Goal: Task Accomplishment & Management: Complete application form

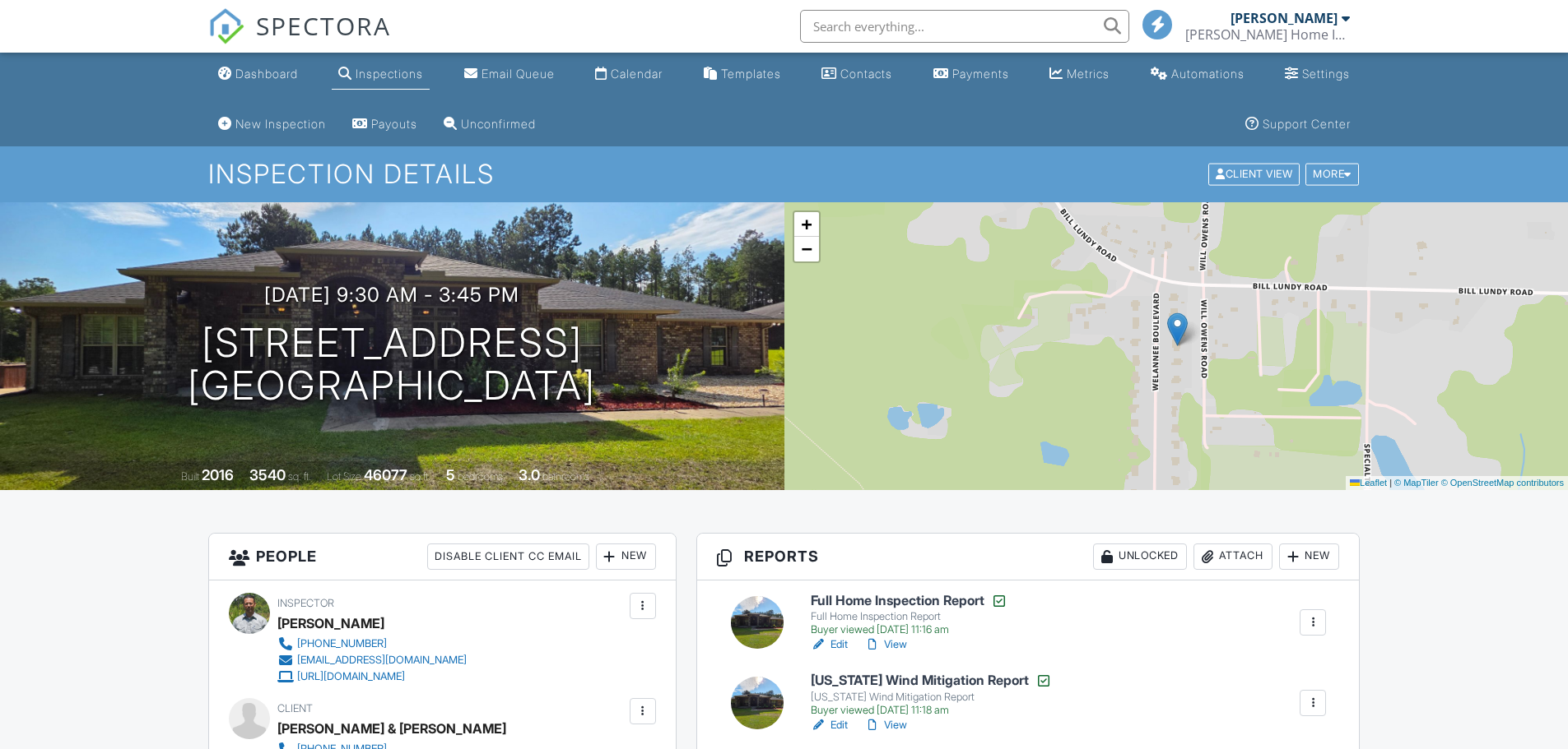
scroll to position [165, 0]
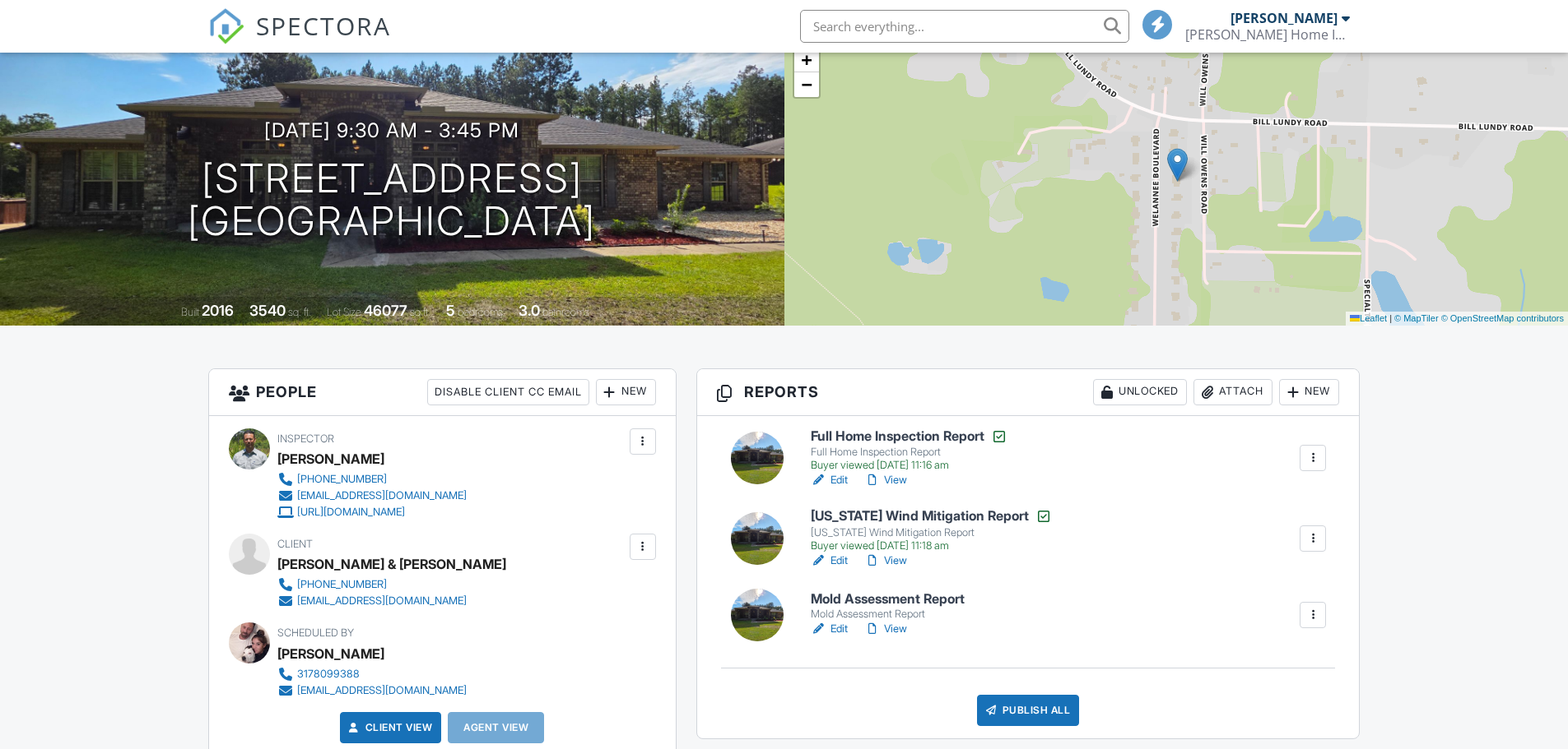
click at [836, 632] on link "Edit" at bounding box center [829, 629] width 37 height 16
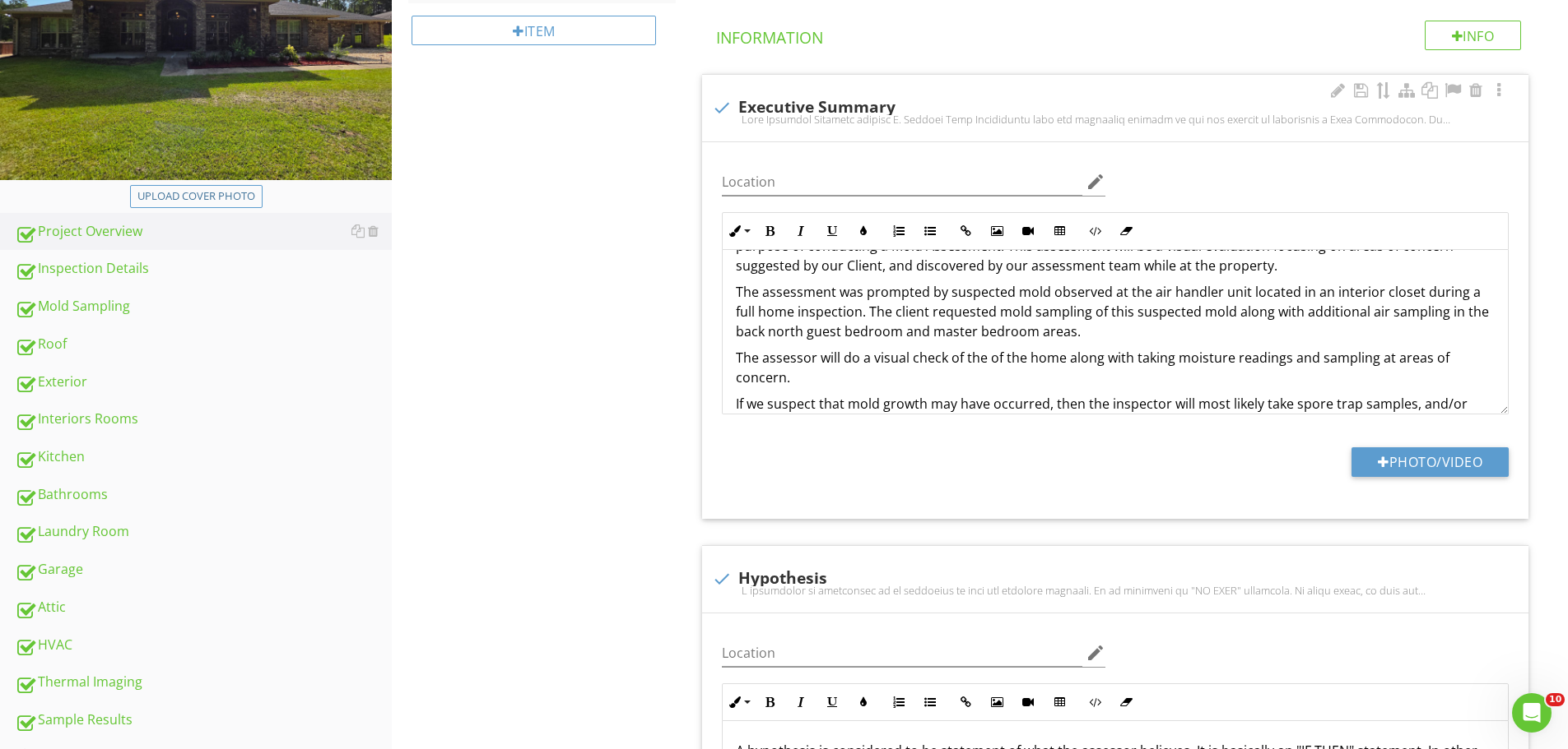
scroll to position [82, 0]
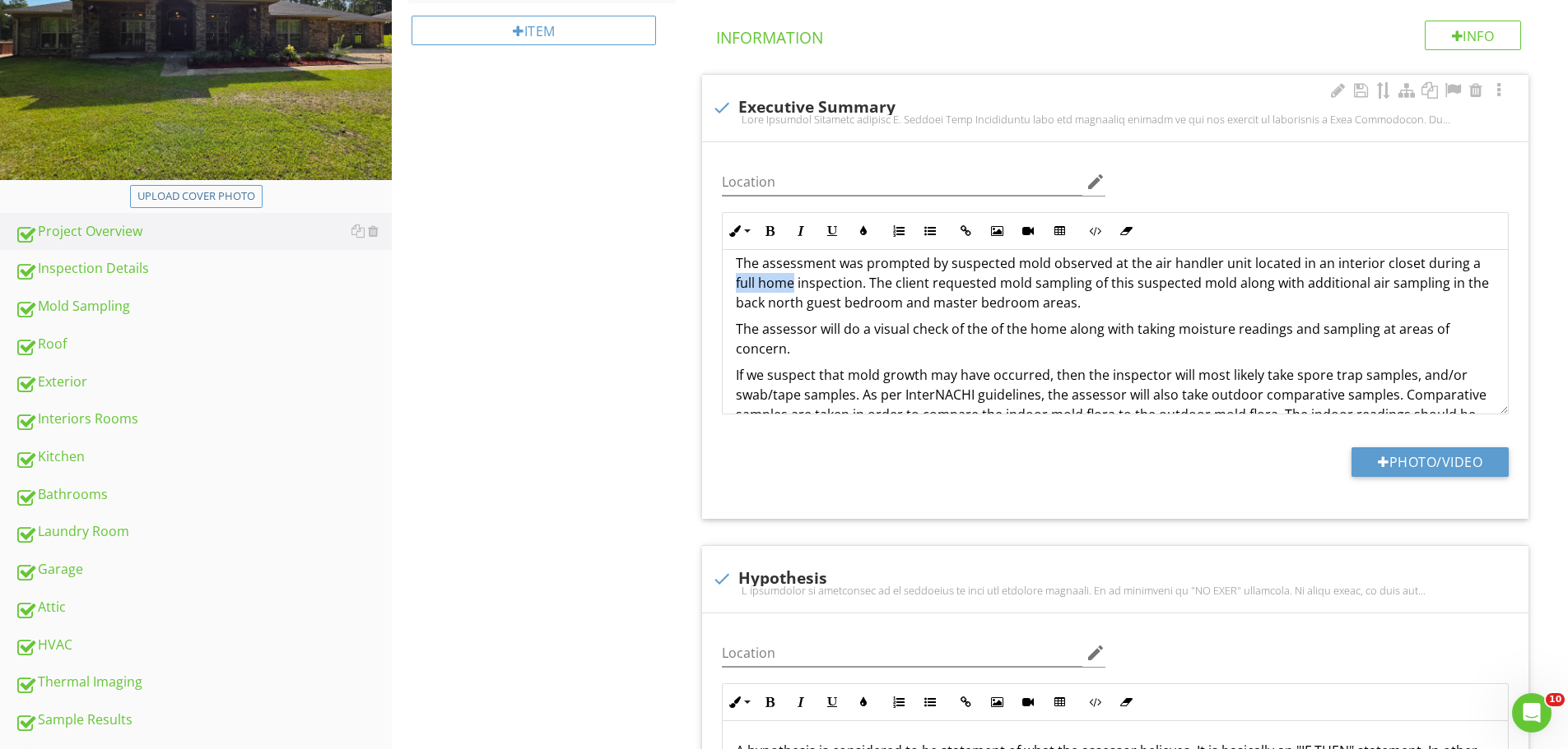
drag, startPoint x: 794, startPoint y: 284, endPoint x: 719, endPoint y: 285, distance: 75.0
click at [719, 285] on div "Inline Style XLarge Large Normal Small Light Small/Light Bold Italic Underline …" at bounding box center [1116, 313] width 806 height 203
drag, startPoint x: 858, startPoint y: 331, endPoint x: 820, endPoint y: 332, distance: 38.0
click at [820, 332] on p "The assessor will do a visual check of the of the home along with taking moistu…" at bounding box center [1115, 339] width 759 height 40
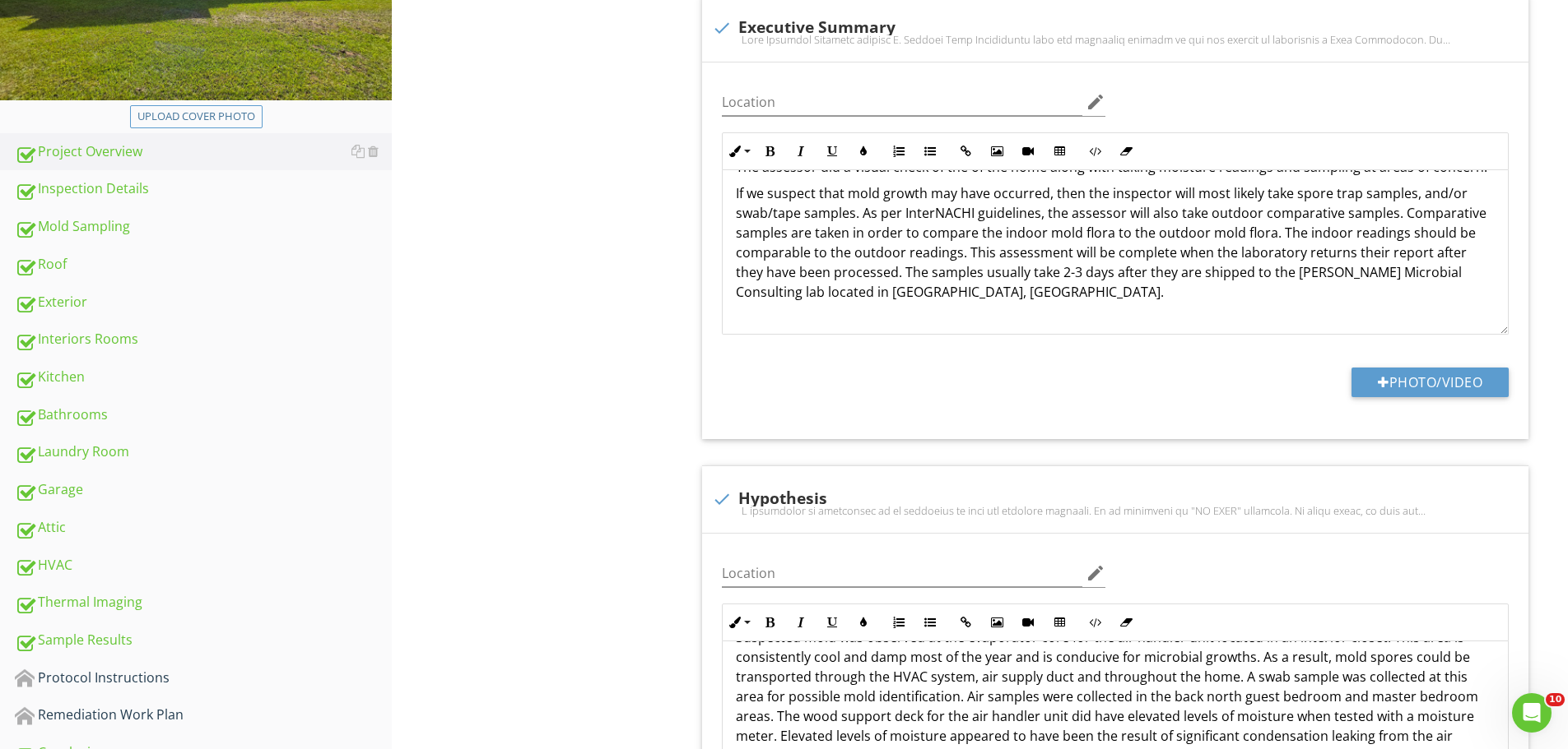
scroll to position [244, 0]
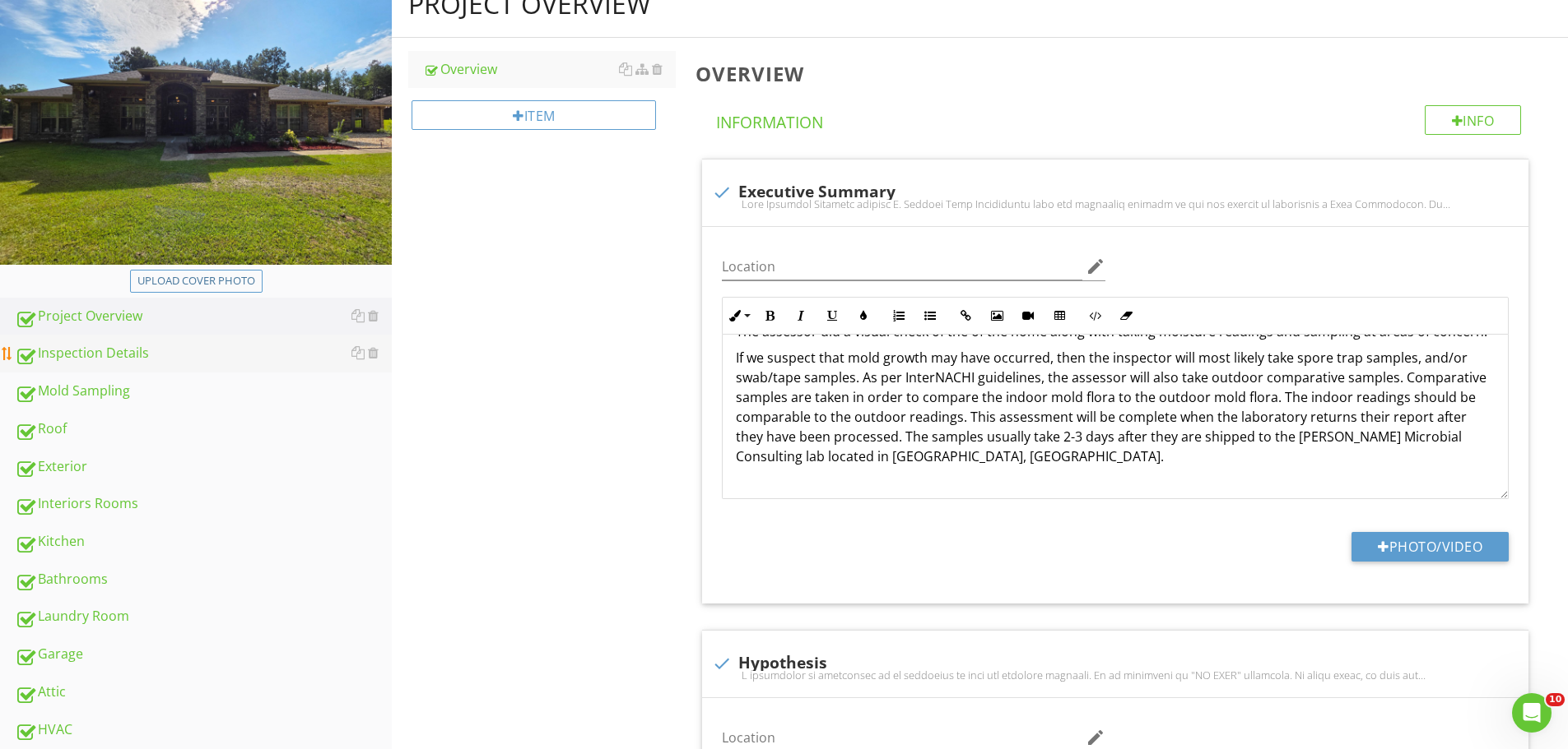
click at [74, 347] on div "Inspection Details" at bounding box center [203, 354] width 377 height 22
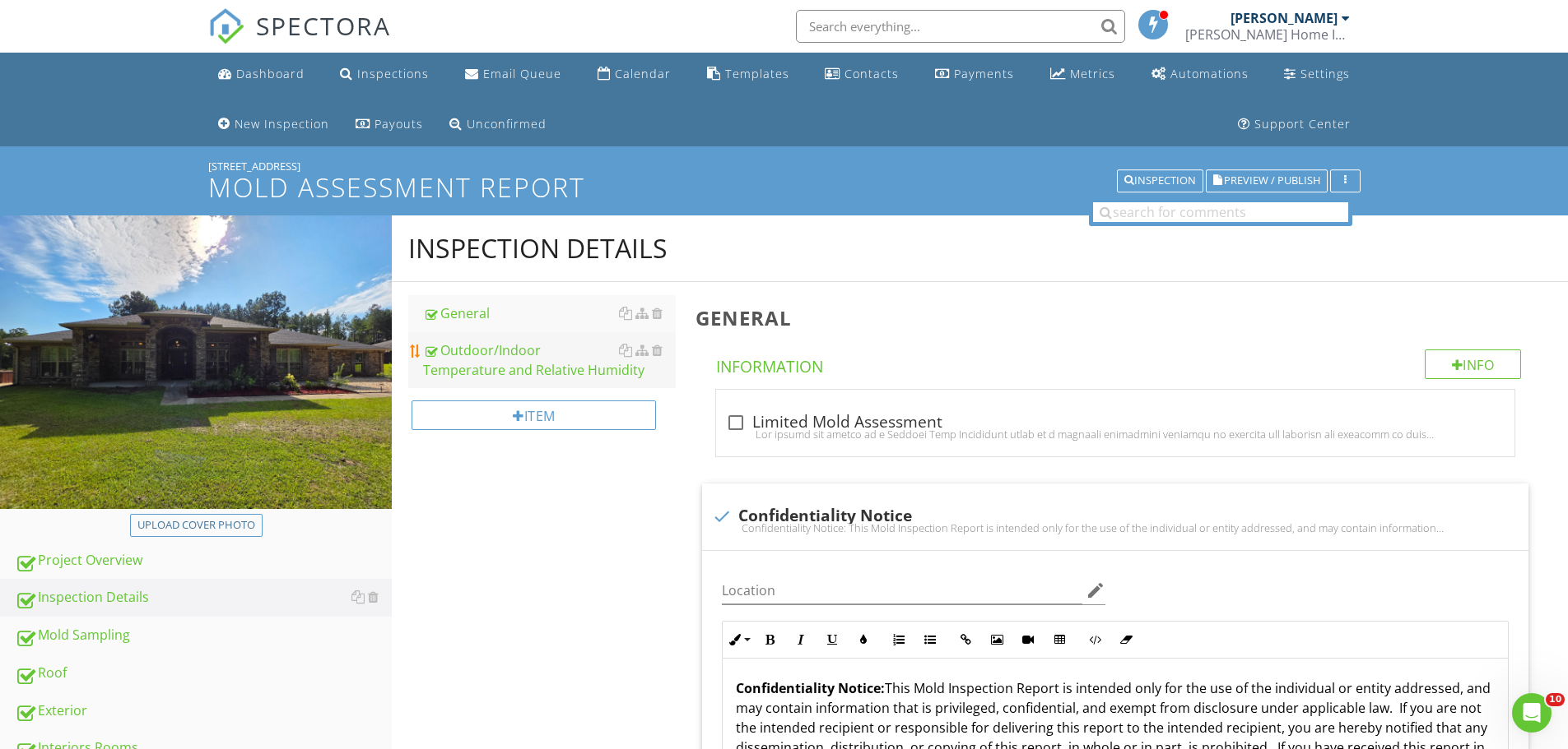
click at [490, 347] on div "Outdoor/Indoor Temperature and Relative Humidity" at bounding box center [549, 361] width 253 height 40
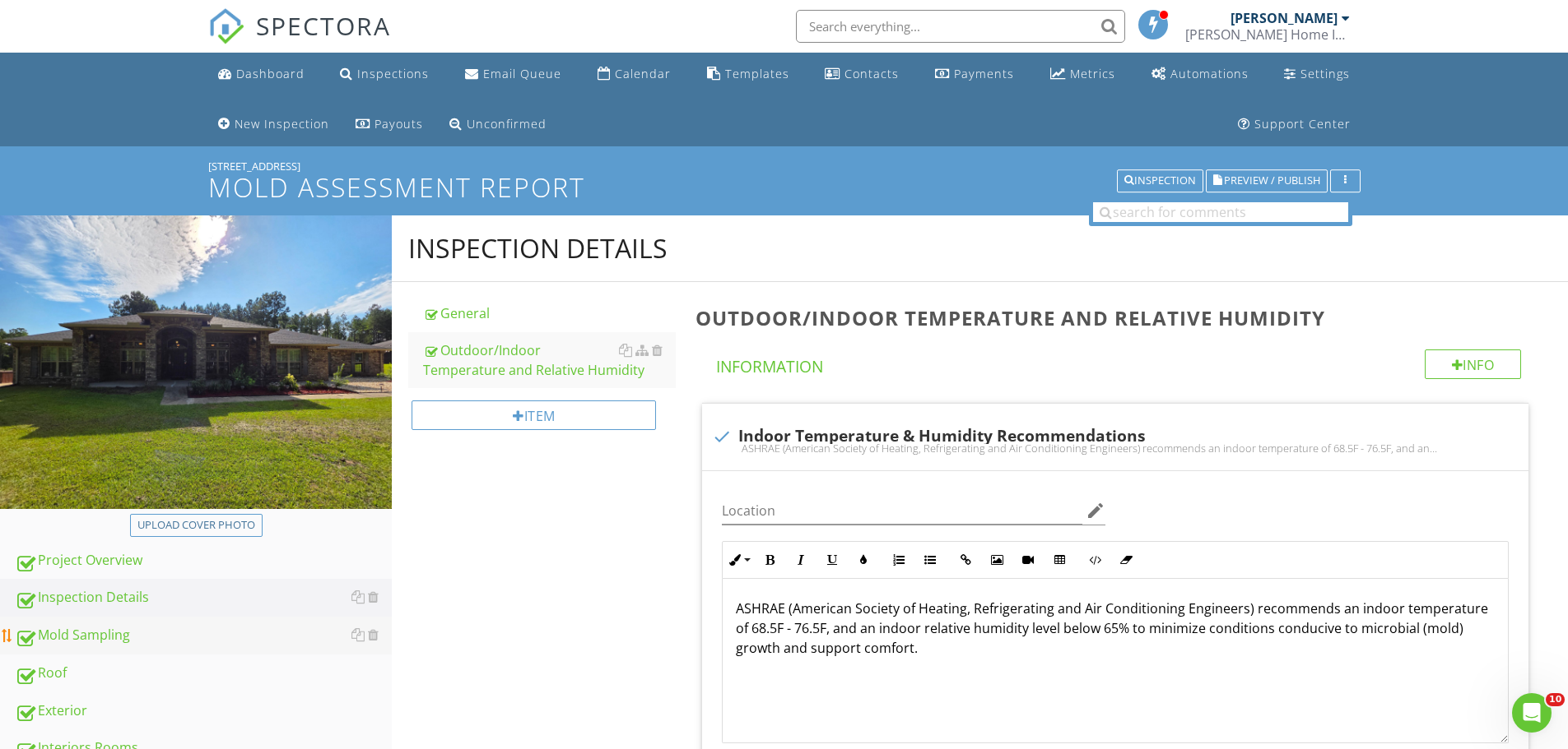
click at [97, 626] on div "Mold Sampling" at bounding box center [203, 636] width 377 height 22
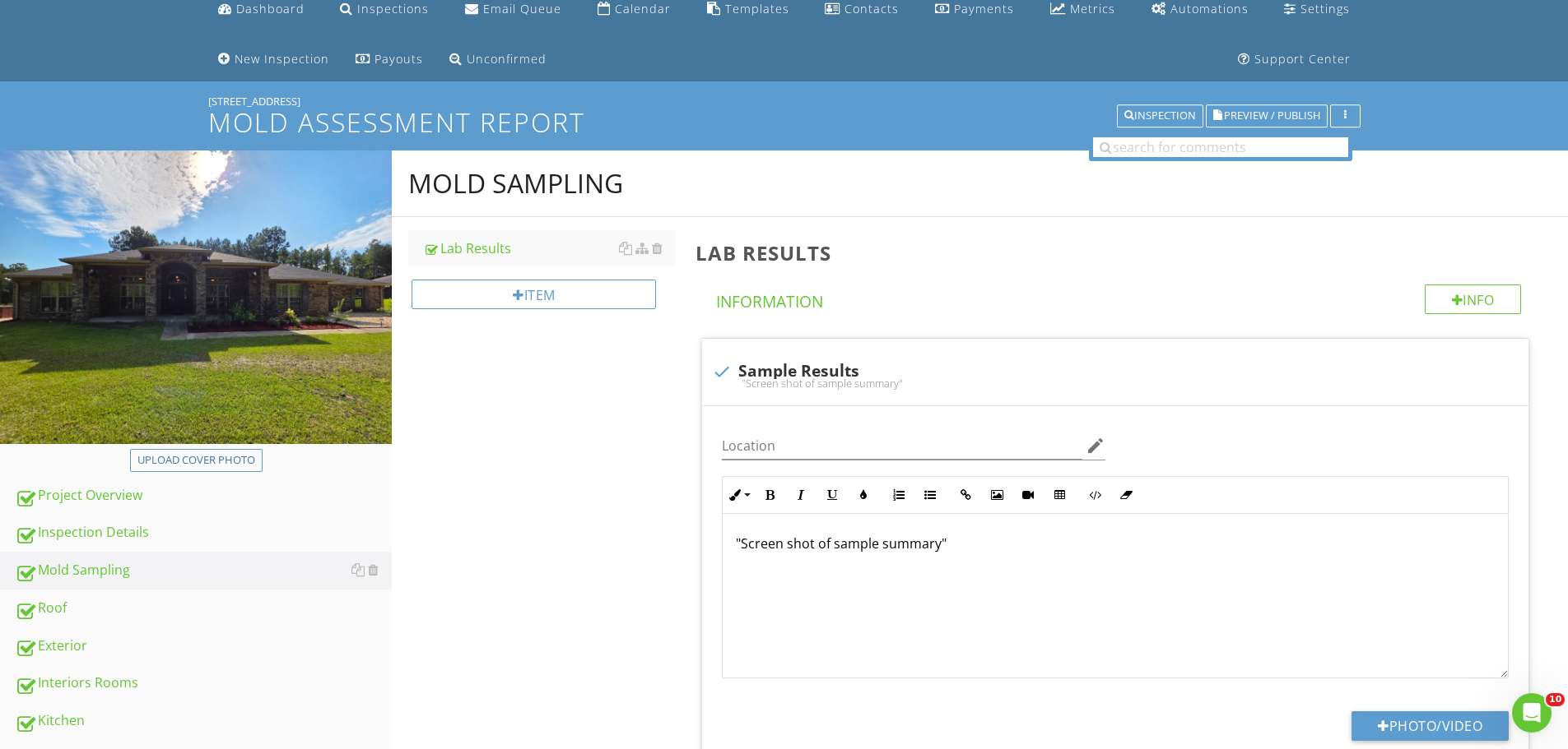
scroll to position [247, 0]
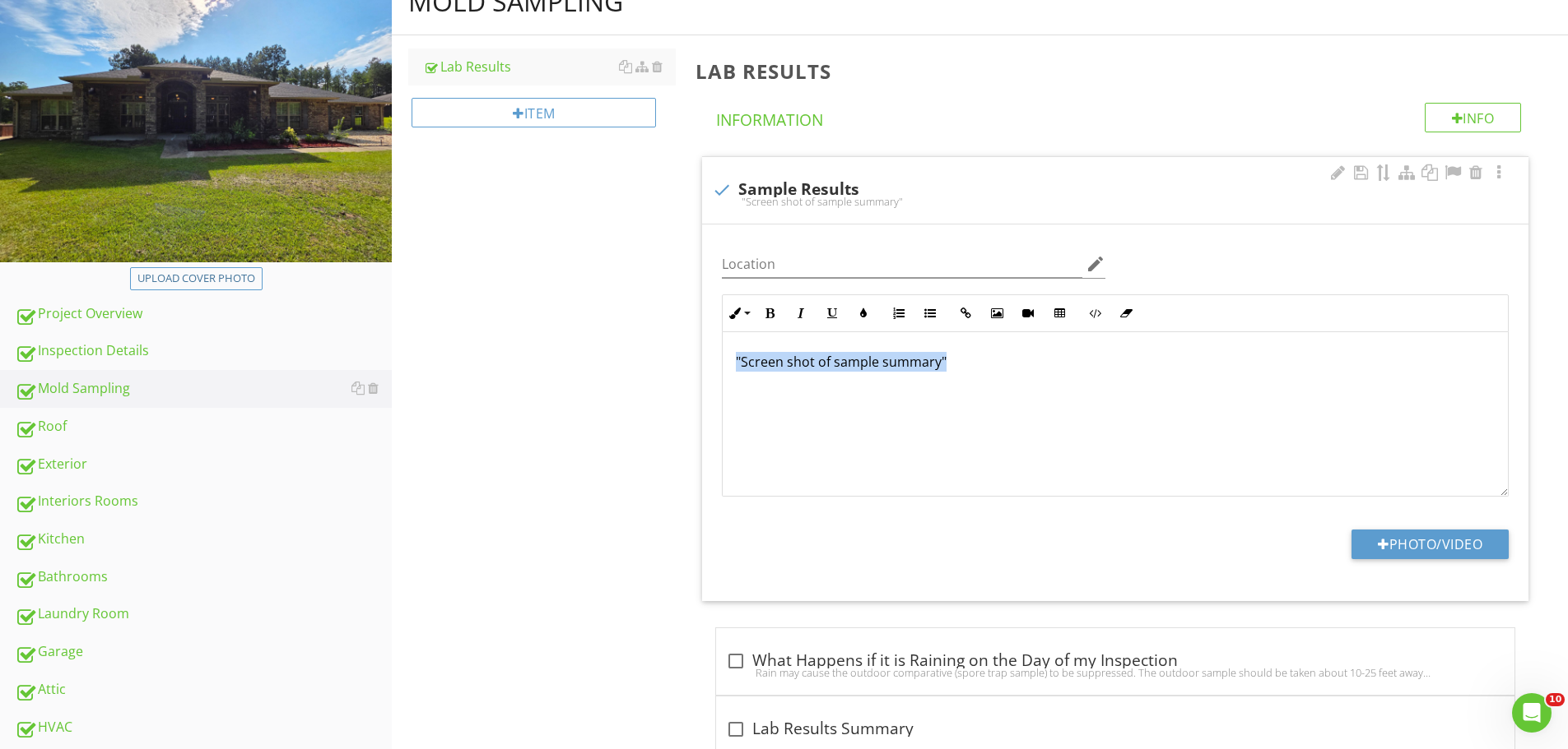
drag, startPoint x: 948, startPoint y: 364, endPoint x: 704, endPoint y: 373, distance: 244.2
click at [704, 373] on div "Location edit Inline Style XLarge Large Normal Small Light Small/Light Bold Ita…" at bounding box center [1115, 412] width 826 height 377
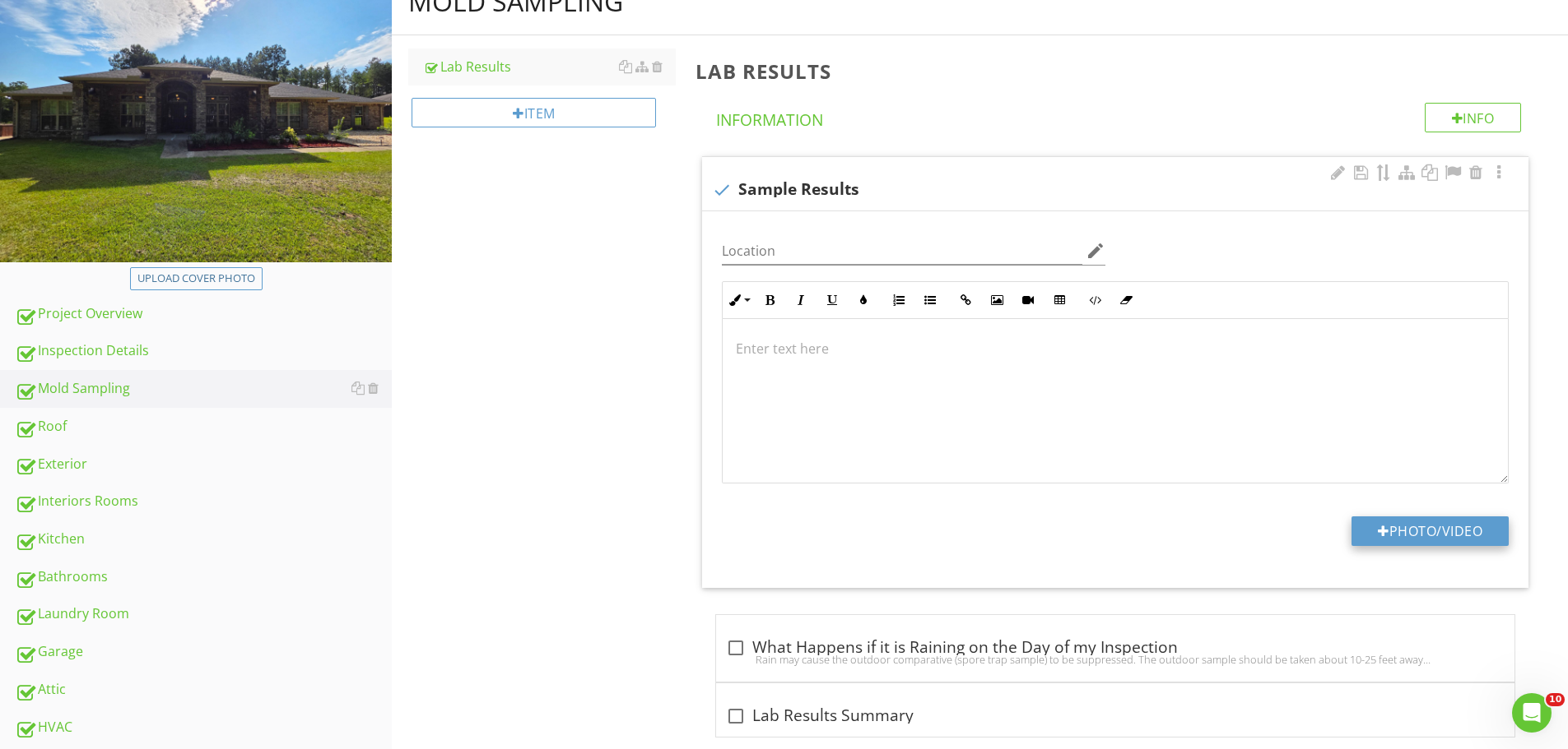
scroll to position [234, 0]
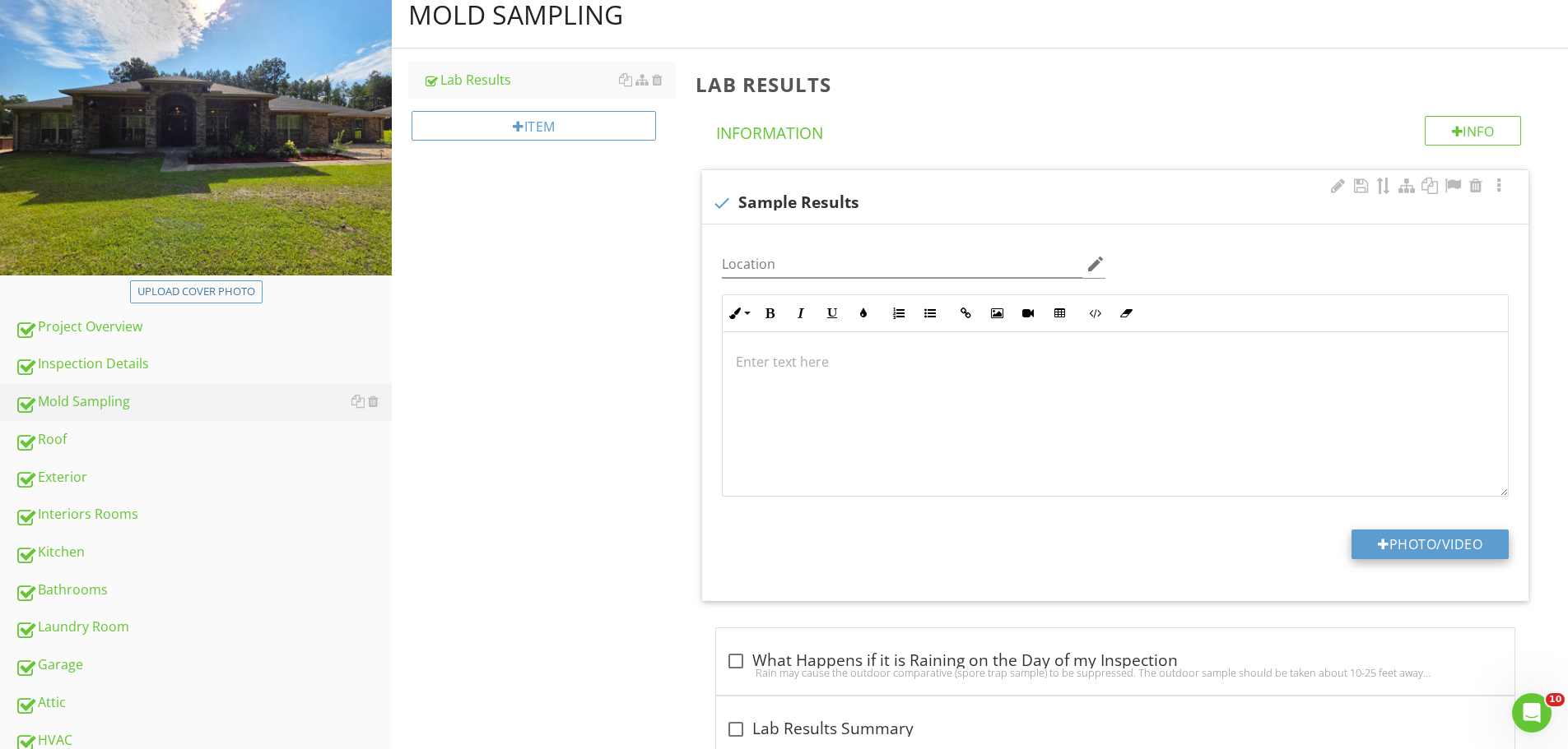
click at [1378, 544] on div at bounding box center [1383, 544] width 11 height 13
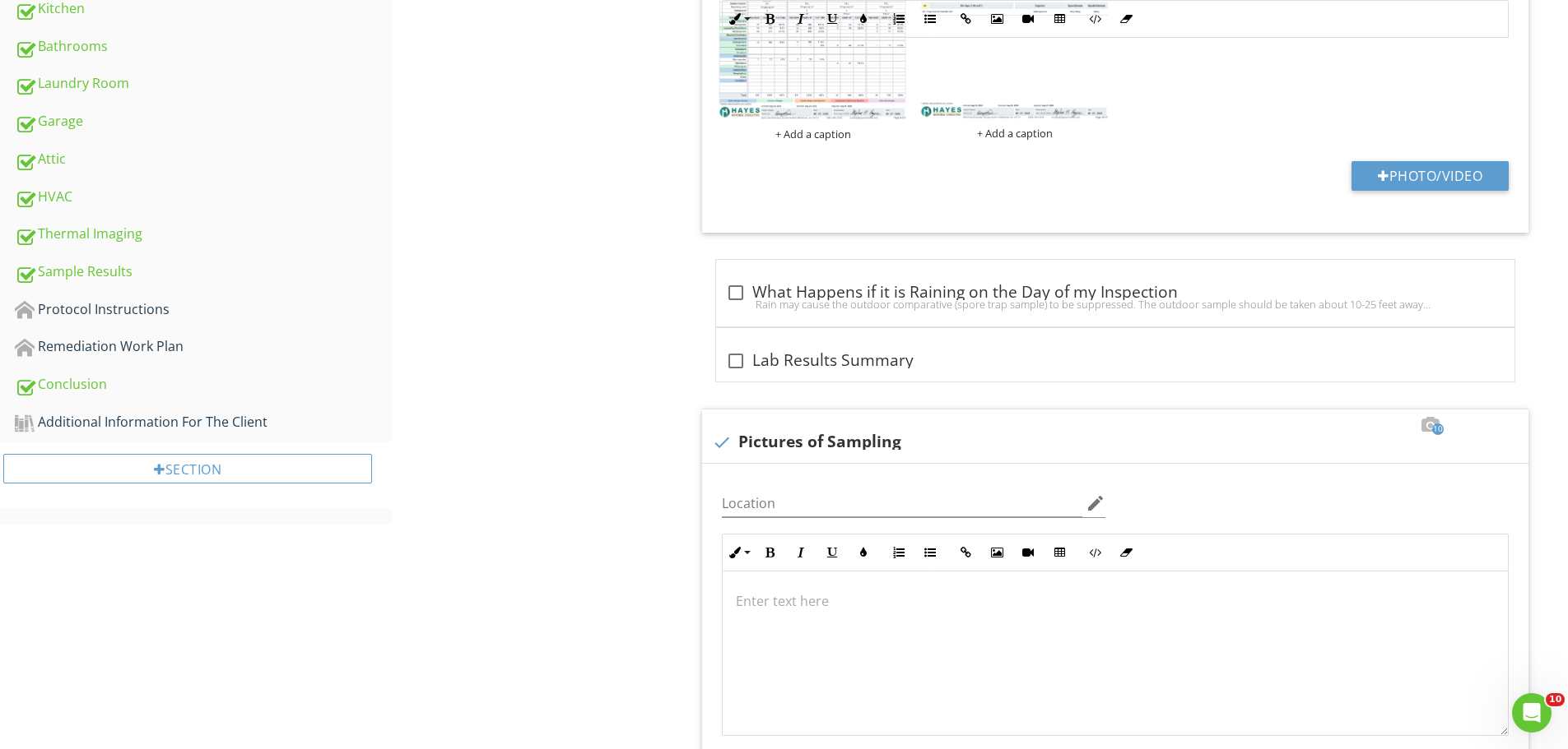
scroll to position [809, 0]
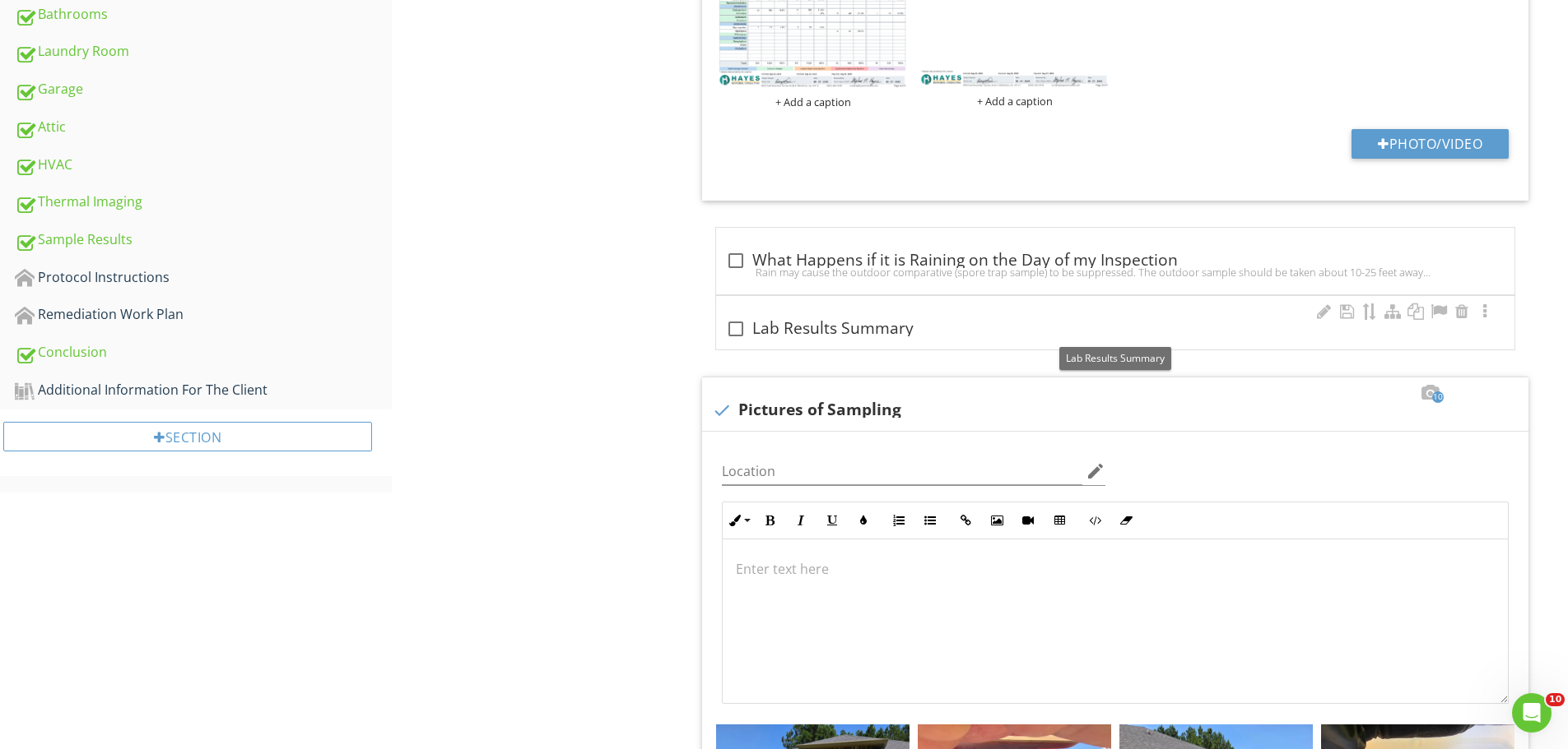
click at [731, 323] on div at bounding box center [736, 329] width 28 height 28
checkbox input "true"
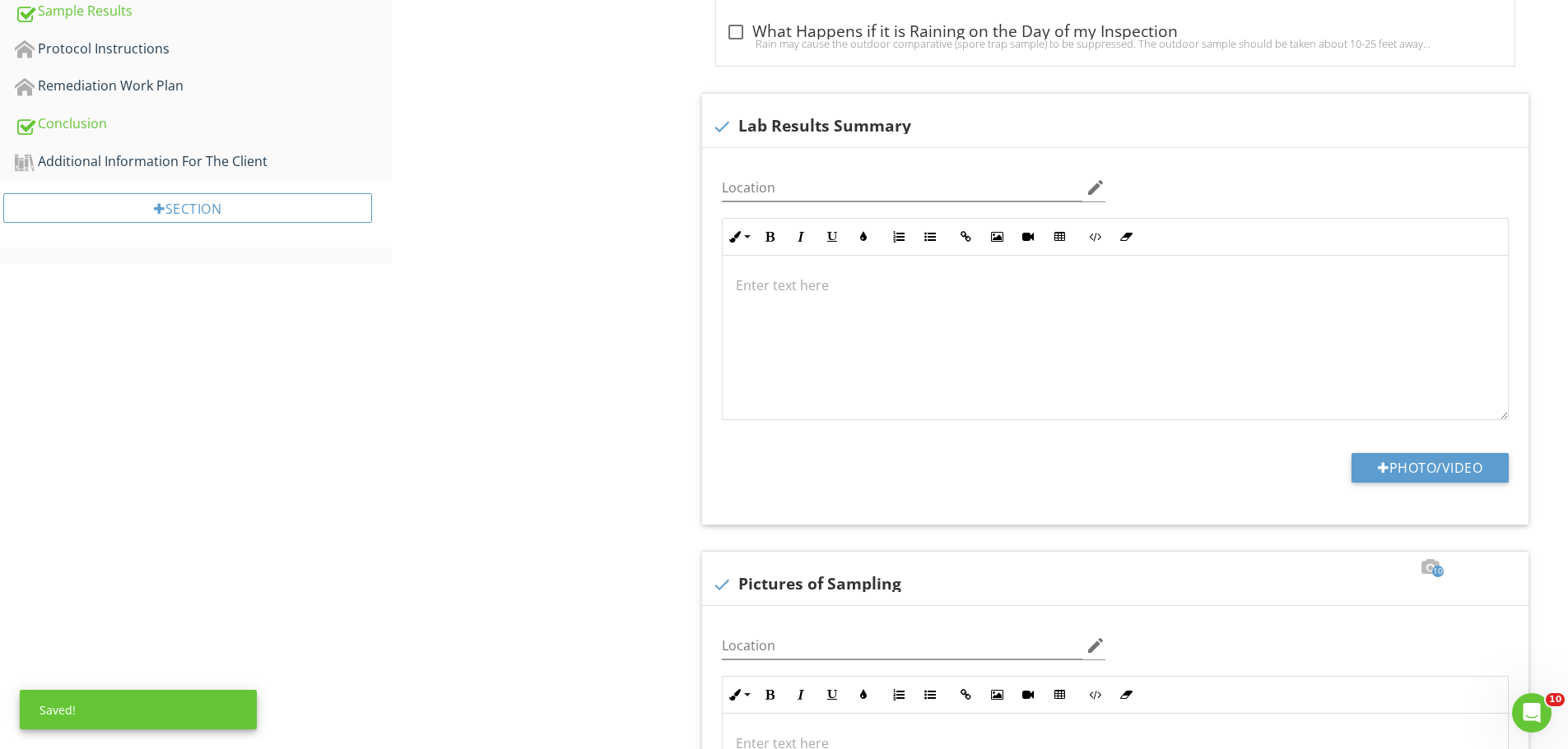
scroll to position [1056, 0]
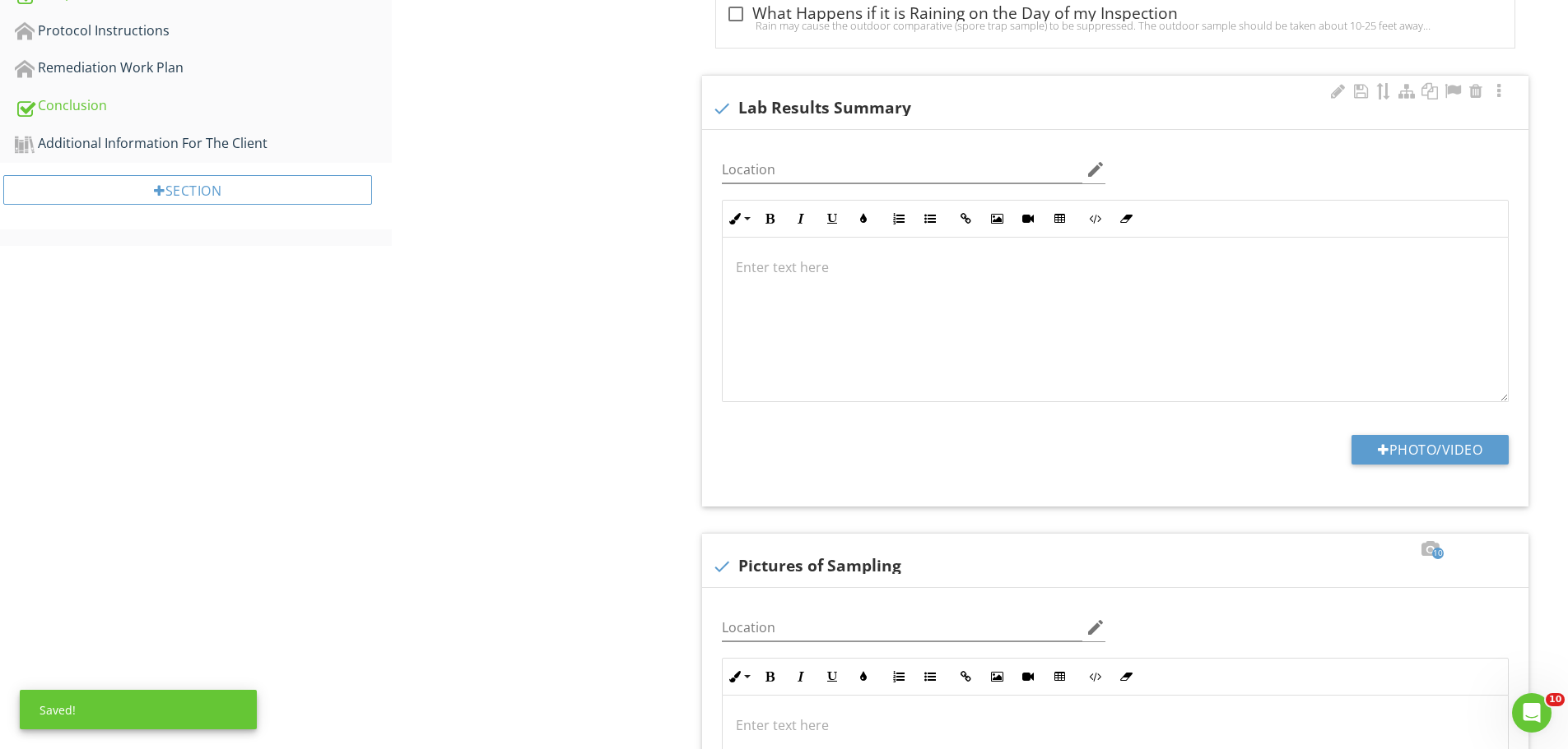
click at [803, 291] on div at bounding box center [1115, 320] width 785 height 165
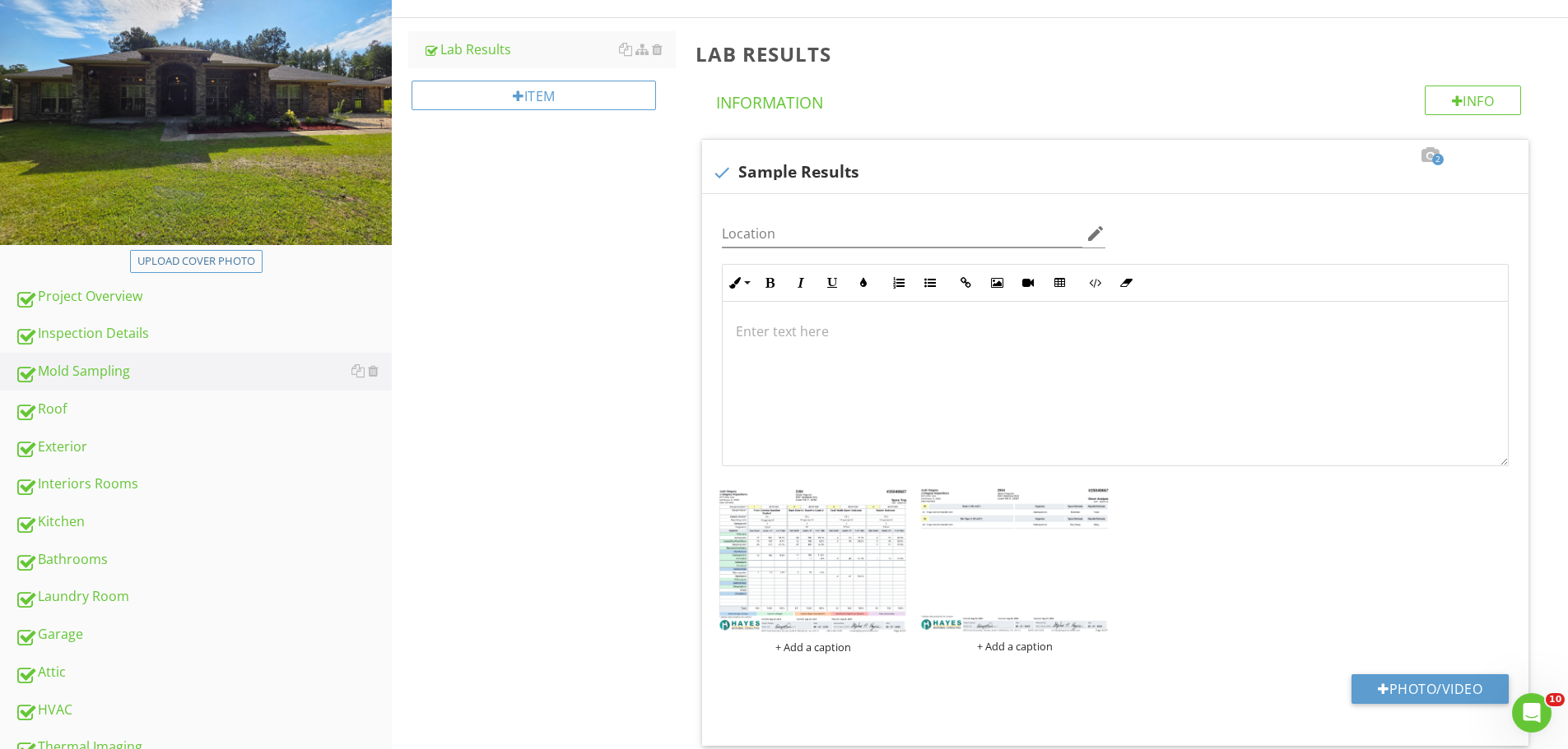
scroll to position [412, 0]
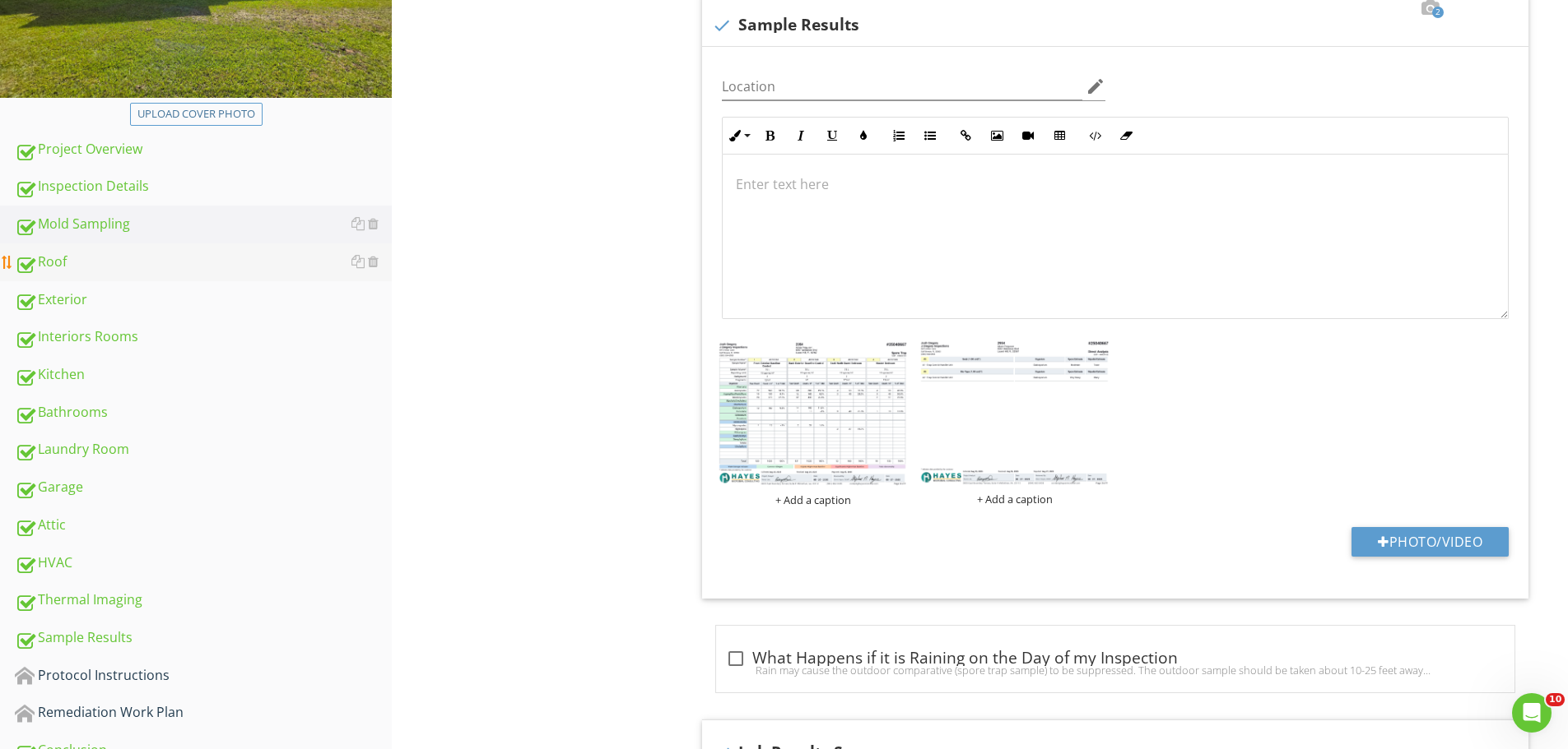
click at [60, 255] on div "Roof" at bounding box center [203, 262] width 377 height 22
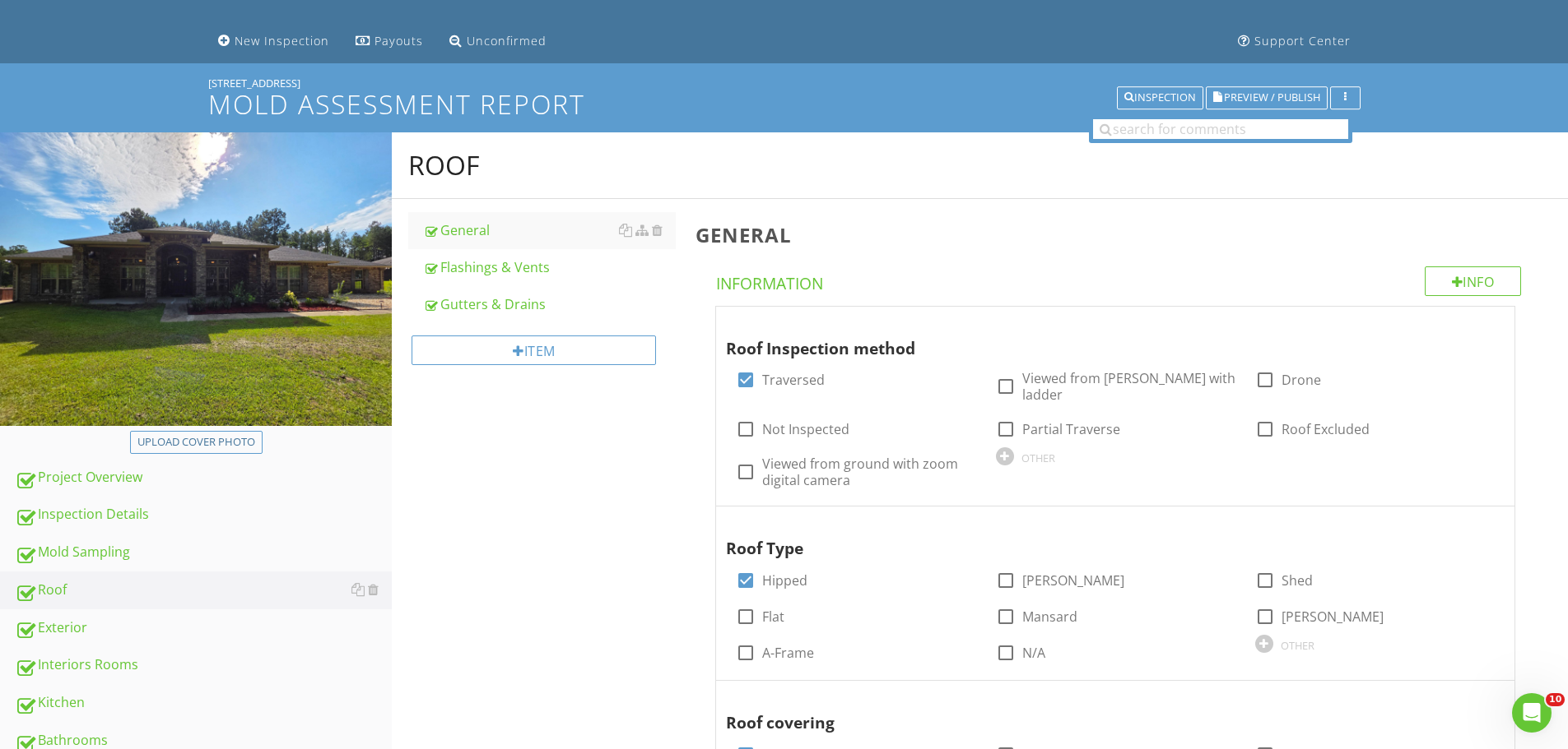
scroll to position [82, 0]
click at [1162, 100] on div "Inspection" at bounding box center [1160, 98] width 72 height 11
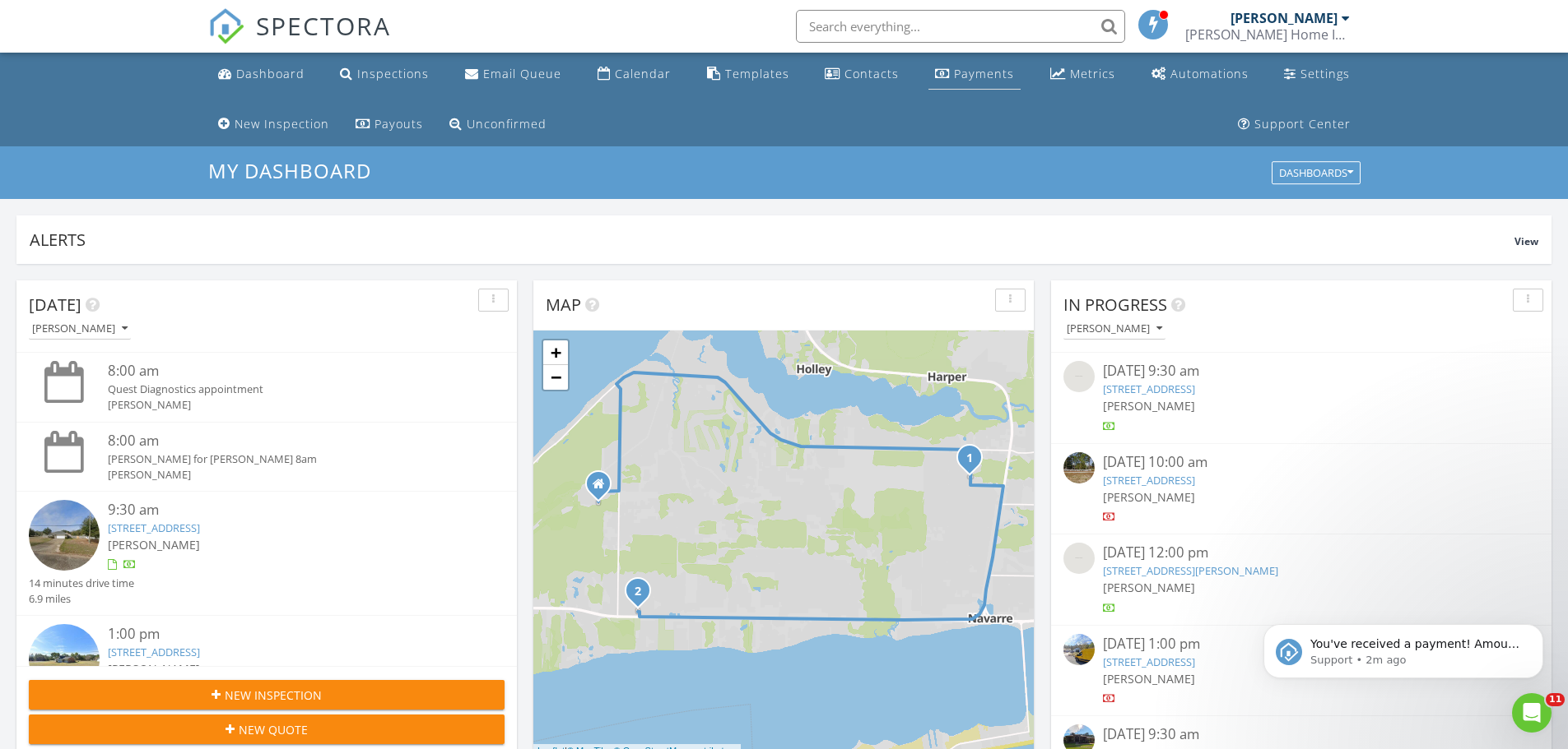
click at [993, 72] on div "Payments" at bounding box center [984, 73] width 60 height 16
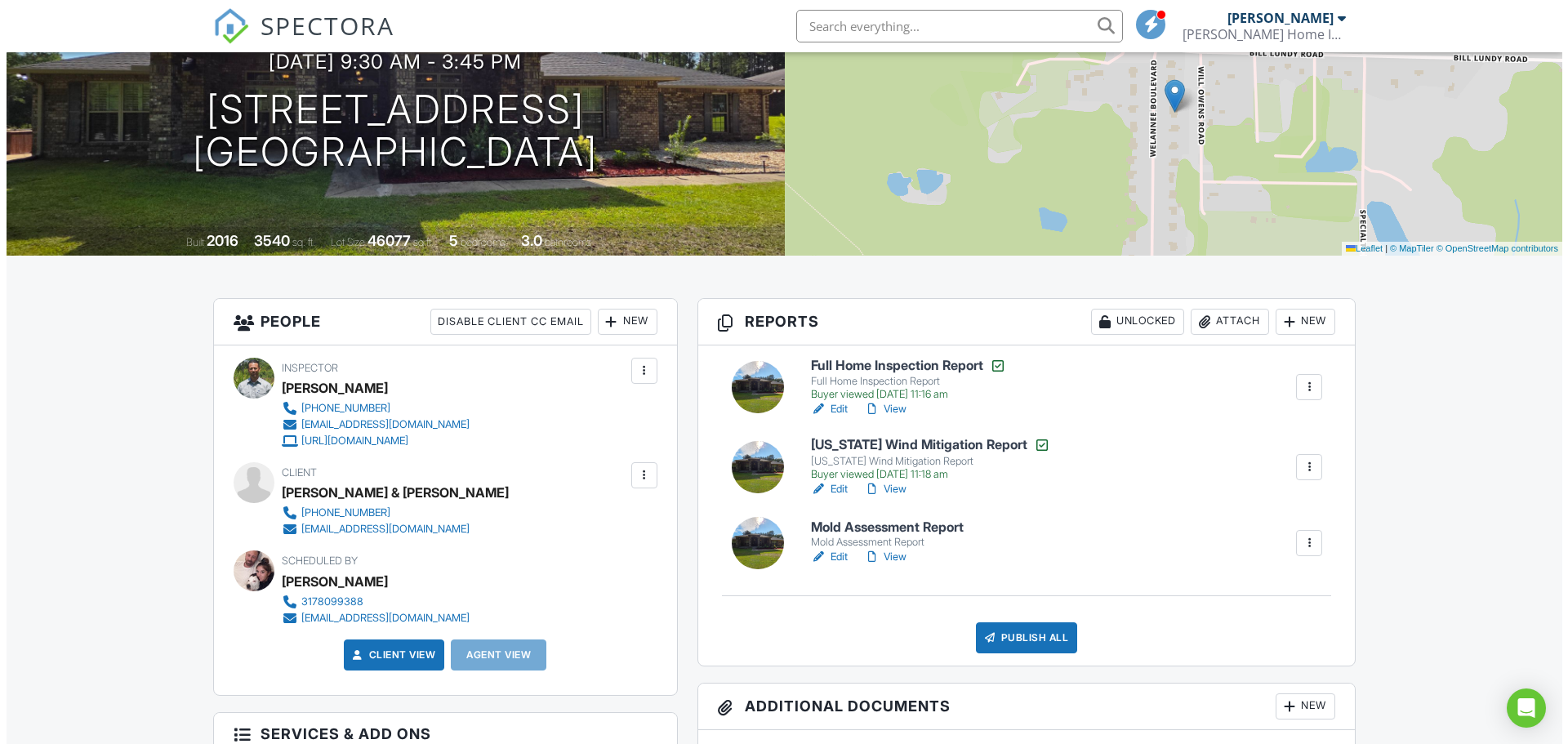
scroll to position [327, 0]
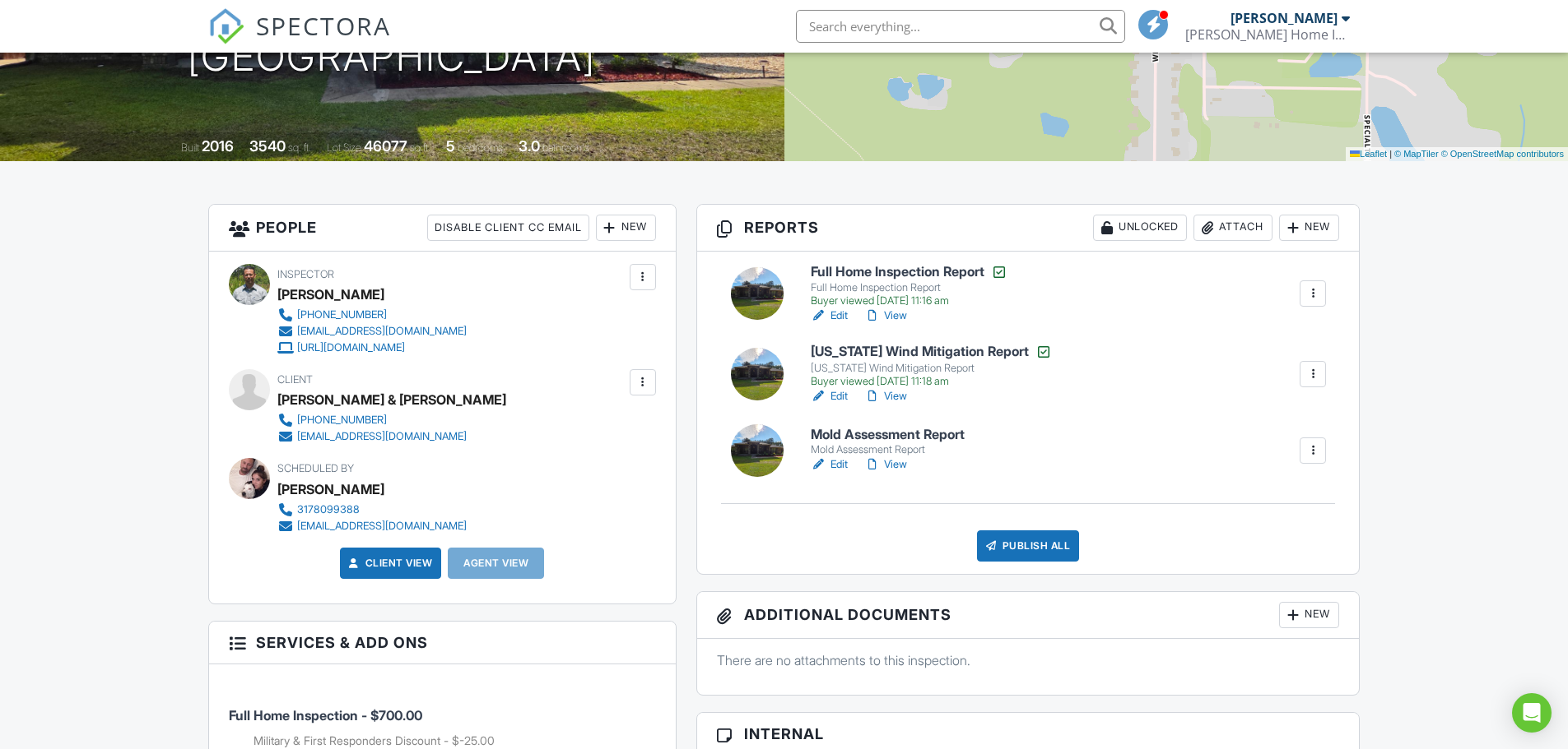
click at [1211, 230] on div at bounding box center [1207, 228] width 16 height 16
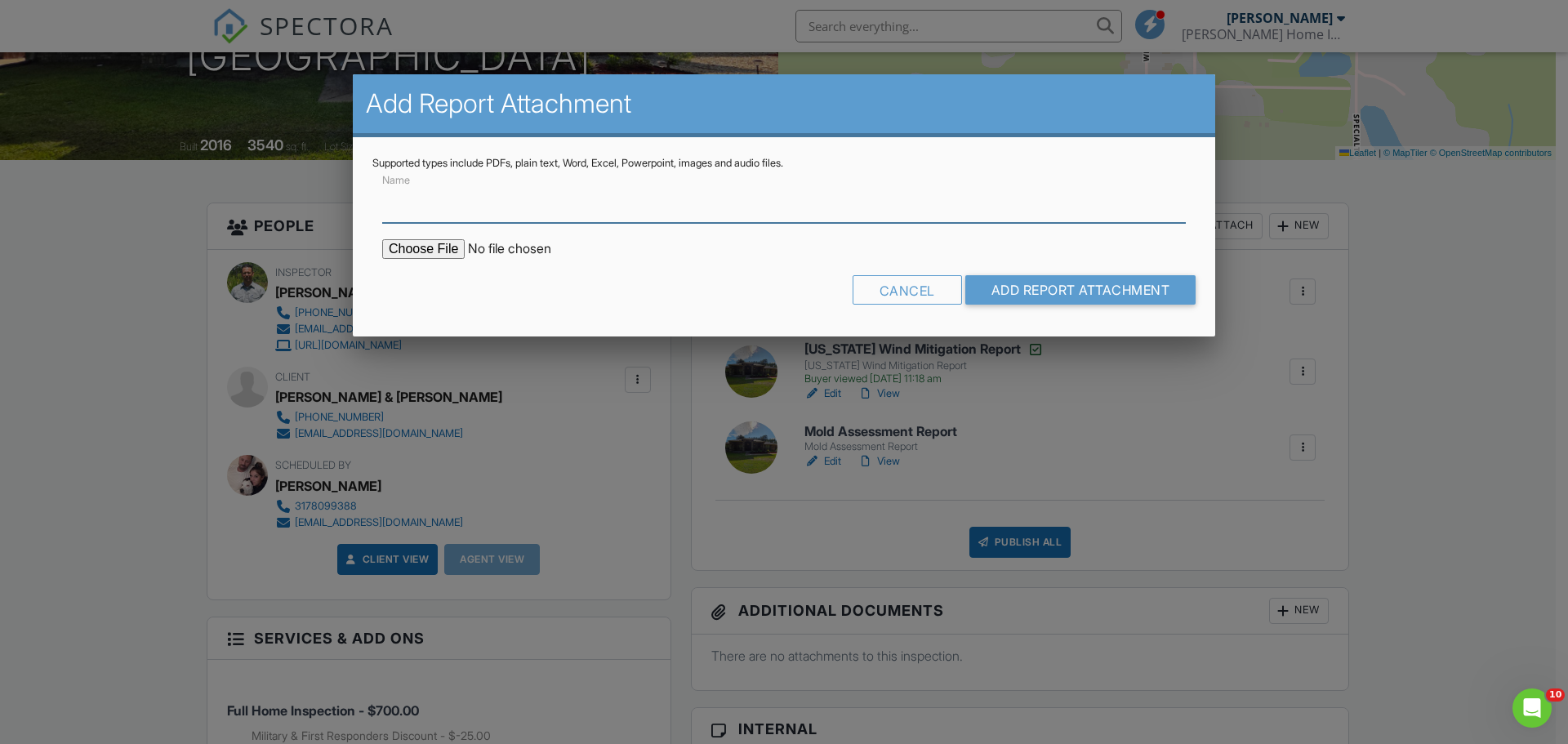
scroll to position [0, 0]
click at [452, 254] on input "file" at bounding box center [521, 249] width 278 height 20
type input "C:\fakepath\report_25040667_1.pdf"
click at [423, 208] on input "Name" at bounding box center [784, 203] width 804 height 40
type input "Lab Mold Results"
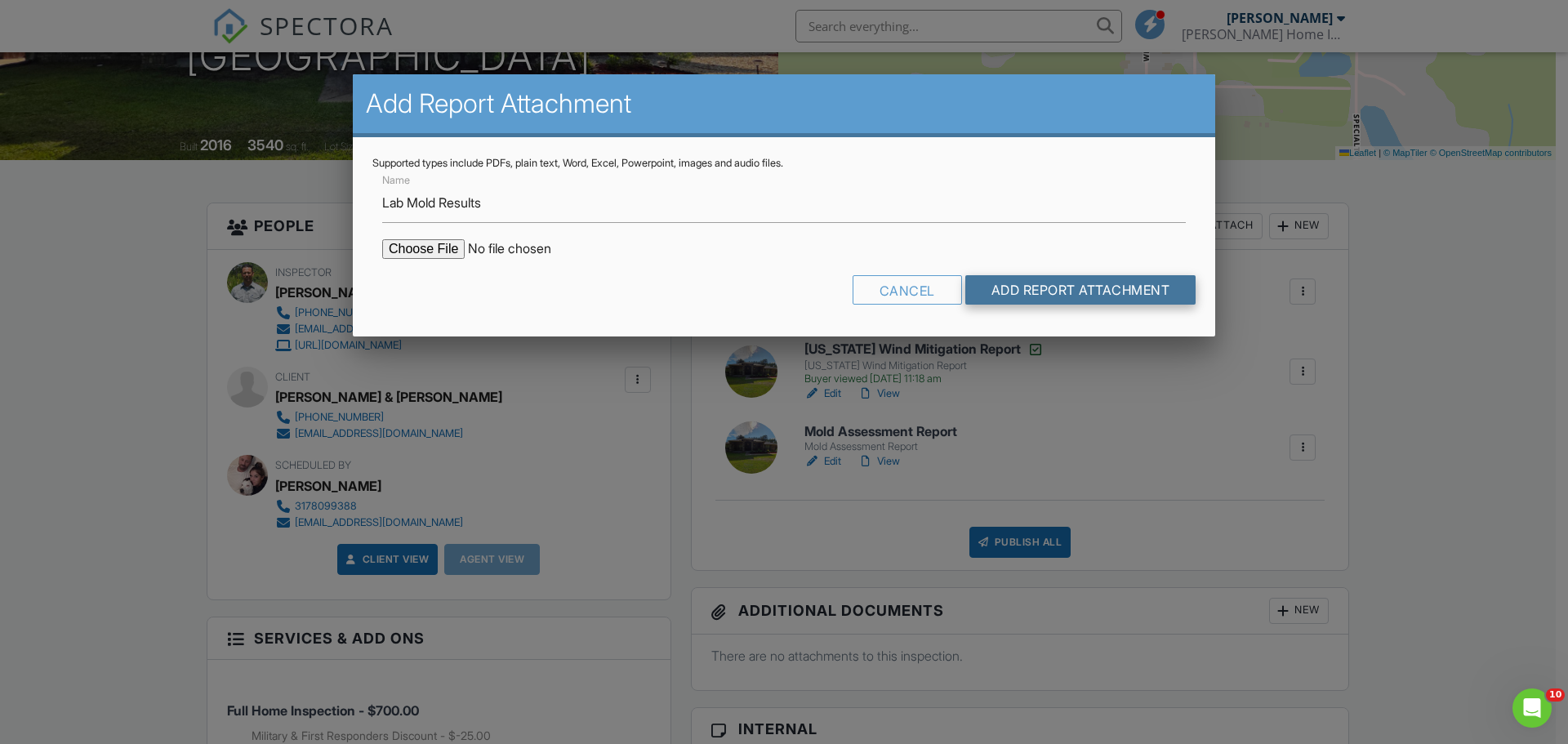
click at [1074, 289] on input "Add Report Attachment" at bounding box center [1081, 290] width 231 height 29
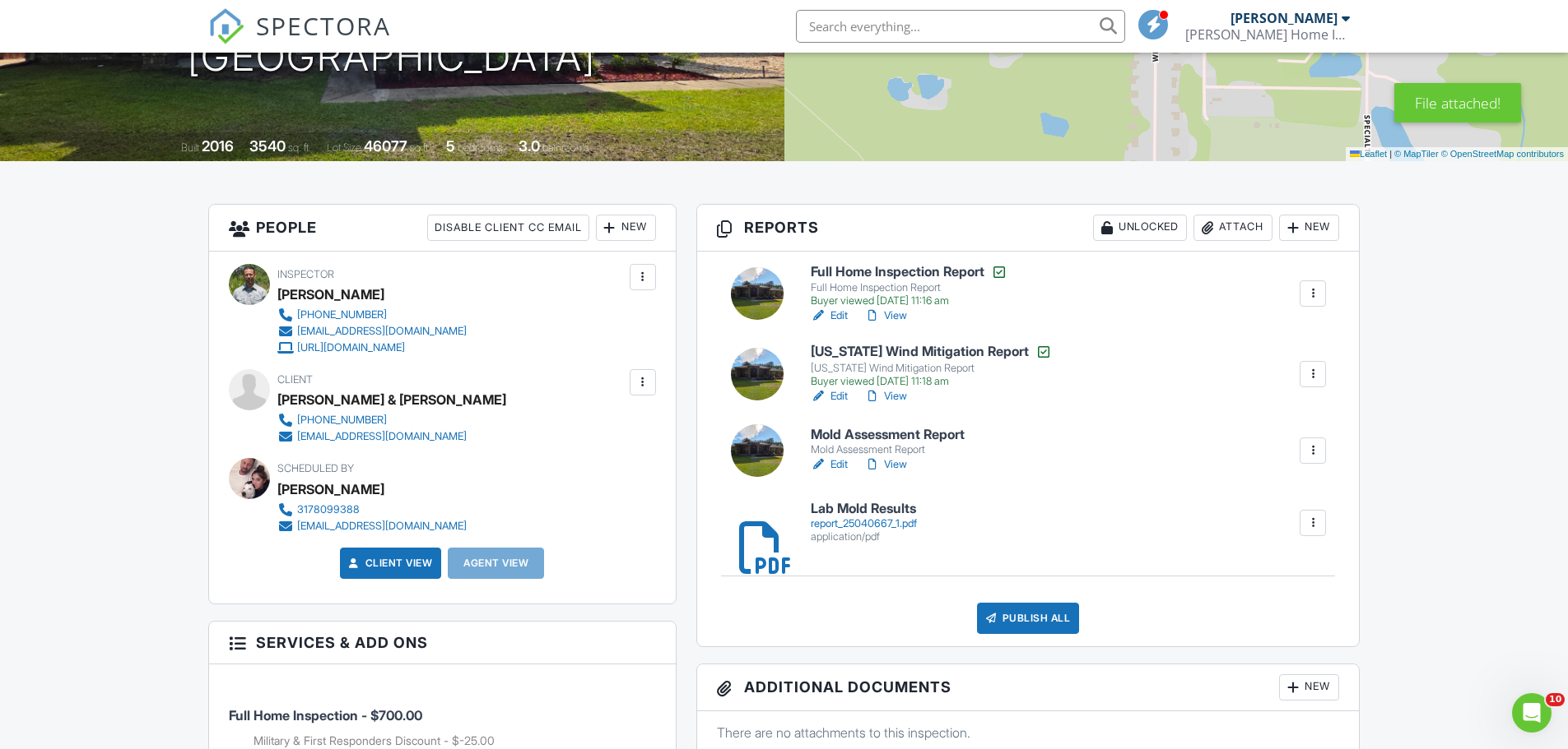
click at [832, 456] on link "Edit" at bounding box center [829, 464] width 37 height 16
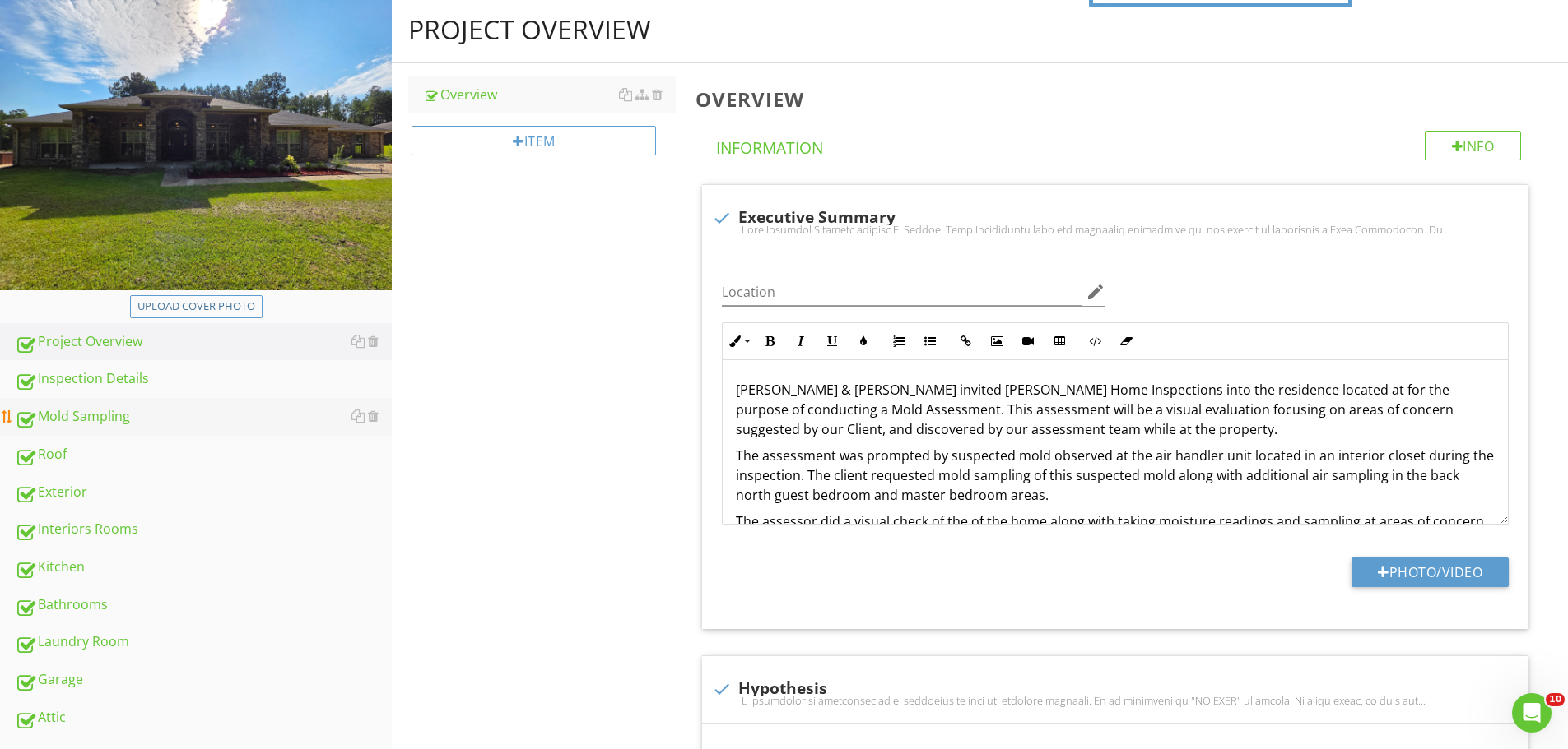
scroll to position [329, 0]
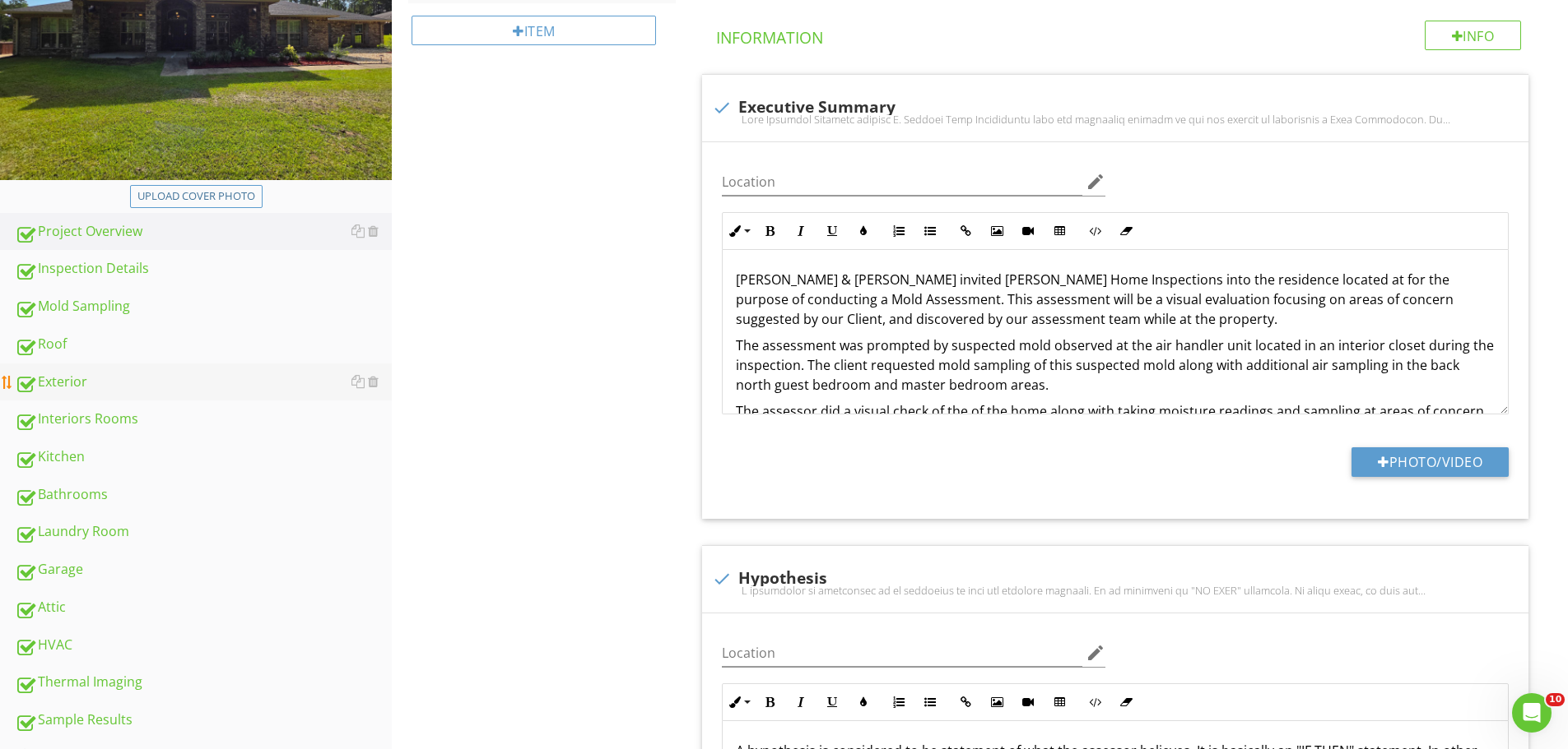
click at [44, 352] on div "Roof" at bounding box center [203, 344] width 377 height 22
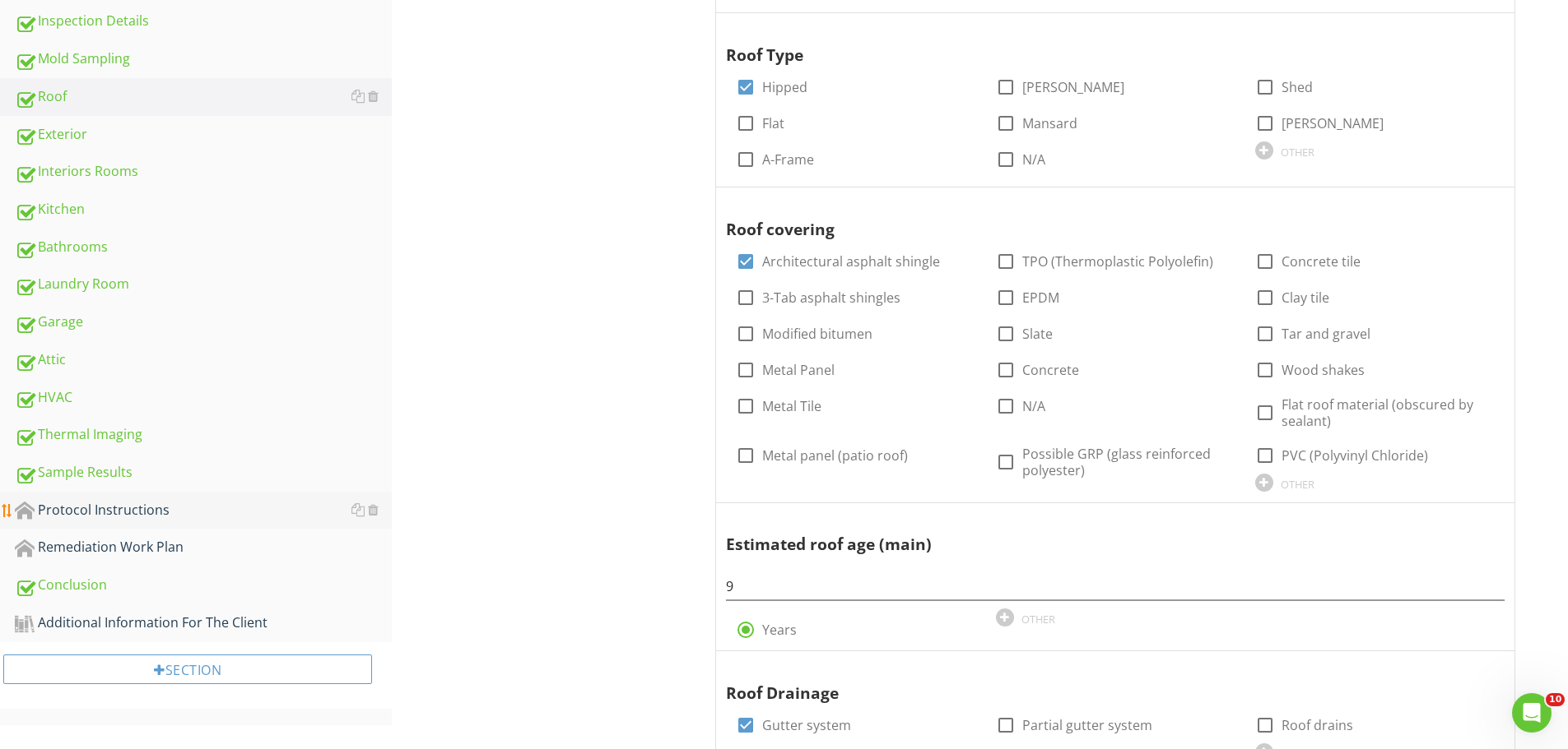
scroll to position [658, 0]
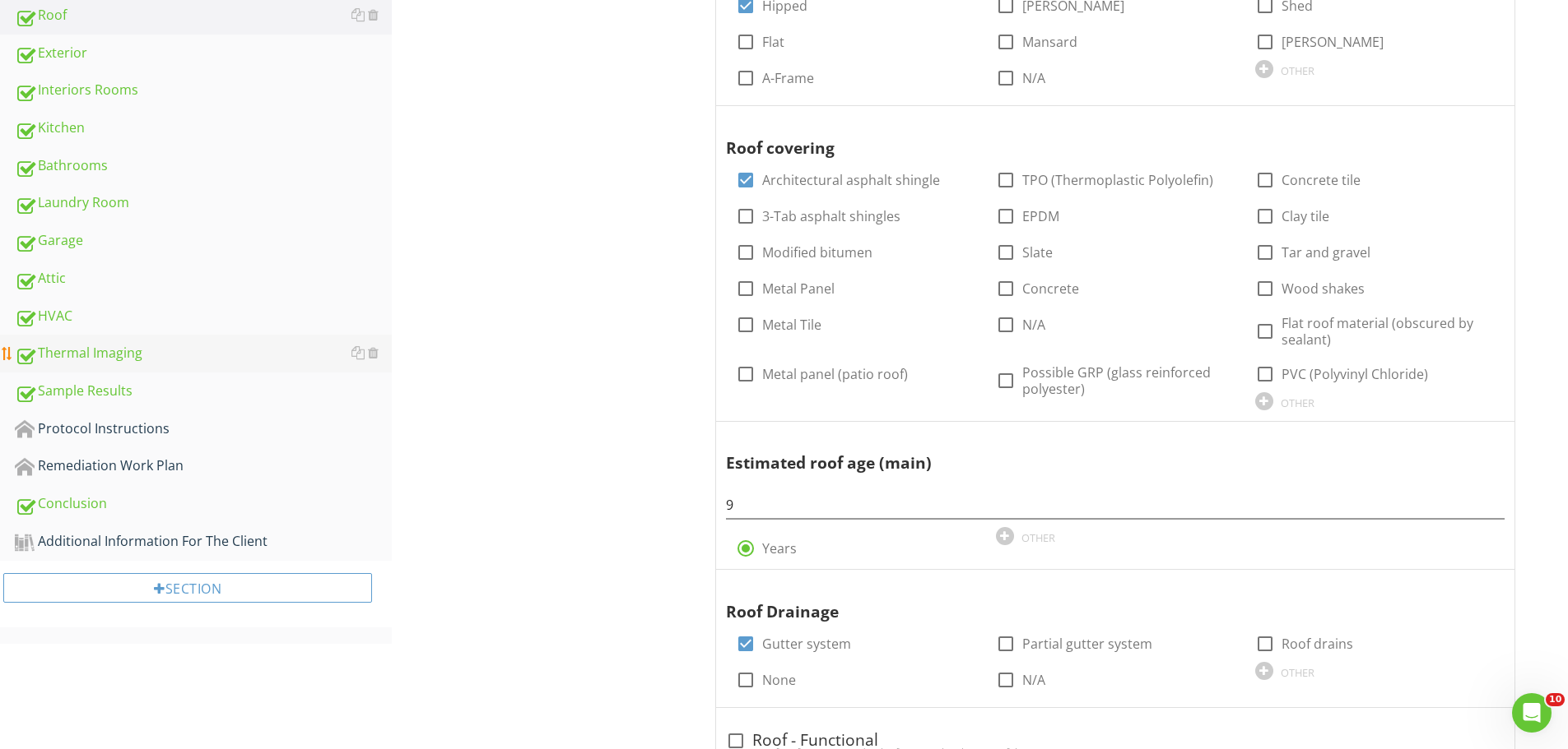
click at [79, 353] on div "Thermal Imaging" at bounding box center [203, 354] width 377 height 22
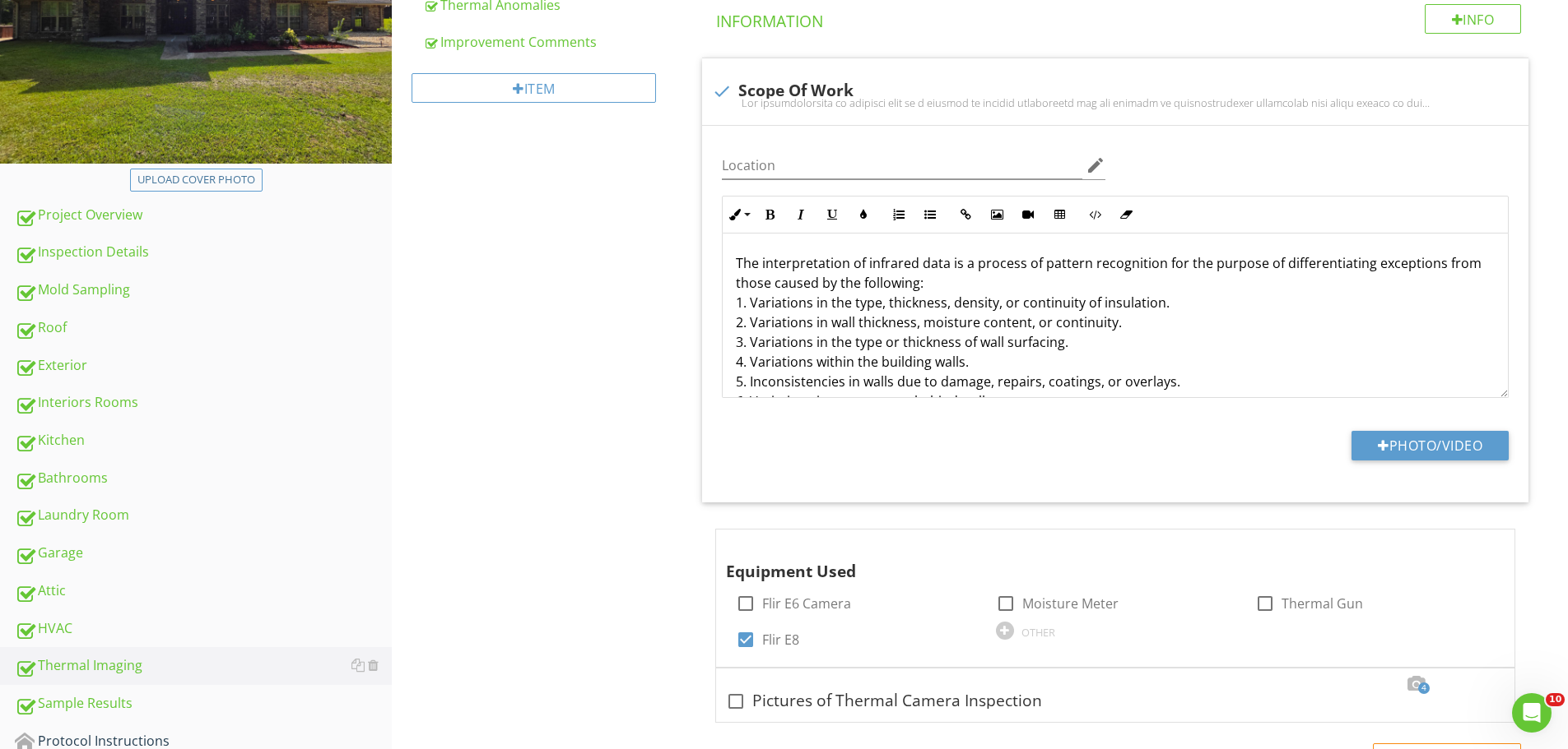
scroll to position [370, 0]
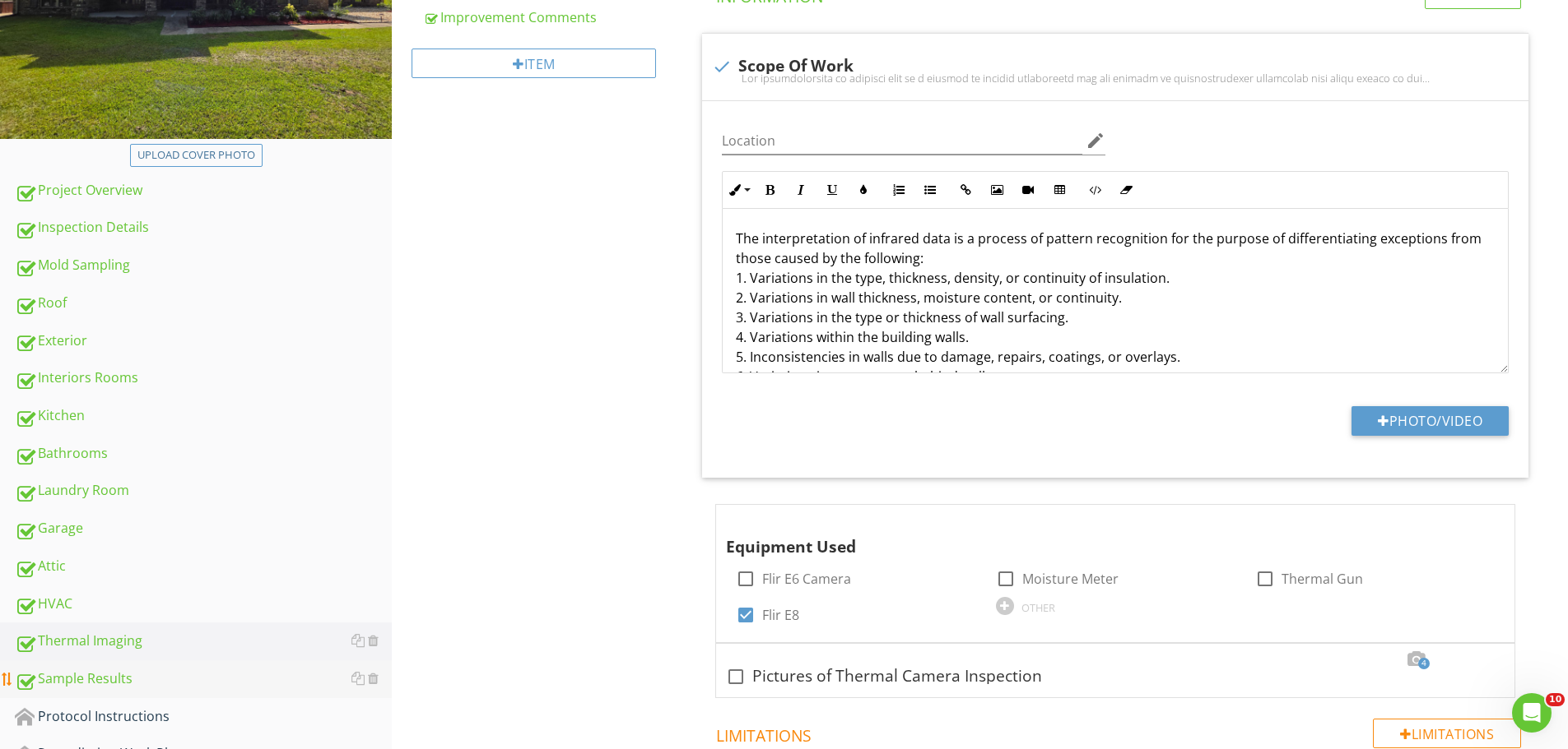
click at [79, 674] on div "Sample Results" at bounding box center [203, 679] width 377 height 22
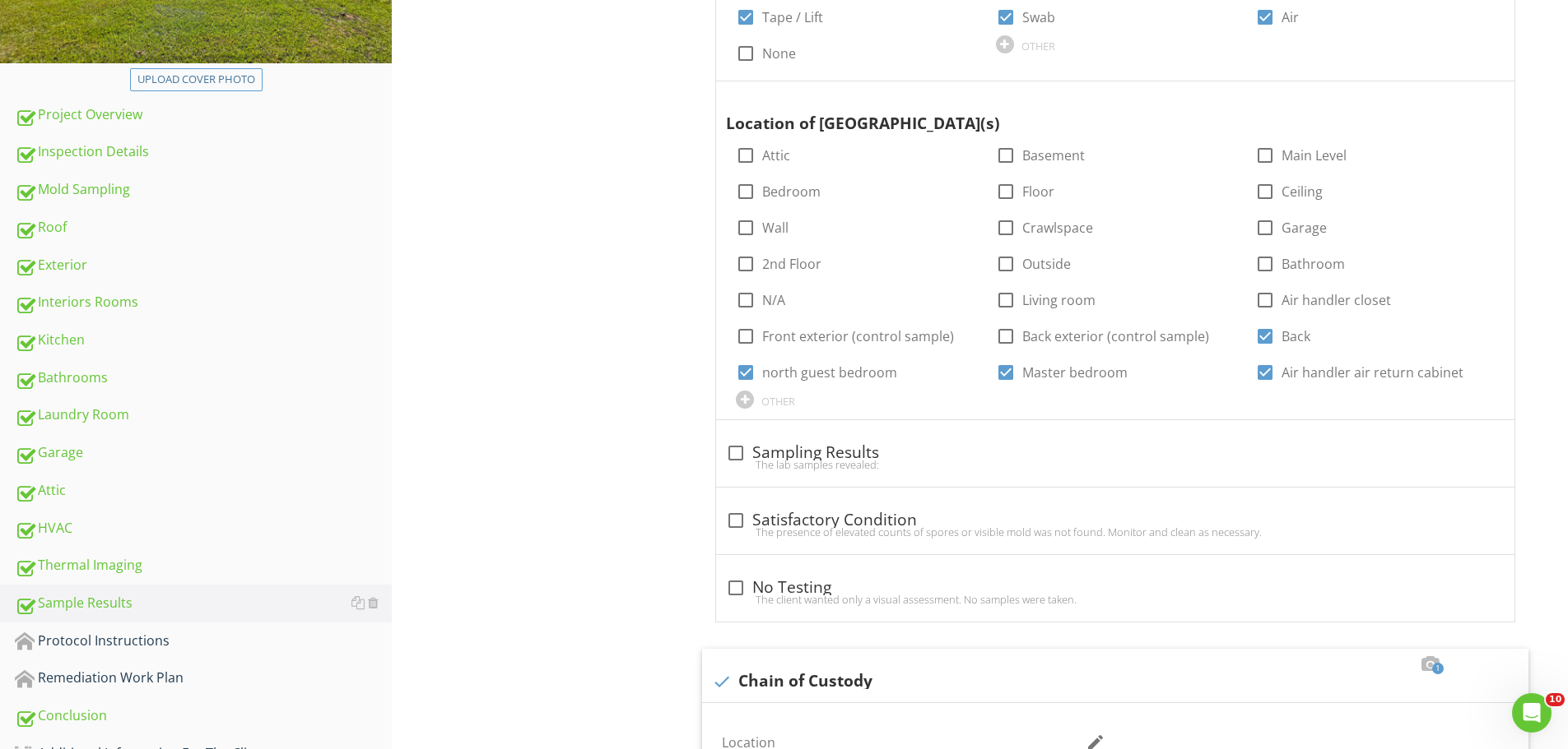
scroll to position [535, 0]
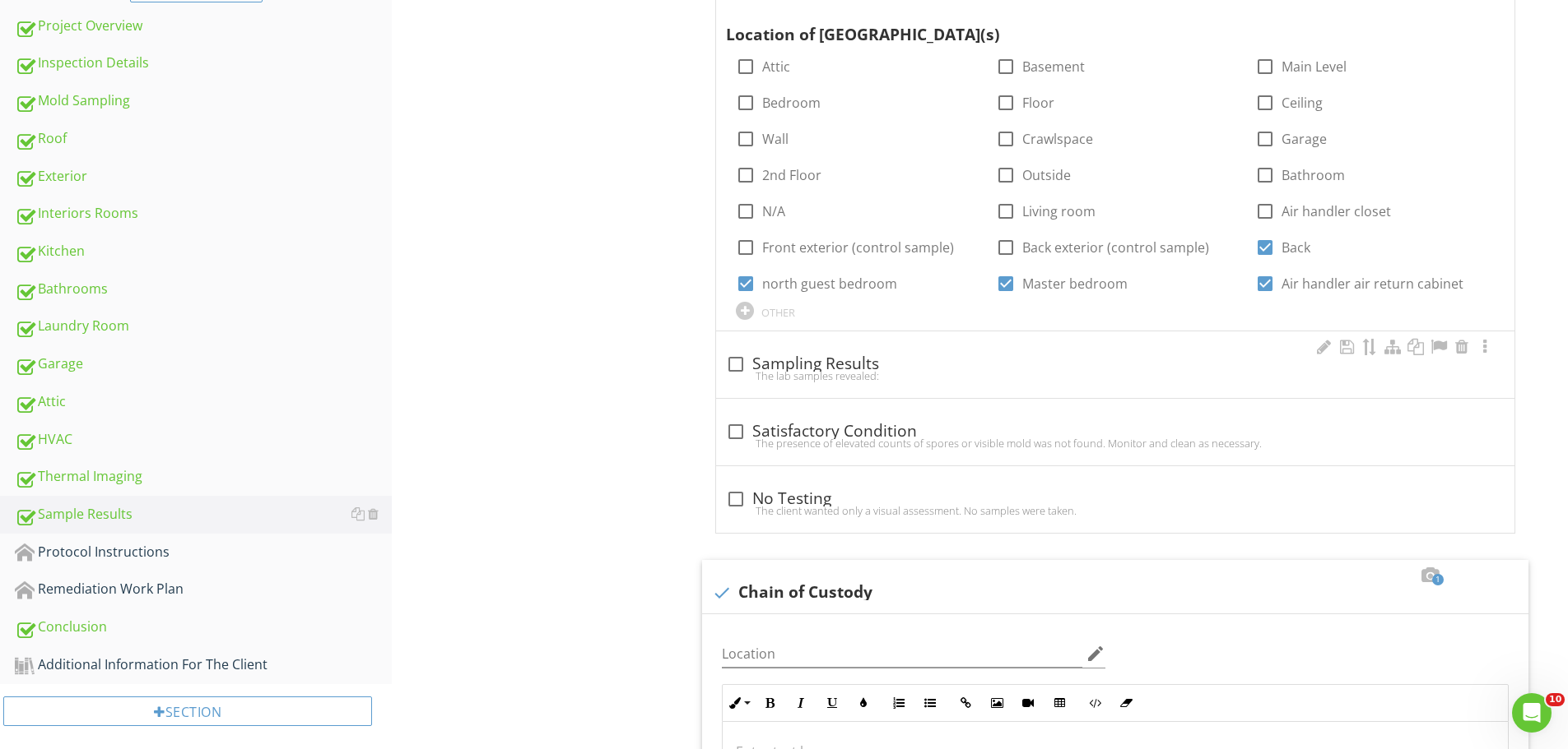
click at [748, 376] on div "The lab samples revealed:" at bounding box center [1116, 375] width 779 height 13
checkbox input "true"
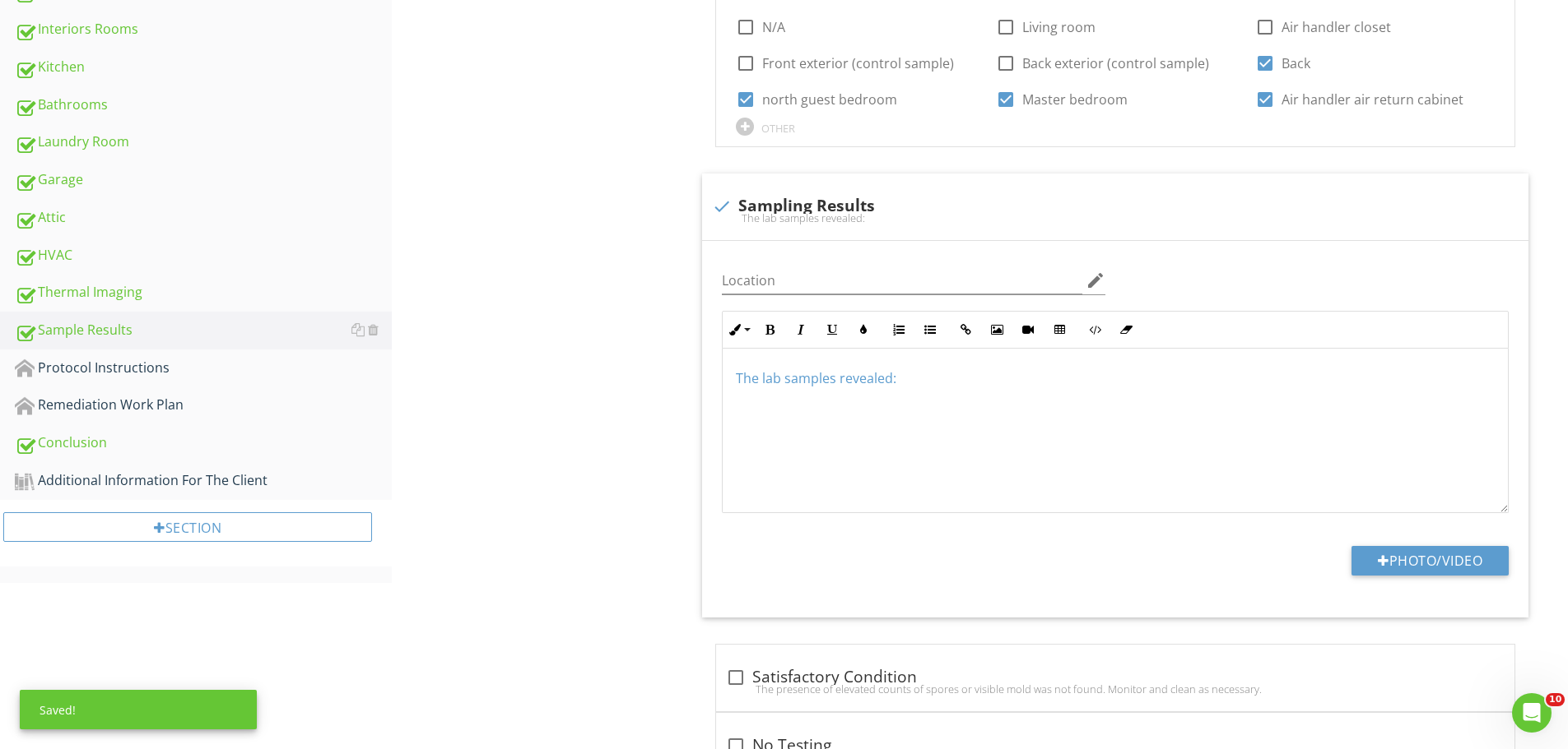
scroll to position [782, 0]
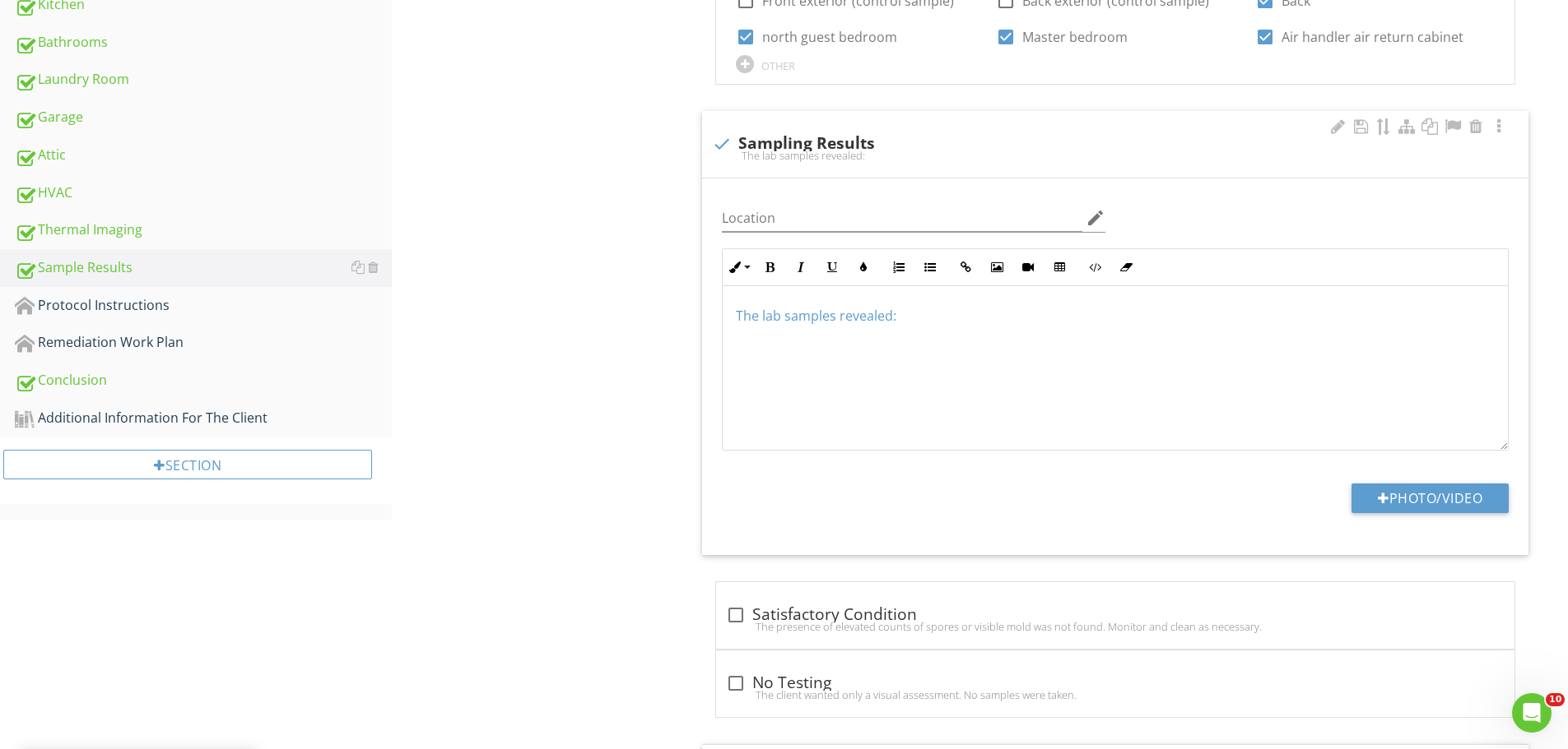
click at [743, 343] on div "The lab samples revealed:" at bounding box center [1115, 368] width 785 height 165
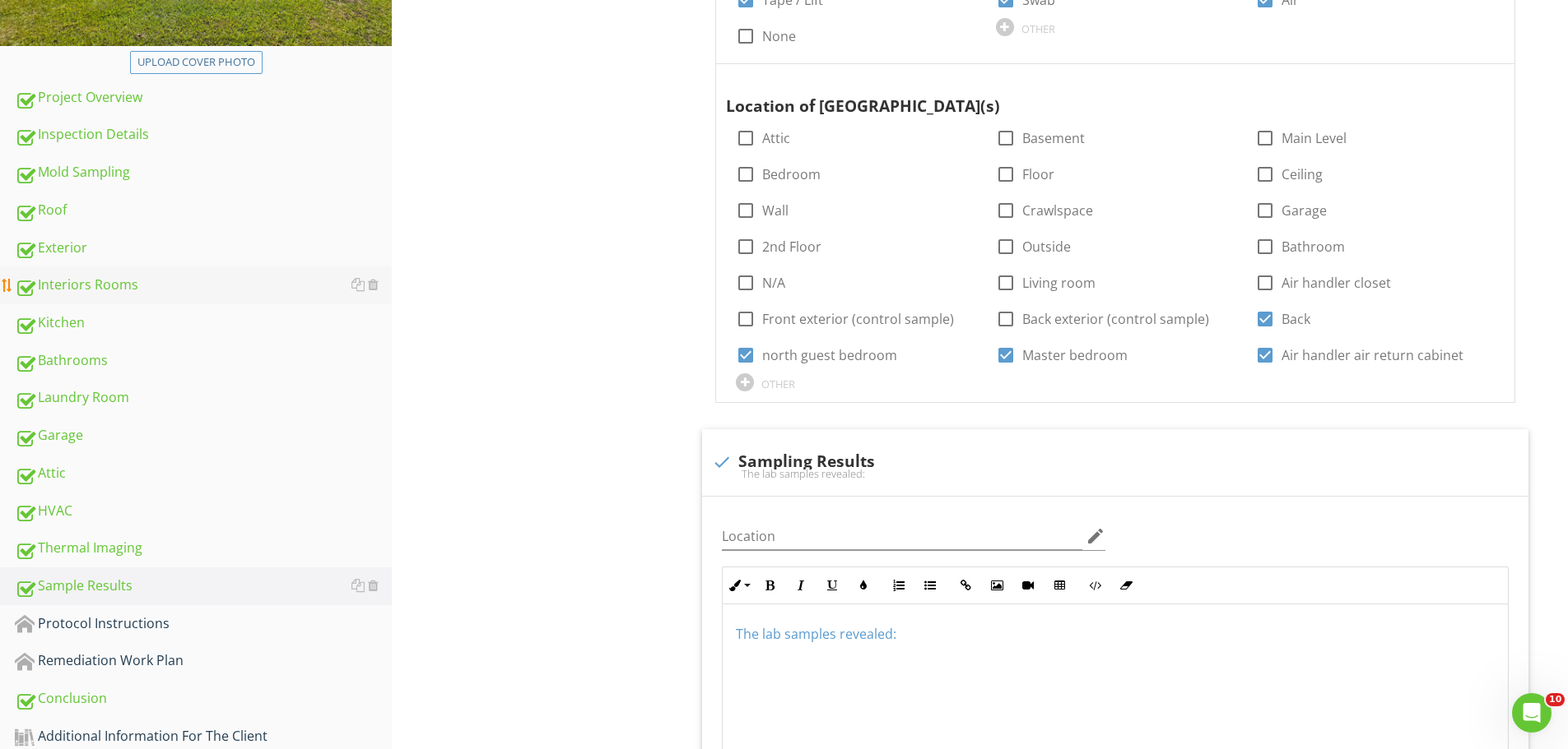
scroll to position [452, 0]
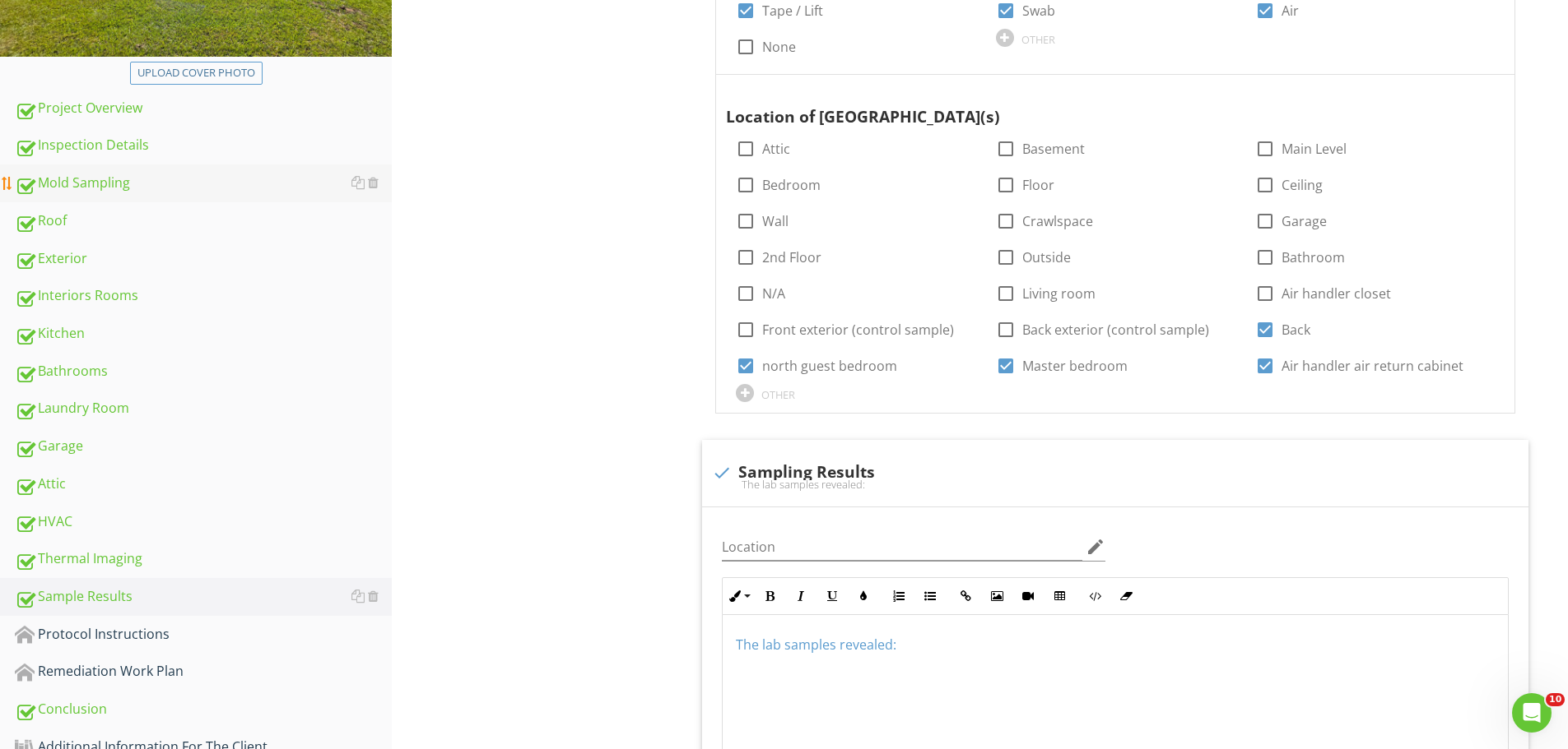
click at [97, 184] on div "Mold Sampling" at bounding box center [203, 183] width 377 height 22
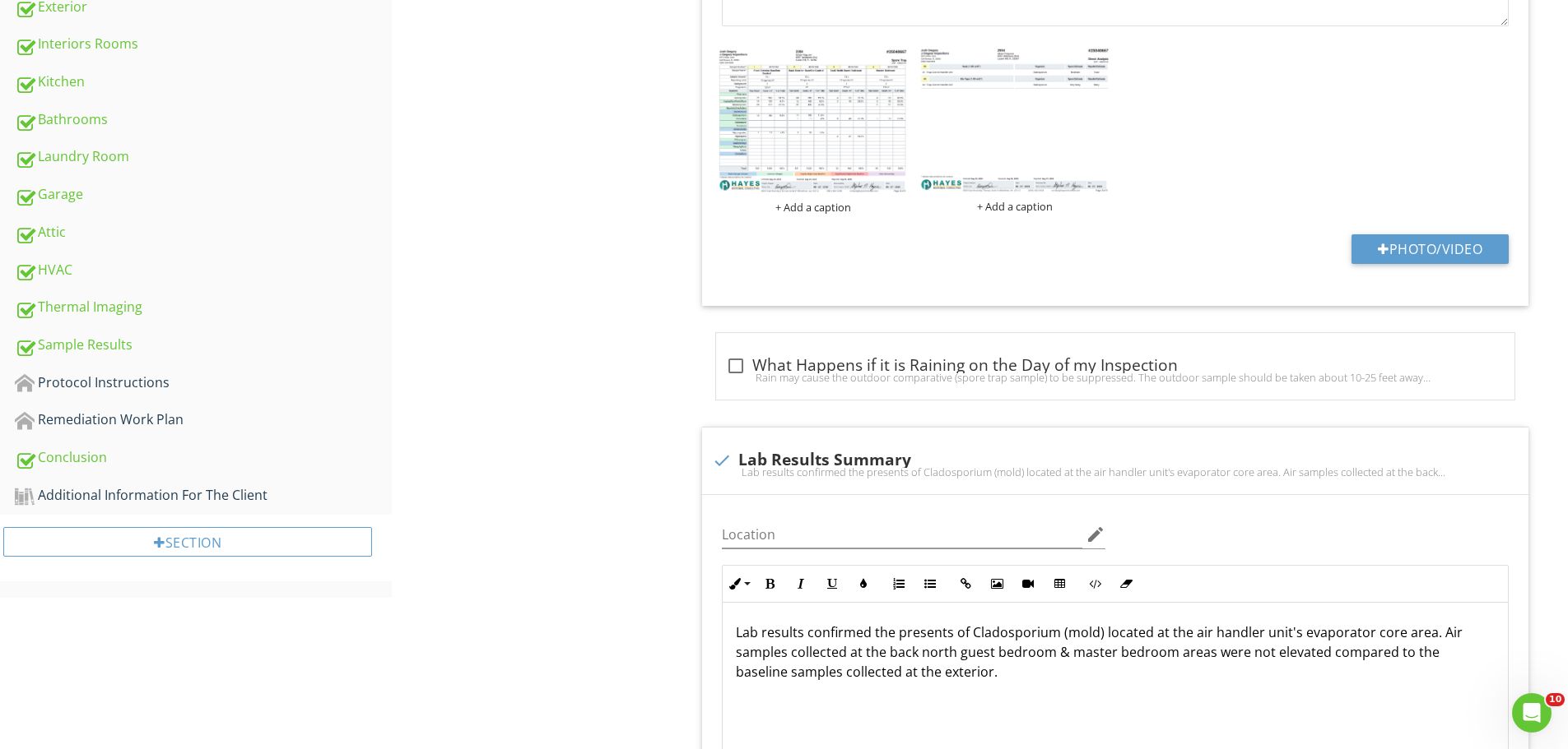
scroll to position [864, 0]
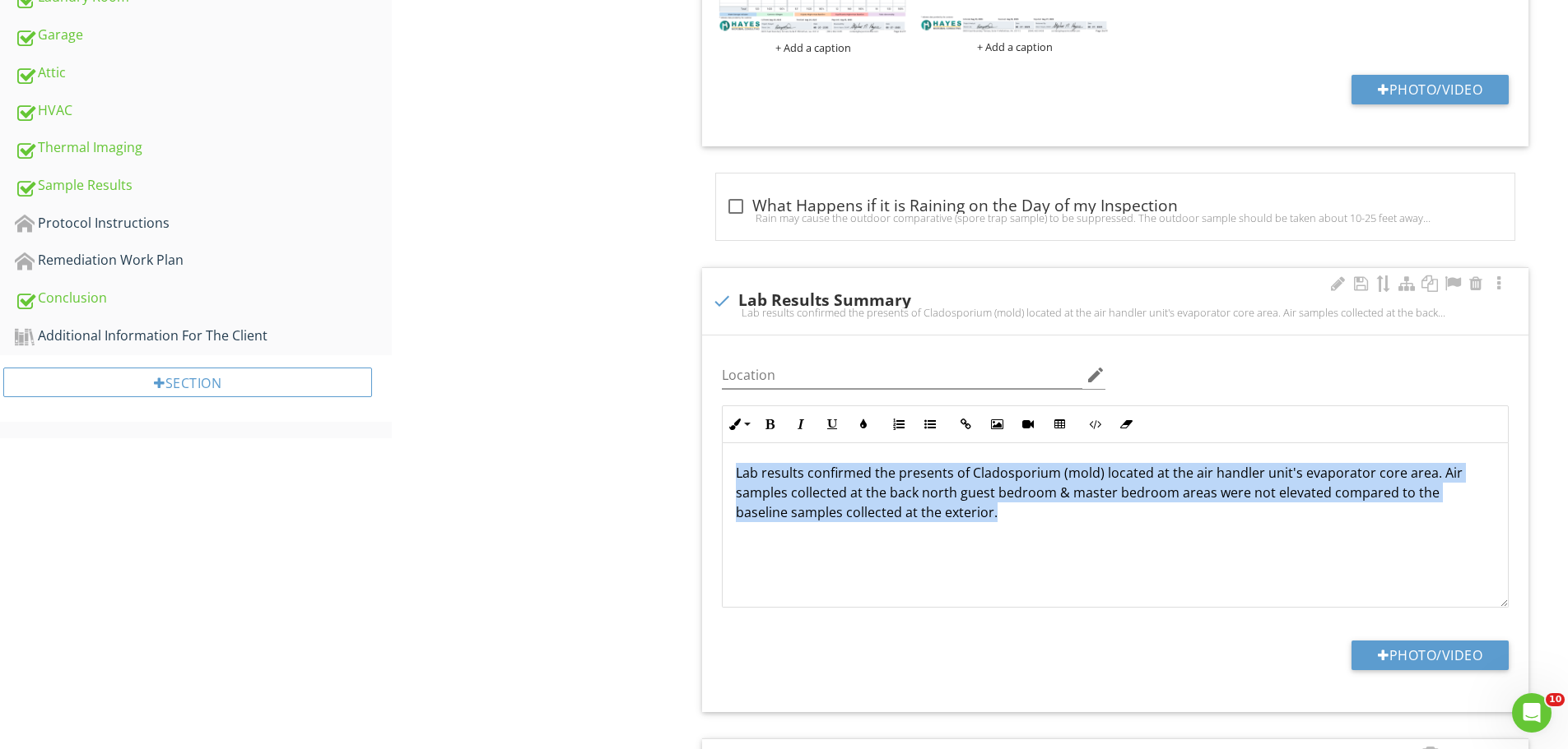
drag, startPoint x: 731, startPoint y: 471, endPoint x: 990, endPoint y: 520, distance: 263.6
click at [990, 520] on div "Lab results confirmed the presents of Cladosporium (mold) located at the air ha…" at bounding box center [1115, 526] width 785 height 165
copy p "Lab results confirmed the presents of Cladosporium (mold) located at the air ha…"
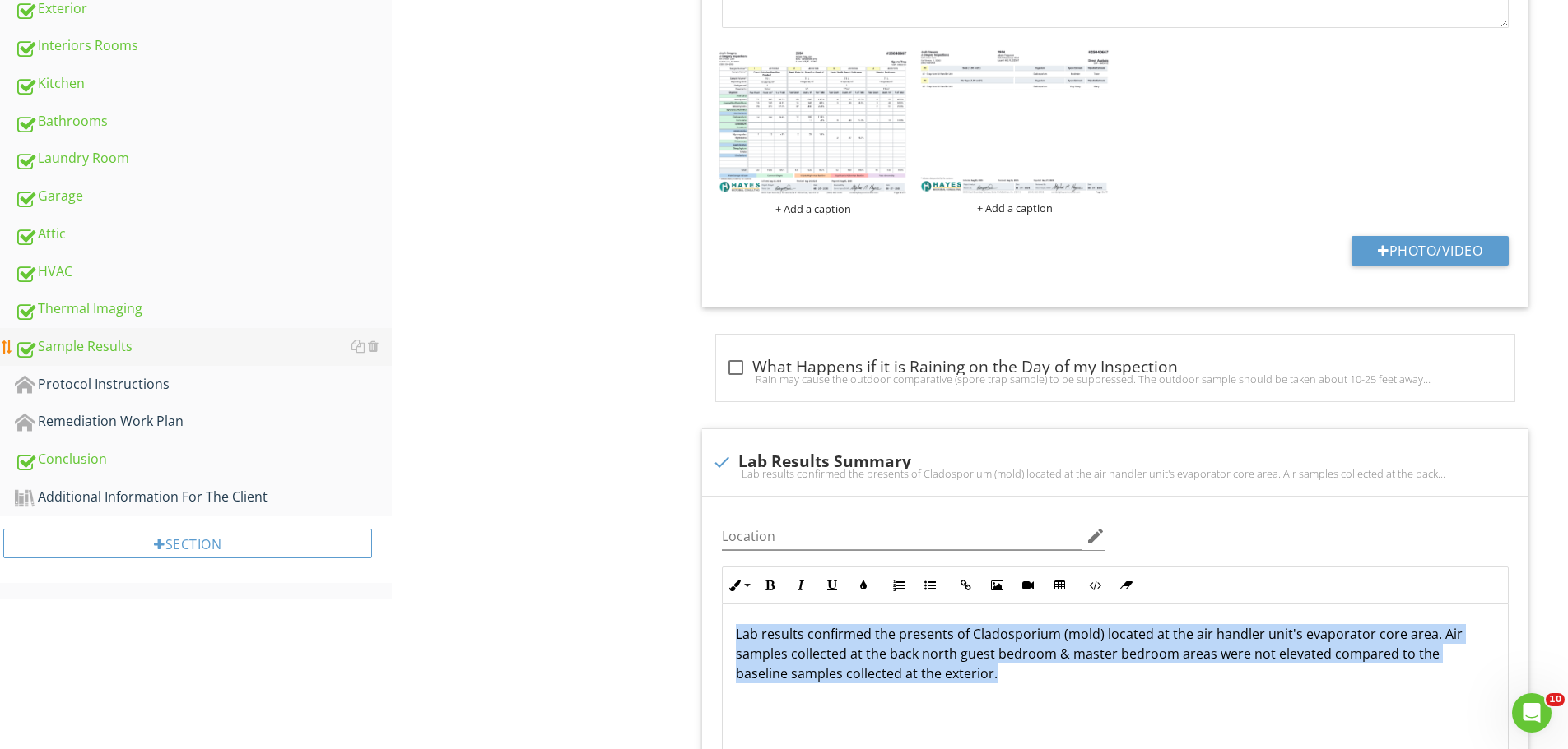
scroll to position [699, 0]
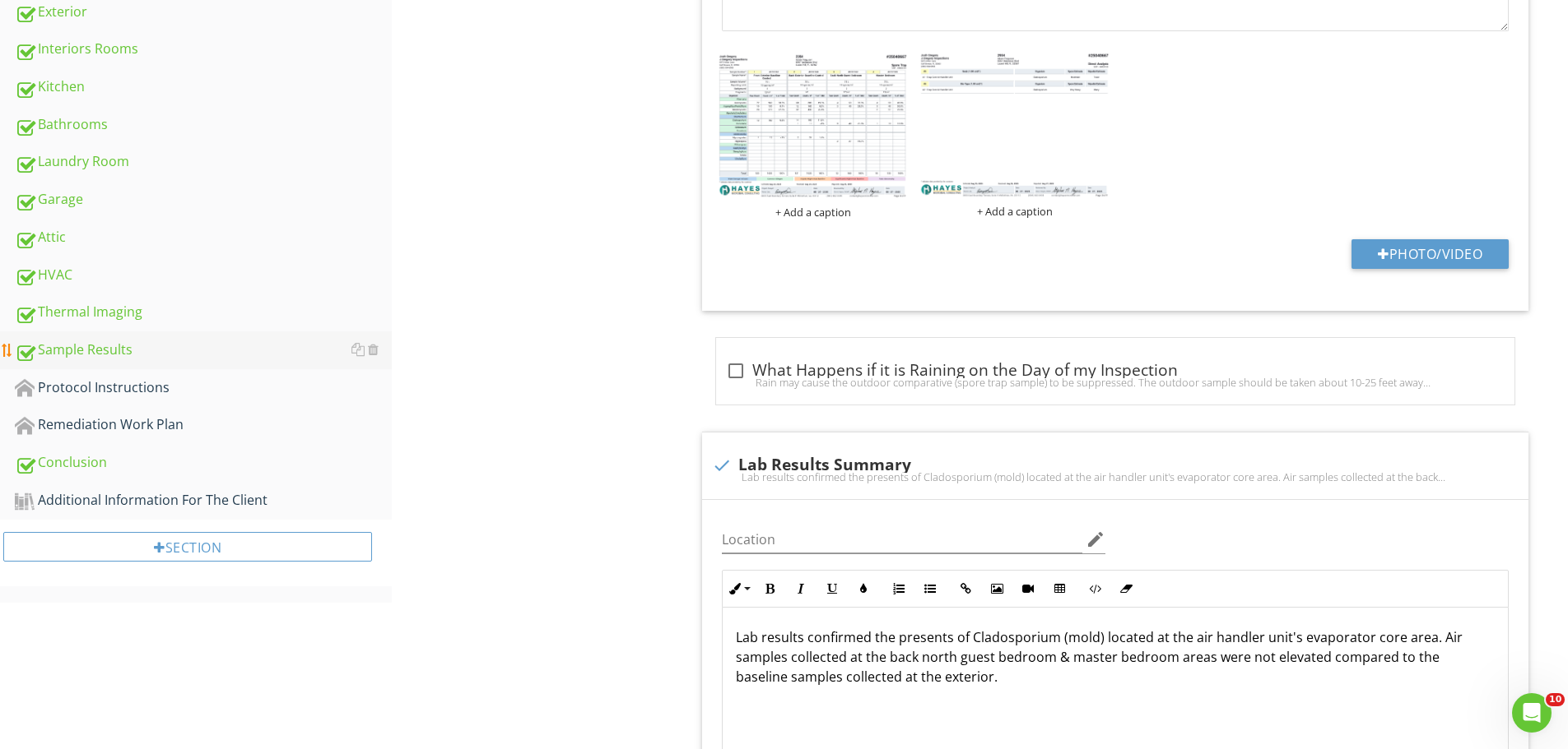
click at [100, 357] on div "Sample Results" at bounding box center [203, 350] width 377 height 22
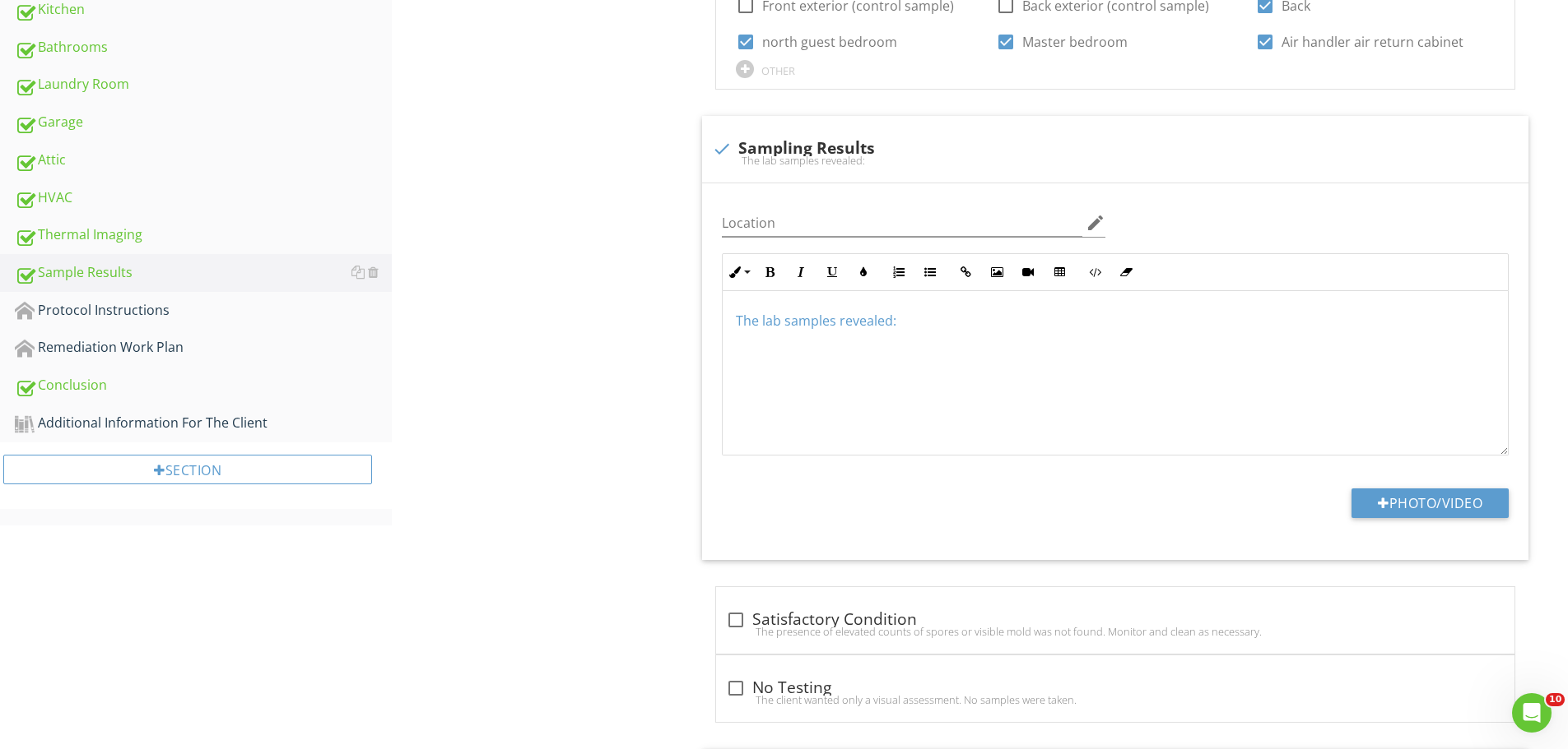
scroll to position [864, 0]
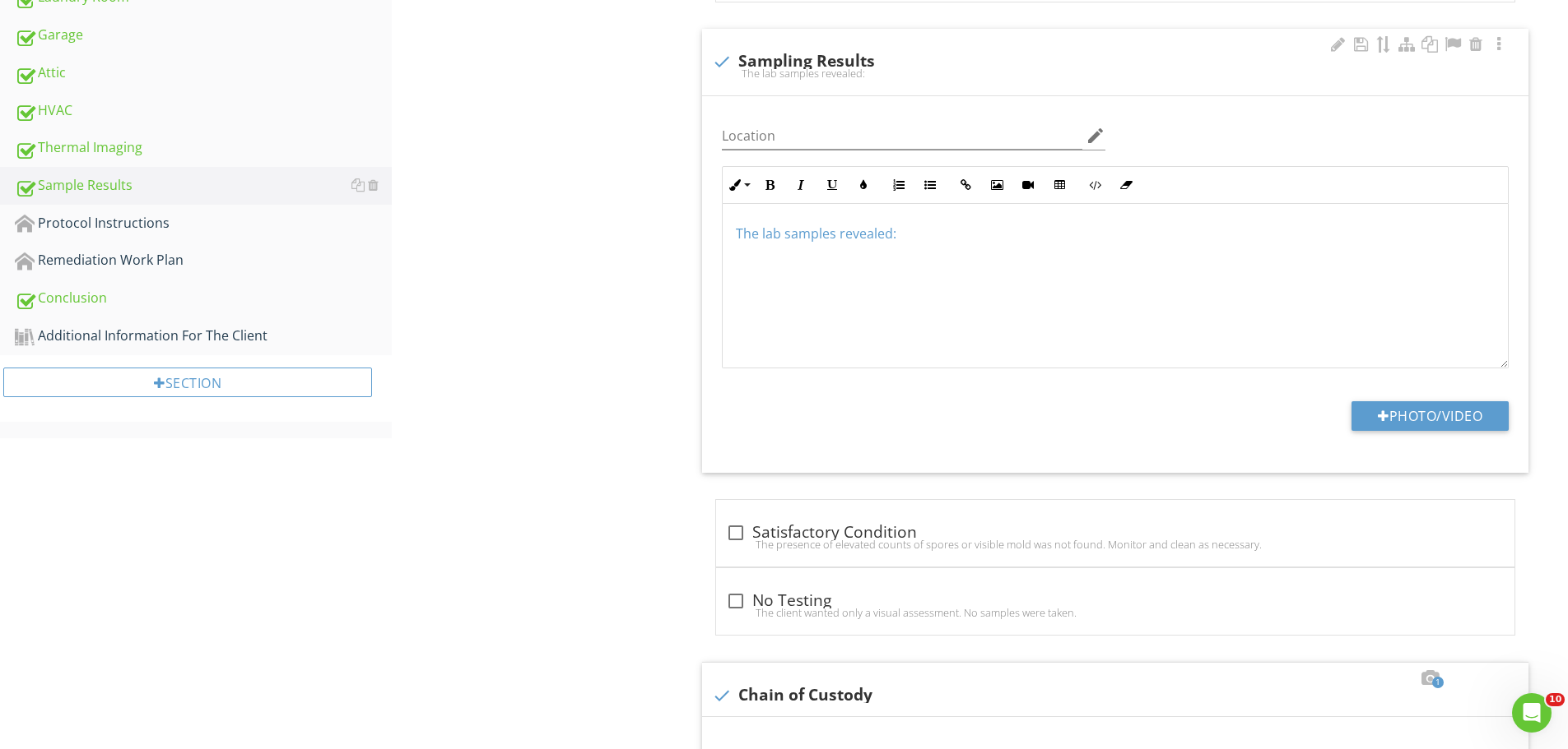
click at [775, 264] on div "The lab samples revealed:" at bounding box center [1115, 286] width 785 height 165
click at [921, 243] on p "The lab samples revealed:" at bounding box center [1115, 233] width 759 height 20
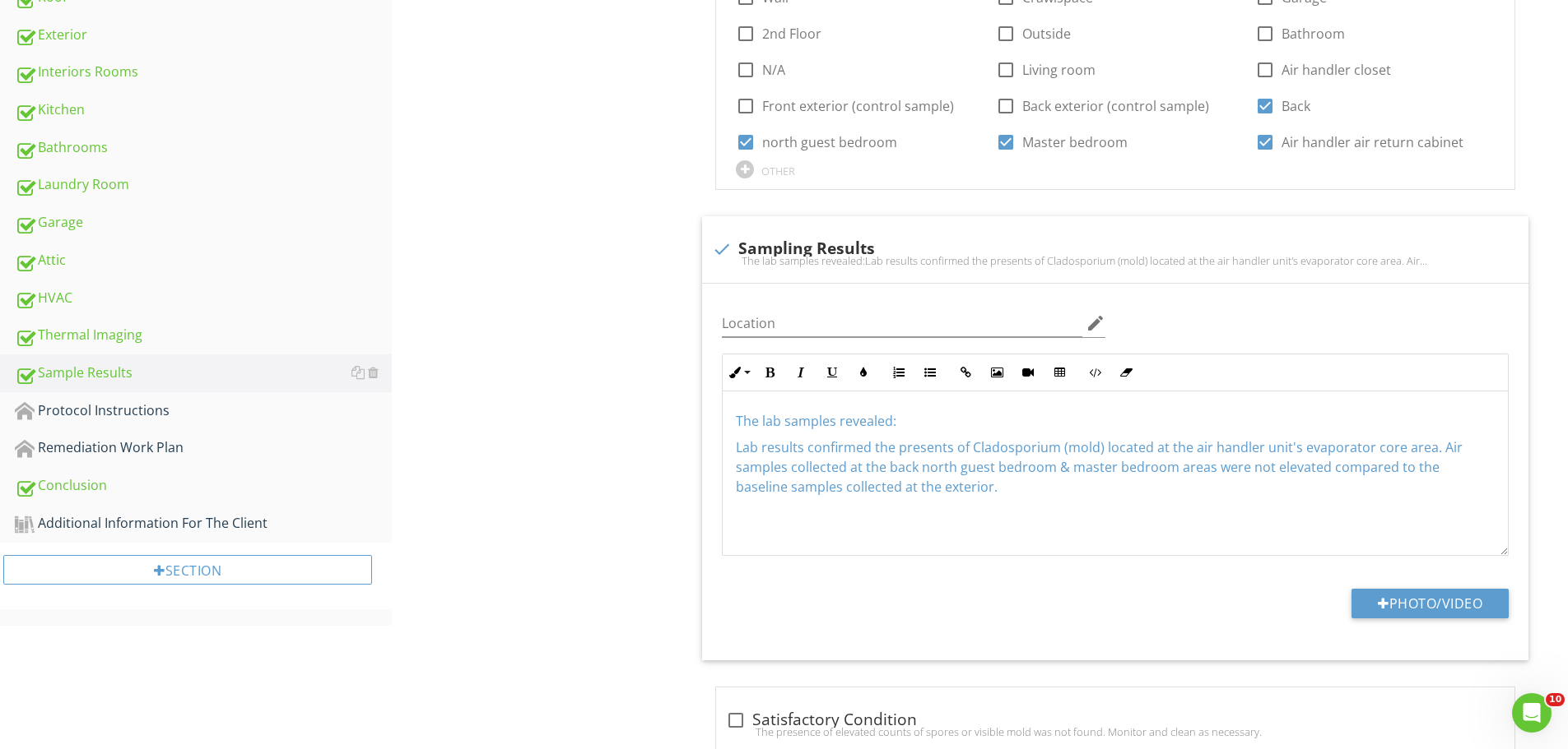
scroll to position [658, 0]
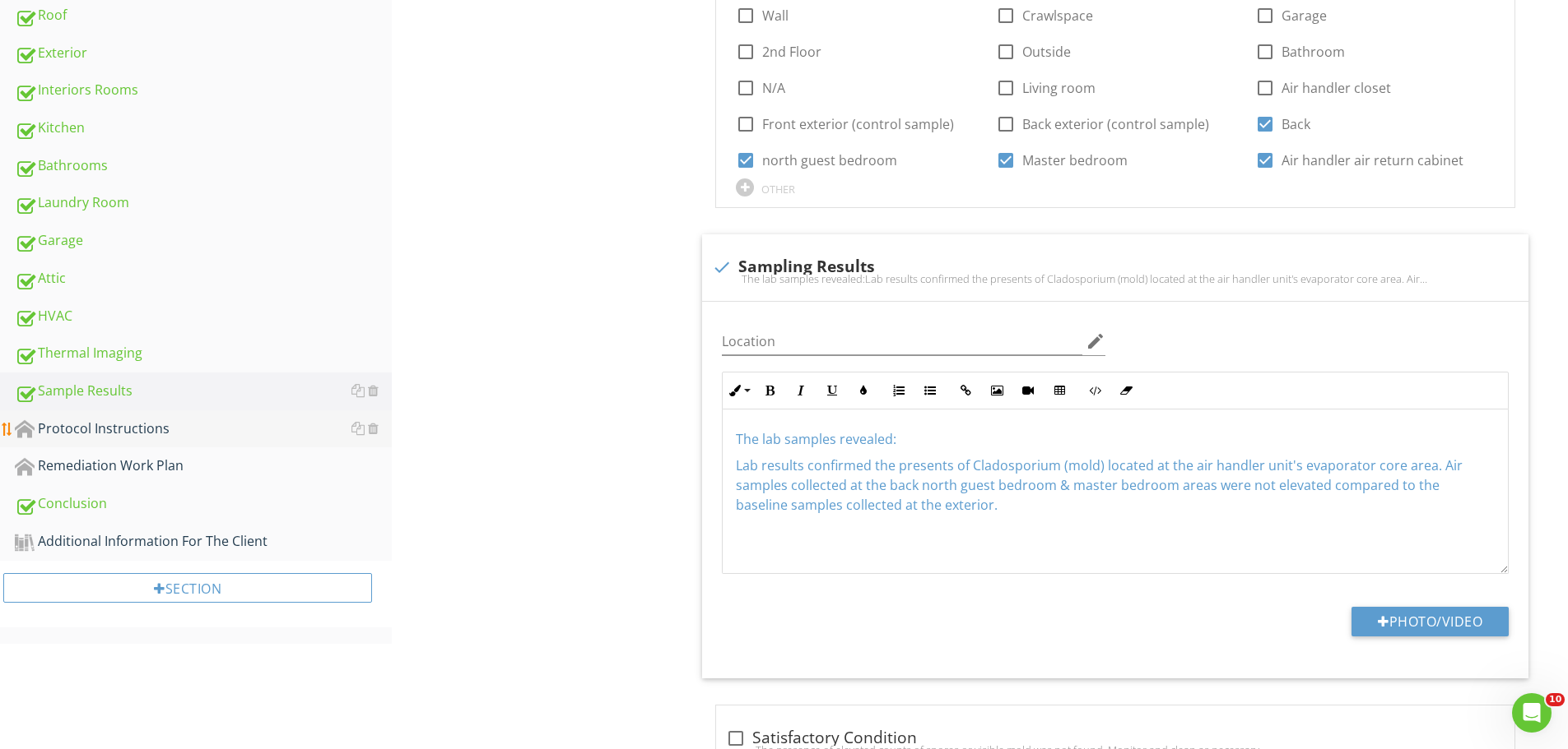
click at [108, 419] on div "Protocol Instructions" at bounding box center [203, 429] width 377 height 22
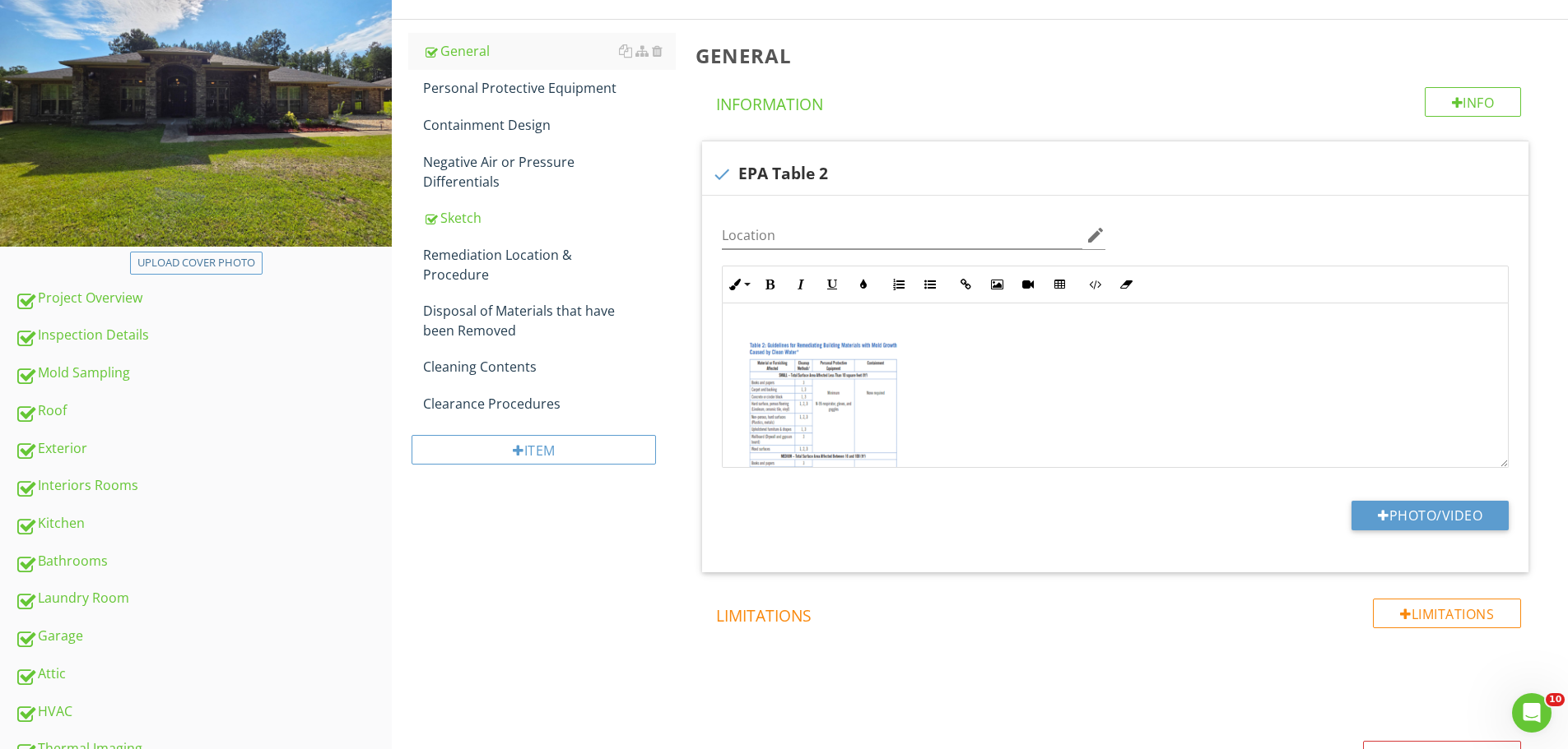
scroll to position [223, 0]
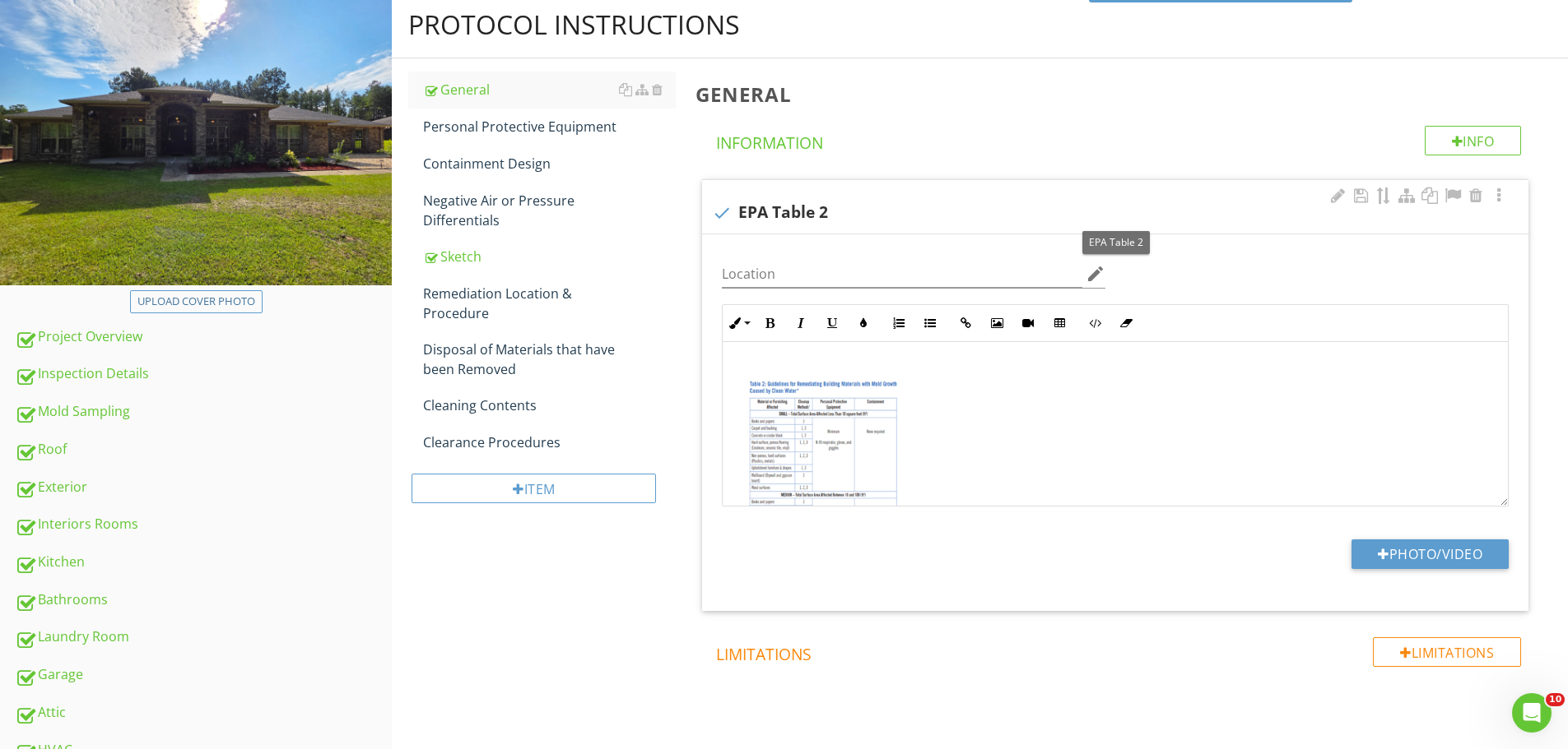
click at [730, 211] on div at bounding box center [722, 213] width 28 height 28
checkbox input "true"
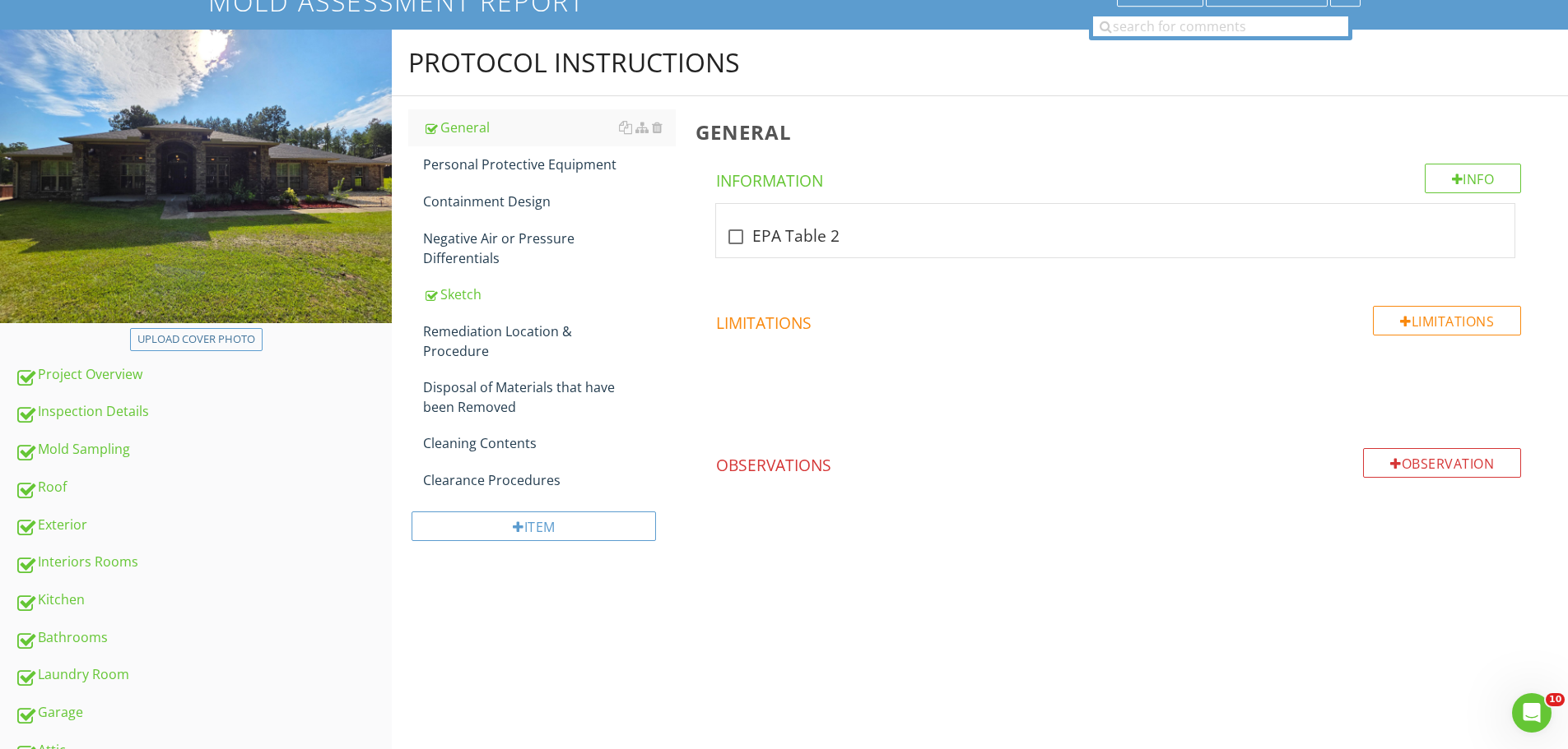
scroll to position [142, 0]
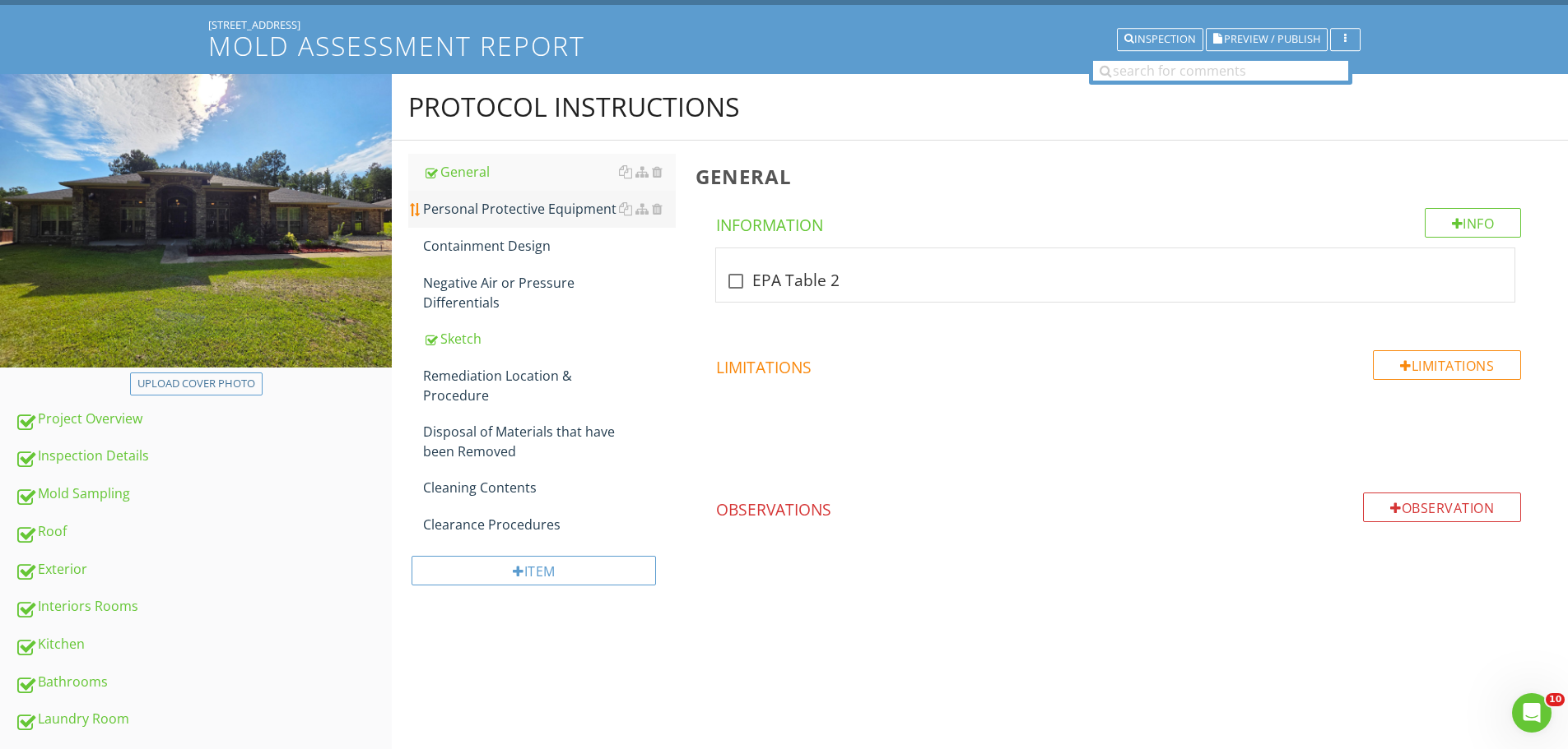
click at [528, 212] on div "Personal Protective Equipment" at bounding box center [549, 209] width 253 height 20
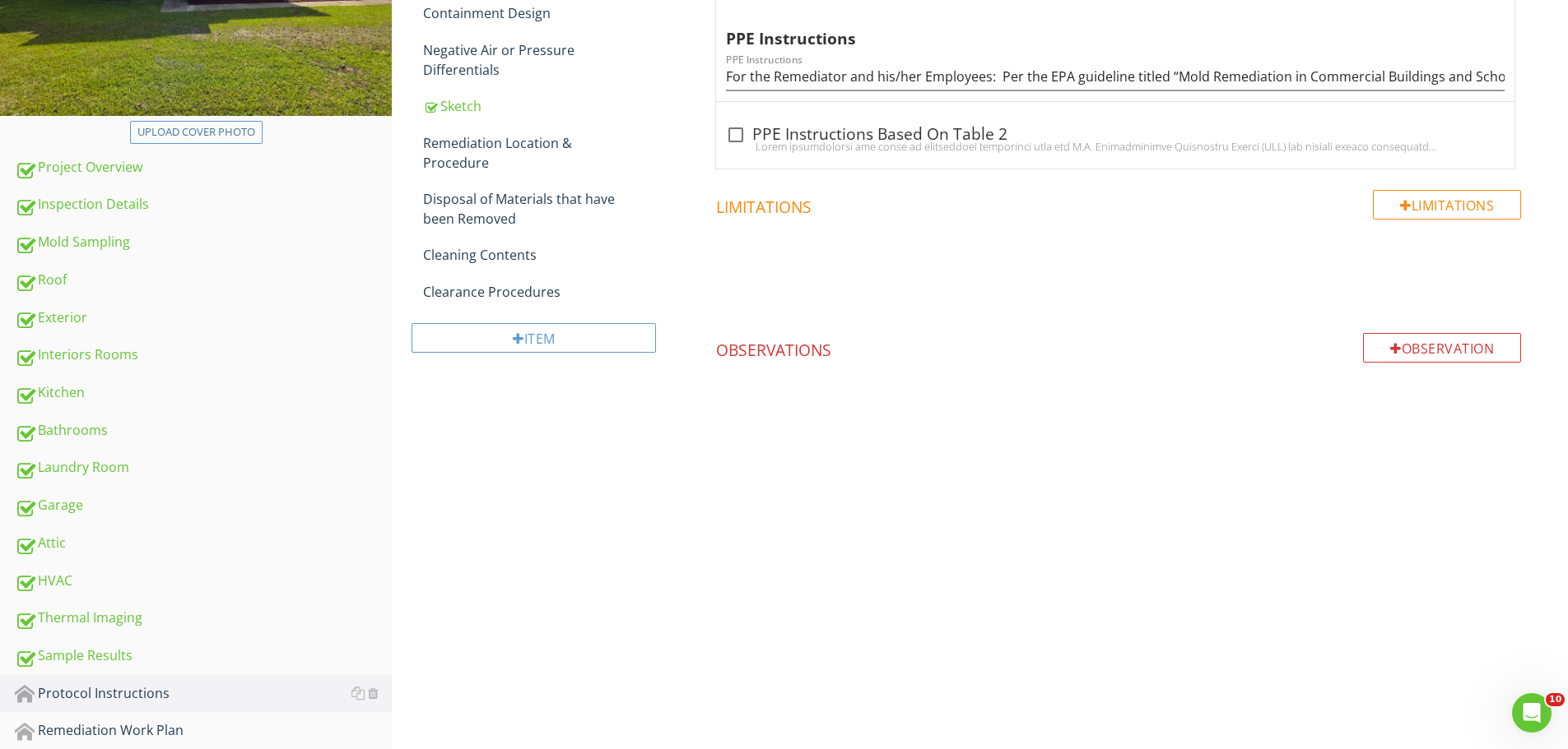
scroll to position [470, 0]
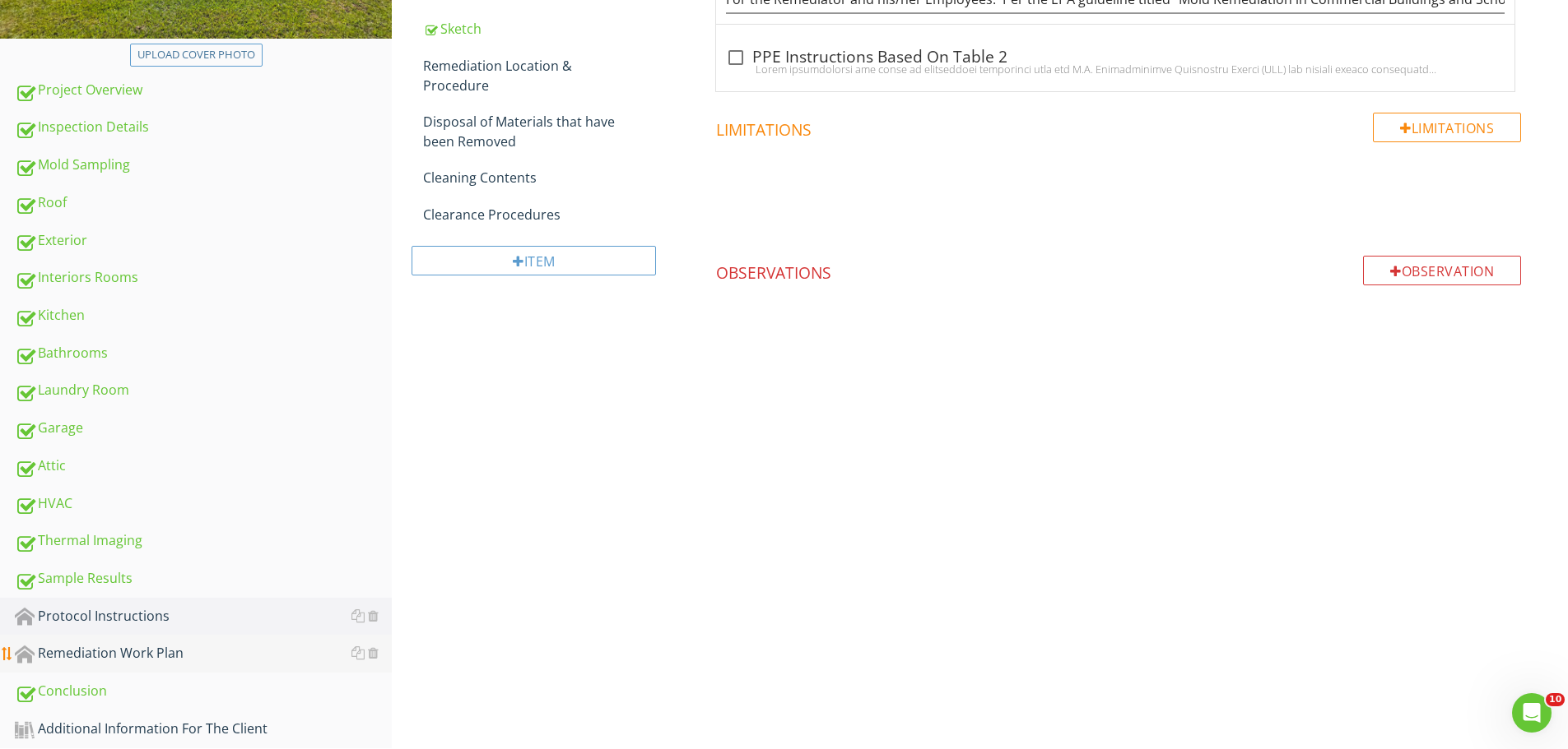
click at [68, 641] on link "Remediation Work Plan" at bounding box center [203, 654] width 377 height 38
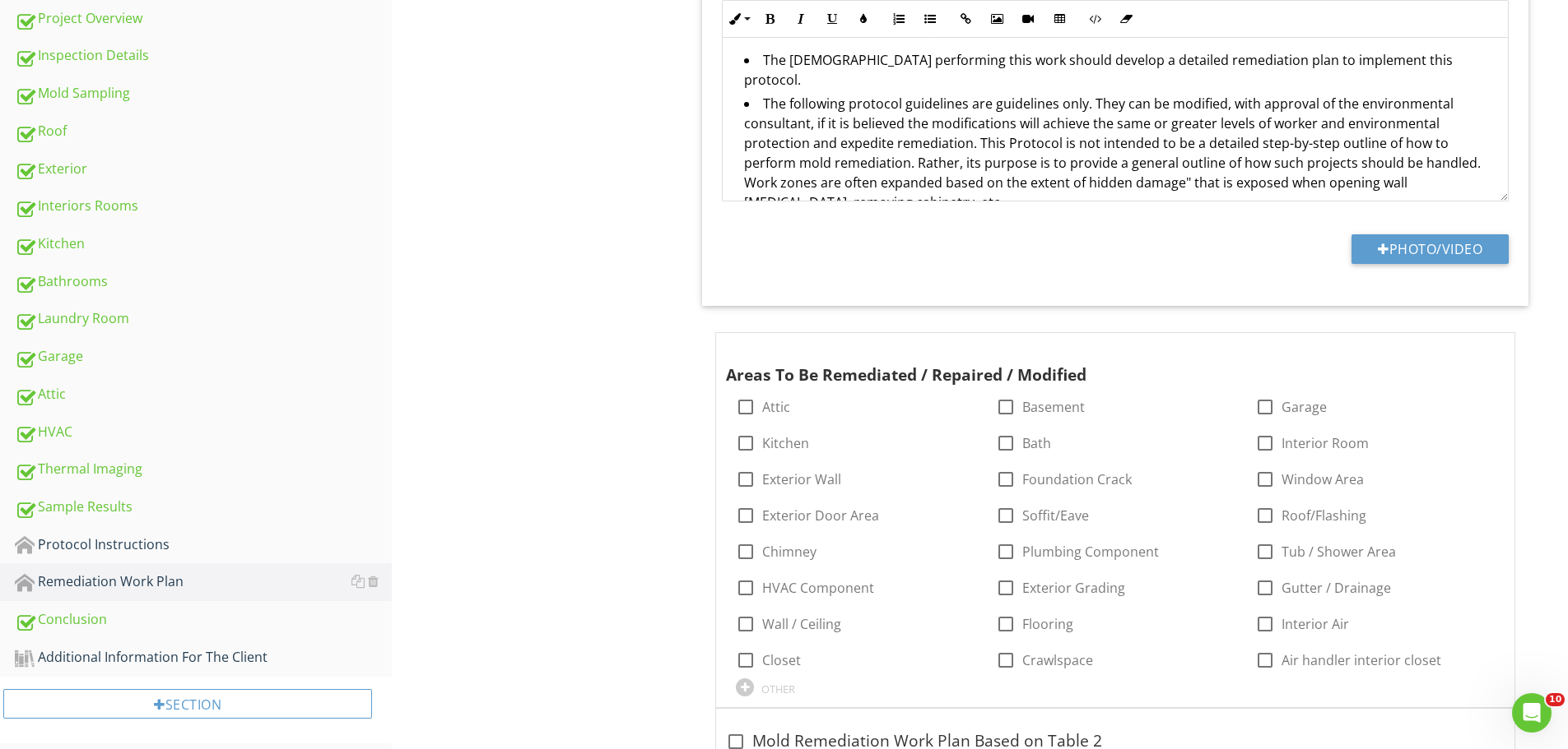
scroll to position [635, 0]
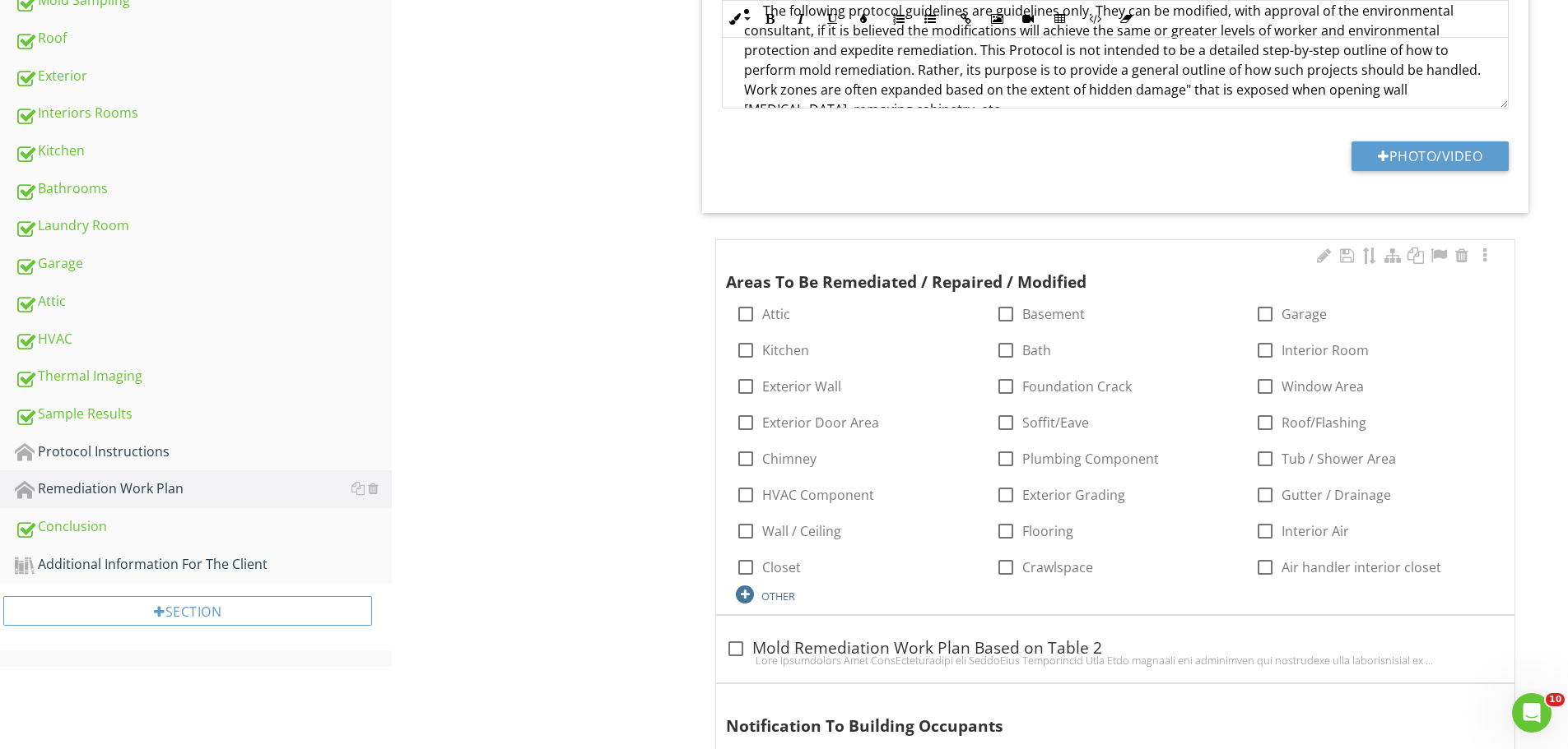
click at [767, 595] on div "OTHER" at bounding box center [778, 596] width 34 height 13
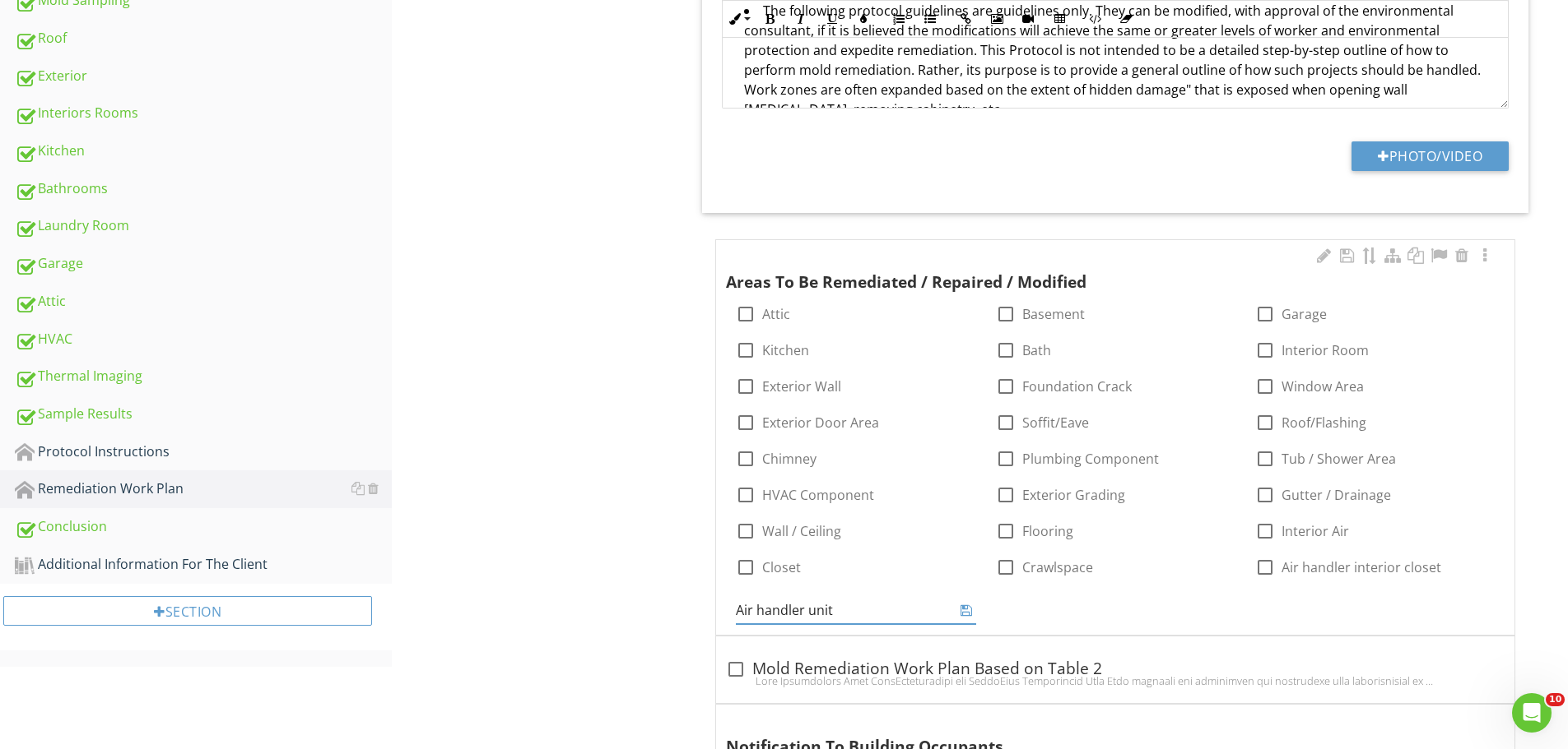
type input "Air handler unit"
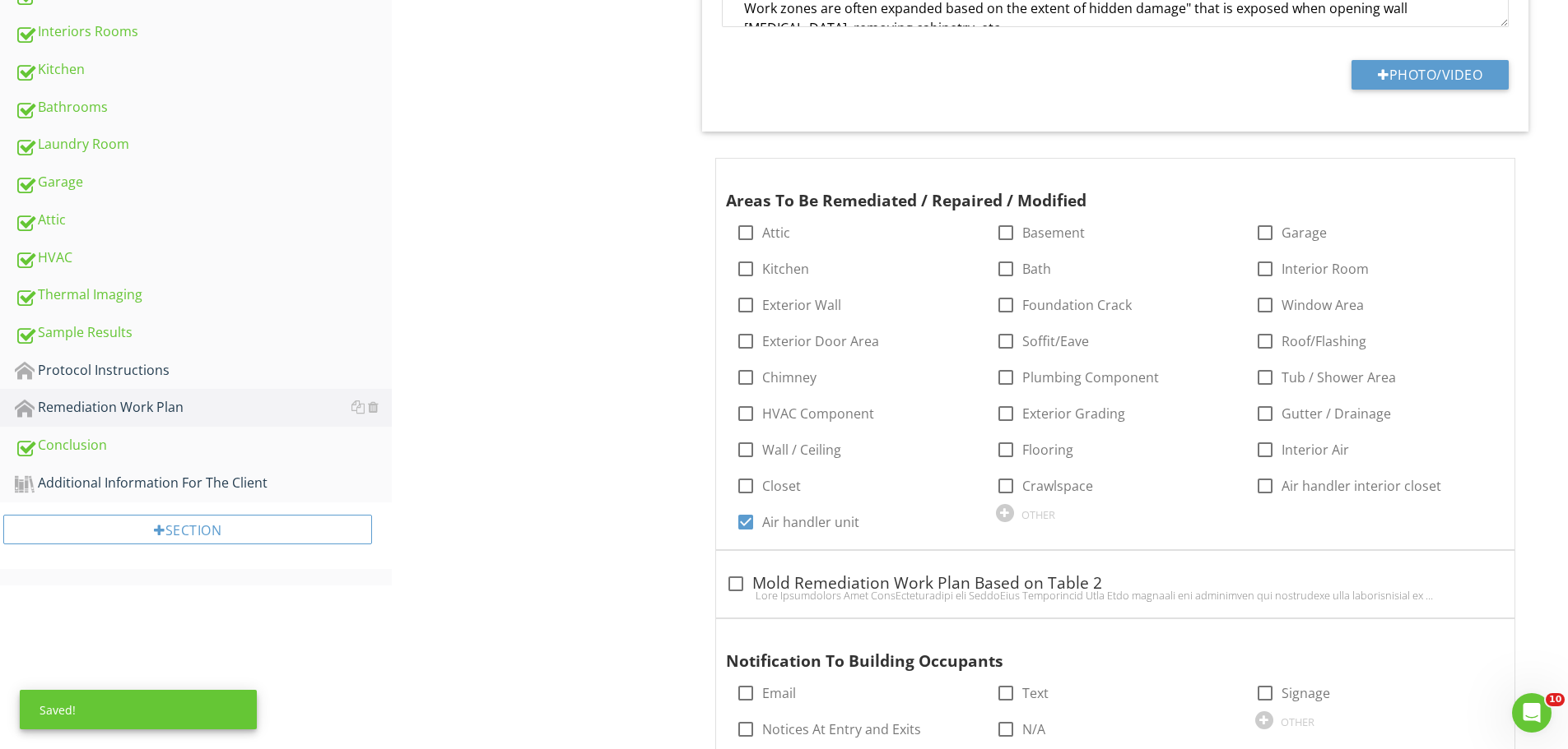
scroll to position [882, 0]
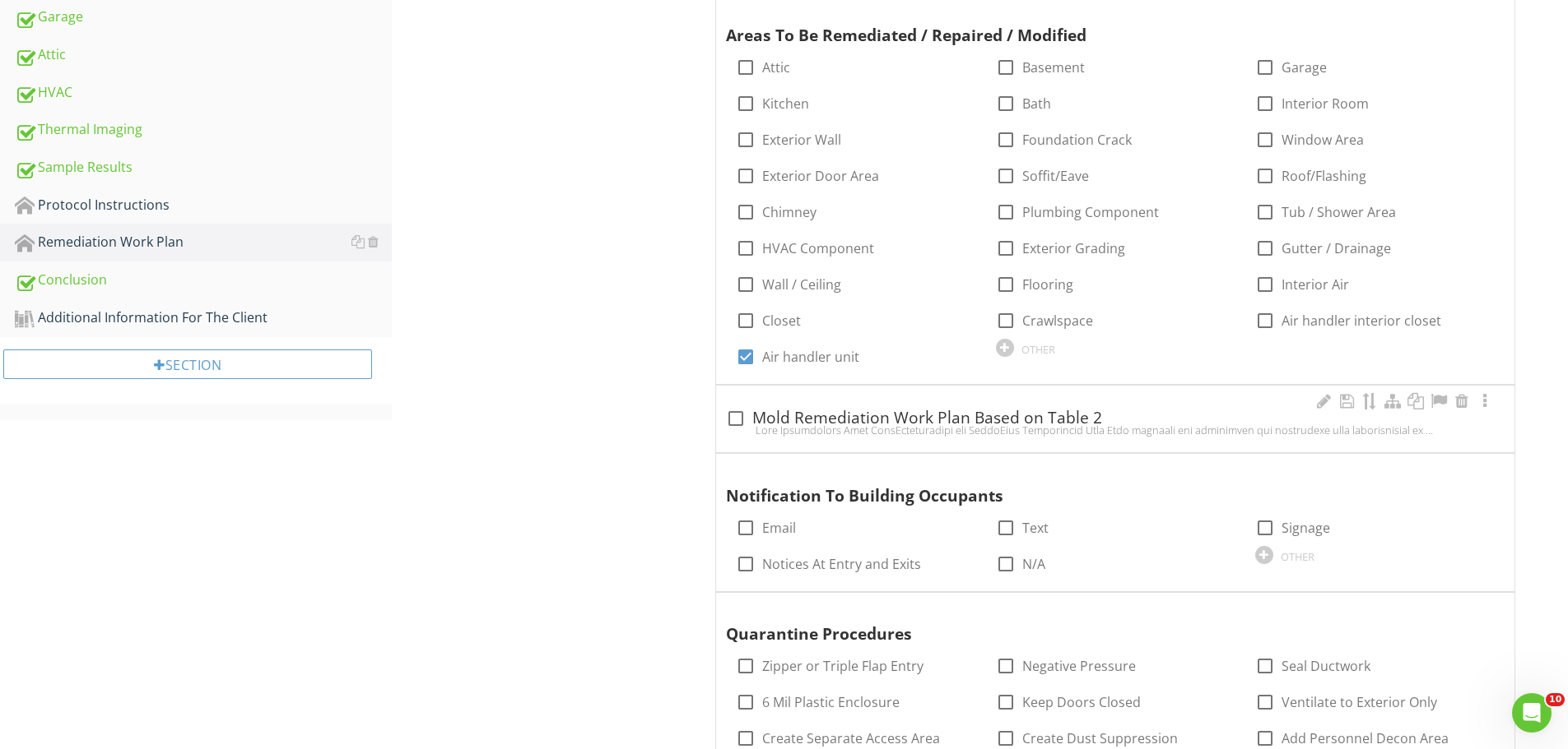
click at [740, 419] on div at bounding box center [736, 419] width 28 height 28
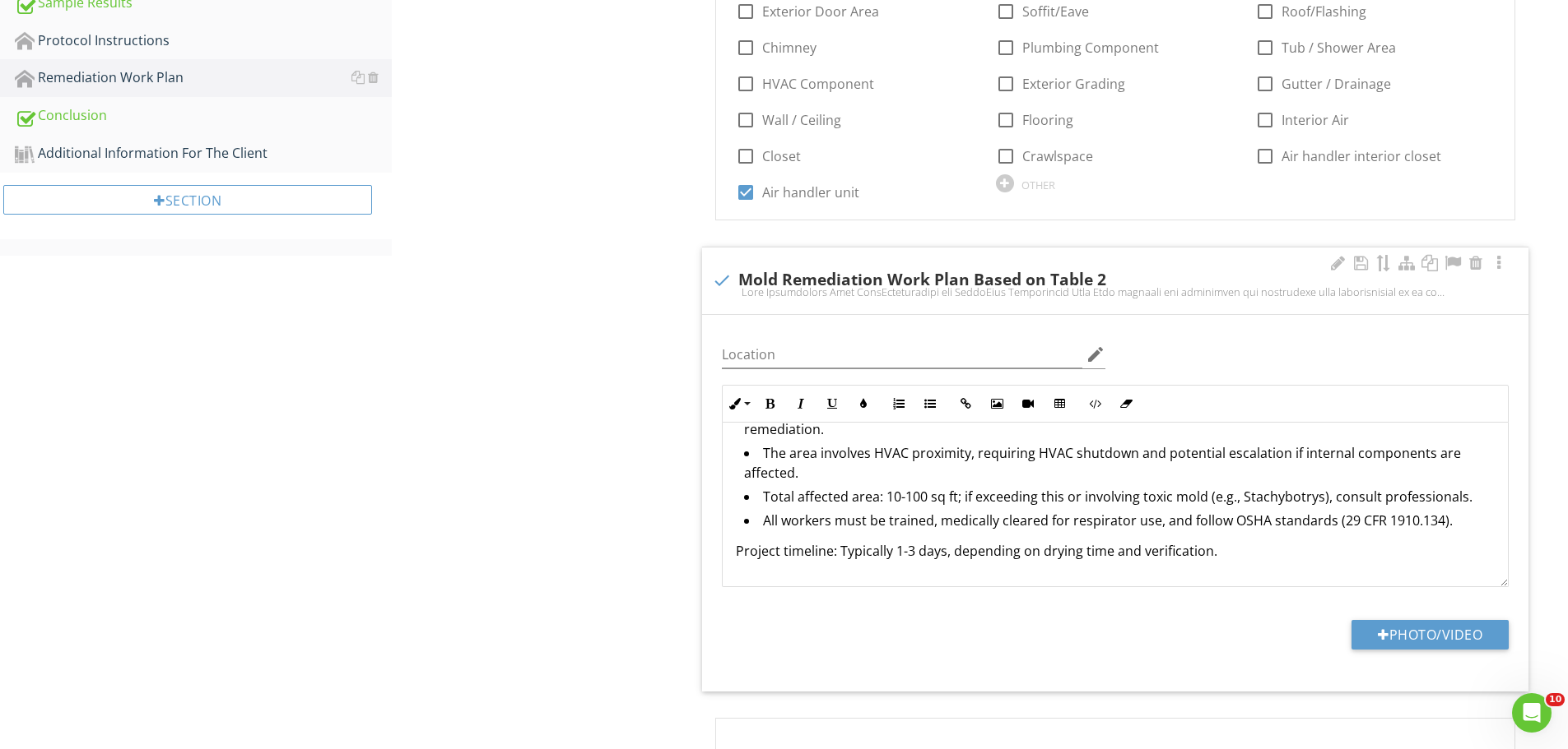
scroll to position [329, 0]
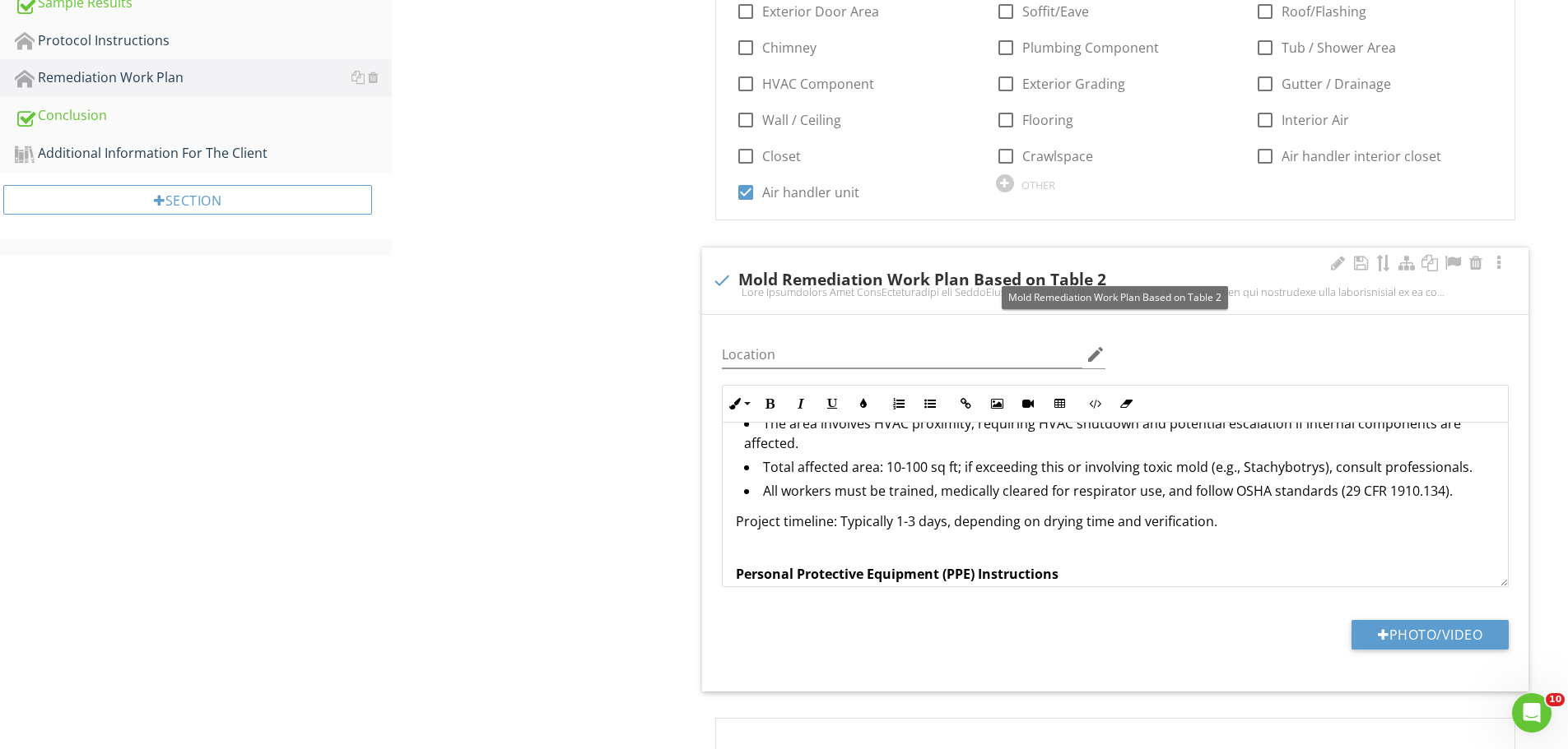
click at [723, 273] on div at bounding box center [722, 280] width 28 height 28
checkbox input "true"
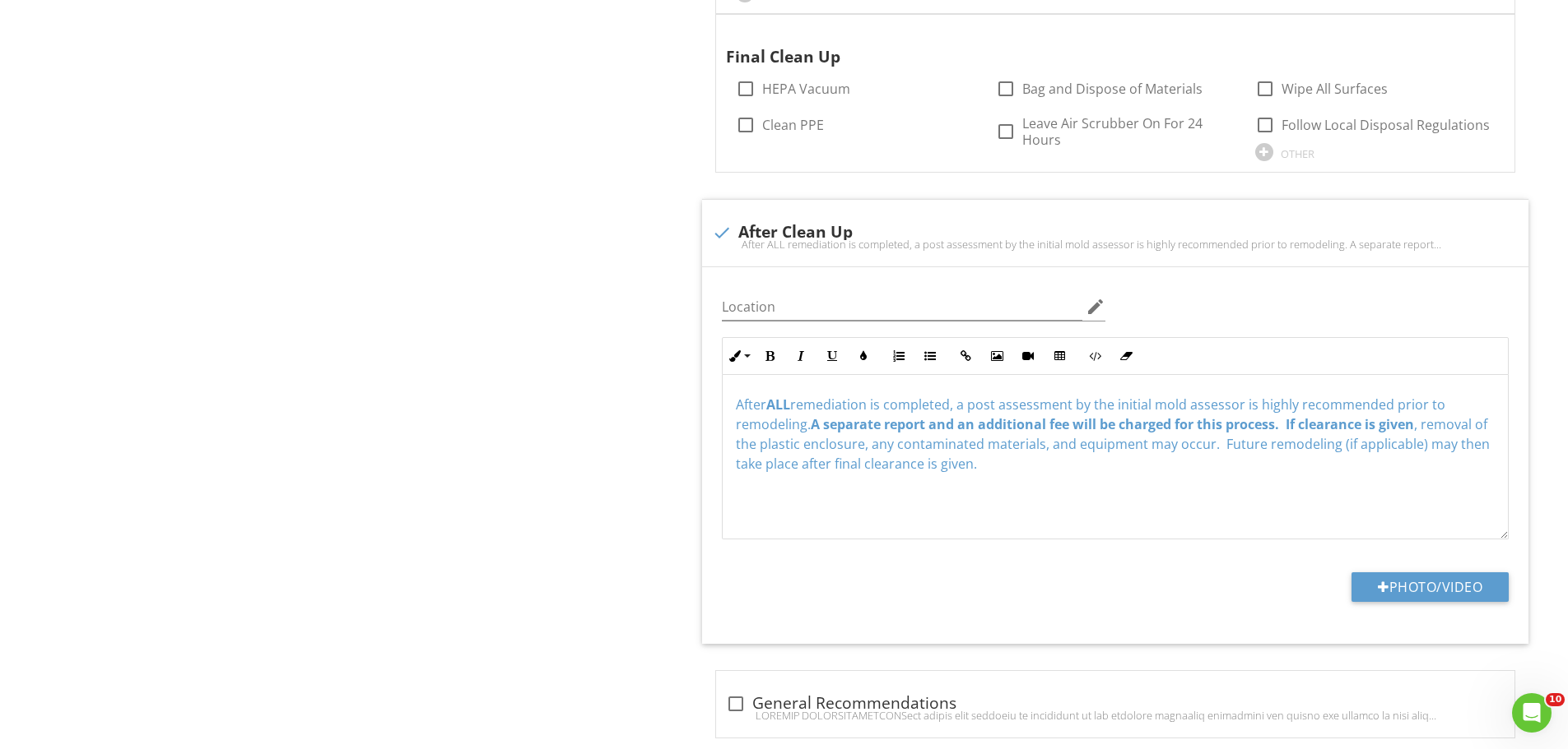
scroll to position [1, 0]
click at [731, 690] on div at bounding box center [736, 704] width 28 height 28
checkbox input "true"
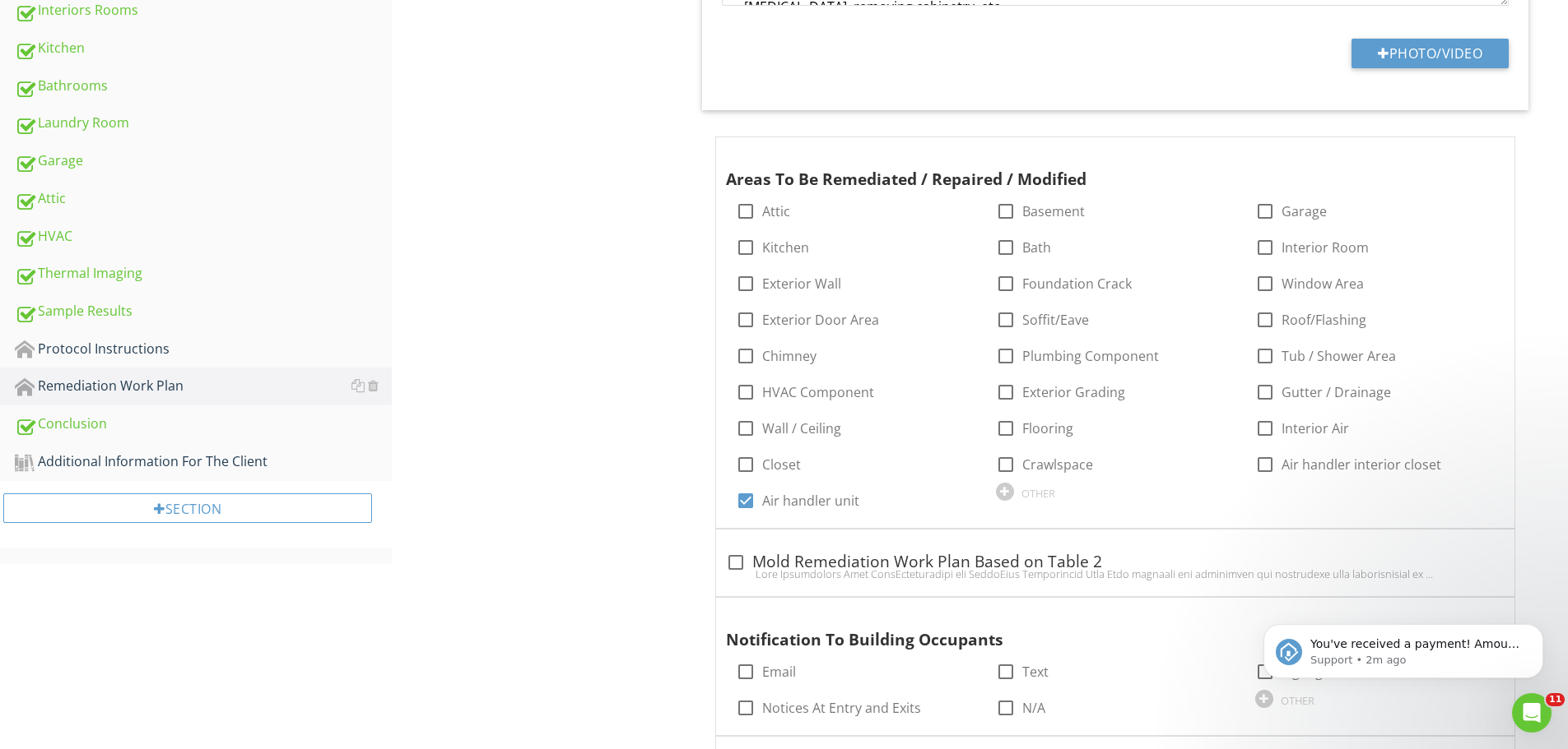
scroll to position [740, 0]
click at [1540, 626] on icon "Dismiss notification" at bounding box center [1539, 629] width 9 height 9
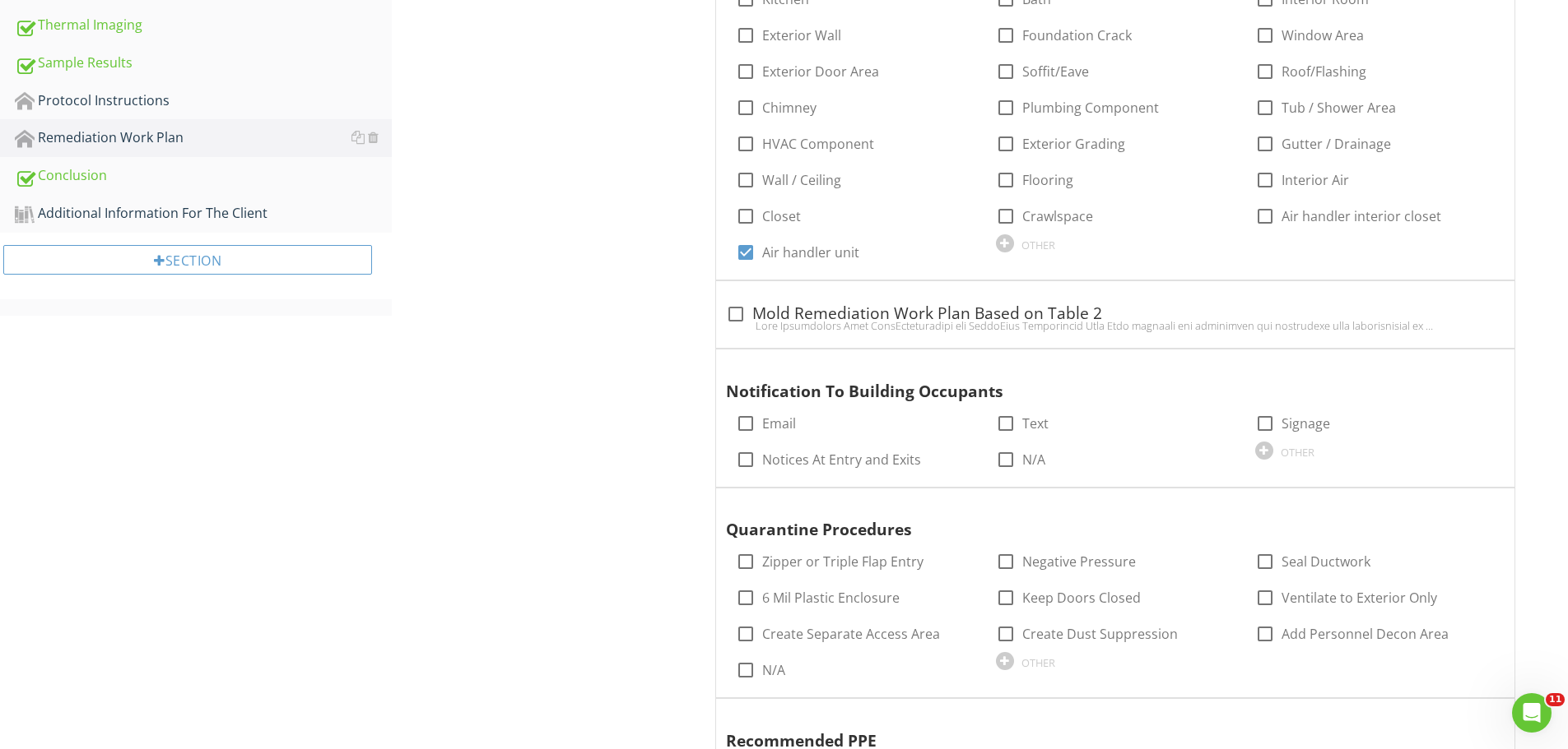
scroll to position [987, 0]
click at [733, 312] on div at bounding box center [736, 313] width 28 height 28
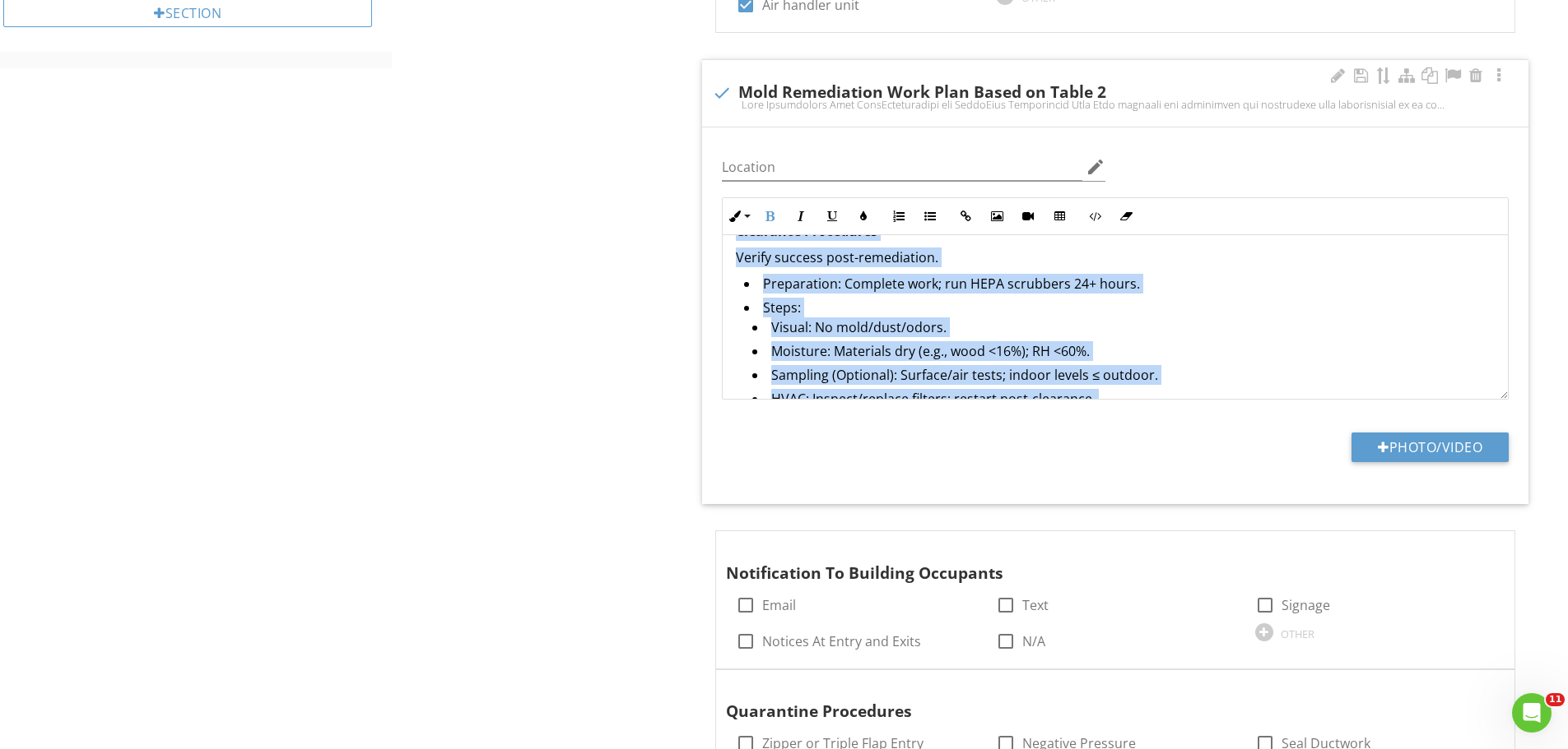
scroll to position [2663, 0]
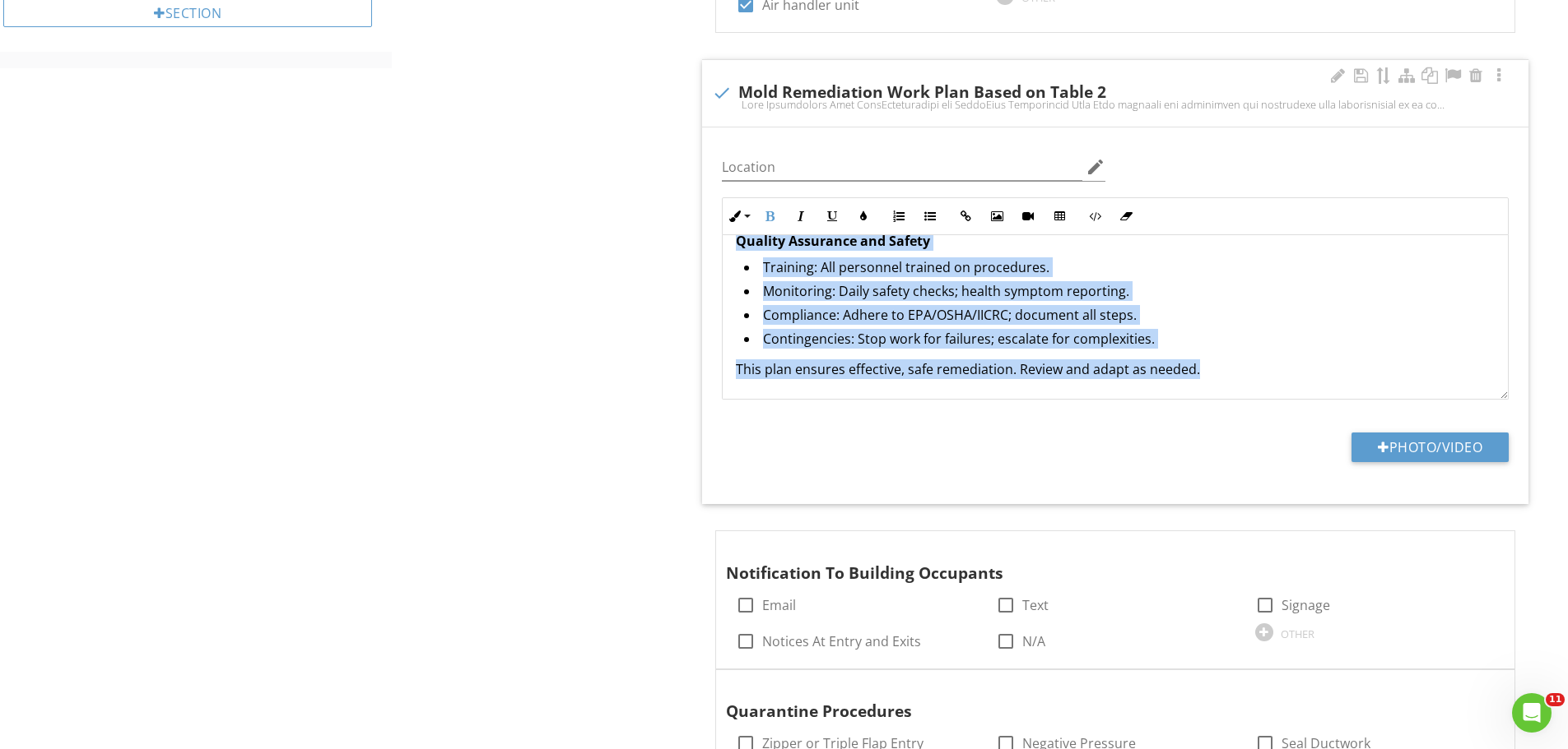
drag, startPoint x: 737, startPoint y: 317, endPoint x: 1218, endPoint y: 375, distance: 484.5
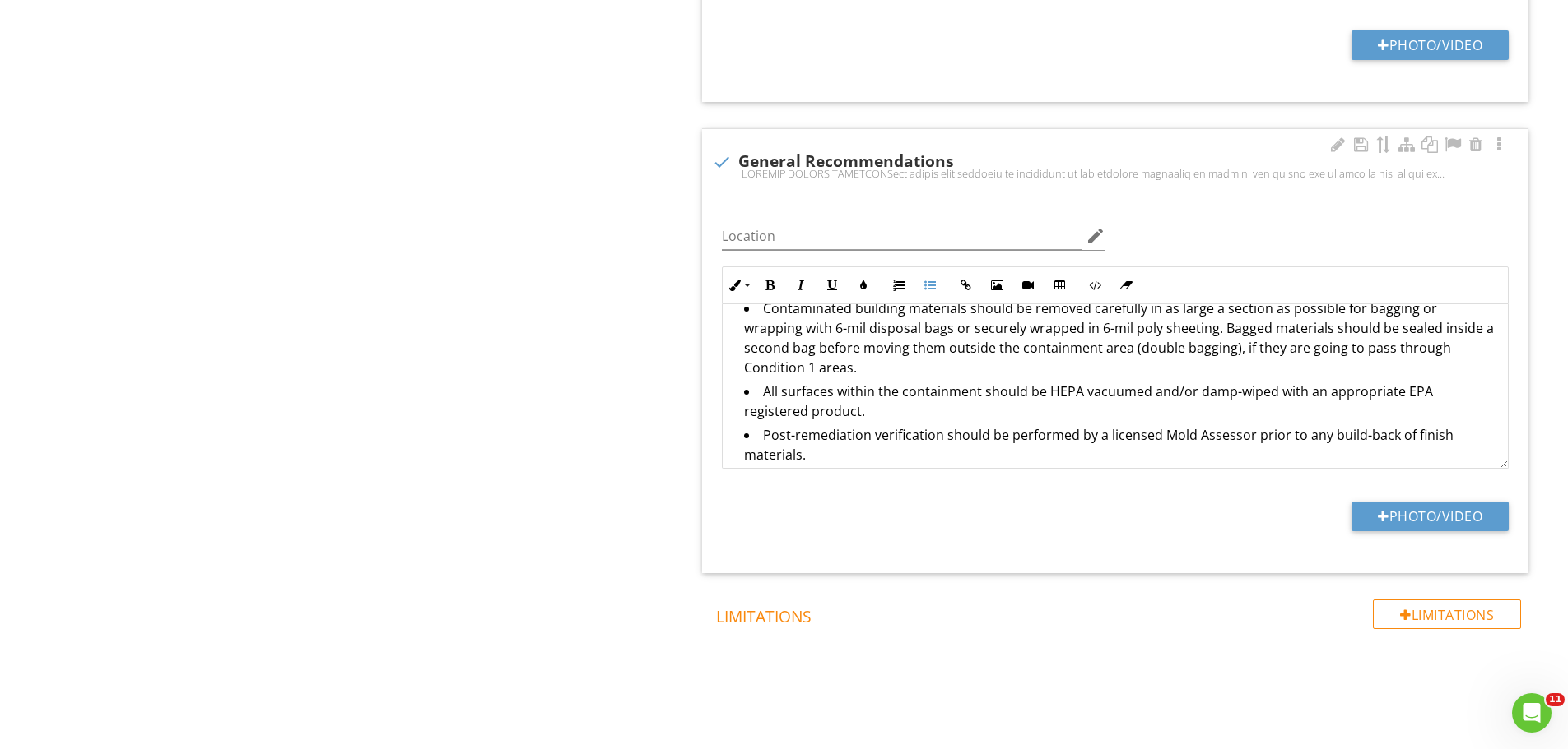
scroll to position [1142, 0]
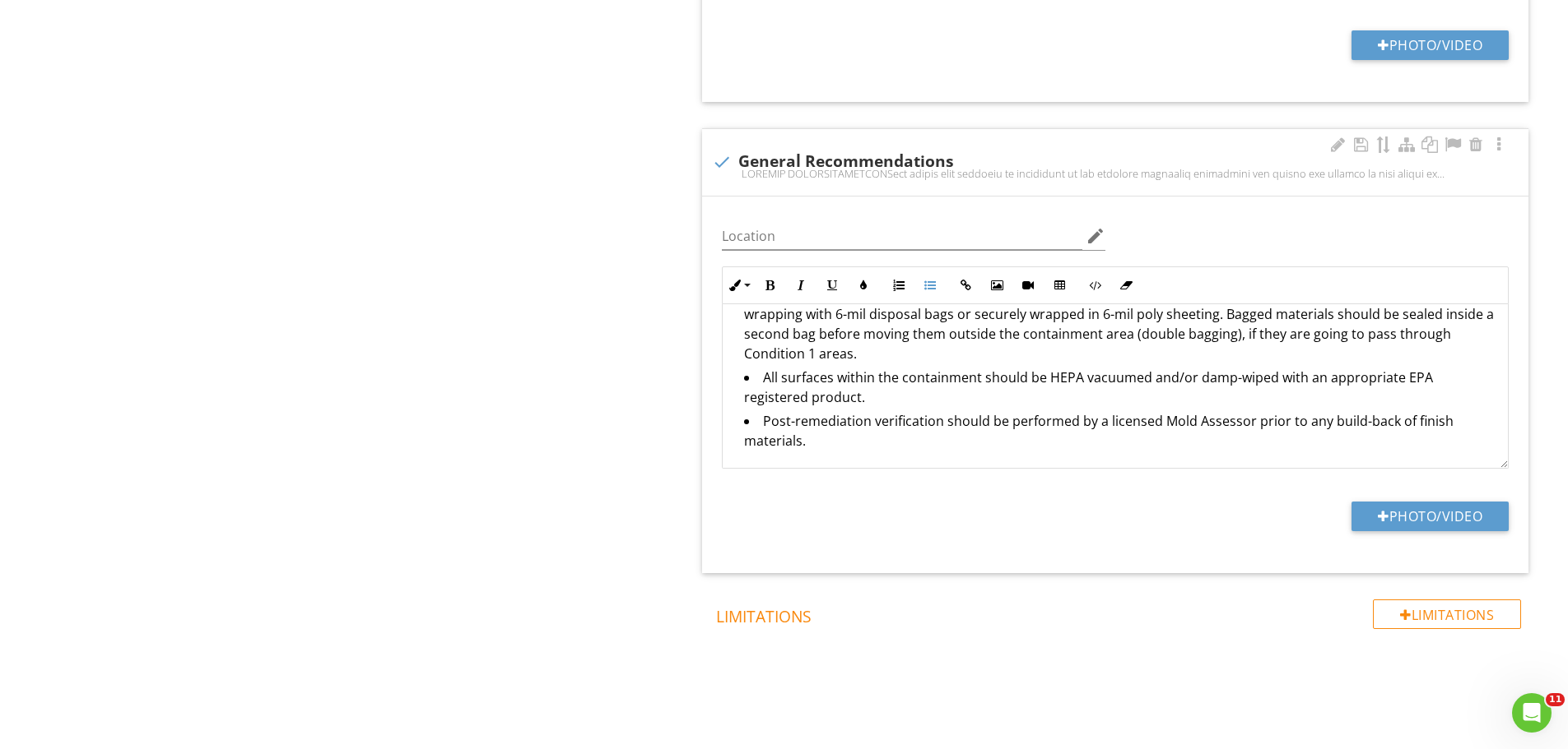
click at [812, 431] on li "Post-remediation verification should be performed by a licensed Mold Assessor p…" at bounding box center [1119, 433] width 750 height 44
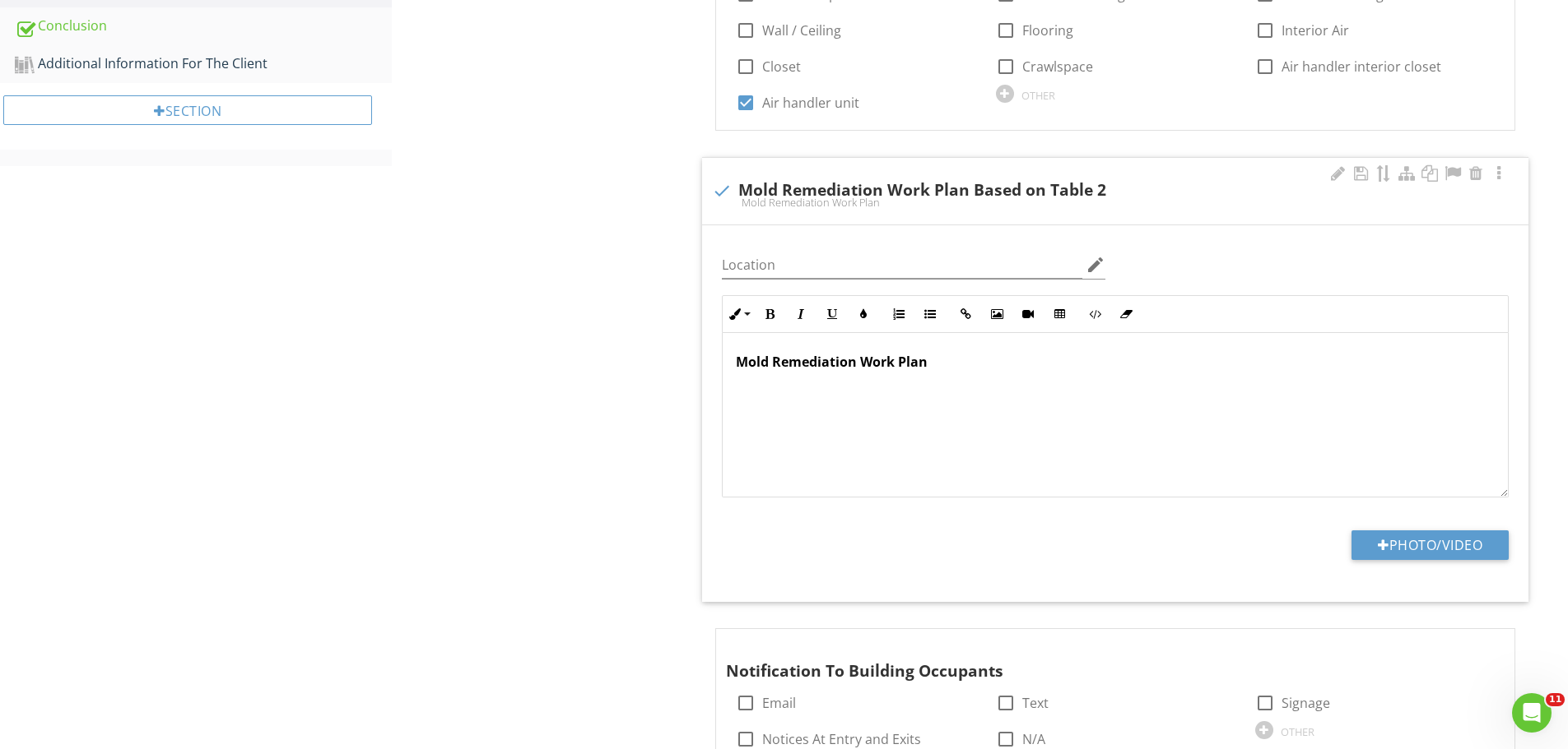
scroll to position [1054, 0]
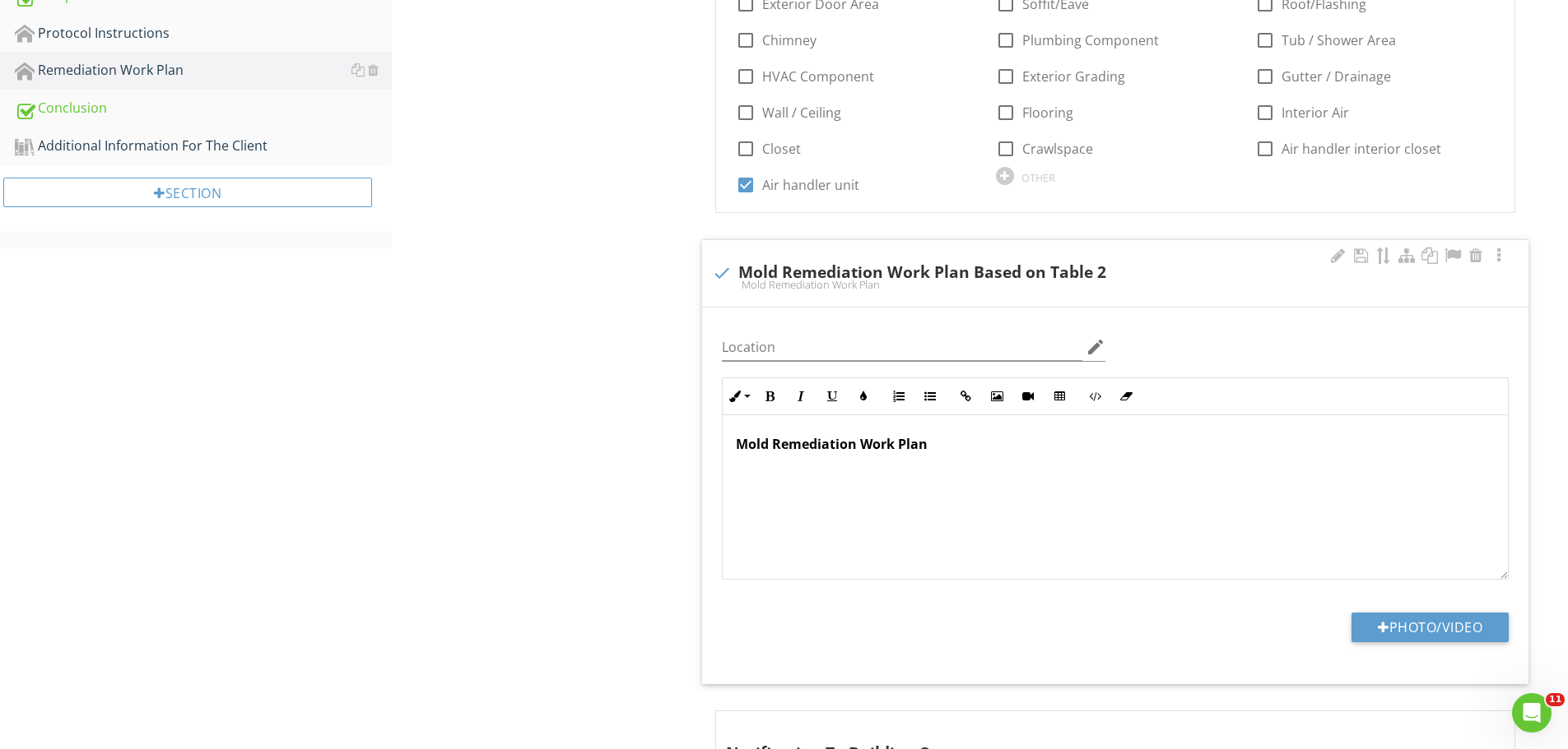
click at [754, 476] on p at bounding box center [1115, 470] width 759 height 20
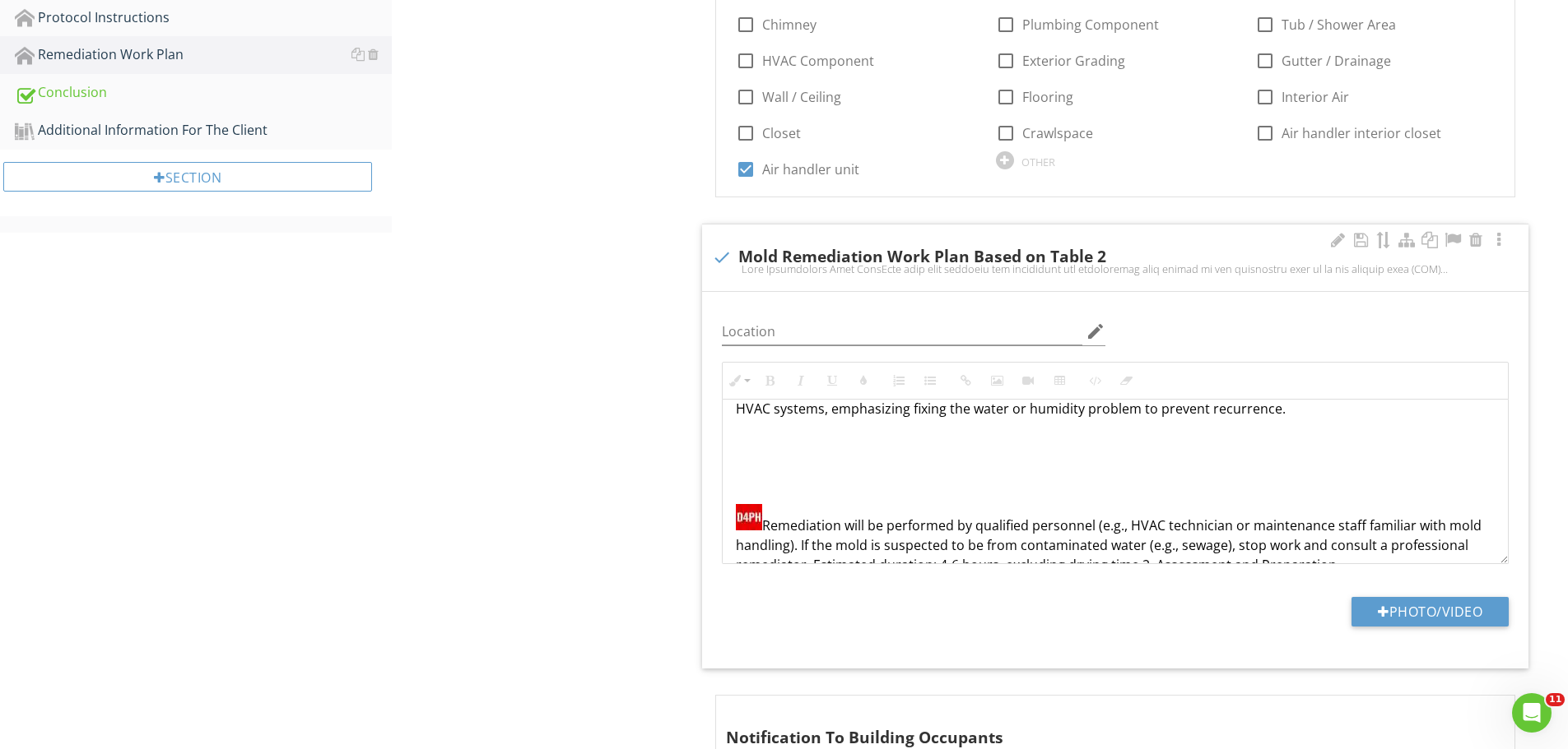
scroll to position [165, 0]
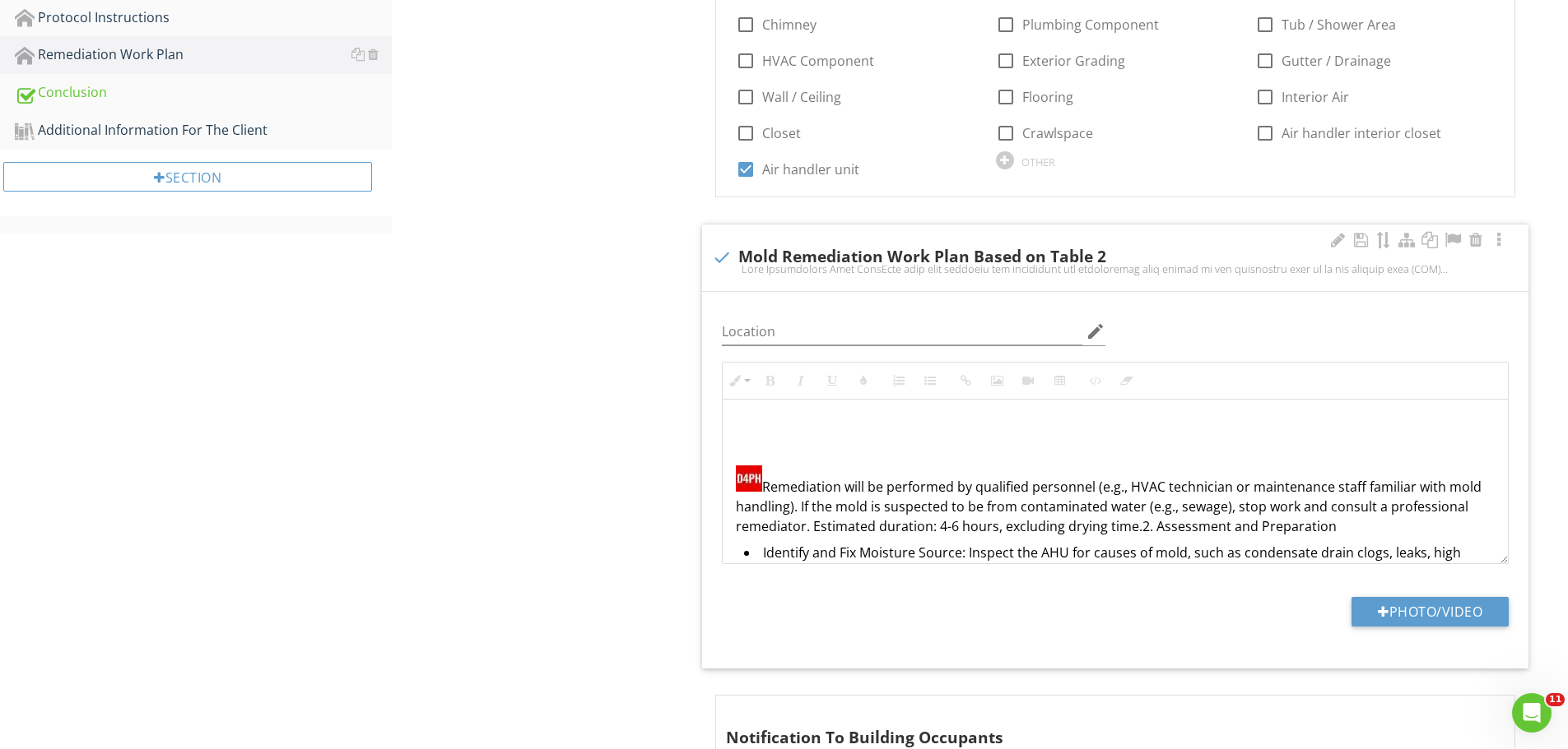
click at [767, 491] on p "Remediation will be performed by qualified personnel (e.g., HVAC technician or …" at bounding box center [1115, 501] width 759 height 71
click at [758, 485] on img at bounding box center [749, 479] width 27 height 27
click at [767, 551] on icon "button" at bounding box center [766, 551] width 11 height 11
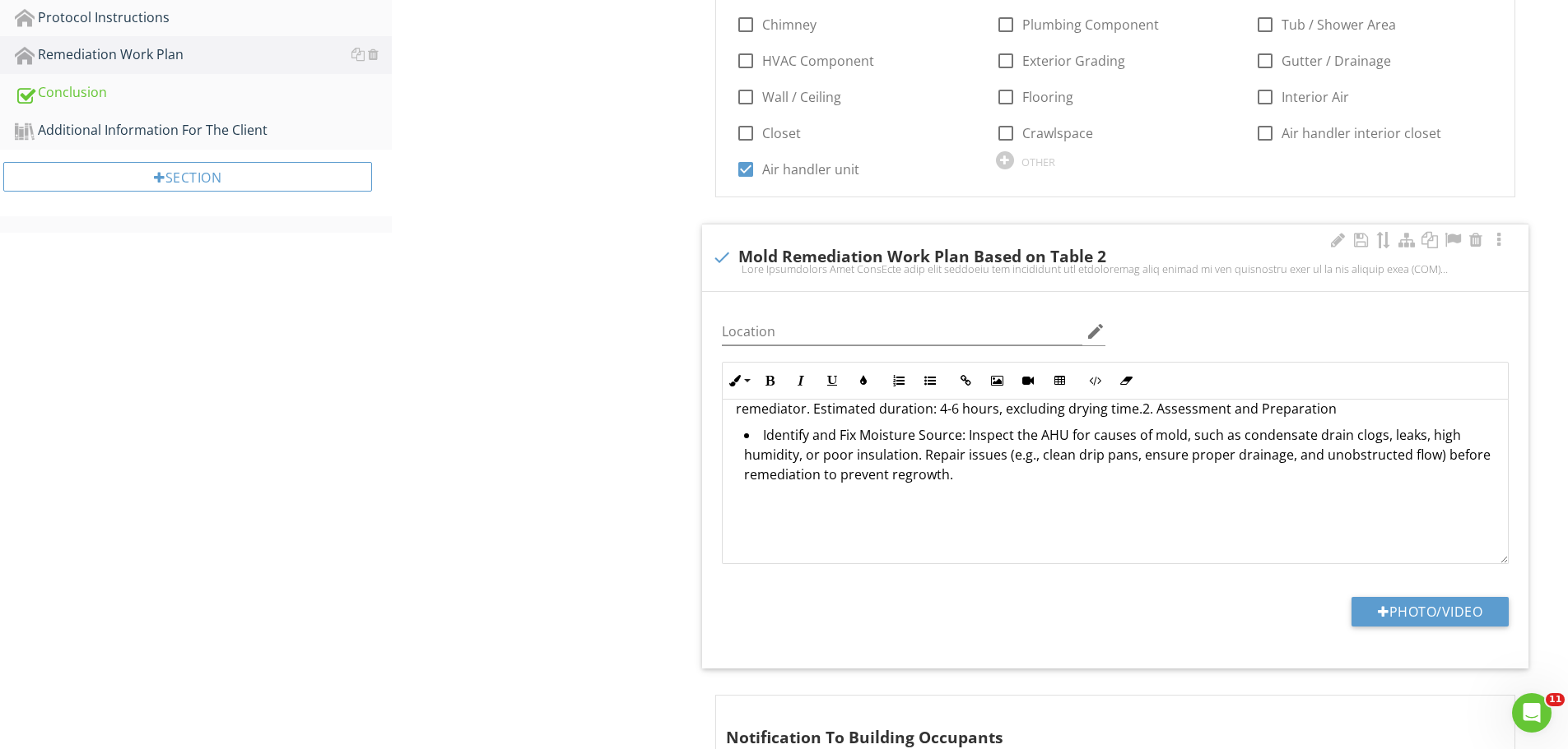
scroll to position [247, 0]
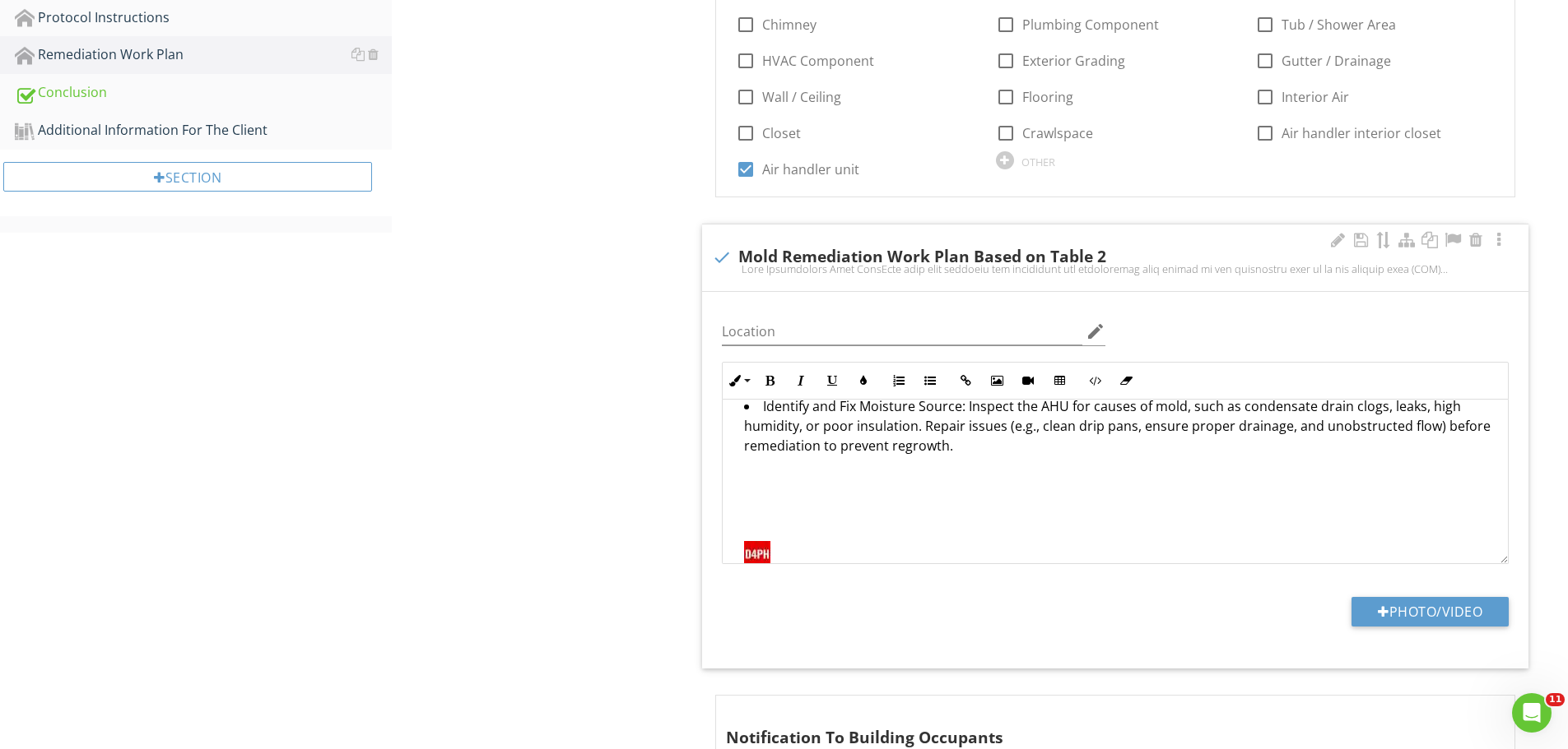
click at [749, 555] on img at bounding box center [757, 554] width 27 height 27
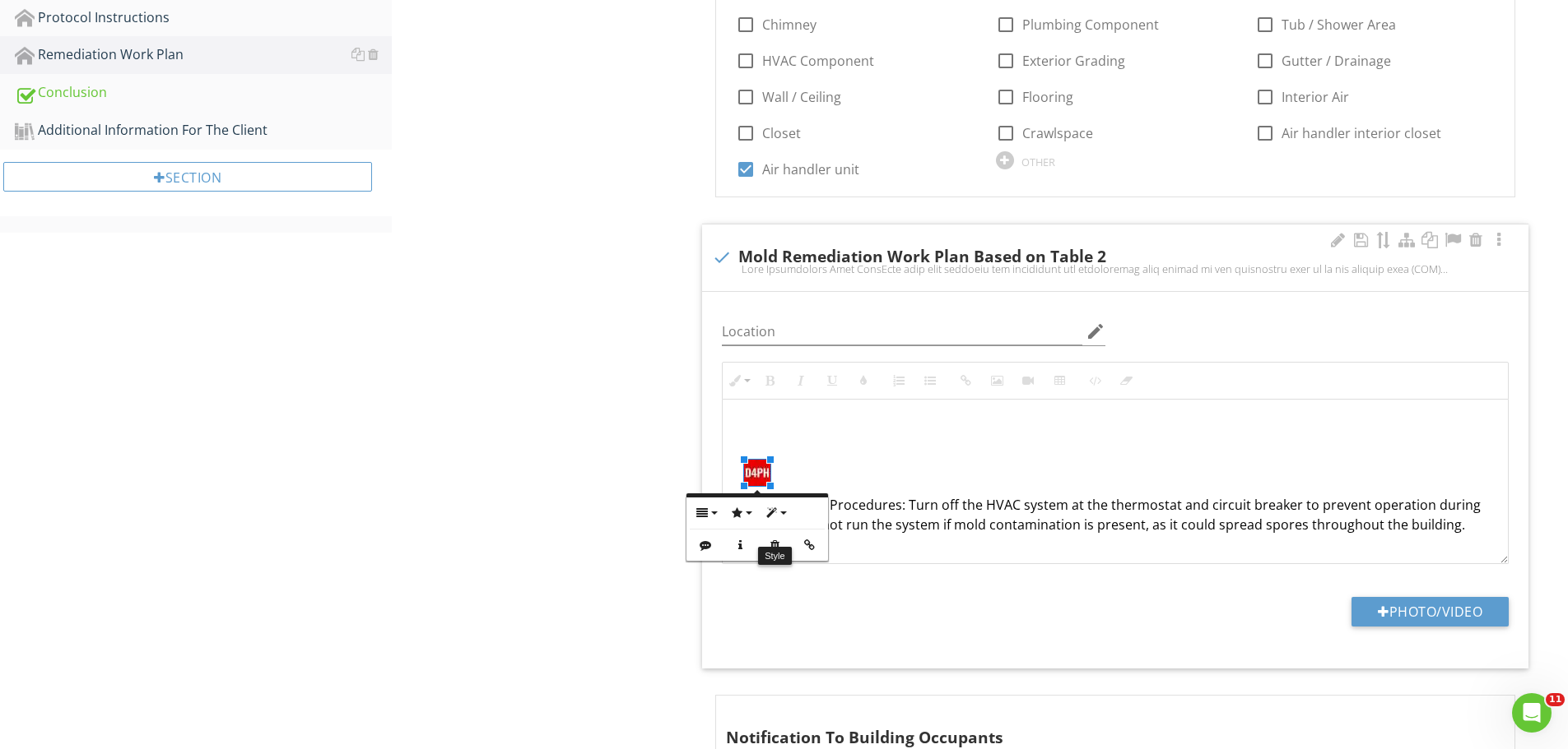
scroll to position [329, 0]
click at [775, 545] on icon "button" at bounding box center [774, 544] width 11 height 11
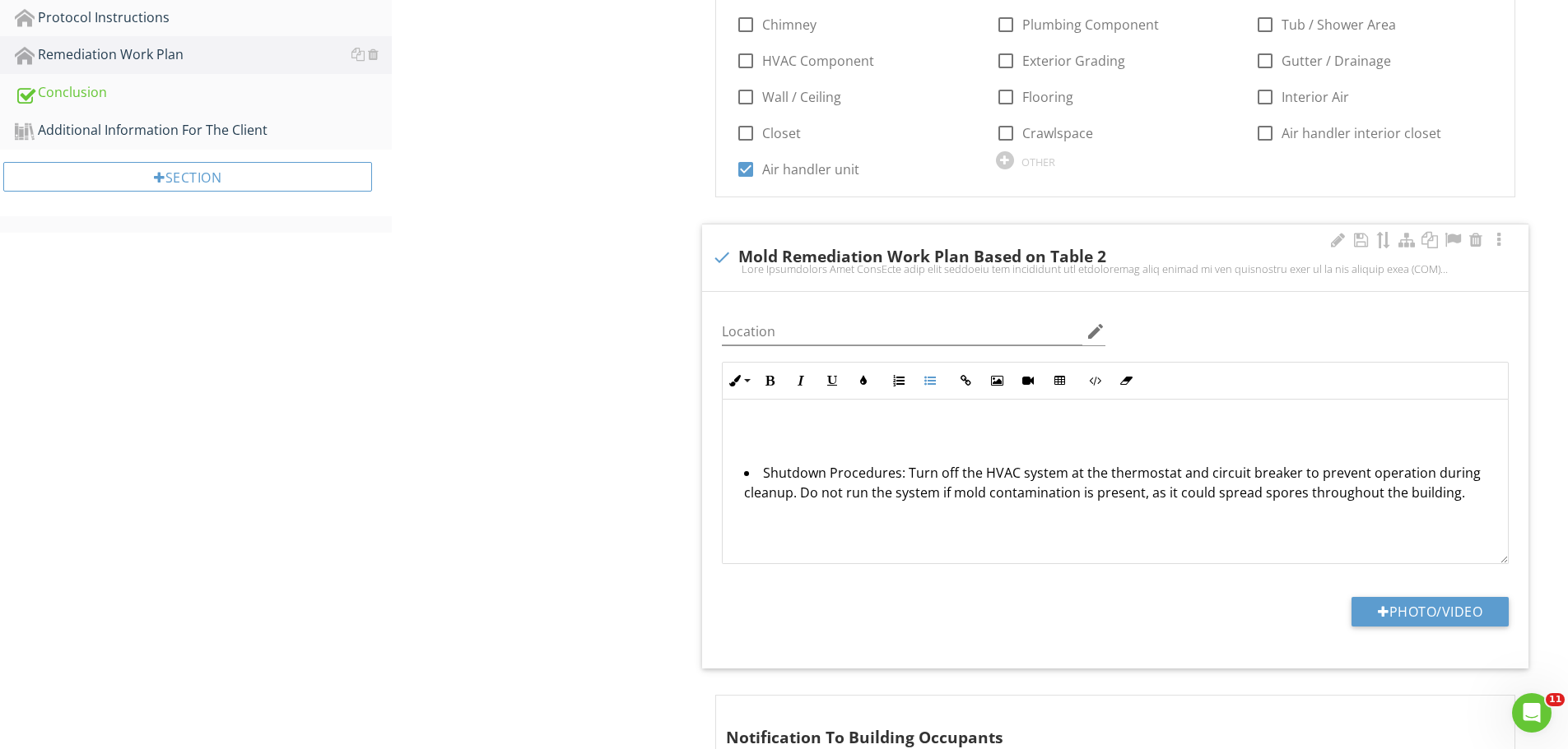
click at [763, 473] on li "Shutdown Procedures: Turn off the HVAC system at the thermostat and circuit bre…" at bounding box center [1119, 544] width 750 height 160
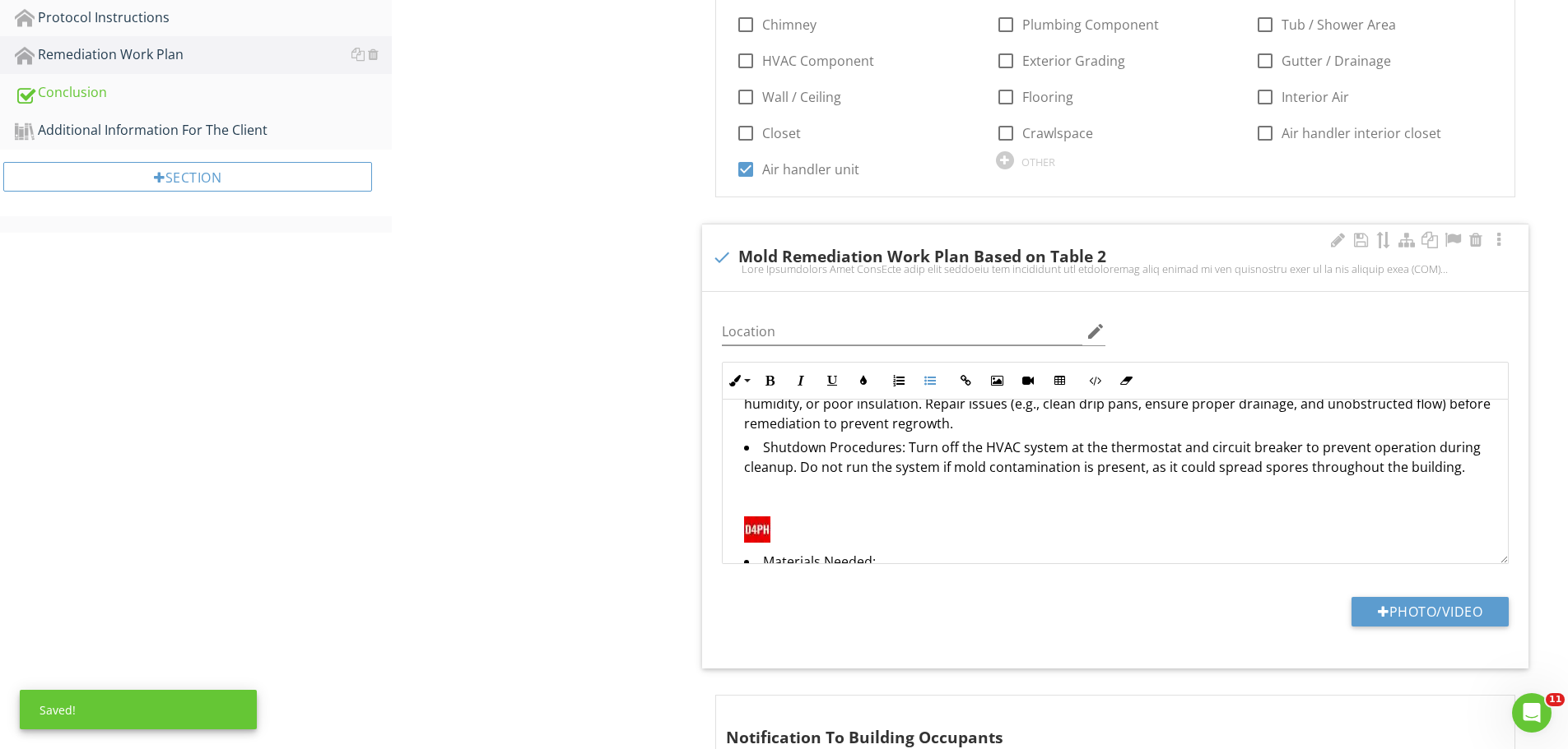
scroll to position [298, 0]
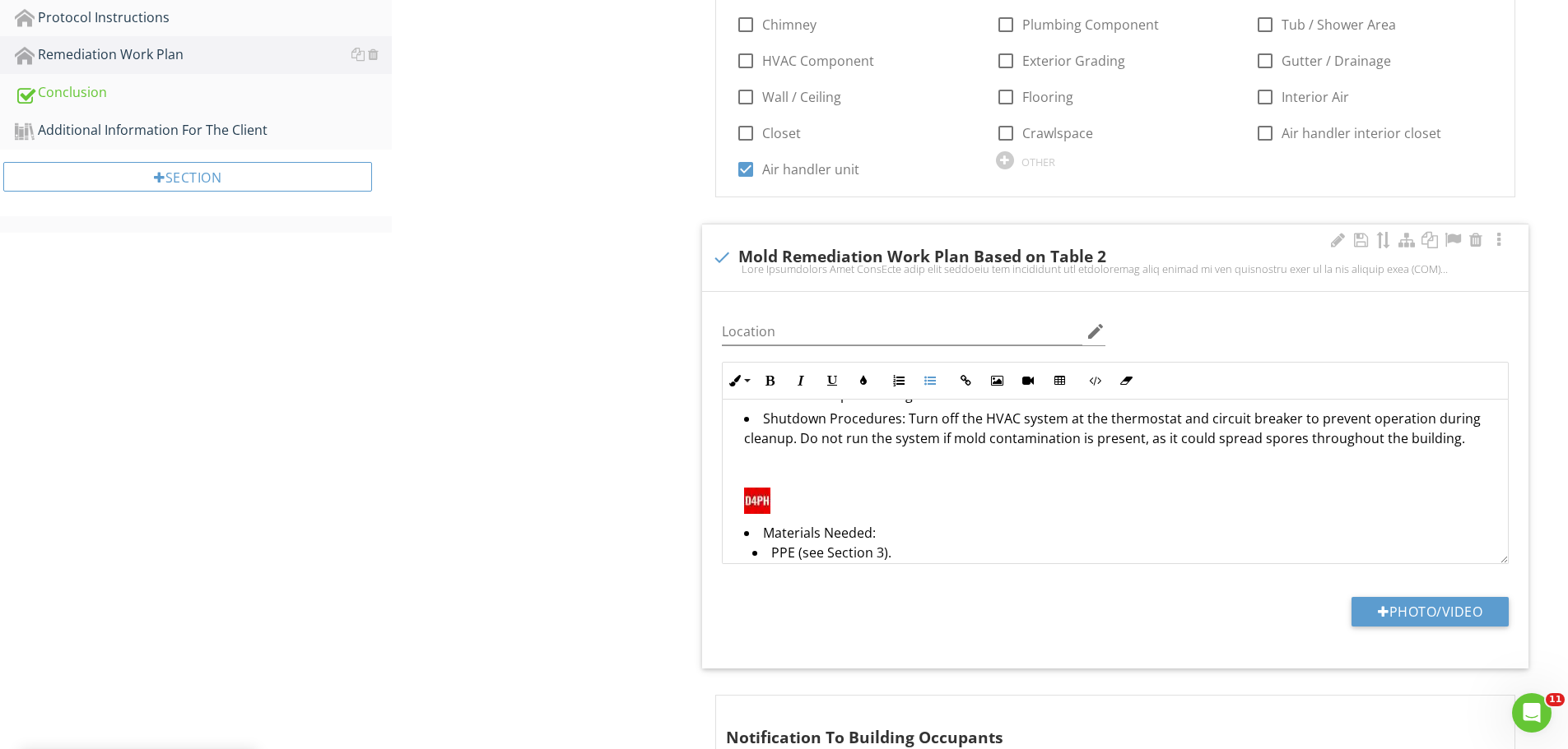
click at [759, 507] on img at bounding box center [757, 500] width 27 height 27
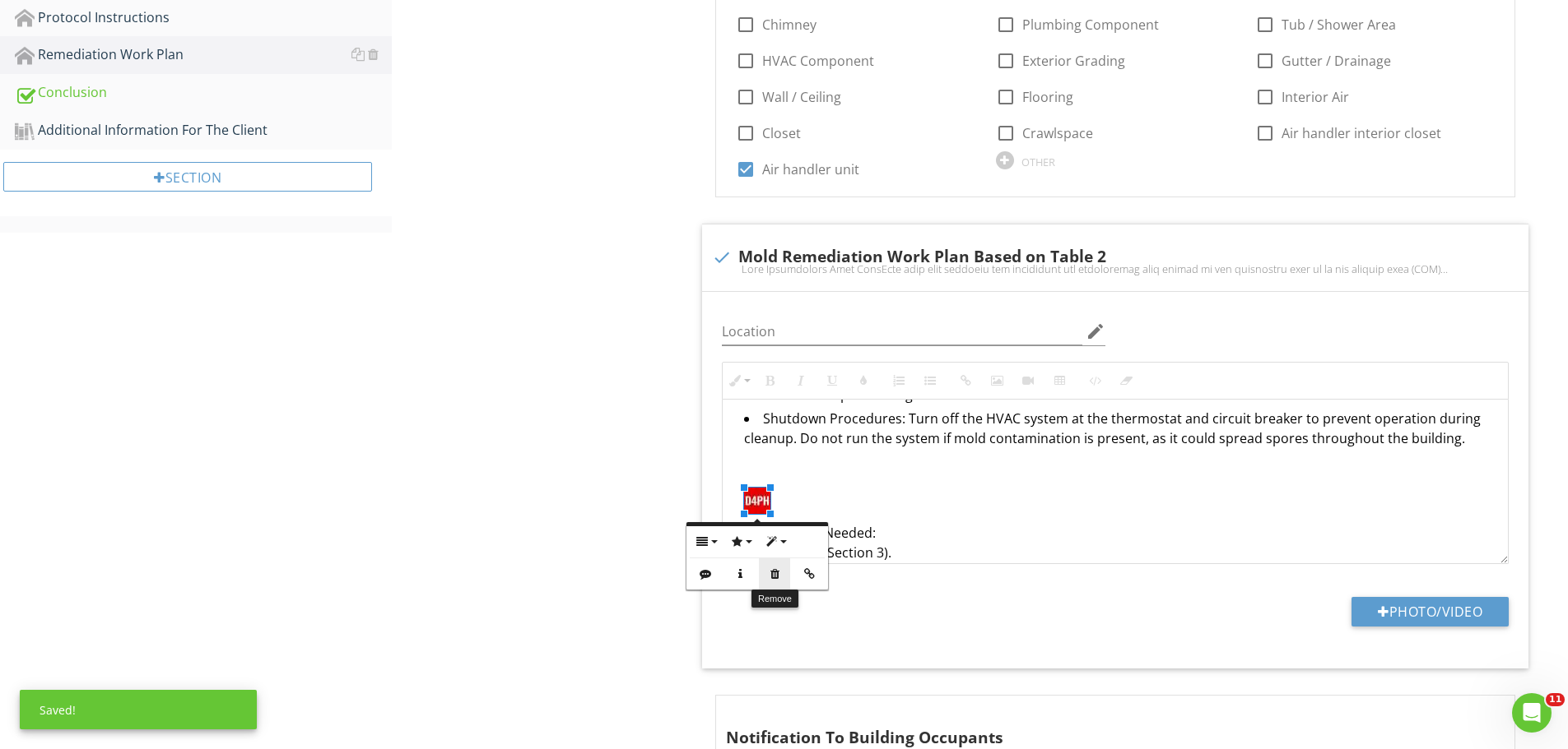
click at [773, 569] on icon "button" at bounding box center [774, 574] width 11 height 11
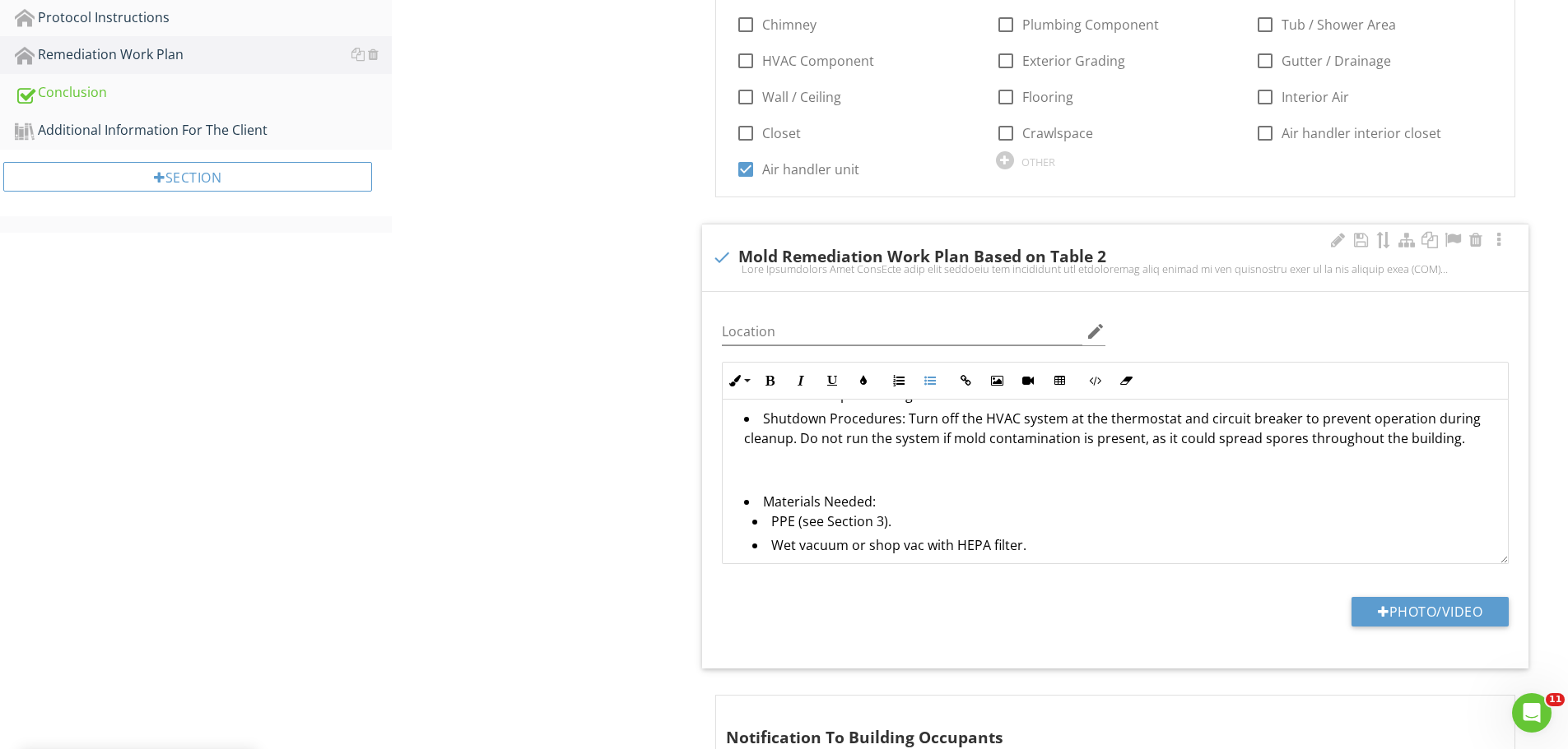
click at [763, 504] on li "Materials Needed: PPE (see Section 3). Wet vacuum or shop vac with HEPA filter.…" at bounding box center [1119, 599] width 750 height 215
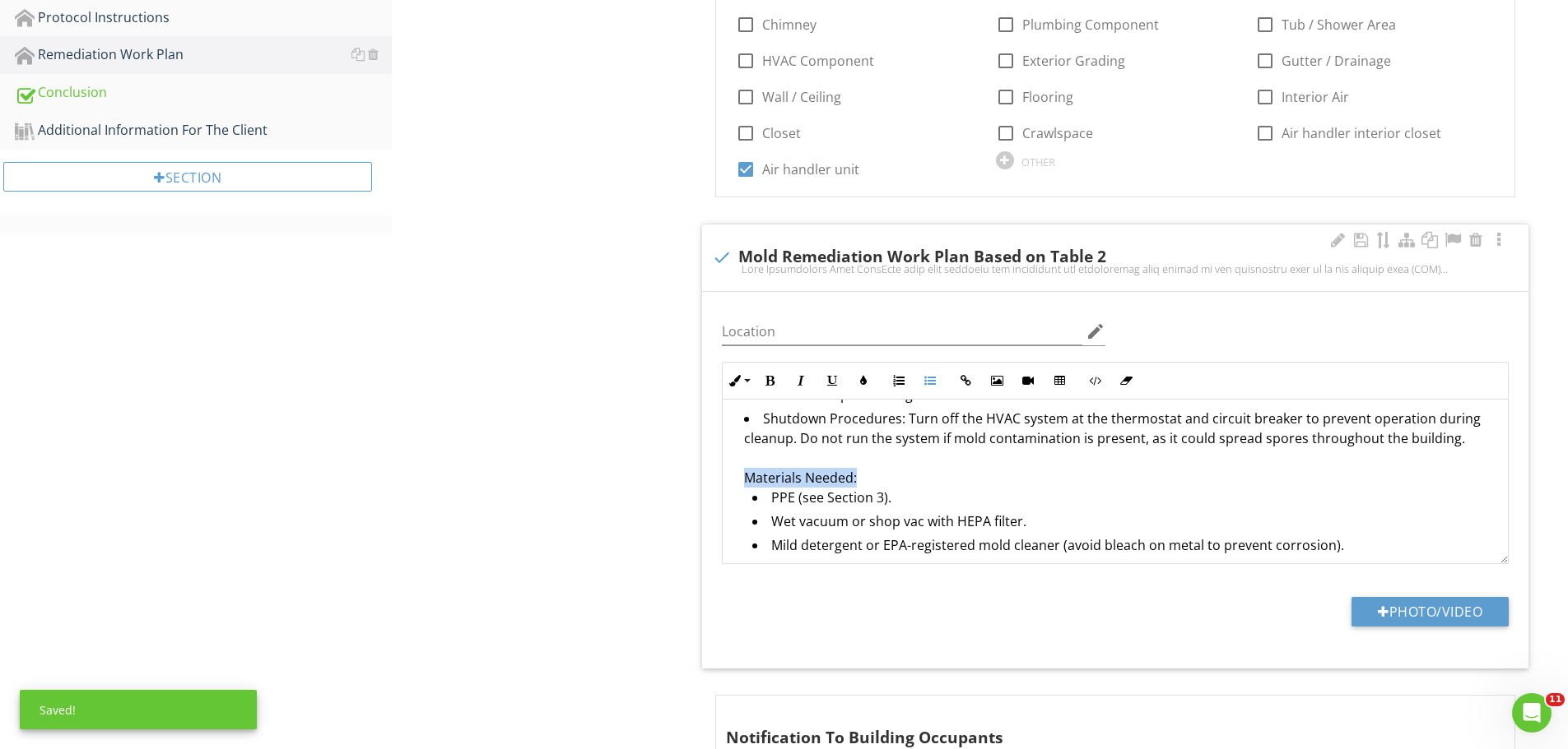
drag, startPoint x: 775, startPoint y: 475, endPoint x: 731, endPoint y: 475, distance: 44.0
click at [771, 385] on icon "button" at bounding box center [769, 381] width 11 height 11
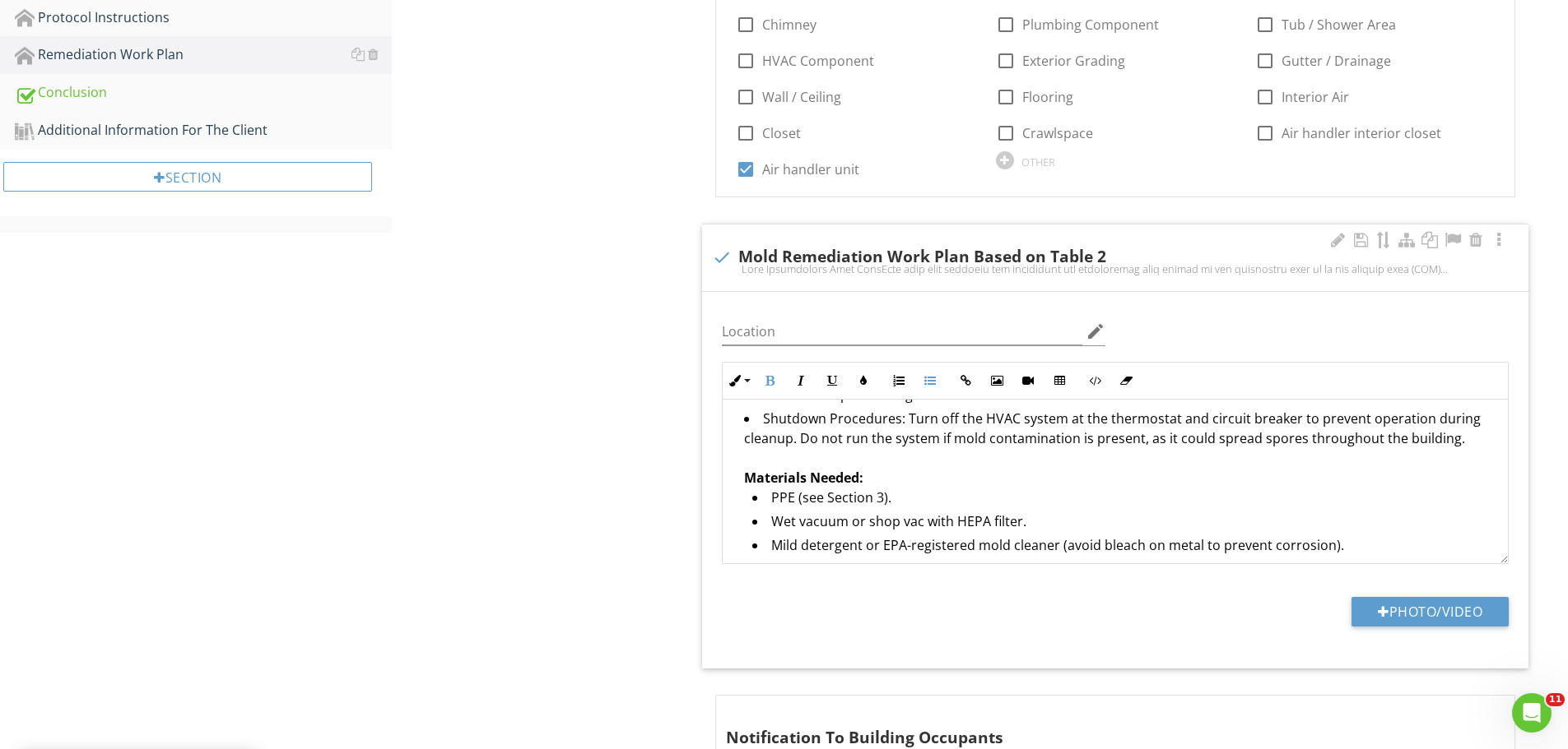
click at [957, 482] on li "Shutdown Procedures: Turn off the HVAC system at the thermostat and circuit bre…" at bounding box center [1119, 545] width 750 height 274
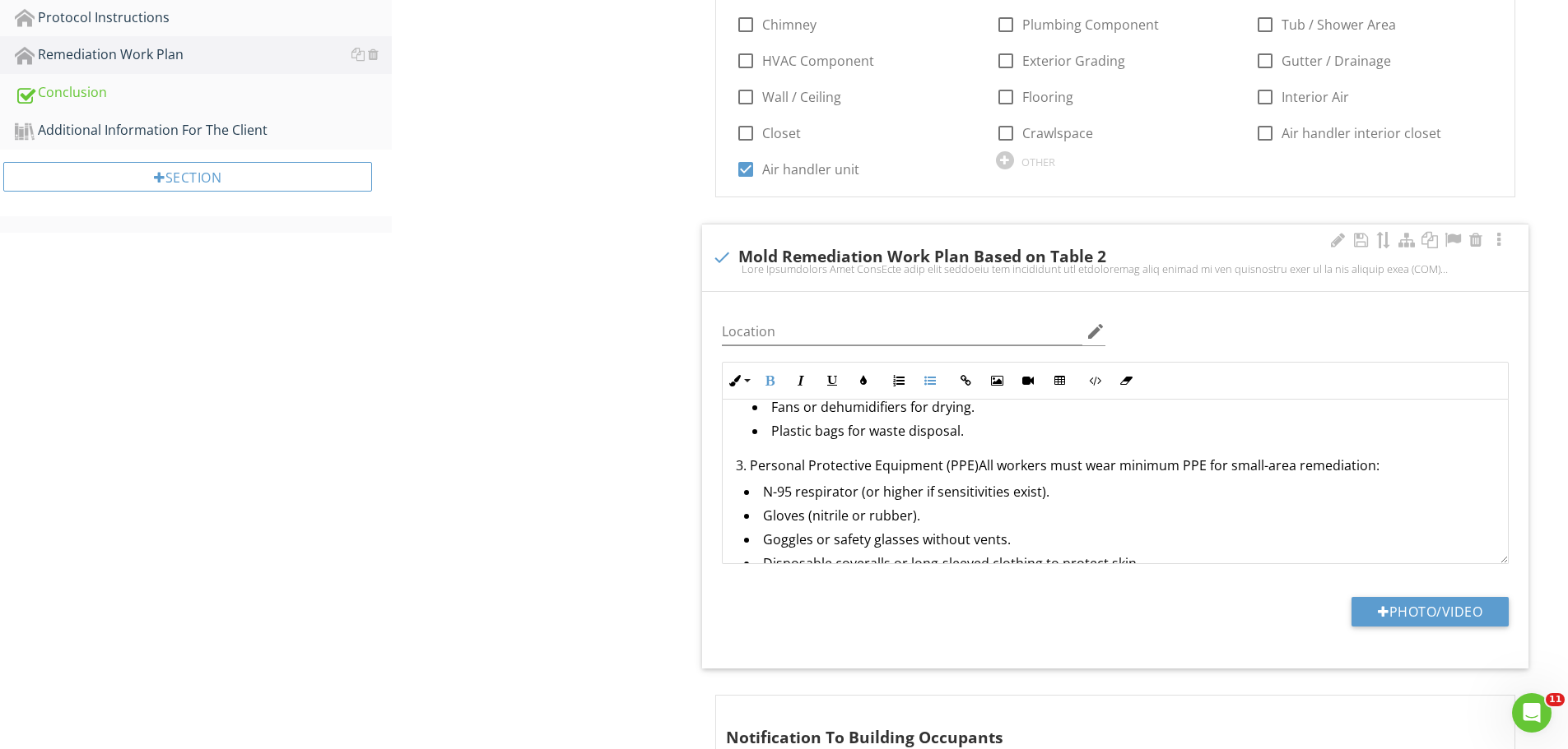
scroll to position [544, 0]
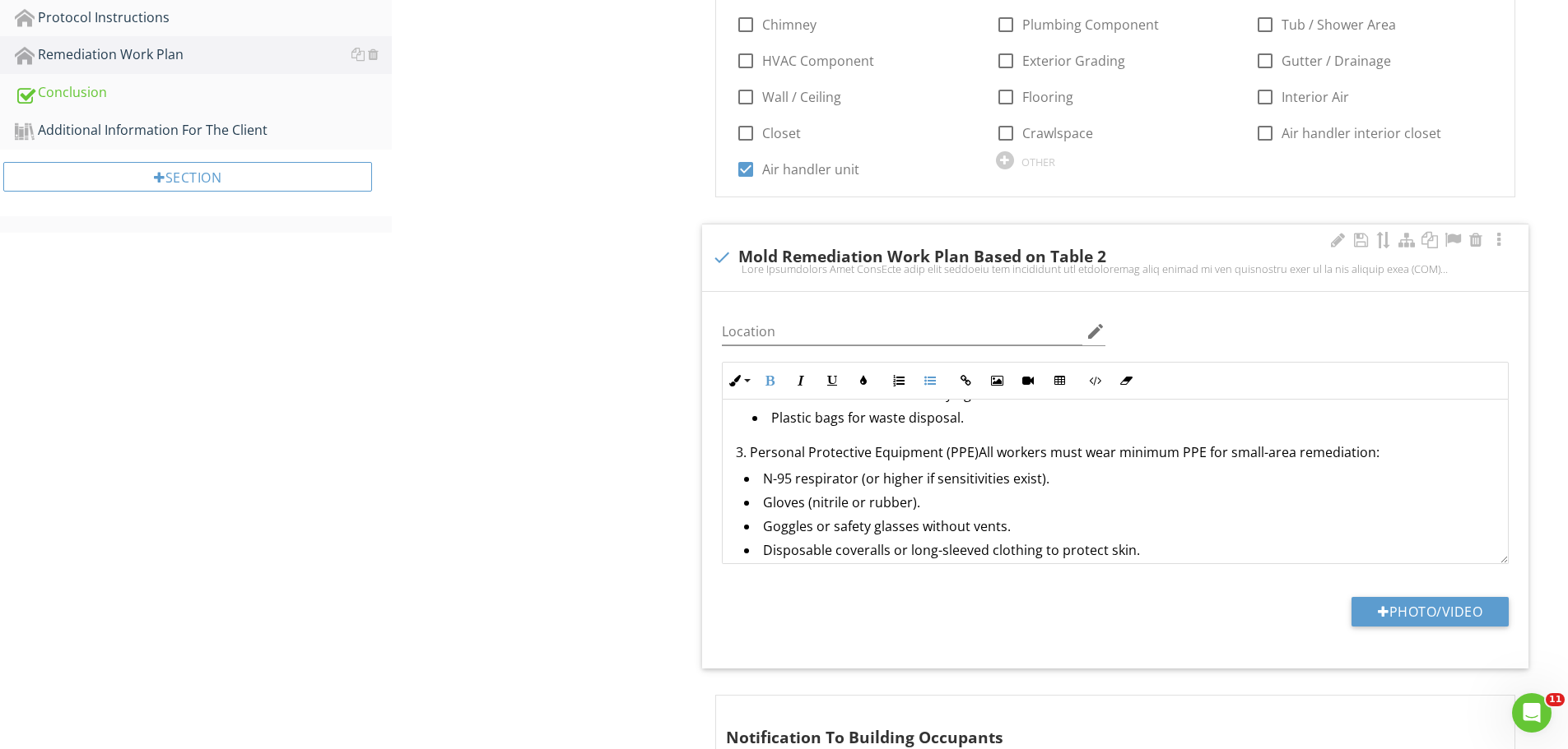
click at [750, 457] on p "3. Personal Protective Equipment (PPE)All workers must wear minimum PPE for sma…" at bounding box center [1115, 452] width 759 height 20
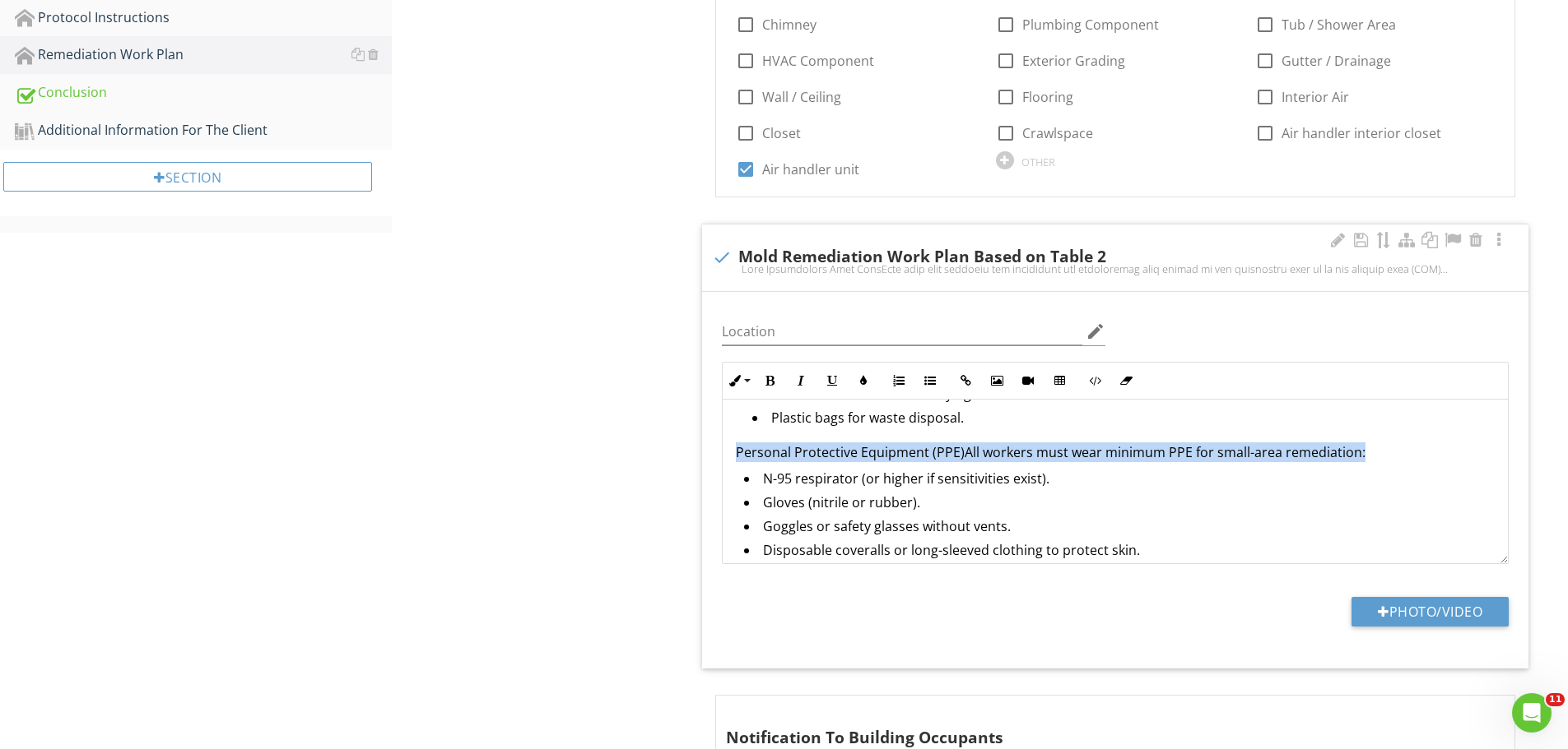
drag, startPoint x: 732, startPoint y: 451, endPoint x: 1361, endPoint y: 450, distance: 629.0
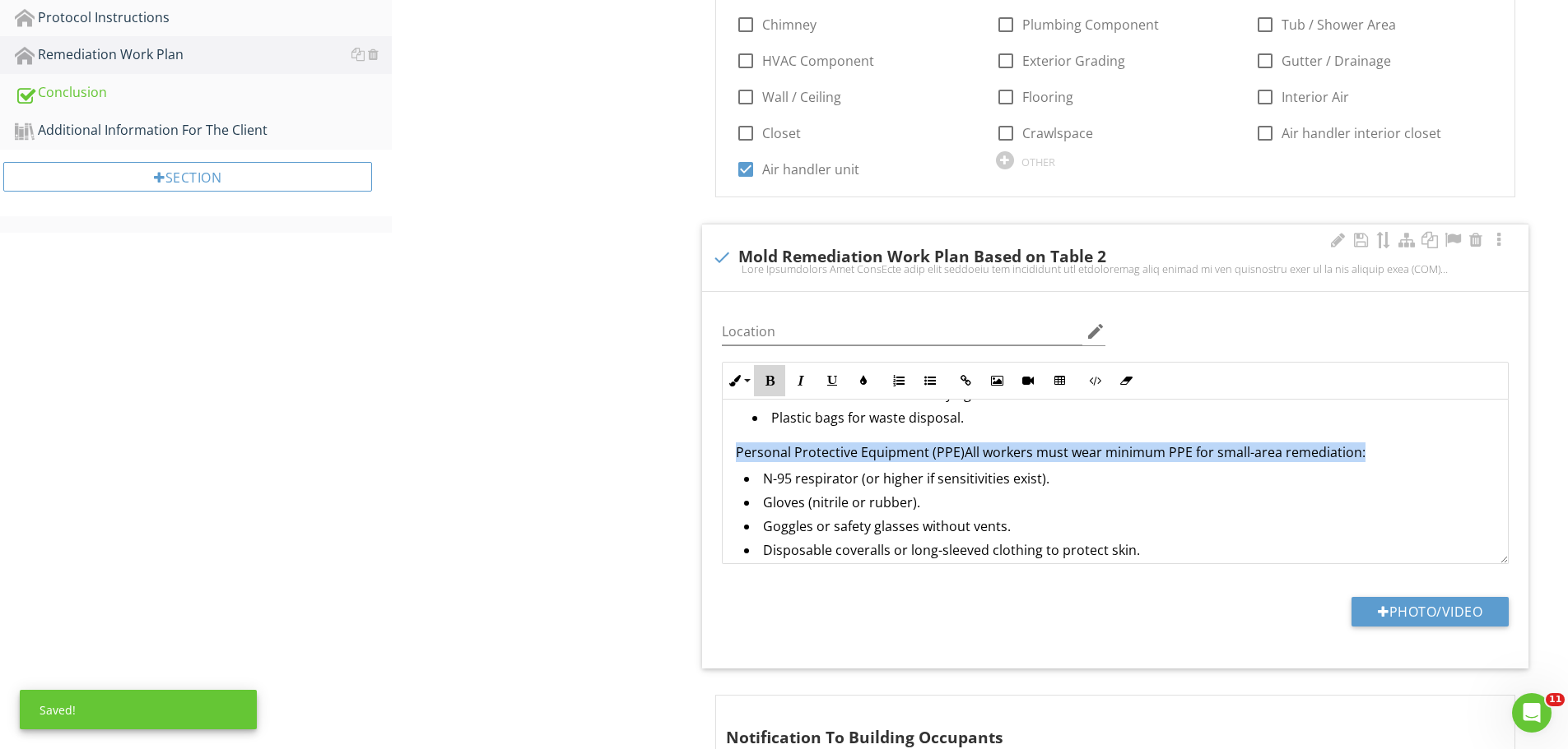
click at [774, 383] on icon "button" at bounding box center [769, 381] width 11 height 11
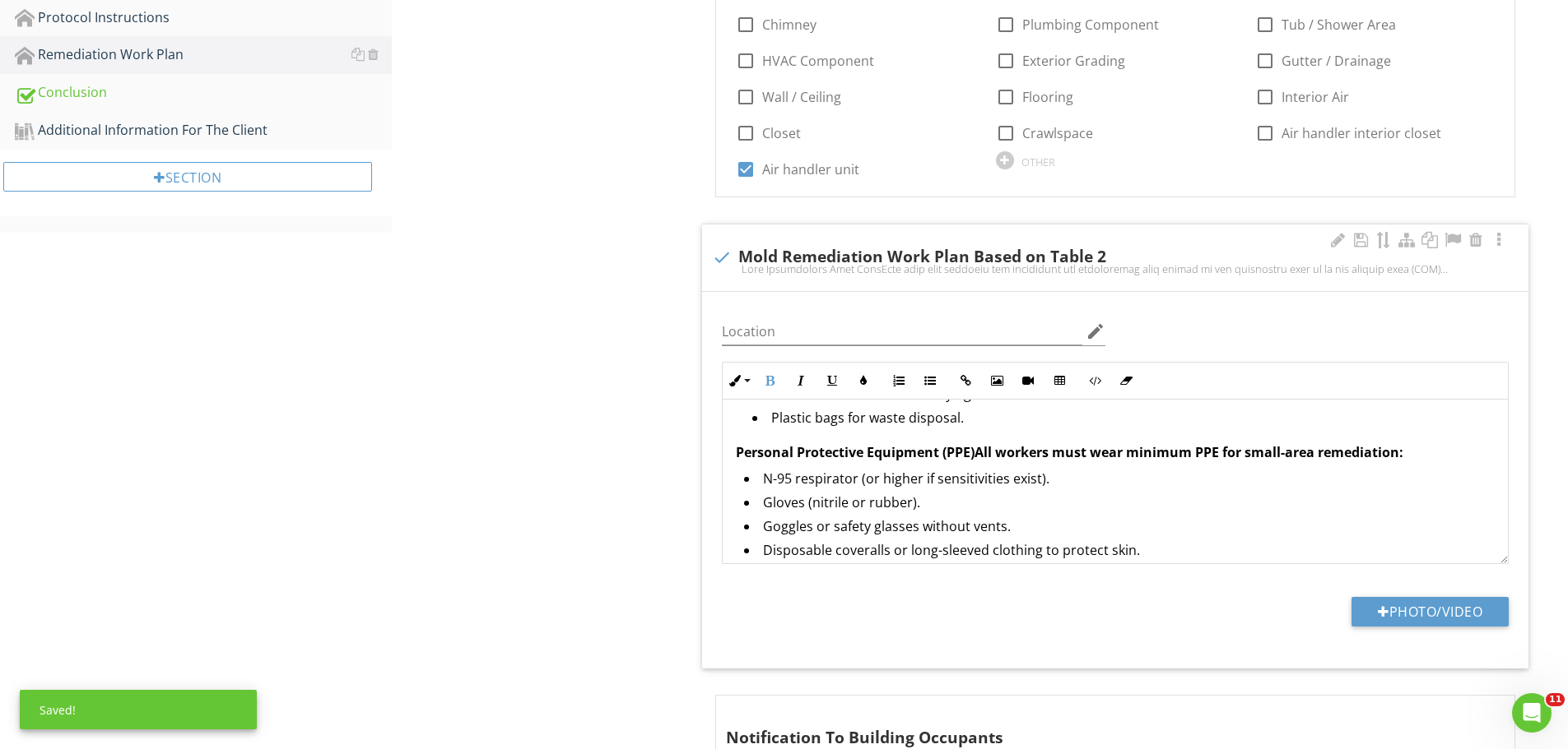
click at [1100, 500] on li "Gloves (nitrile or rubber)." at bounding box center [1119, 505] width 750 height 24
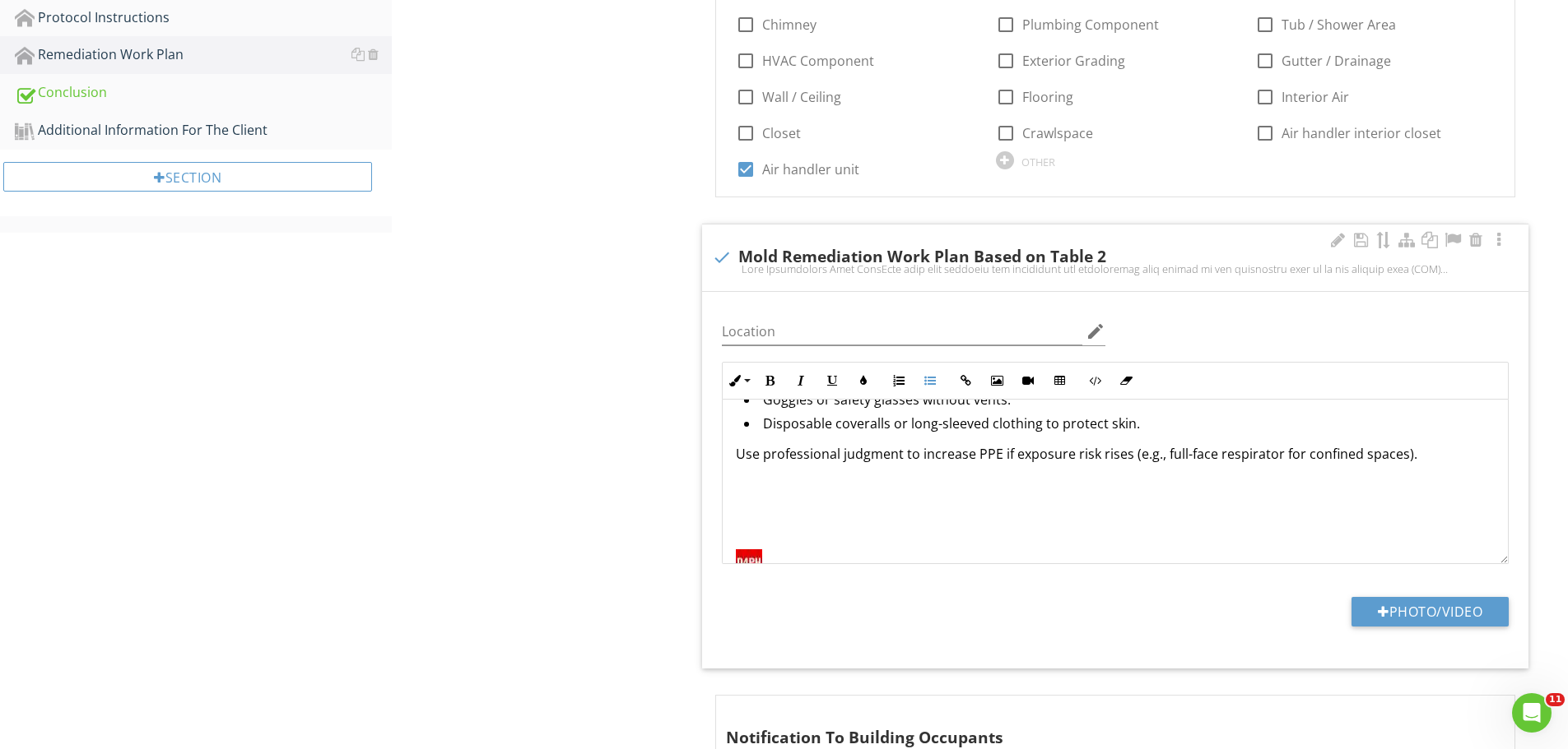
scroll to position [709, 0]
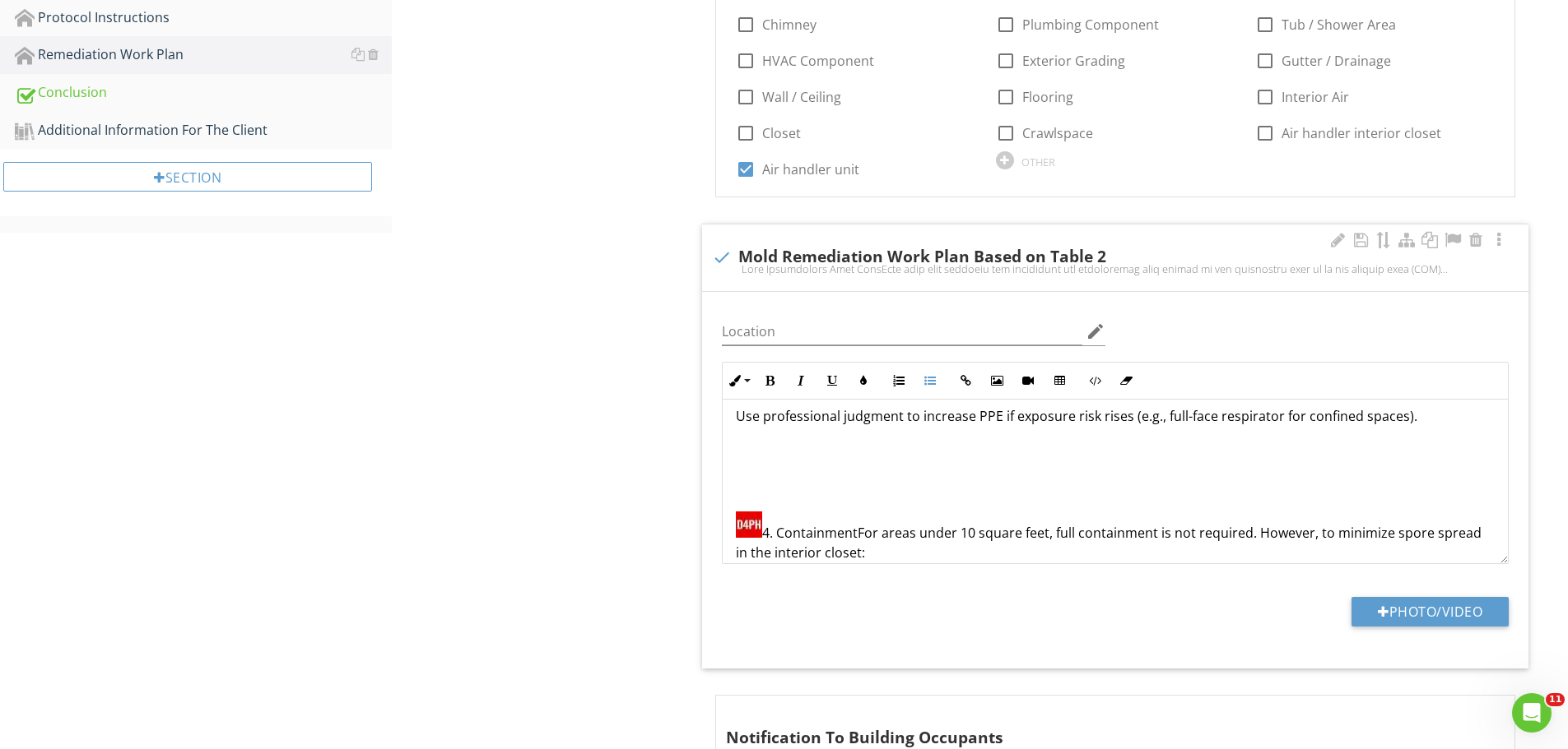
click at [747, 519] on img at bounding box center [749, 525] width 27 height 27
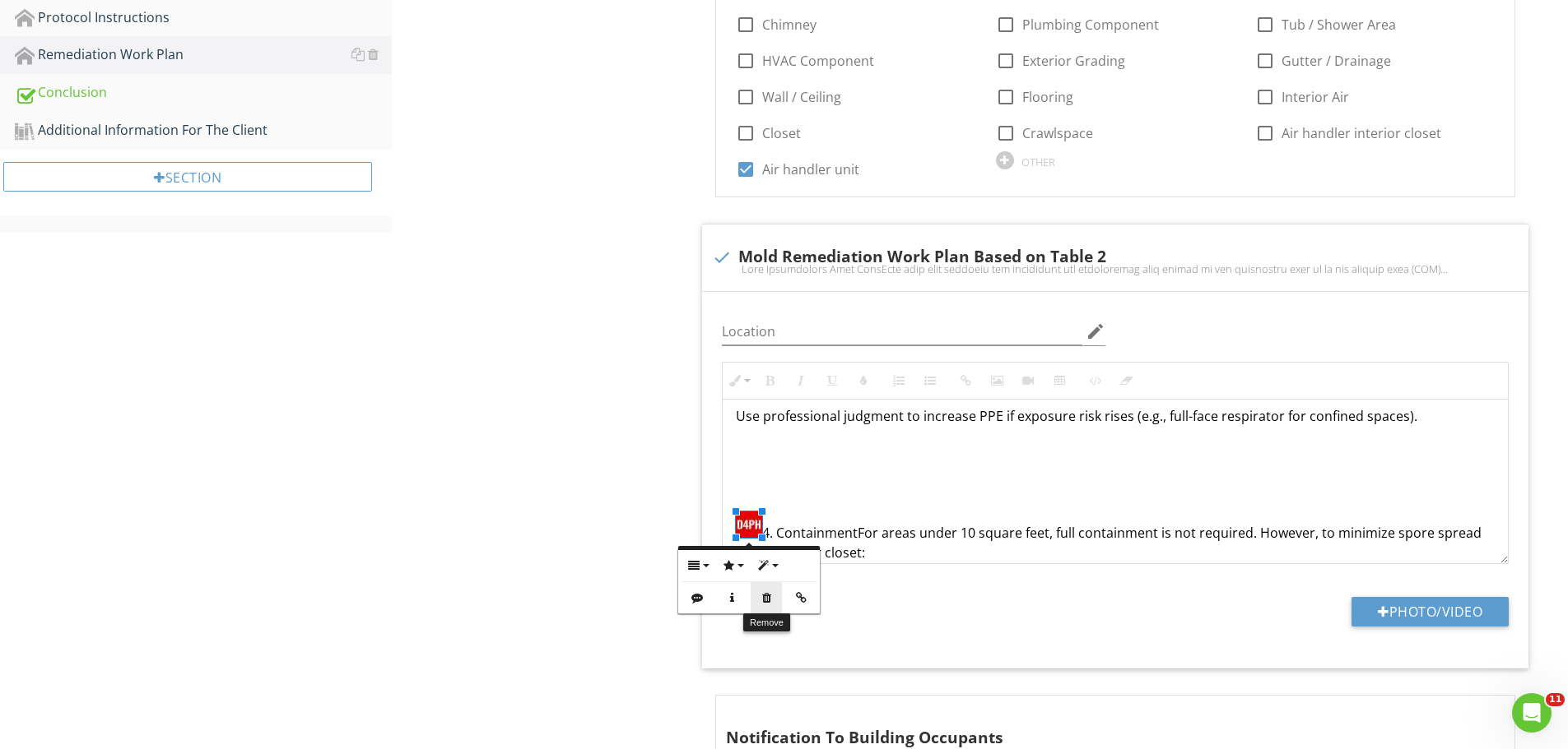
click at [768, 597] on icon "button" at bounding box center [766, 597] width 11 height 11
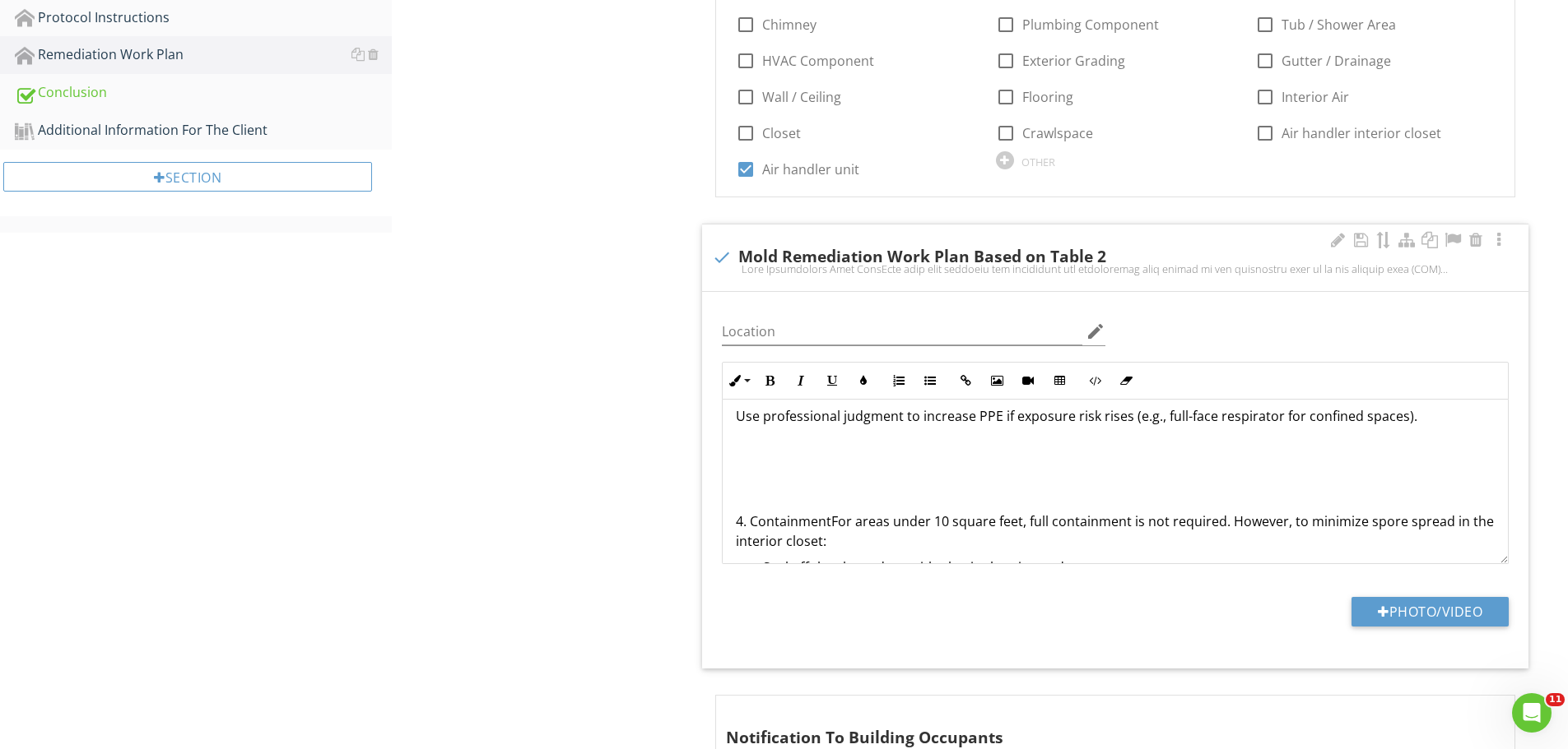
click at [753, 519] on p "4. ContainmentFor areas under 10 square feet, full containment is not required.…" at bounding box center [1115, 532] width 759 height 40
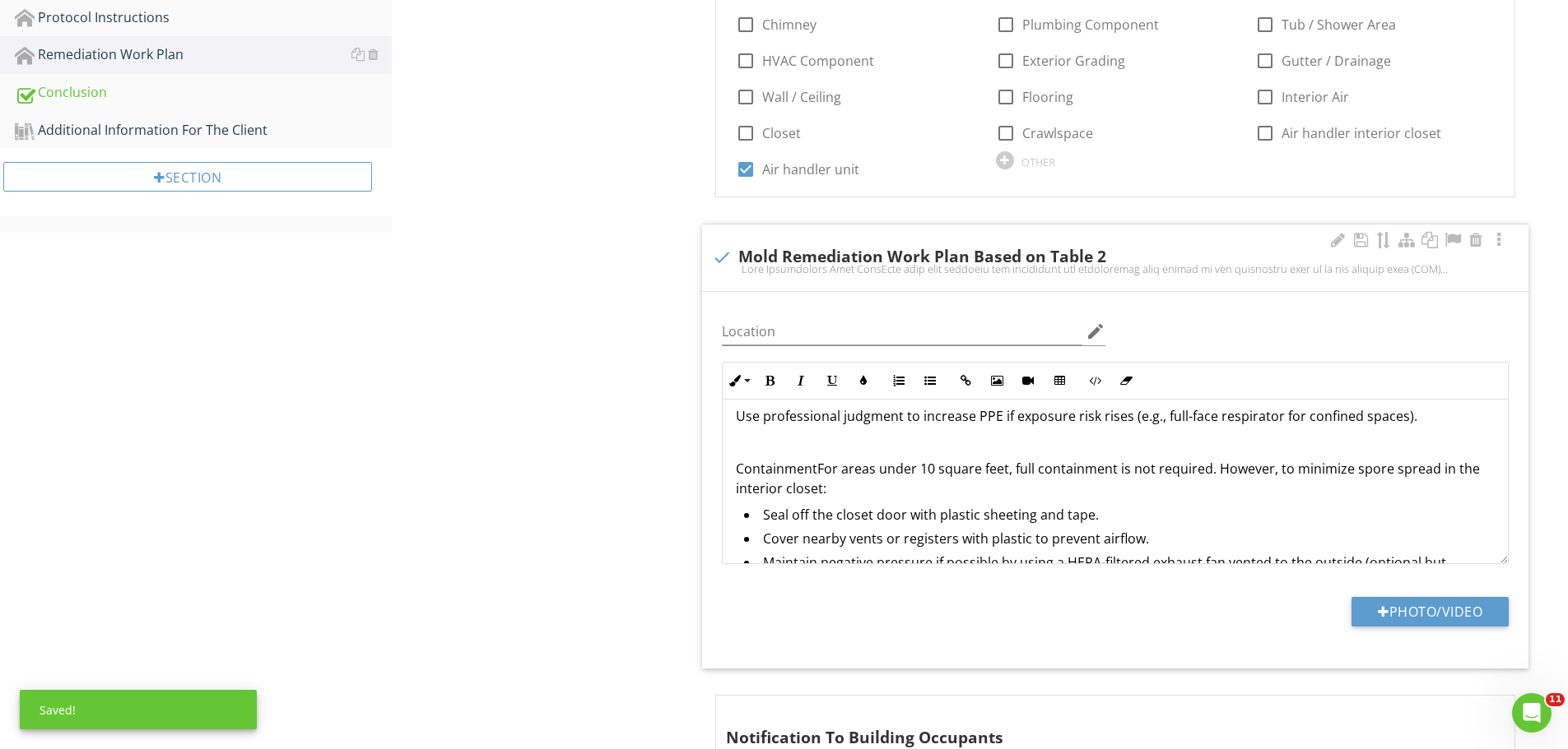
click at [817, 469] on p "ContainmentFor areas under 10 square feet, full containment is not required. Ho…" at bounding box center [1115, 479] width 759 height 40
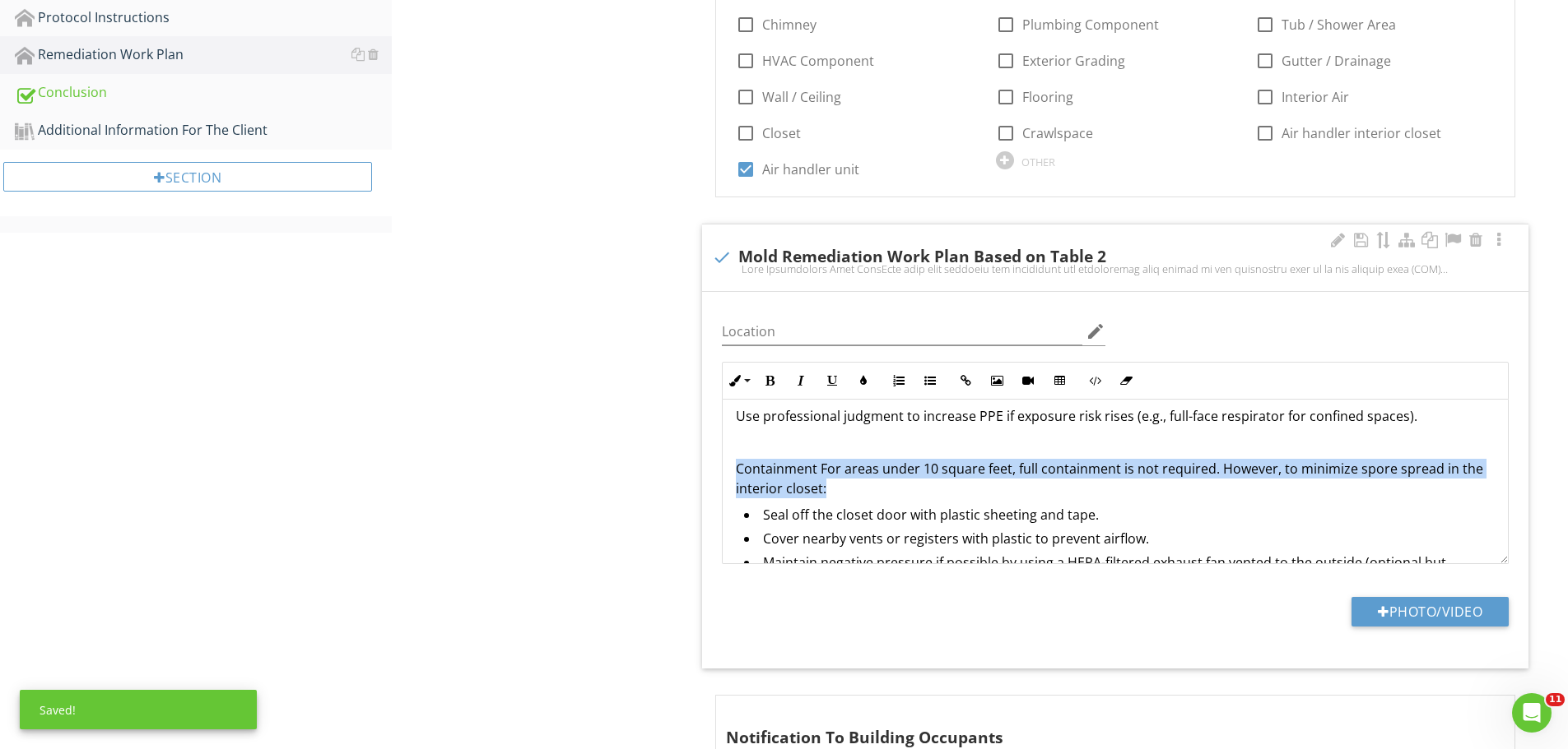
drag, startPoint x: 733, startPoint y: 467, endPoint x: 828, endPoint y: 494, distance: 98.8
click at [776, 381] on button "Bold" at bounding box center [769, 381] width 31 height 31
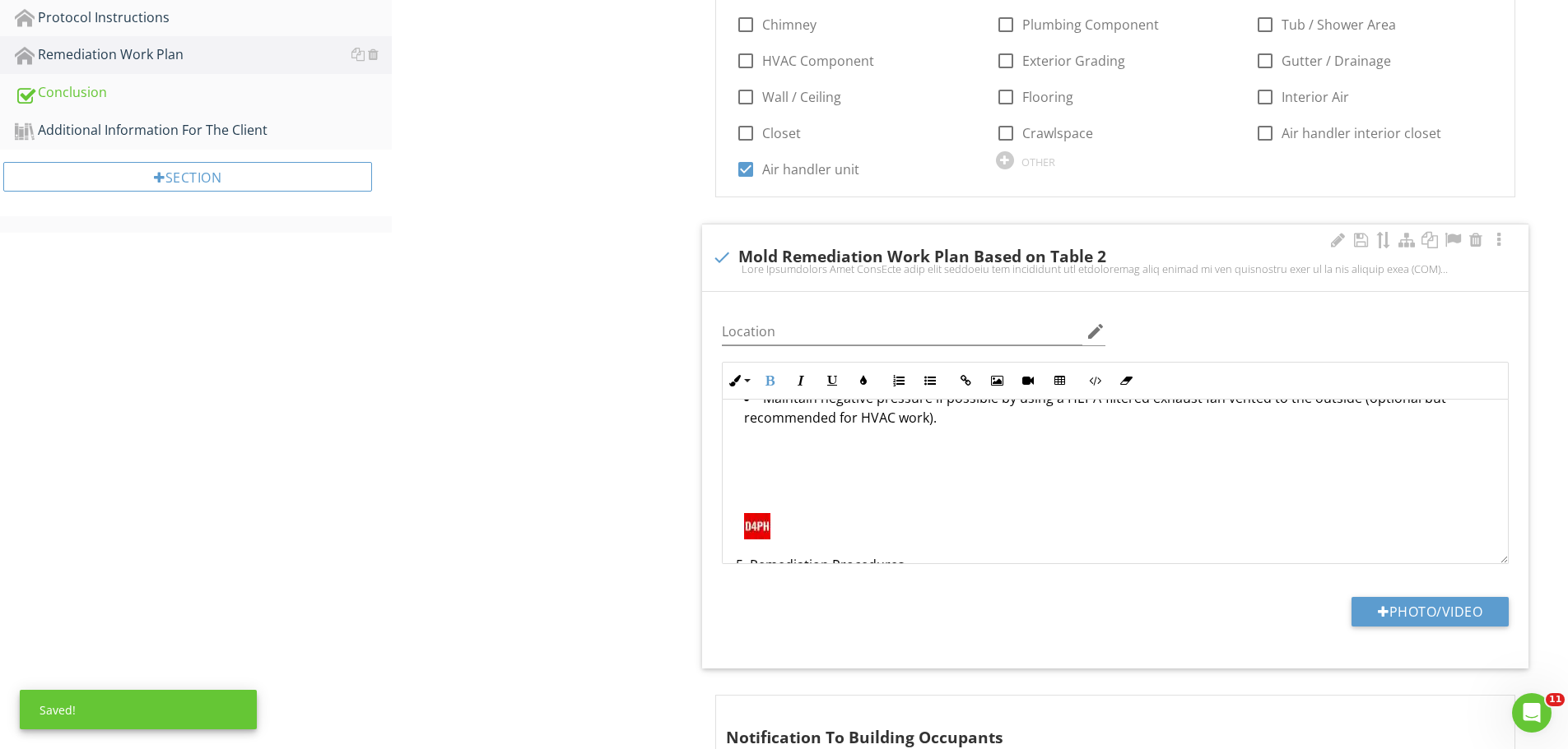
scroll to position [956, 0]
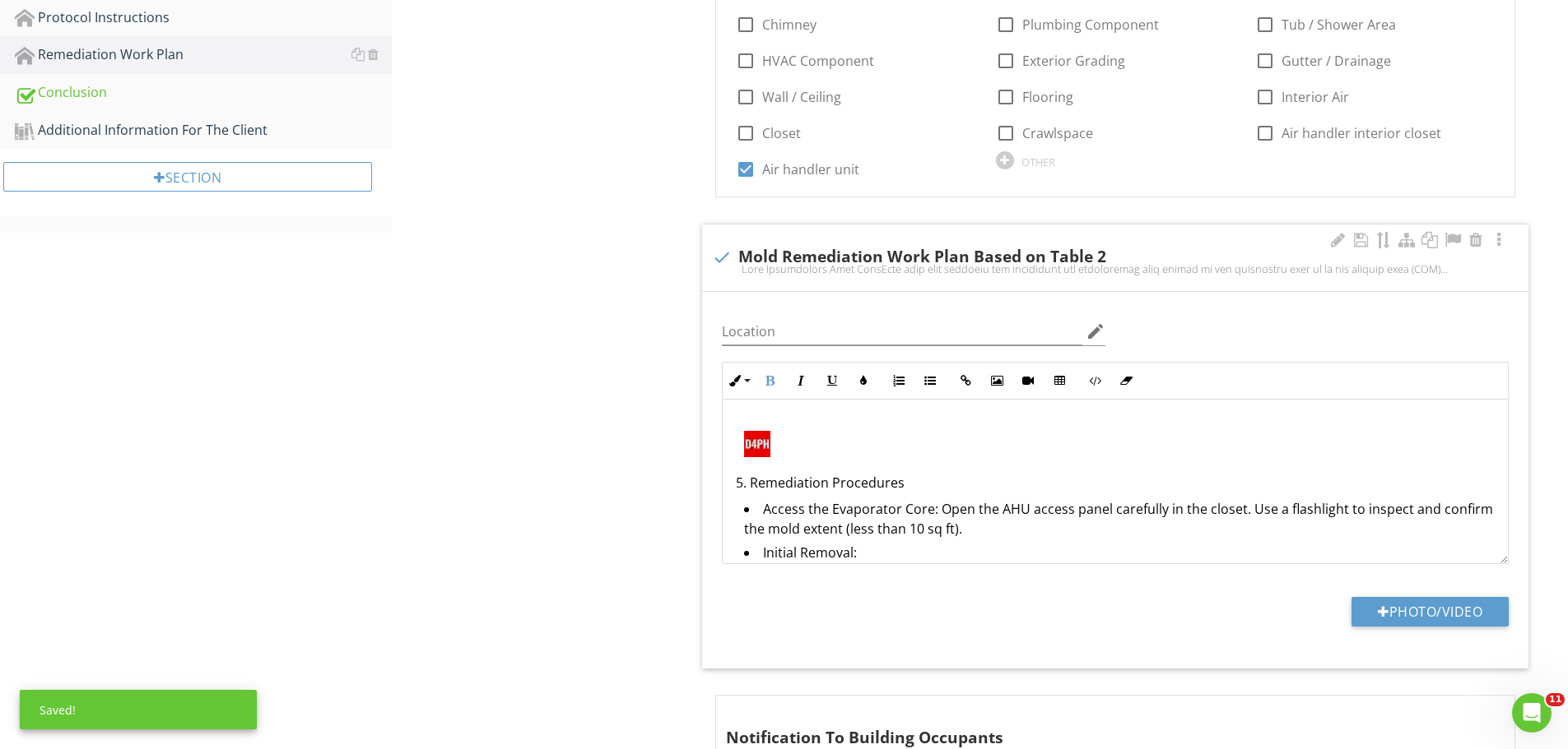
click at [752, 445] on img at bounding box center [757, 444] width 27 height 27
click at [773, 512] on icon "button" at bounding box center [774, 517] width 11 height 11
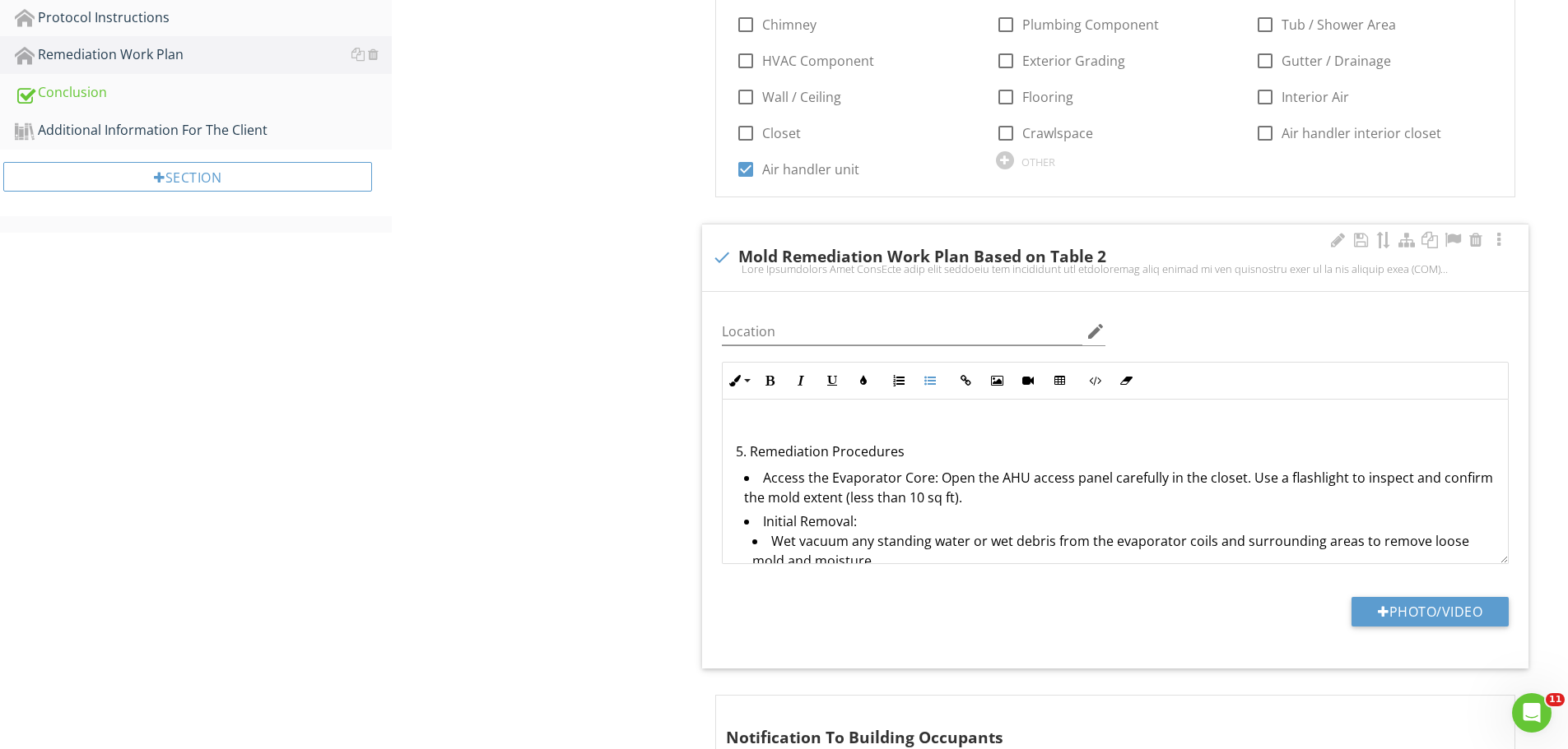
click at [907, 449] on p "5. Remediation Procedures" at bounding box center [1115, 451] width 759 height 20
click at [906, 449] on p "5. Remediation Procedures" at bounding box center [1115, 451] width 759 height 20
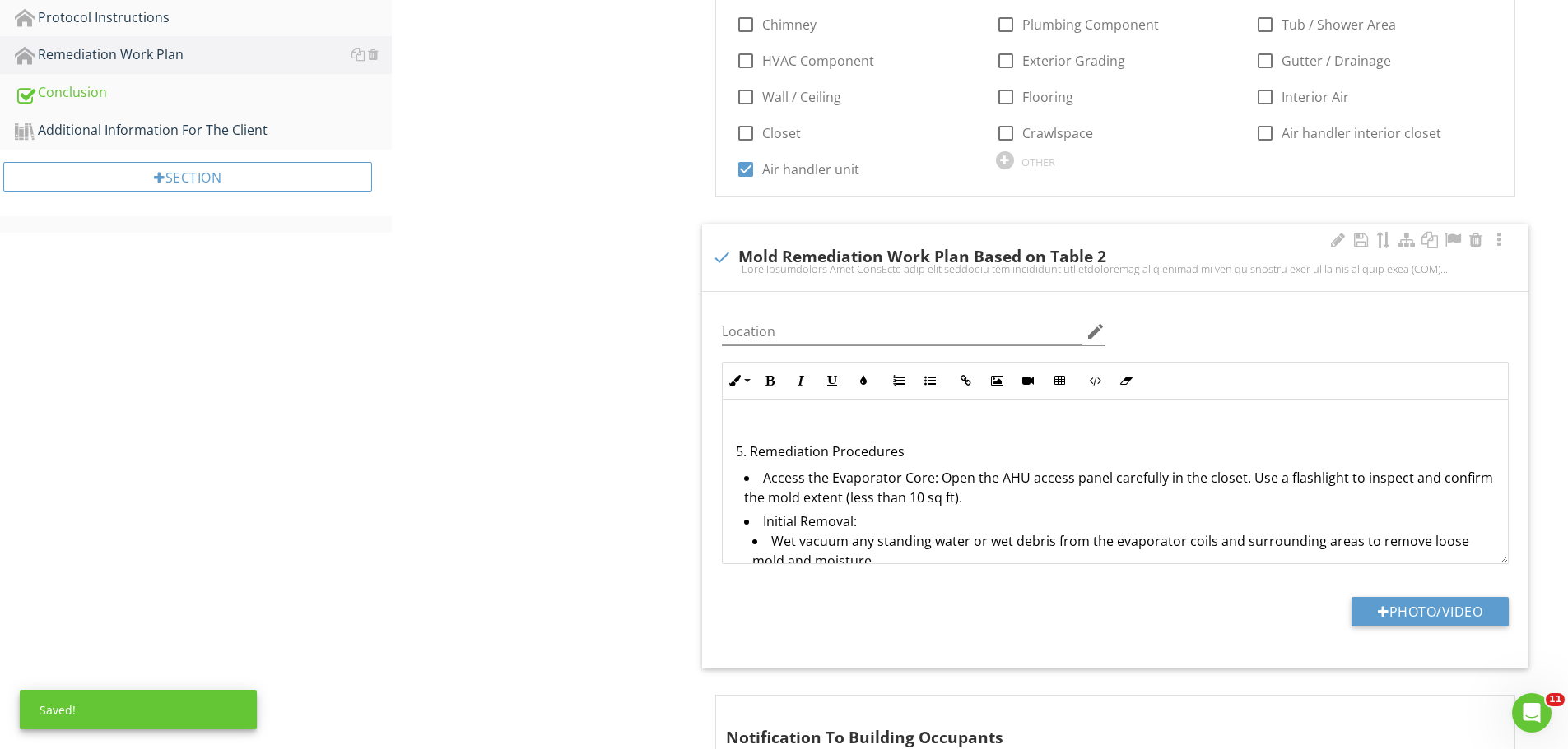
click at [753, 452] on p "5. Remediation Procedures" at bounding box center [1115, 451] width 759 height 20
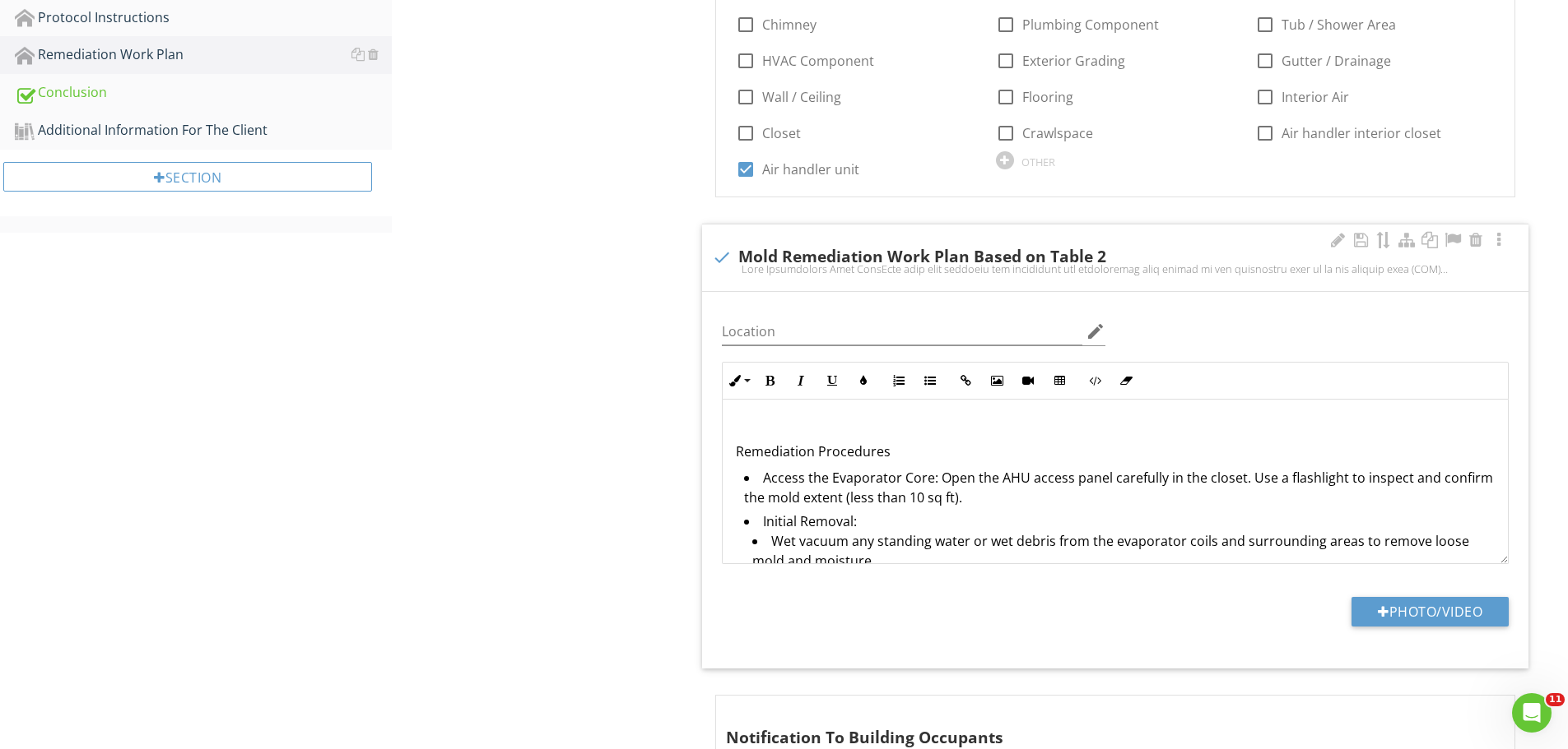
click at [899, 453] on p "Remediation Procedures" at bounding box center [1115, 451] width 759 height 20
drag, startPoint x: 838, startPoint y: 454, endPoint x: 740, endPoint y: 454, distance: 98.0
click at [740, 454] on p "Remediation Procedures:" at bounding box center [1115, 451] width 759 height 20
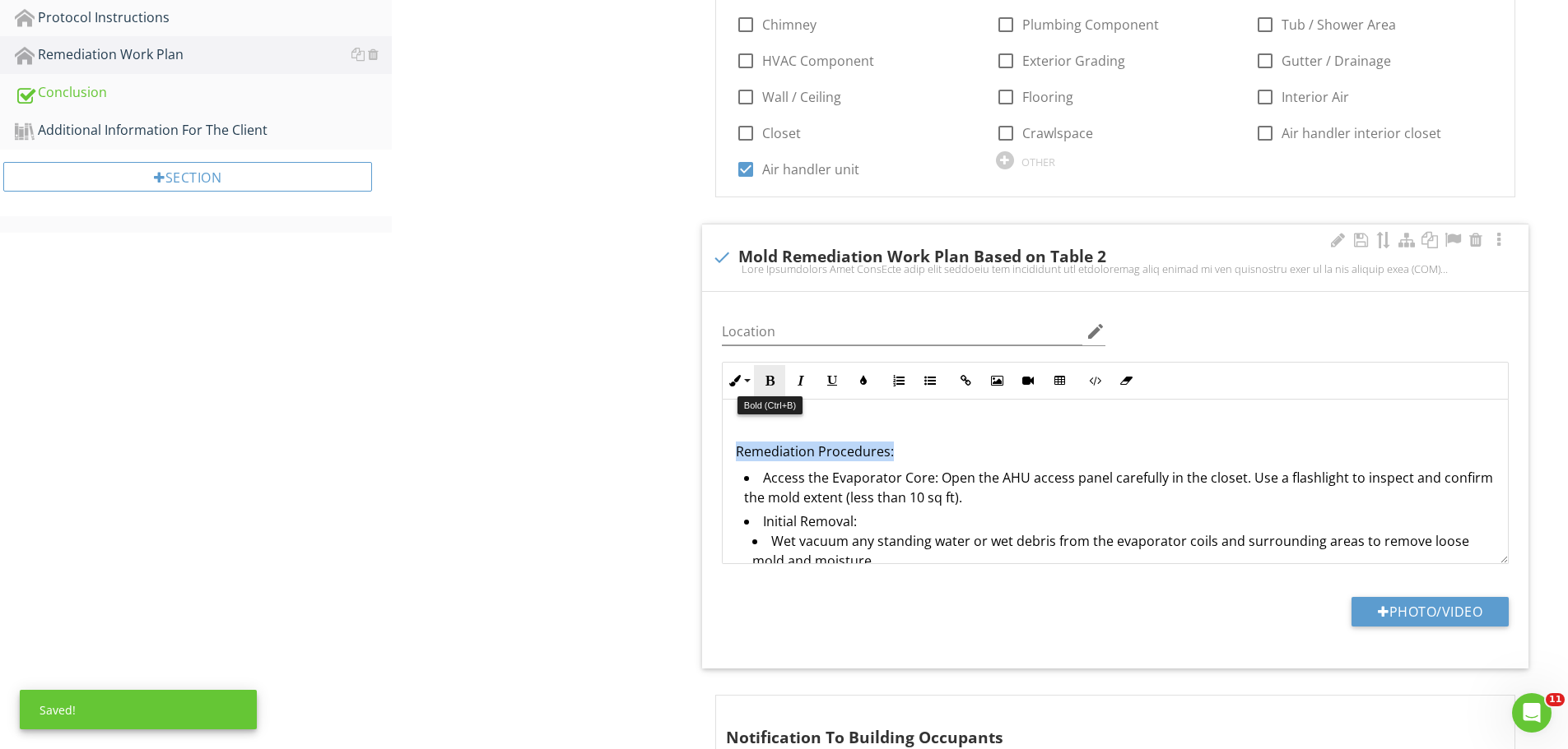
click at [775, 385] on icon "button" at bounding box center [769, 381] width 11 height 11
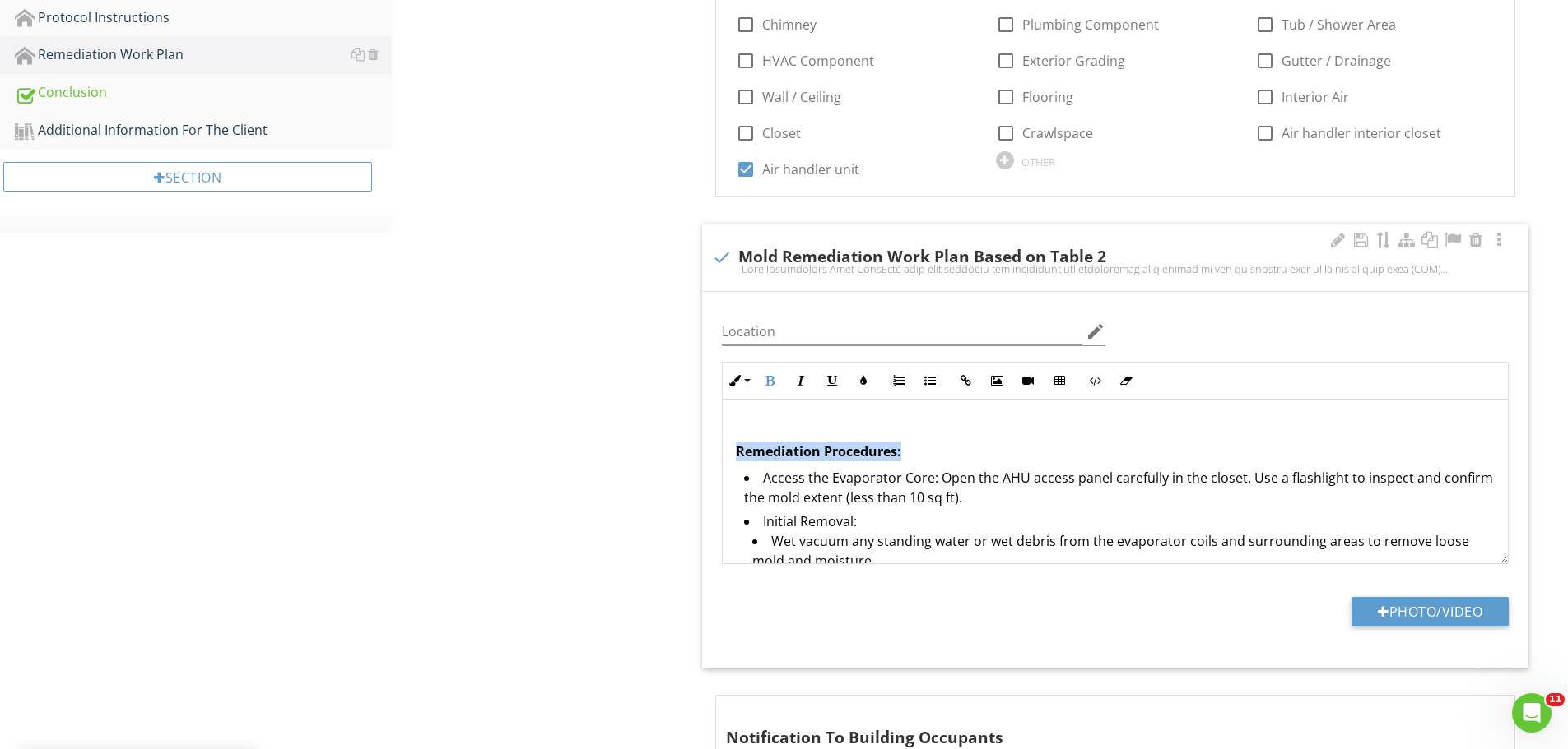
click at [740, 454] on strong "Remediation Procedures:" at bounding box center [819, 451] width 166 height 18
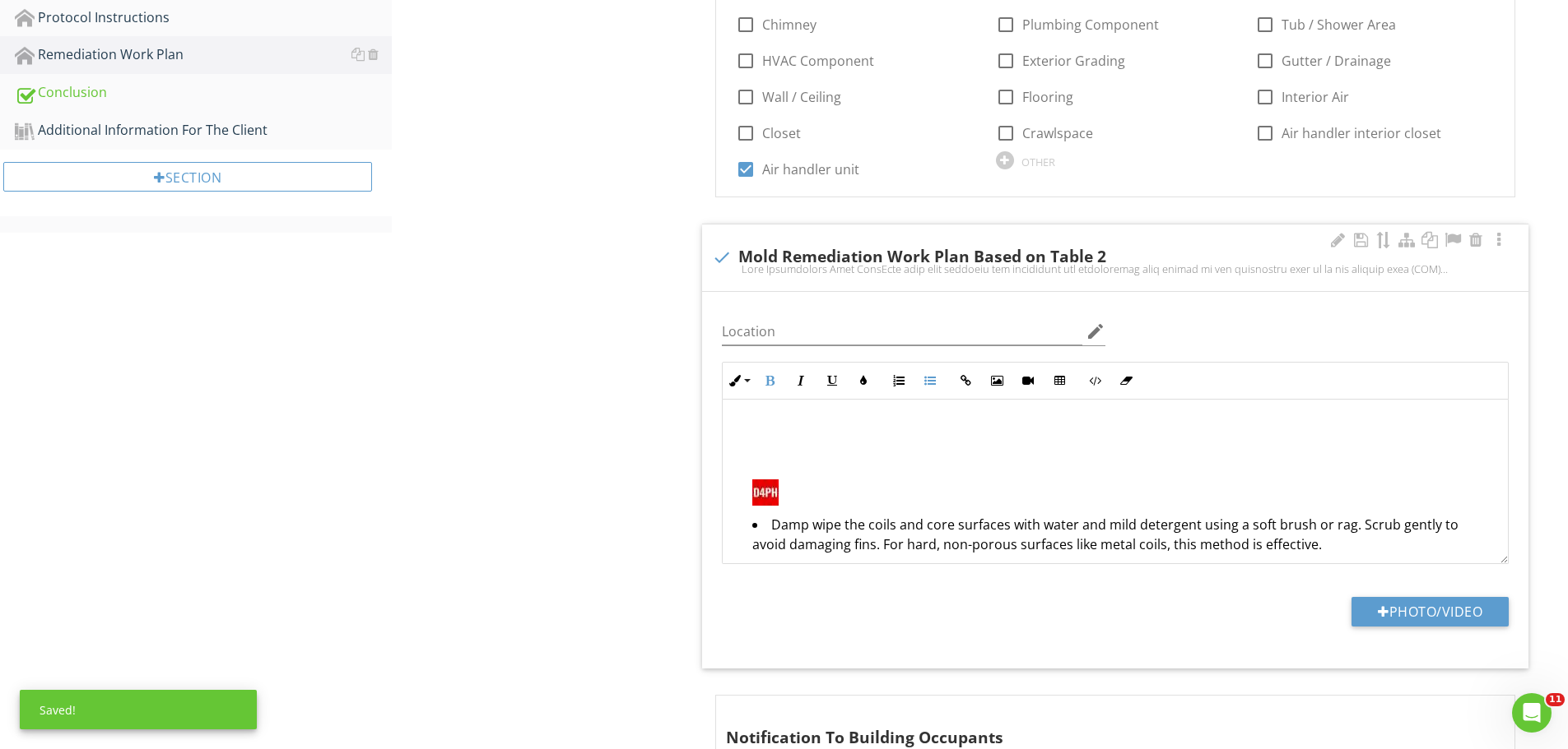
scroll to position [1120, 0]
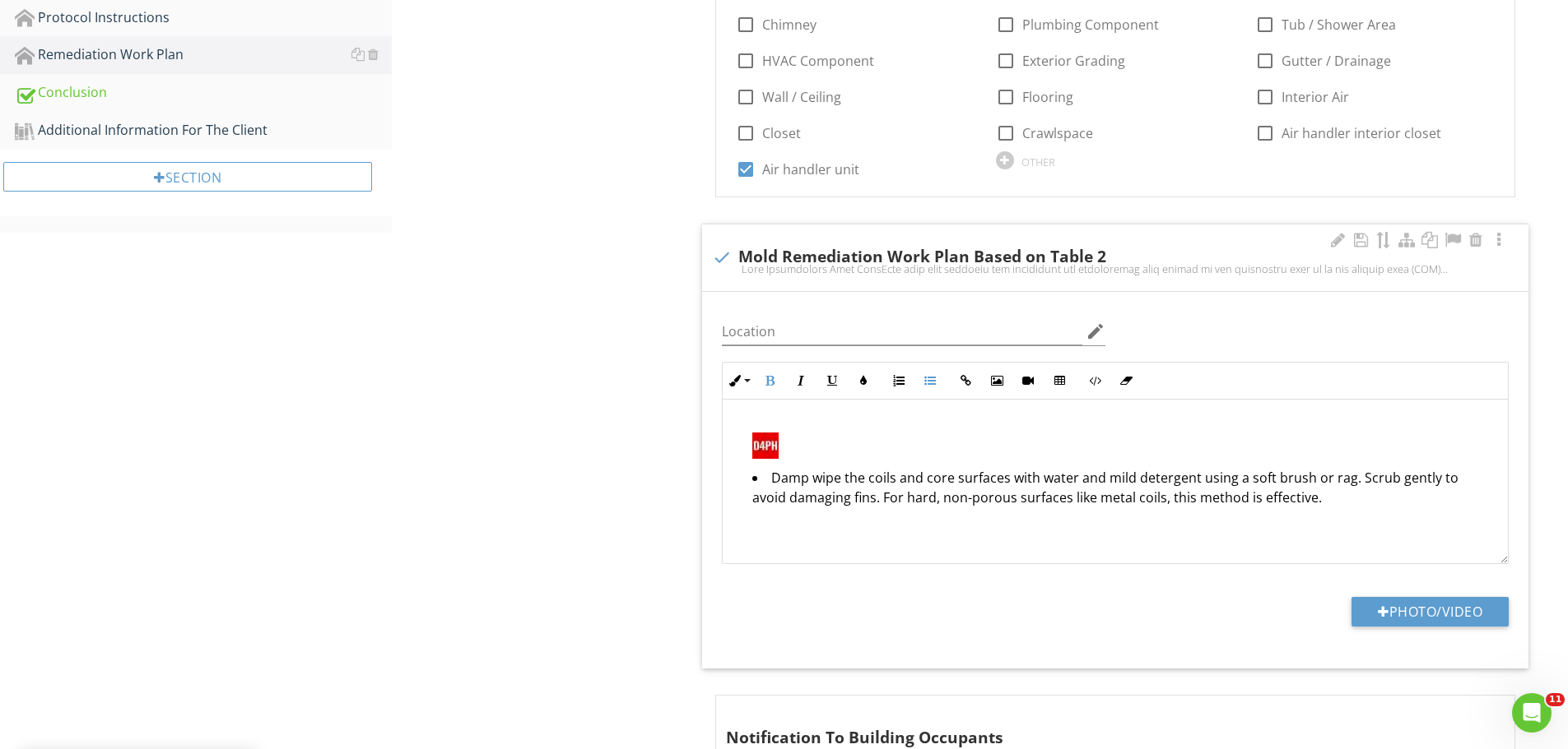
click at [767, 448] on img at bounding box center [765, 445] width 27 height 27
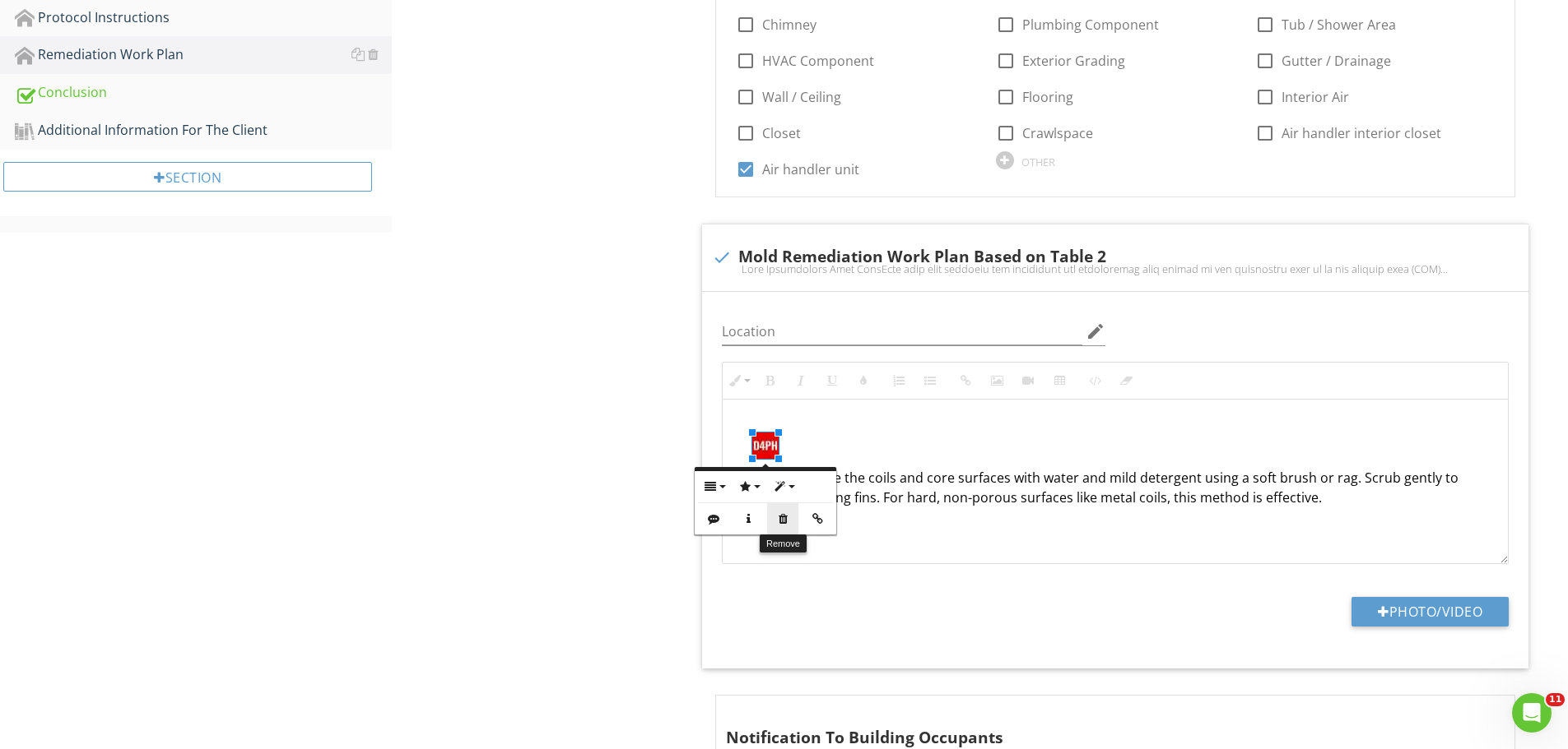
click at [788, 519] on icon "button" at bounding box center [782, 519] width 11 height 11
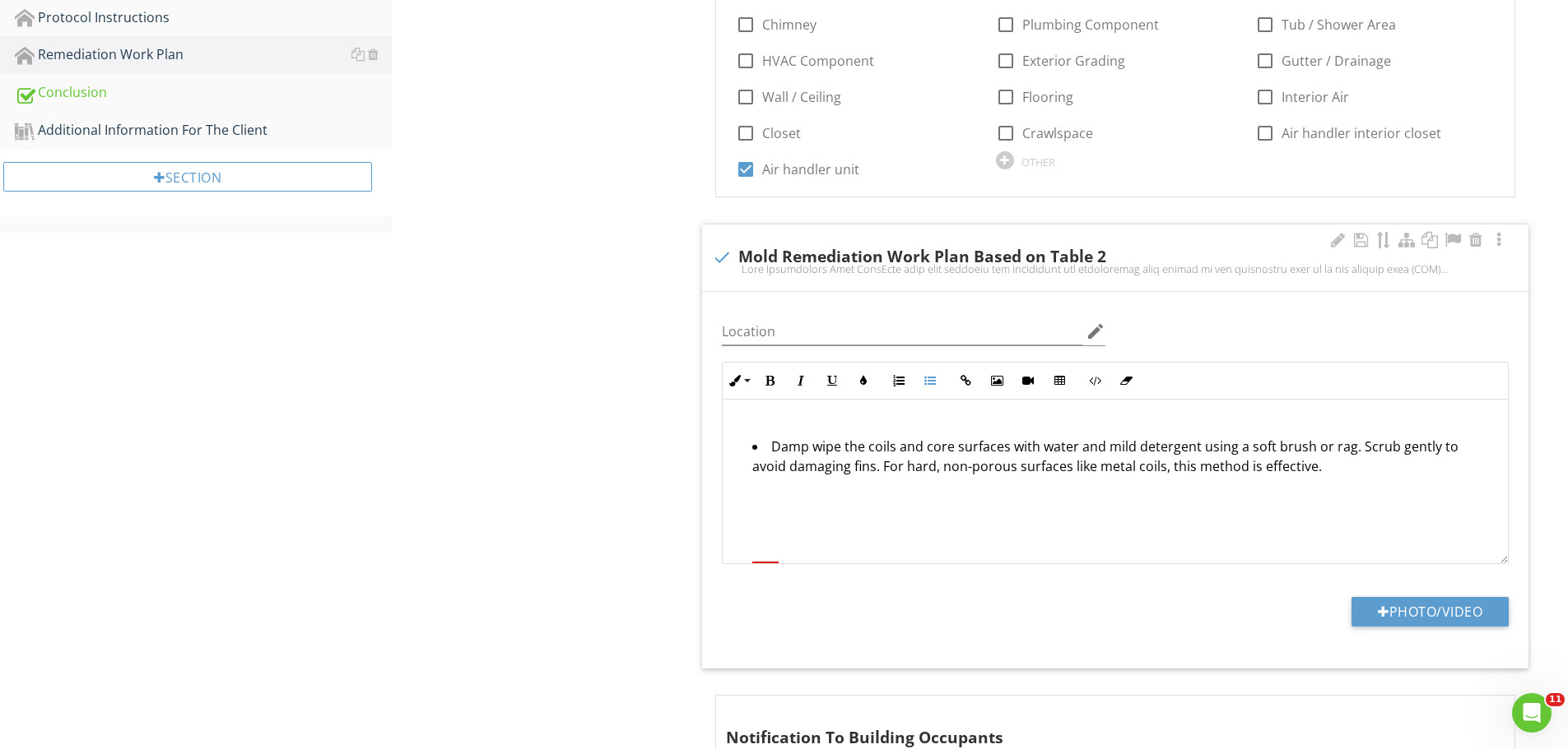
click at [773, 446] on li "Damp wipe the coils and core surfaces with water and mild detergent using a sof…" at bounding box center [1123, 517] width 743 height 160
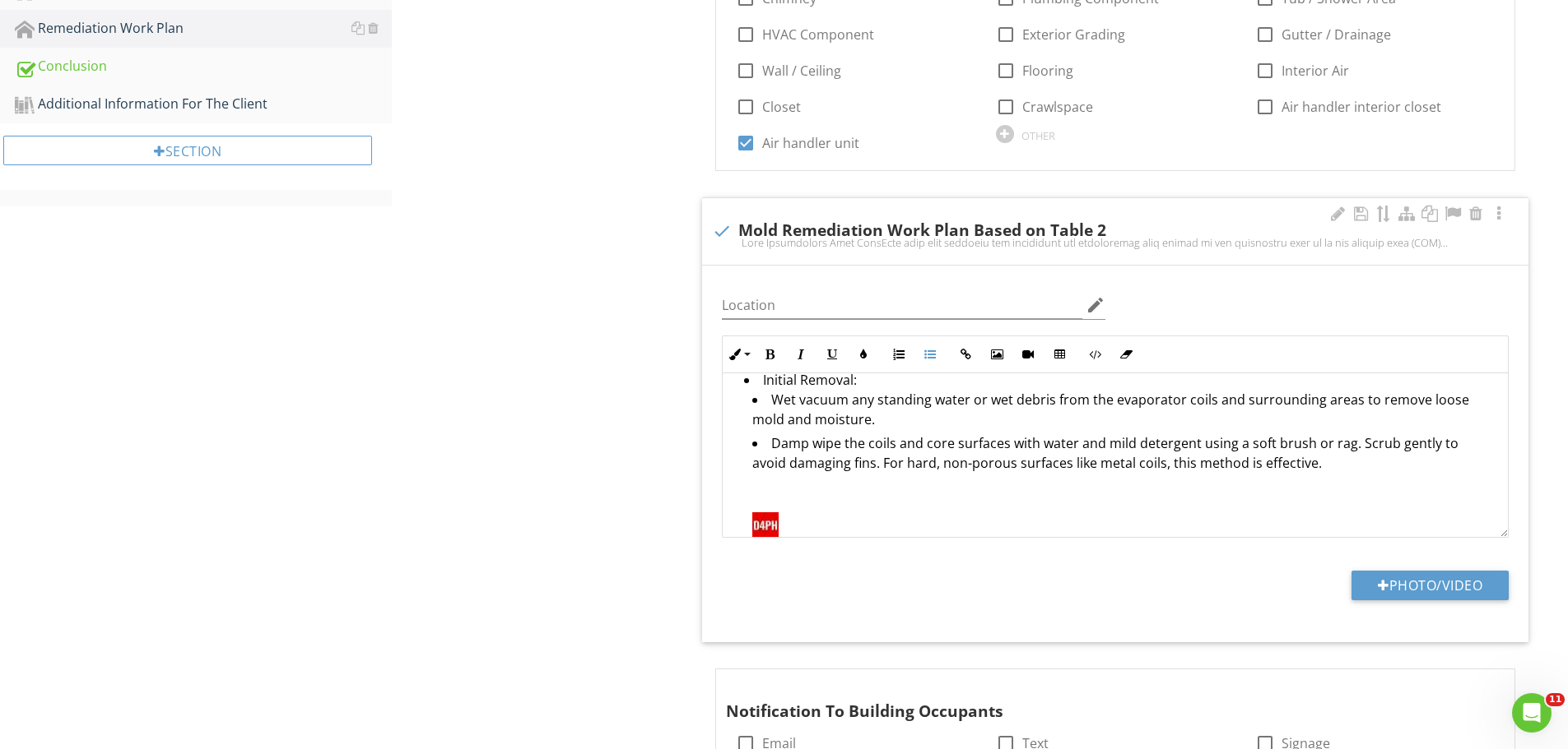
scroll to position [1094, 0]
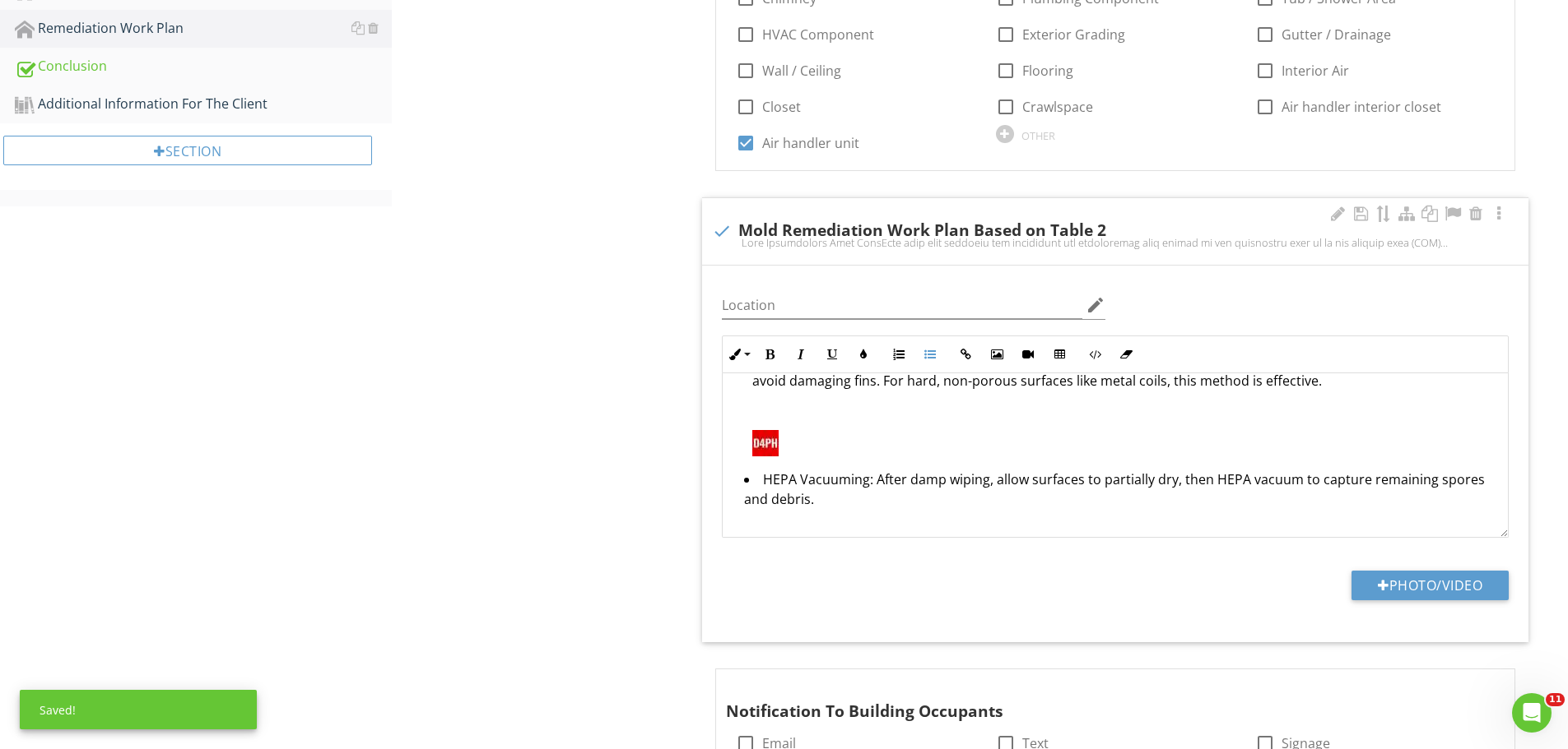
click at [763, 448] on img at bounding box center [765, 444] width 27 height 27
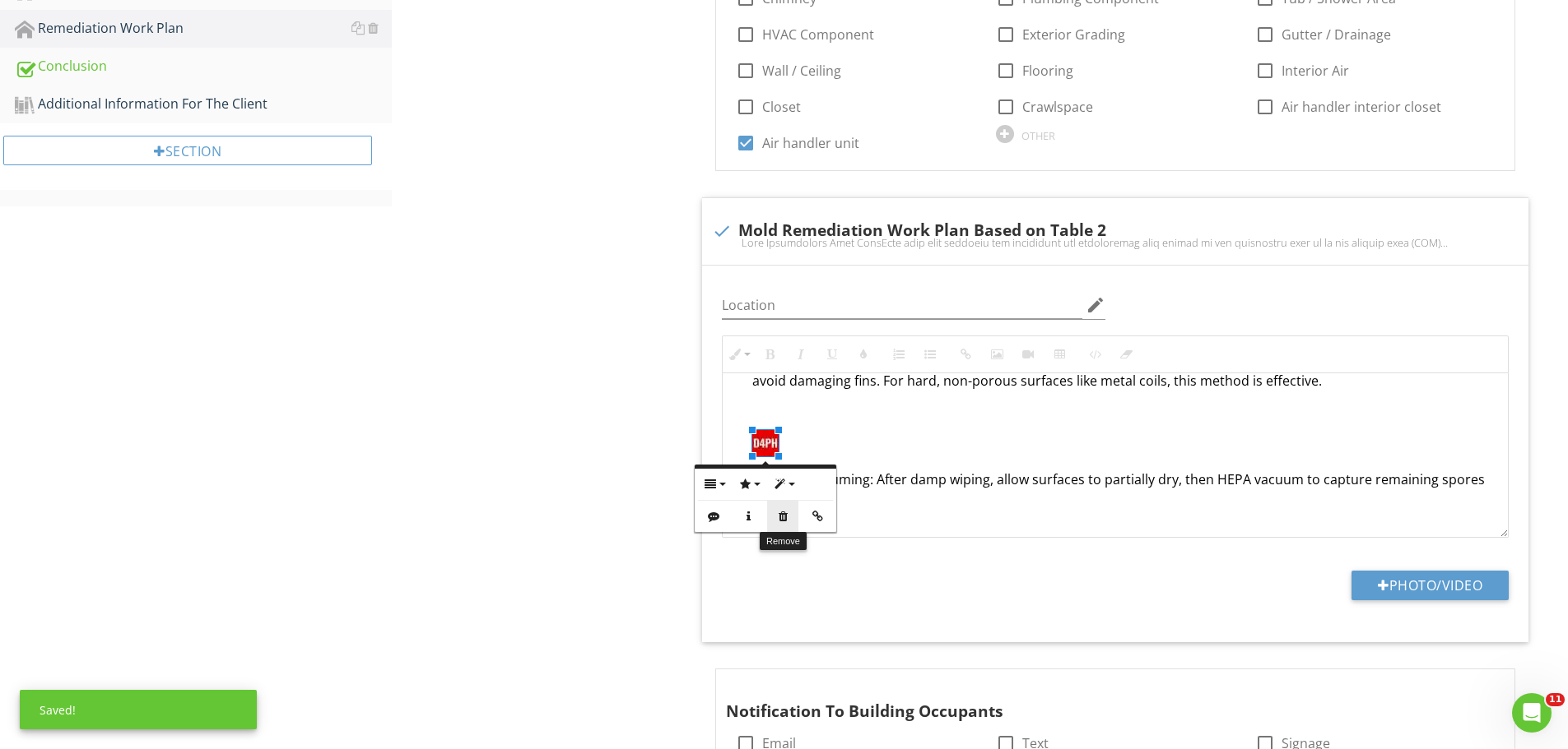
click at [778, 515] on icon "button" at bounding box center [782, 516] width 11 height 11
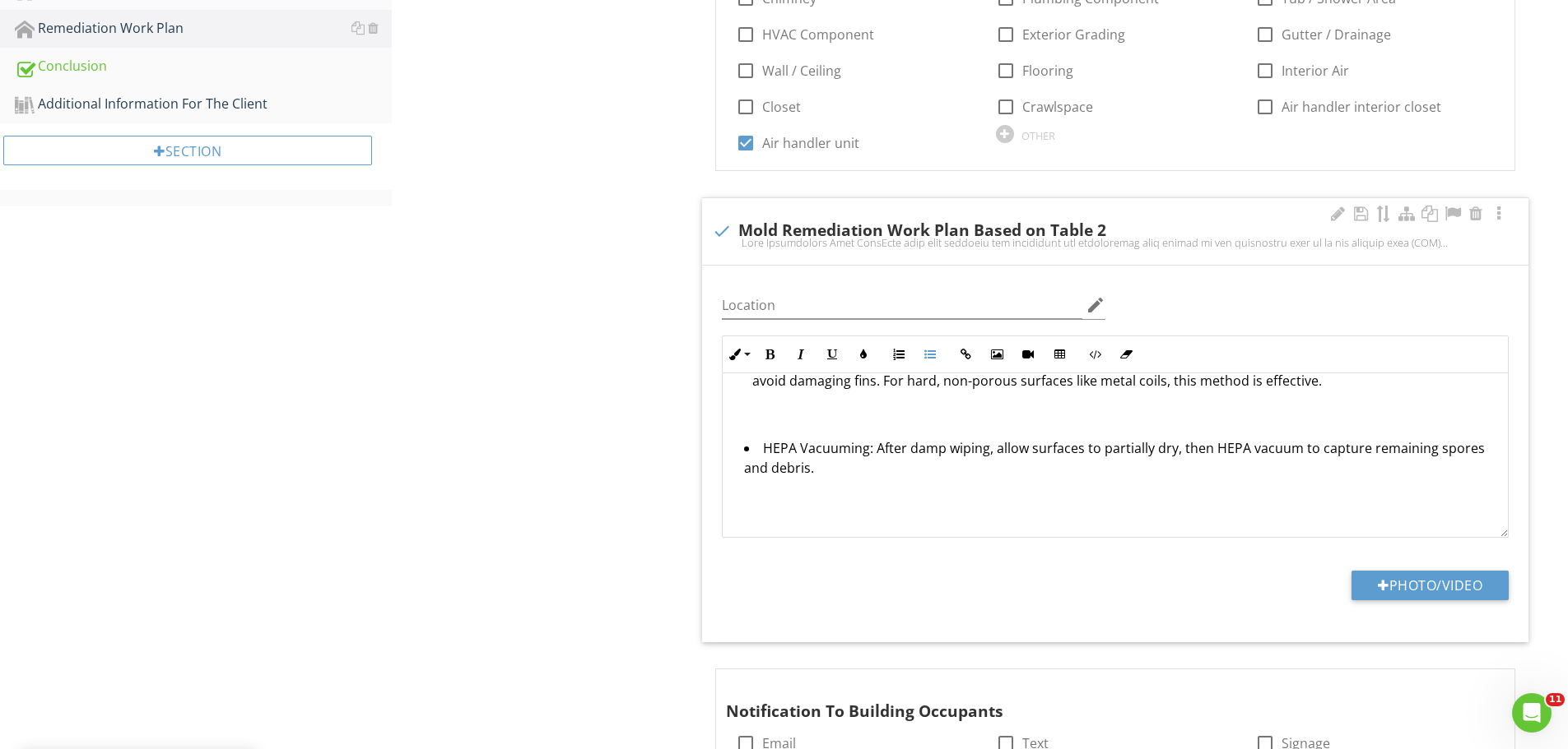
click at [763, 450] on li "HEPA Vacuuming: After damp wiping, allow surfaces to partially dry, then HEPA v…" at bounding box center [1119, 519] width 750 height 160
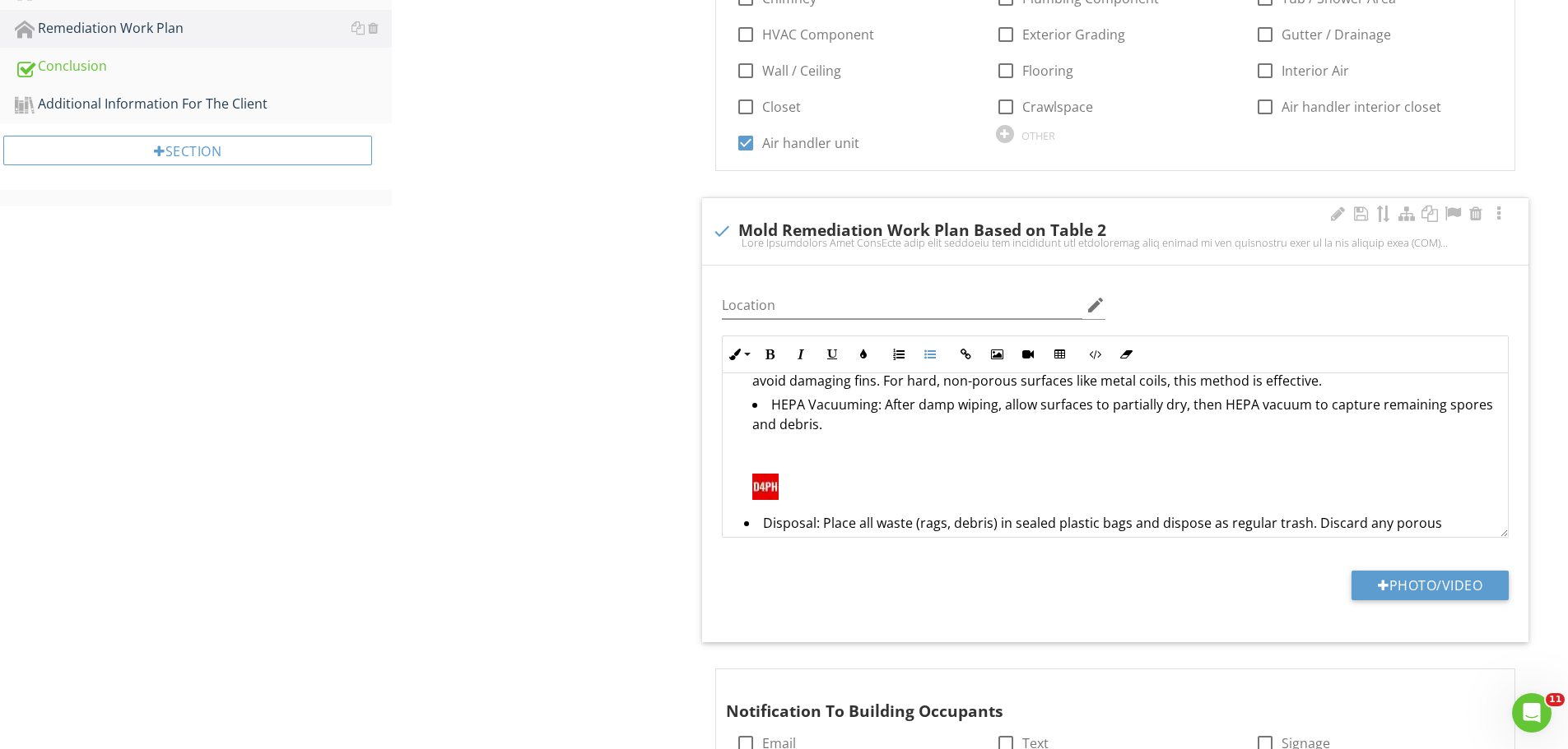
click at [774, 484] on img at bounding box center [765, 487] width 27 height 27
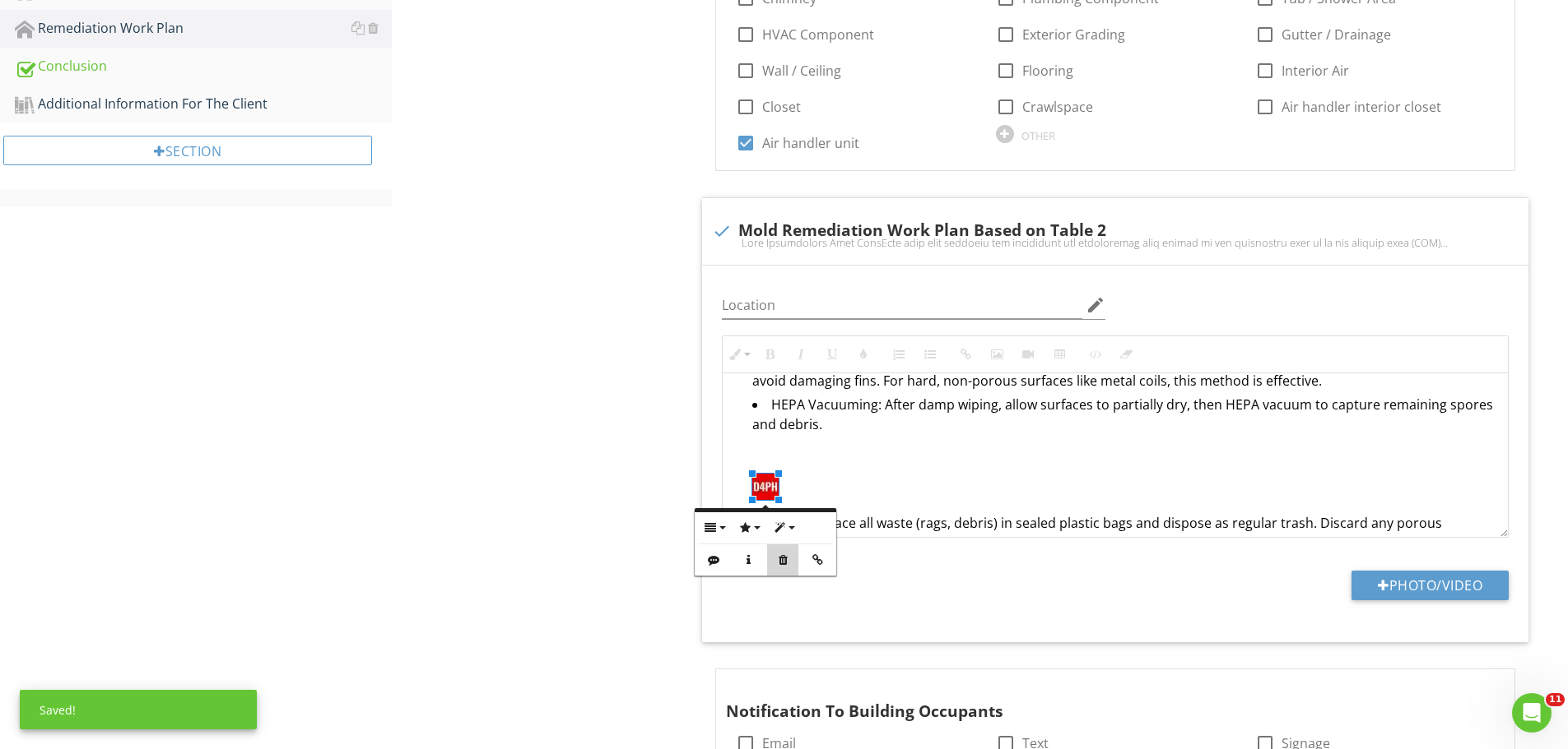
click at [781, 557] on icon "button" at bounding box center [782, 560] width 11 height 11
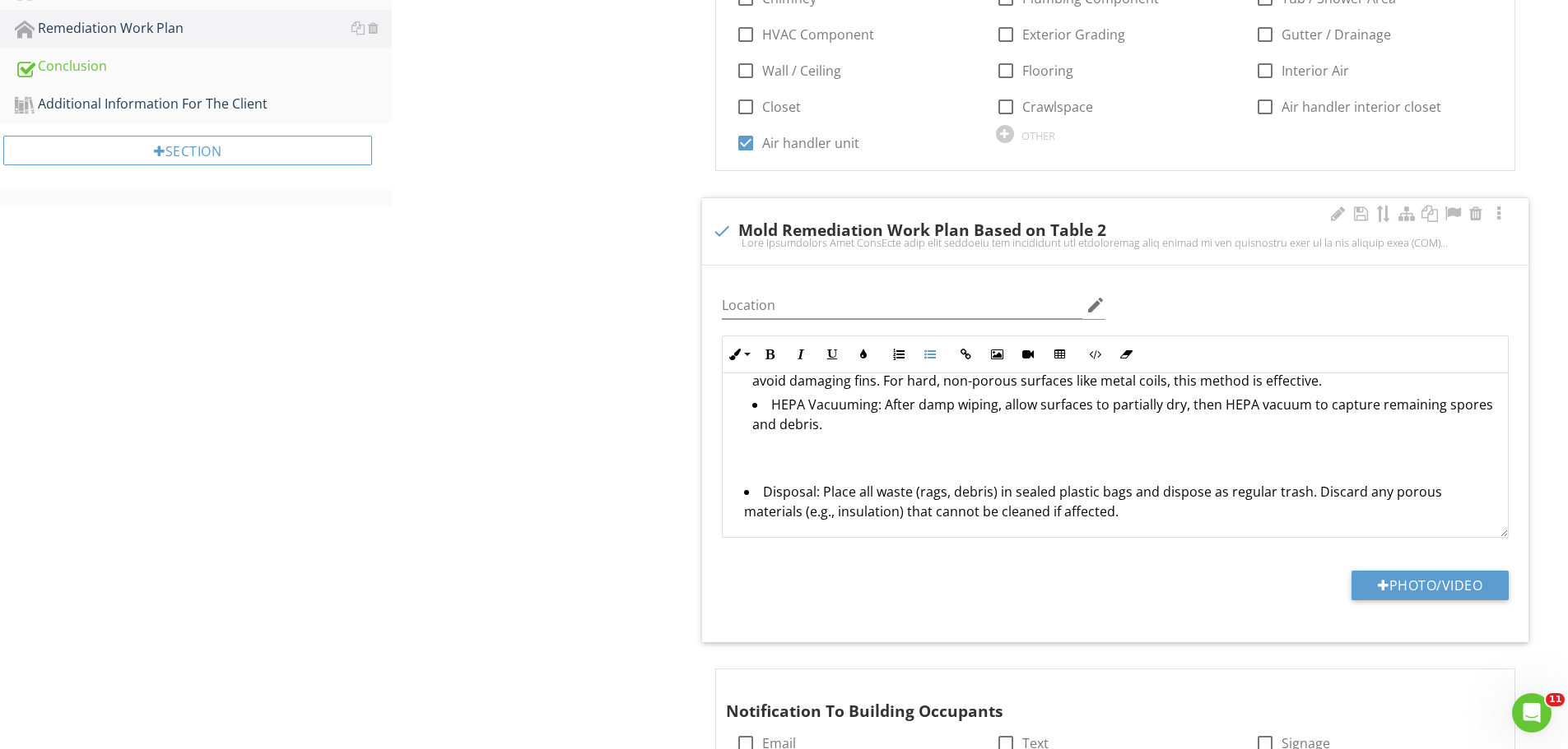
click at [763, 492] on li "Disposal: Place all waste (rags, debris) in sealed plastic bags and dispose as …" at bounding box center [1119, 563] width 750 height 160
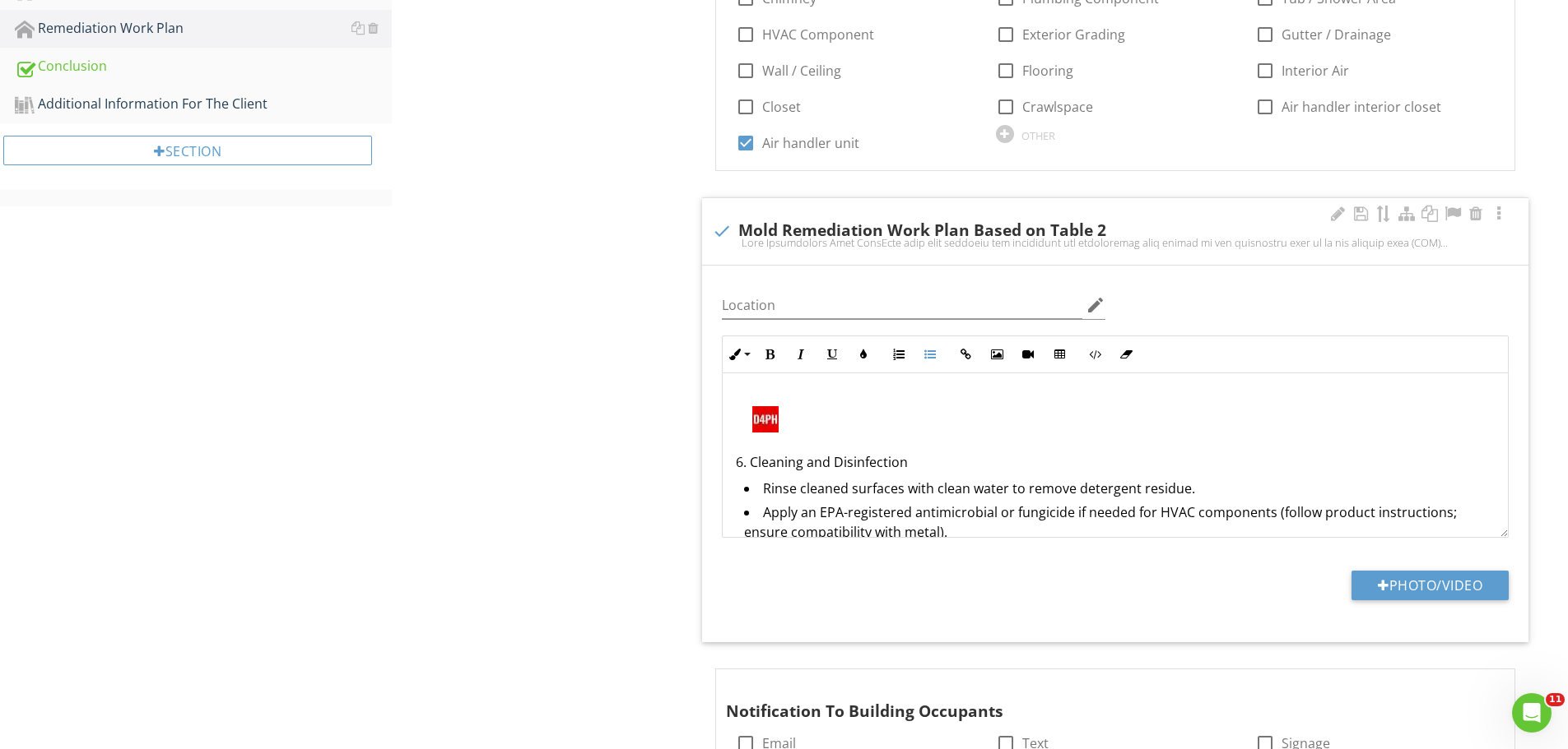
scroll to position [1176, 0]
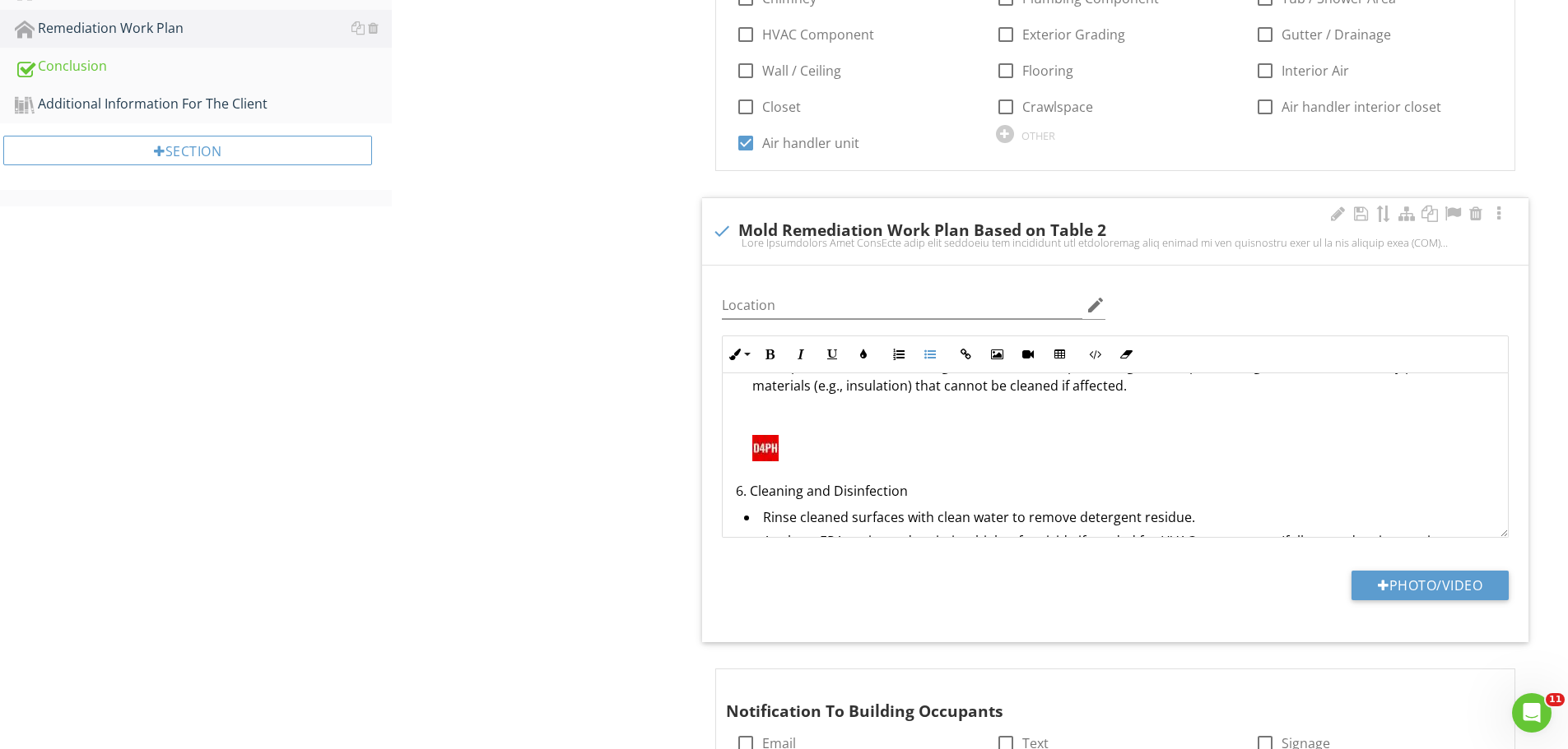
click at [767, 450] on img at bounding box center [765, 448] width 27 height 27
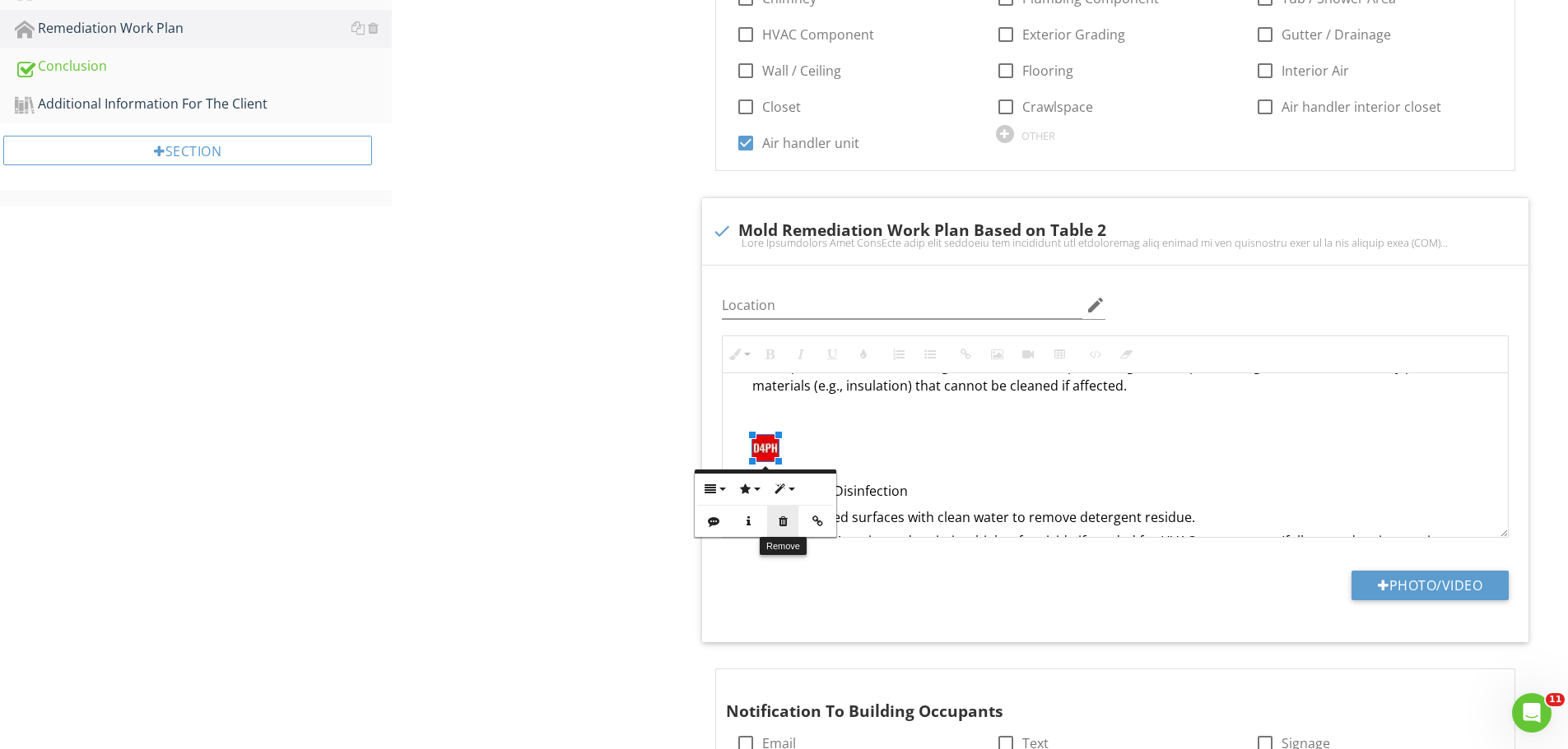
click at [786, 516] on icon "button" at bounding box center [782, 521] width 11 height 11
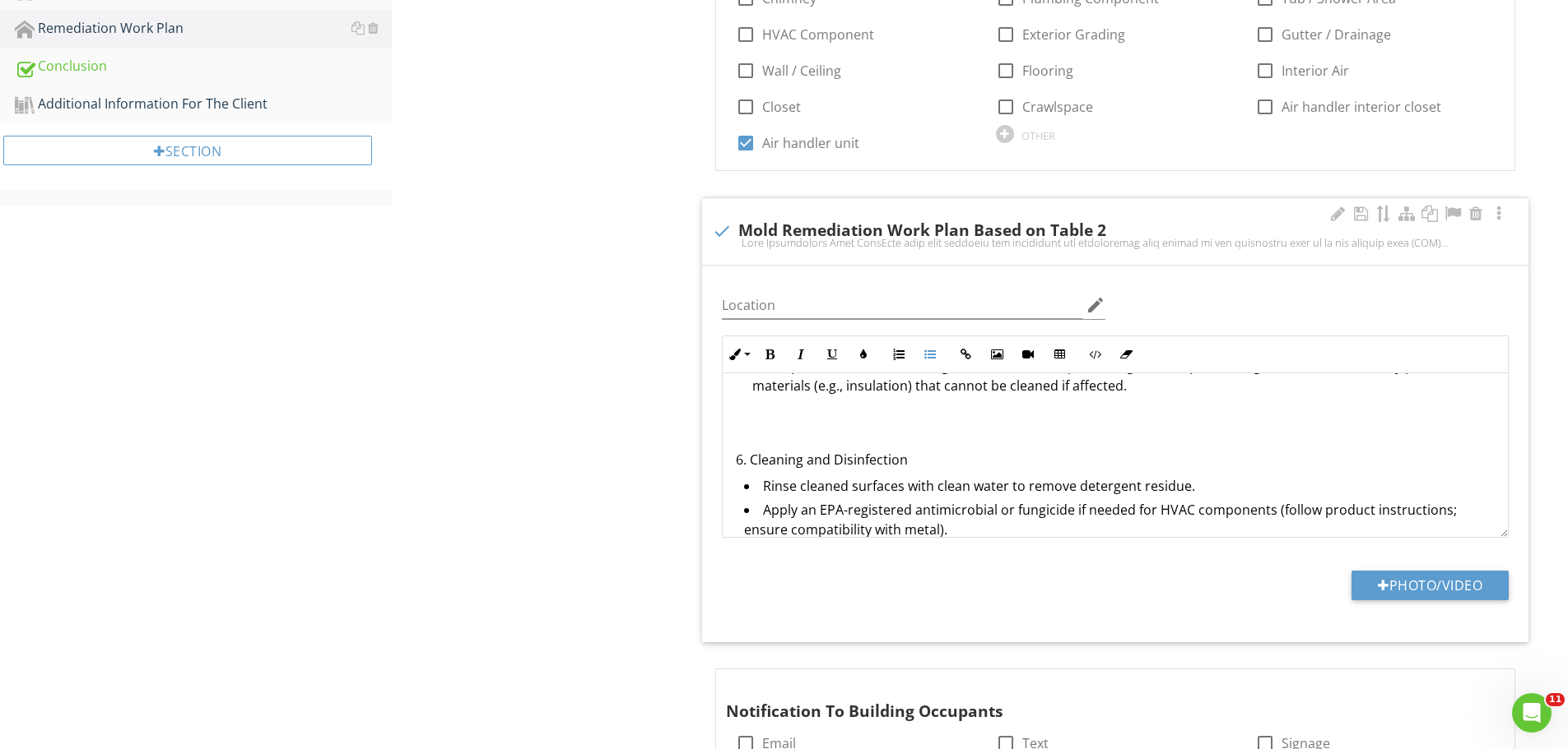
click at [753, 459] on p "6. Cleaning and Disinfection" at bounding box center [1115, 459] width 759 height 20
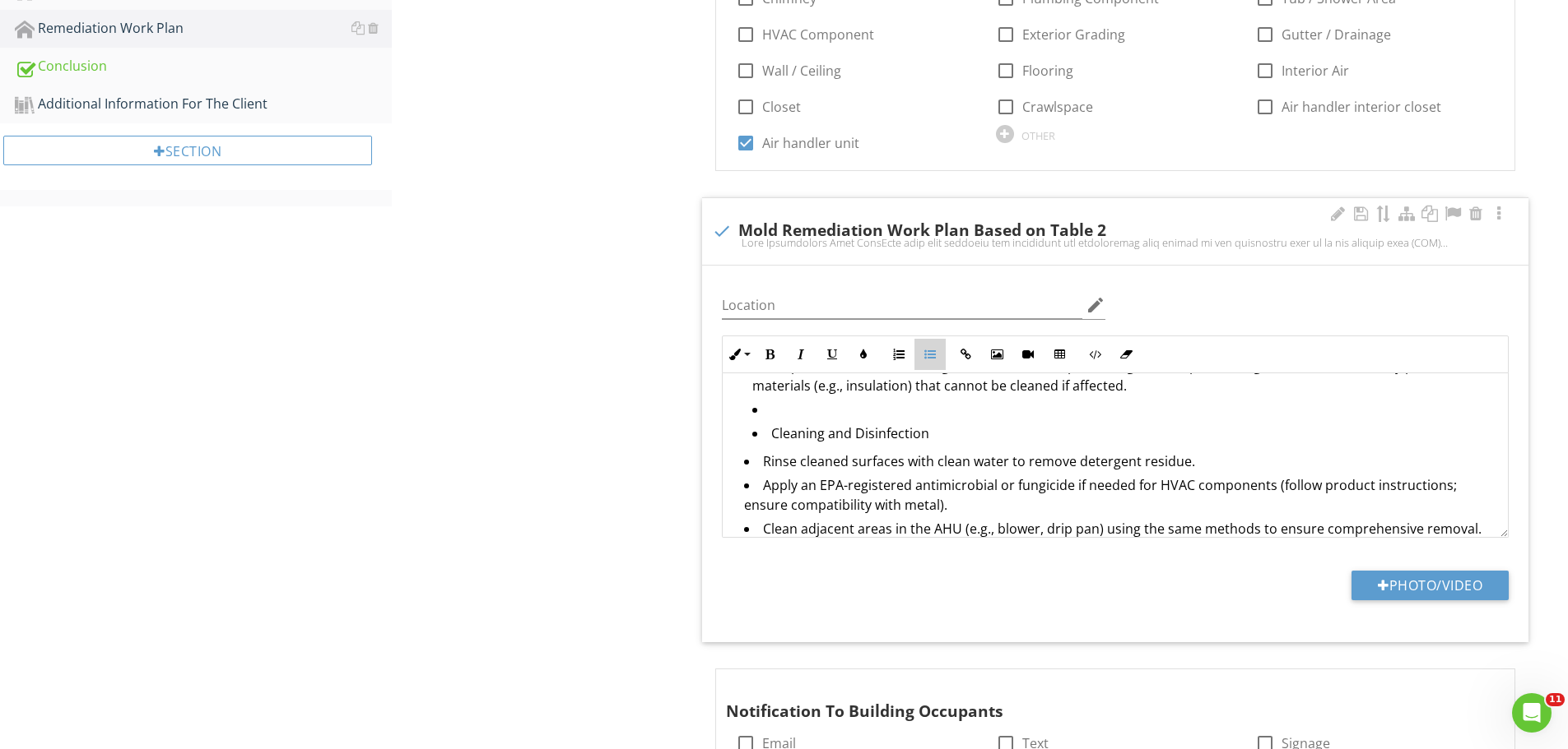
click at [934, 356] on icon "button" at bounding box center [930, 354] width 11 height 11
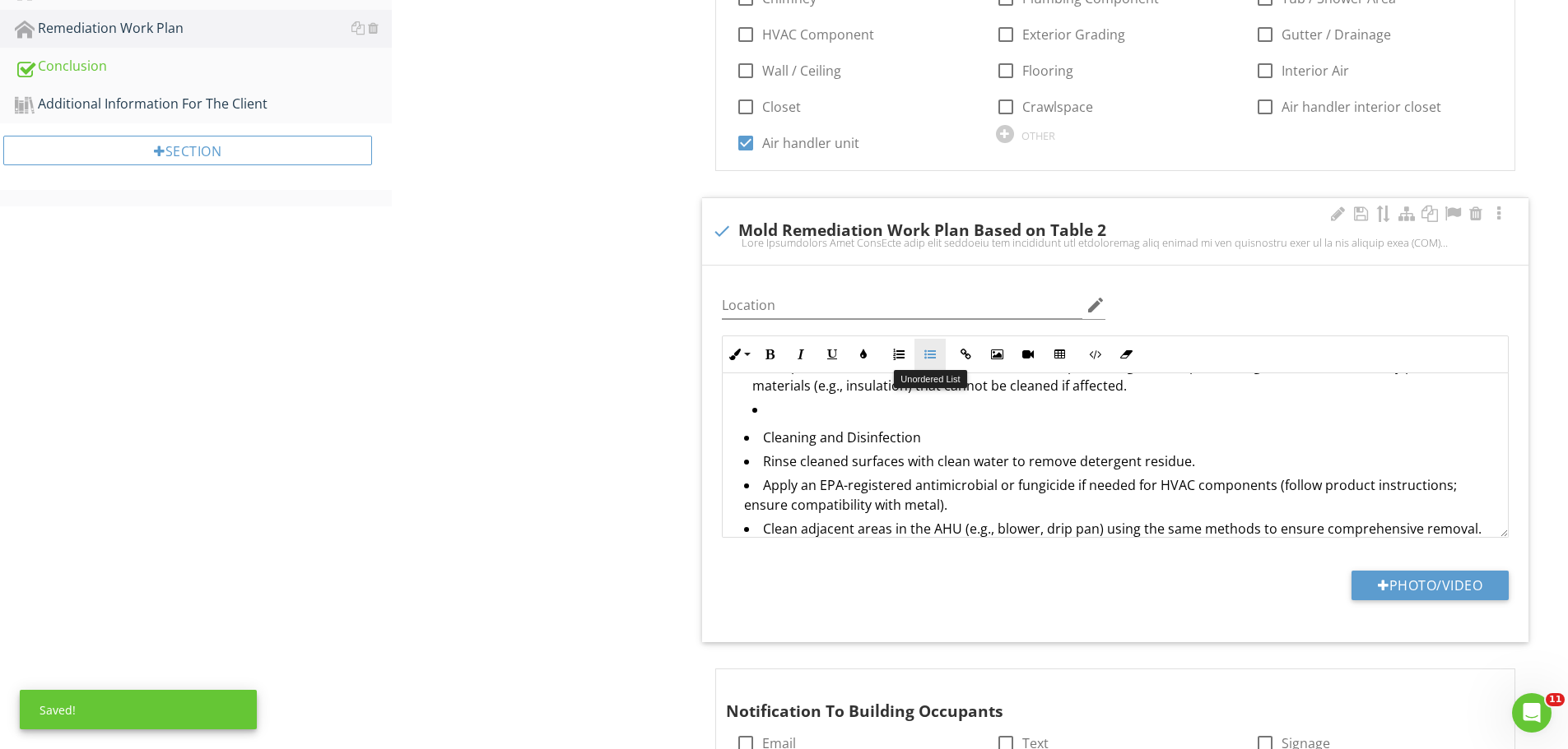
click at [928, 356] on icon "button" at bounding box center [930, 354] width 11 height 11
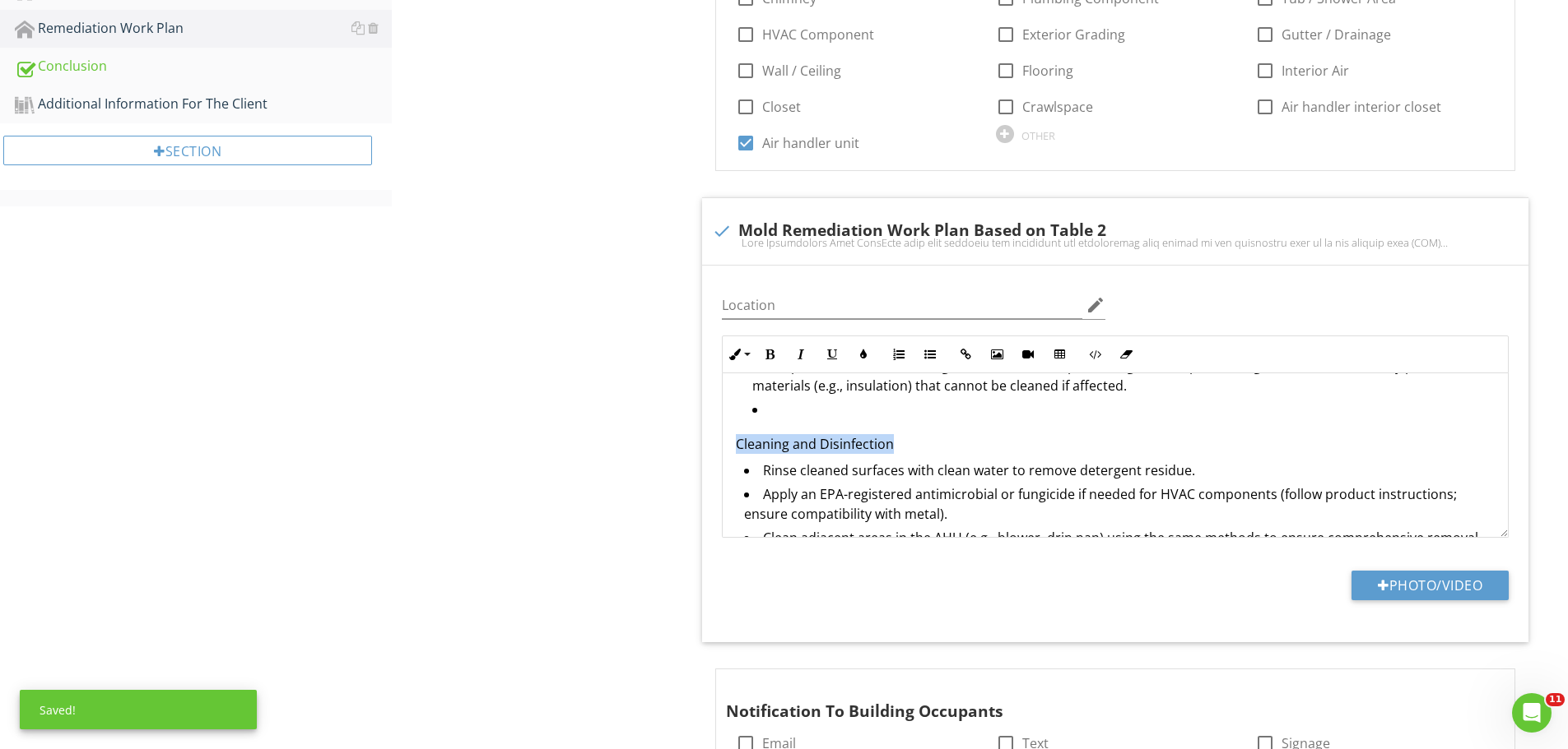
drag, startPoint x: 900, startPoint y: 443, endPoint x: 730, endPoint y: 450, distance: 170.1
click at [730, 450] on div "Mold Remediation Work Plan This work plan outlines the procedures for remediati…" at bounding box center [1115, 288] width 785 height 2181
click at [887, 442] on p "Cleaning and Disinfection" at bounding box center [1115, 444] width 759 height 20
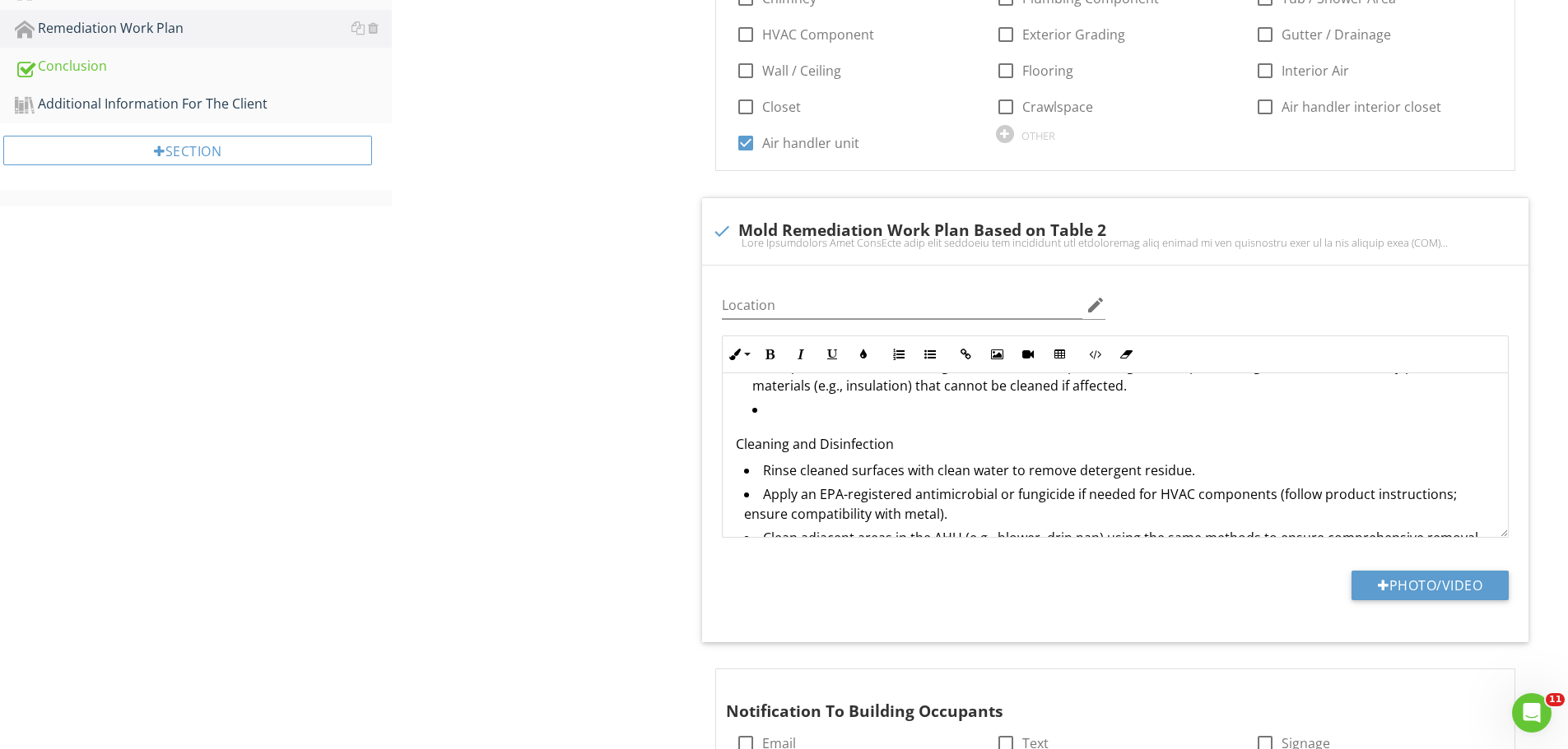
click at [901, 441] on p "Cleaning and Disinfection" at bounding box center [1115, 444] width 759 height 20
drag, startPoint x: 901, startPoint y: 441, endPoint x: 713, endPoint y: 435, distance: 188.1
click at [713, 435] on div "Inline Style XLarge Large Normal Small Light Small/Light Bold Italic Underline …" at bounding box center [1116, 437] width 806 height 203
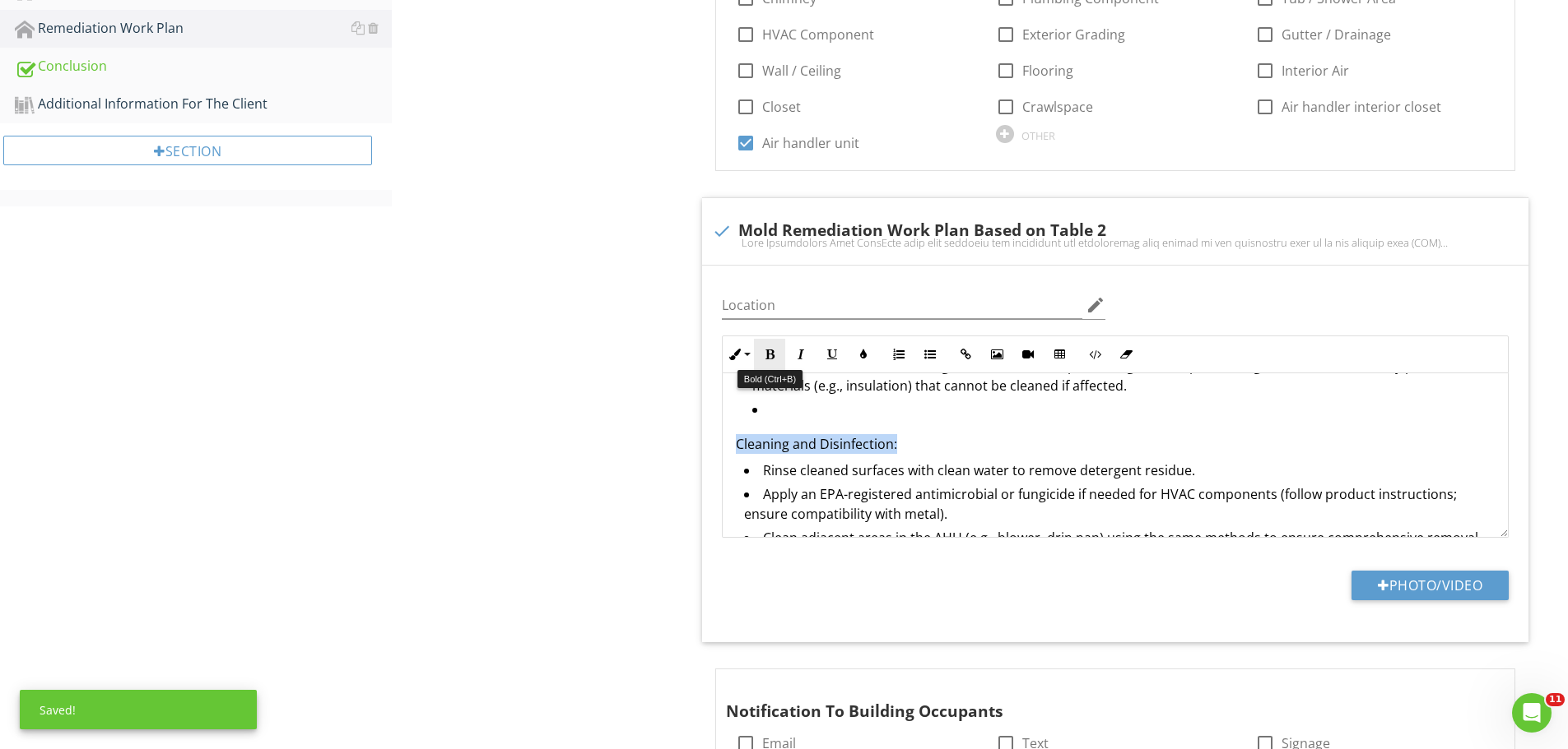
click at [768, 353] on icon "button" at bounding box center [769, 354] width 11 height 11
click at [775, 413] on li at bounding box center [1123, 412] width 743 height 24
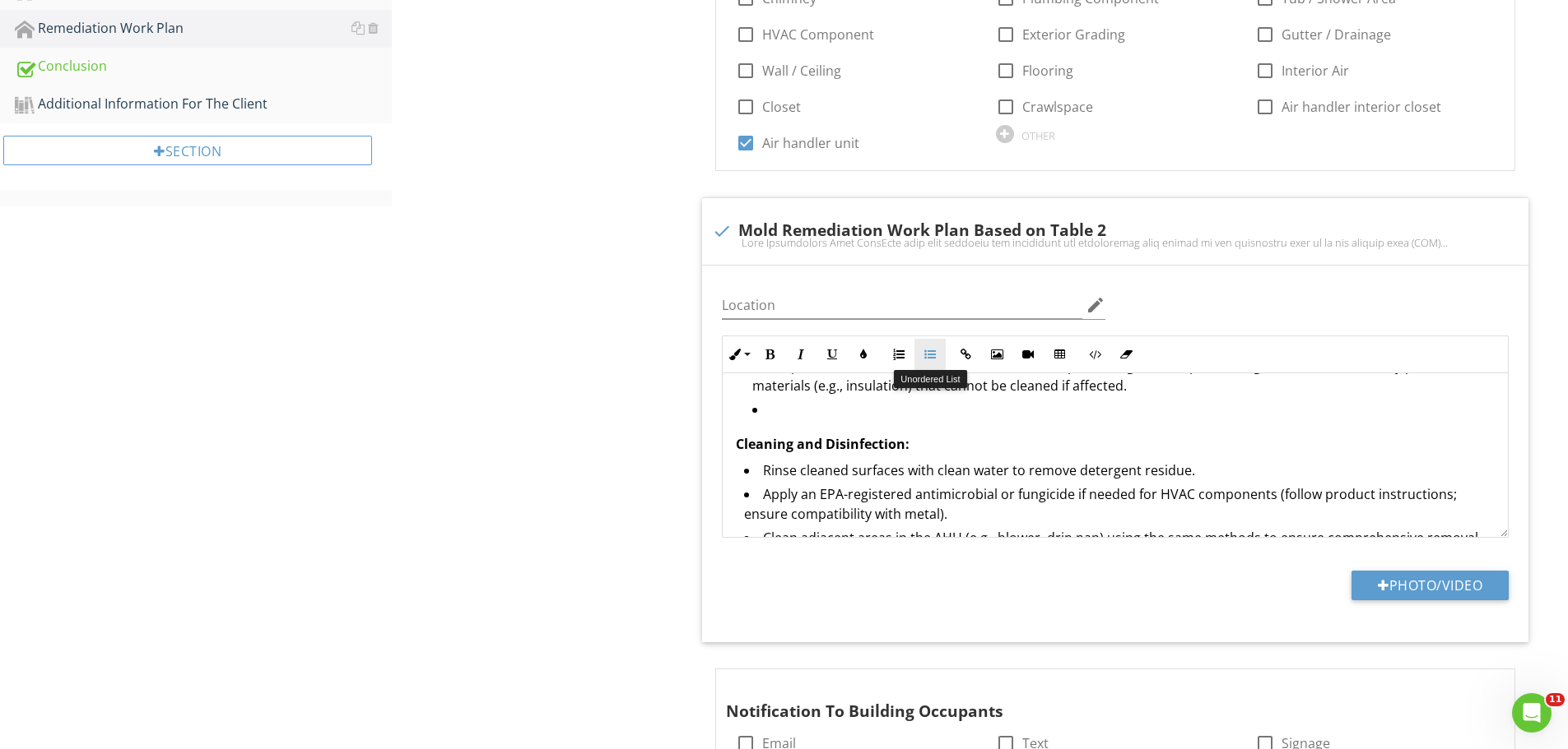
click at [930, 353] on icon "button" at bounding box center [930, 354] width 11 height 11
click at [926, 356] on icon "button" at bounding box center [930, 354] width 11 height 11
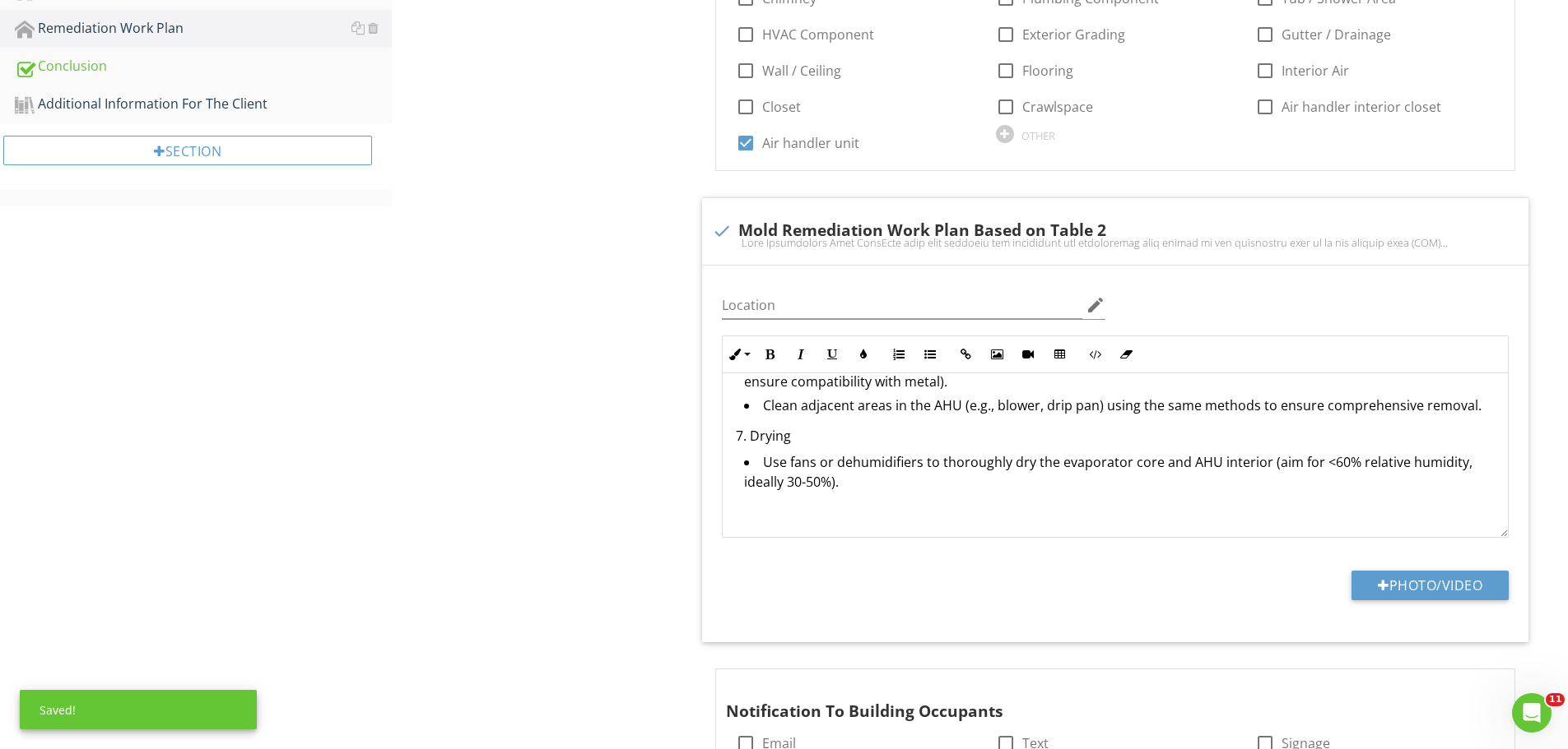
scroll to position [1341, 0]
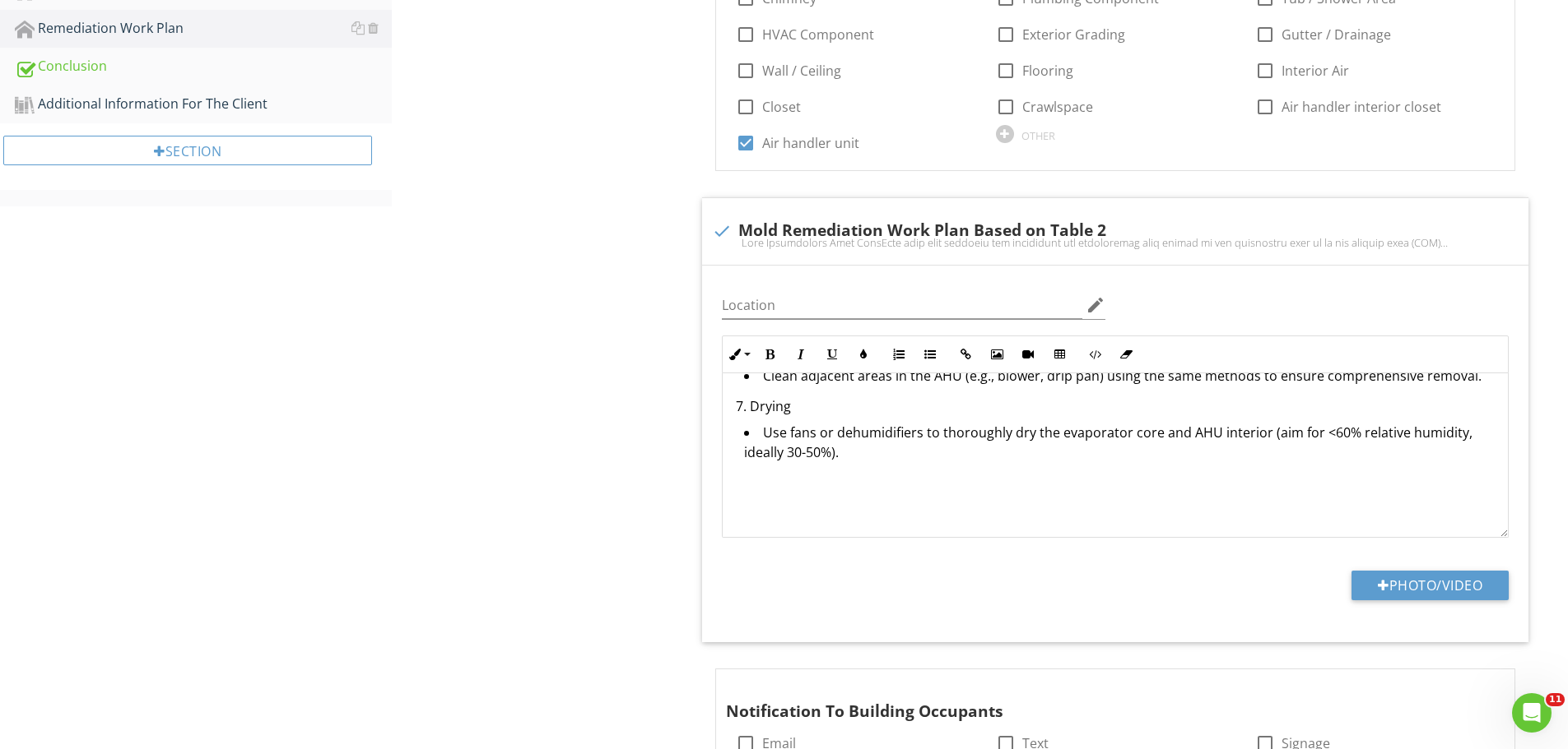
click at [752, 409] on p "7. Drying" at bounding box center [1115, 406] width 759 height 20
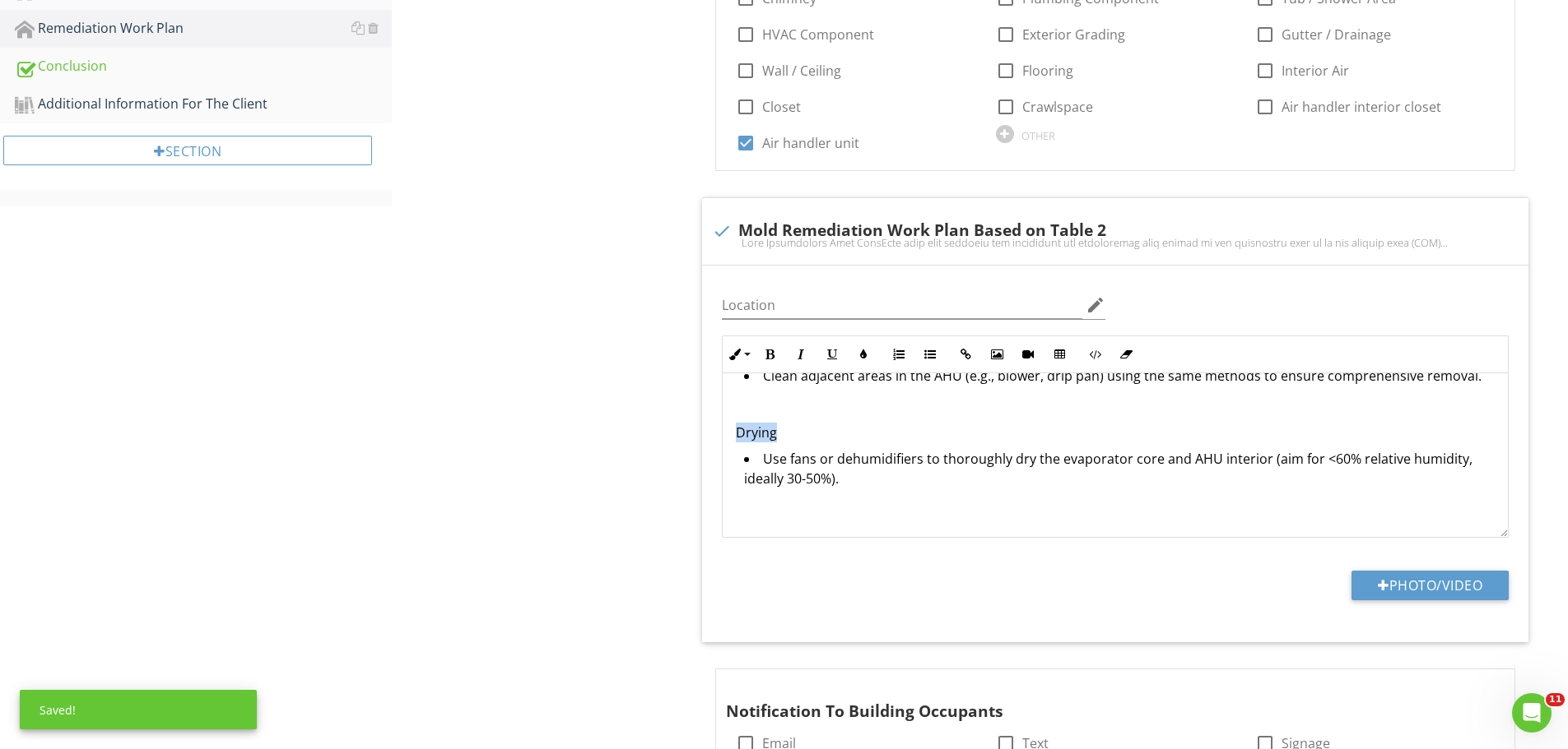
drag, startPoint x: 788, startPoint y: 438, endPoint x: 722, endPoint y: 432, distance: 66.3
click at [722, 432] on div "Mold Remediation Work Plan This work plan outlines the procedures for remediati…" at bounding box center [1115, 456] width 787 height 165
click at [767, 361] on button "Bold" at bounding box center [769, 355] width 31 height 31
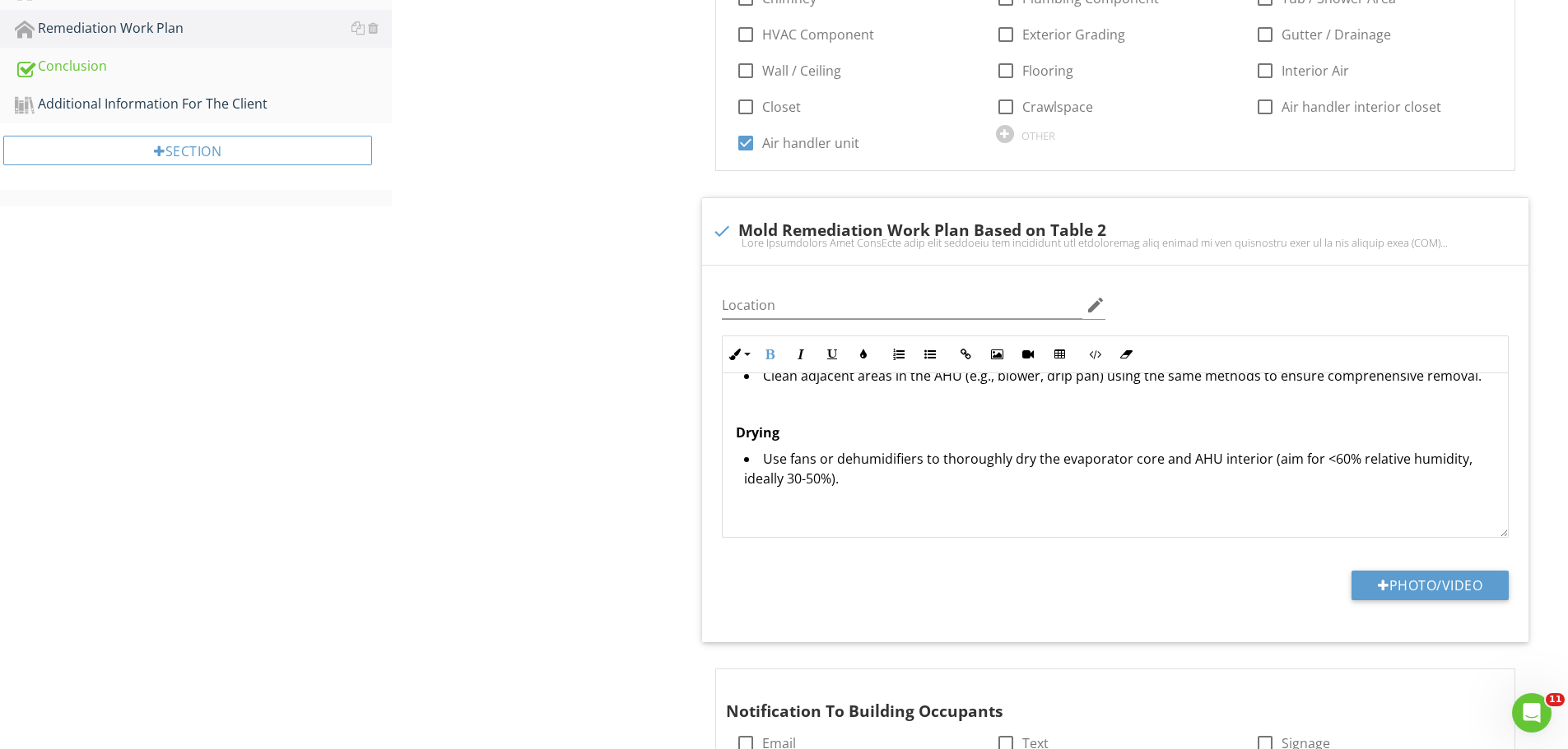
click at [796, 434] on p "Drying" at bounding box center [1115, 432] width 759 height 20
click at [791, 434] on p "Drying" at bounding box center [1115, 432] width 759 height 20
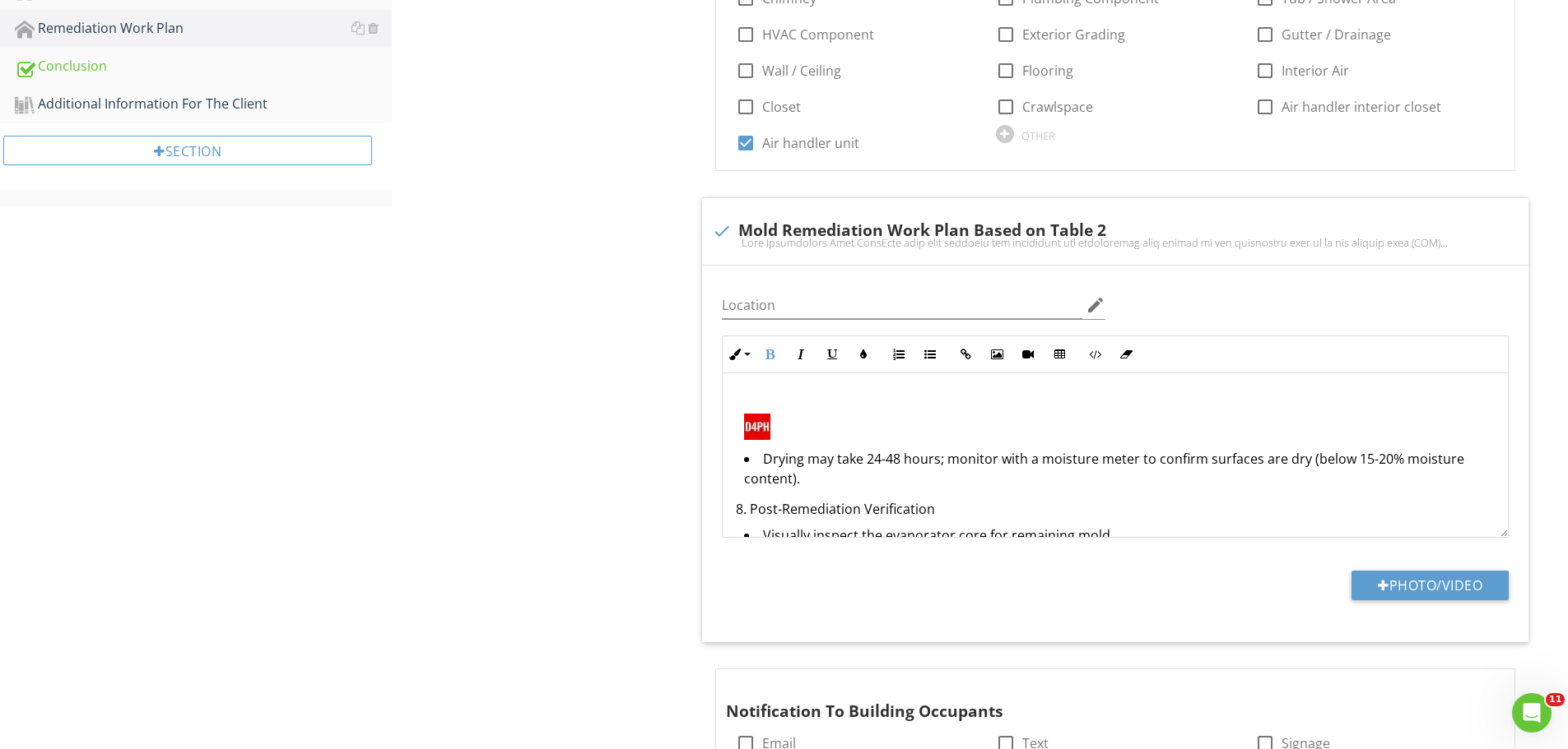
scroll to position [1506, 0]
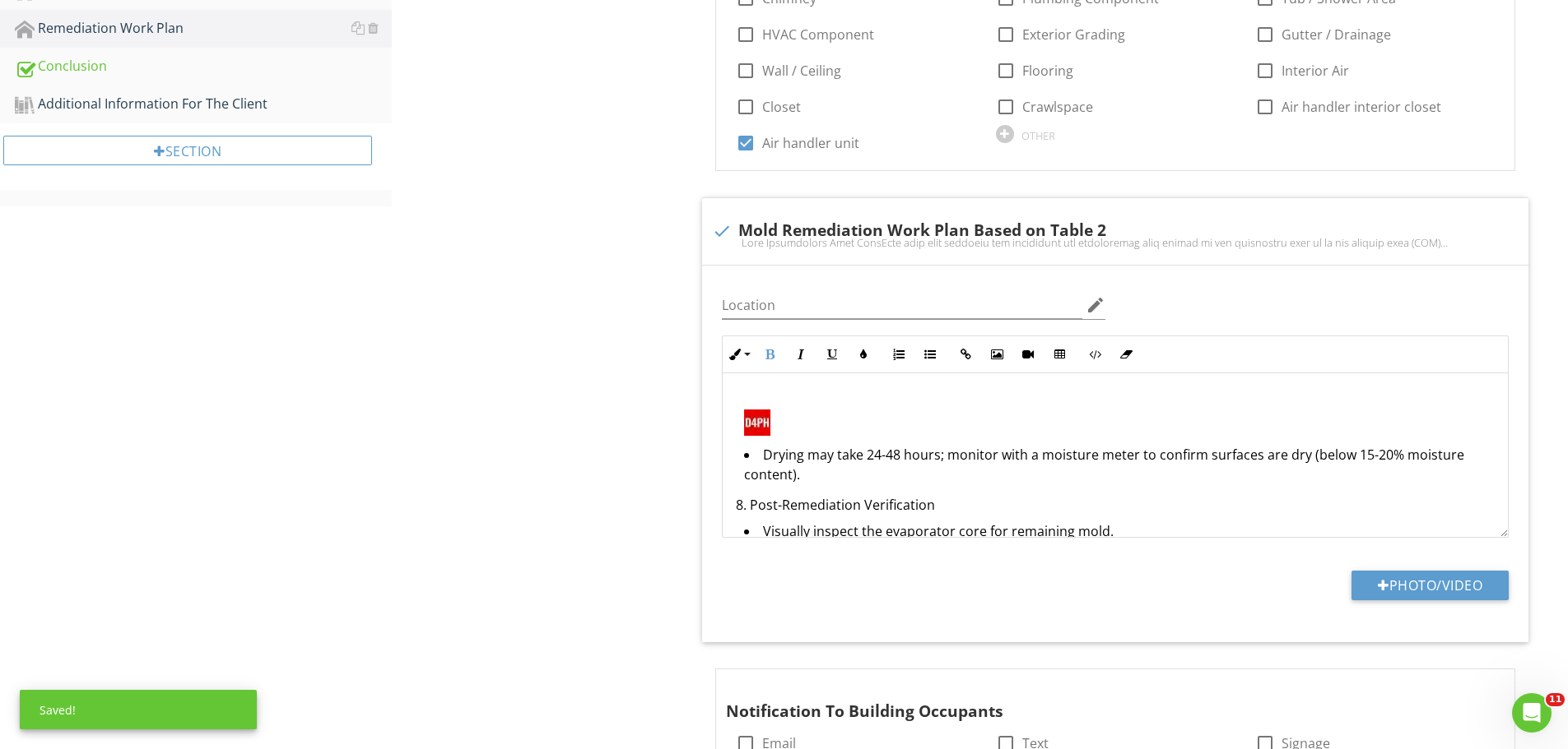
click at [757, 425] on img at bounding box center [757, 423] width 27 height 27
click at [775, 496] on icon "button" at bounding box center [774, 495] width 11 height 11
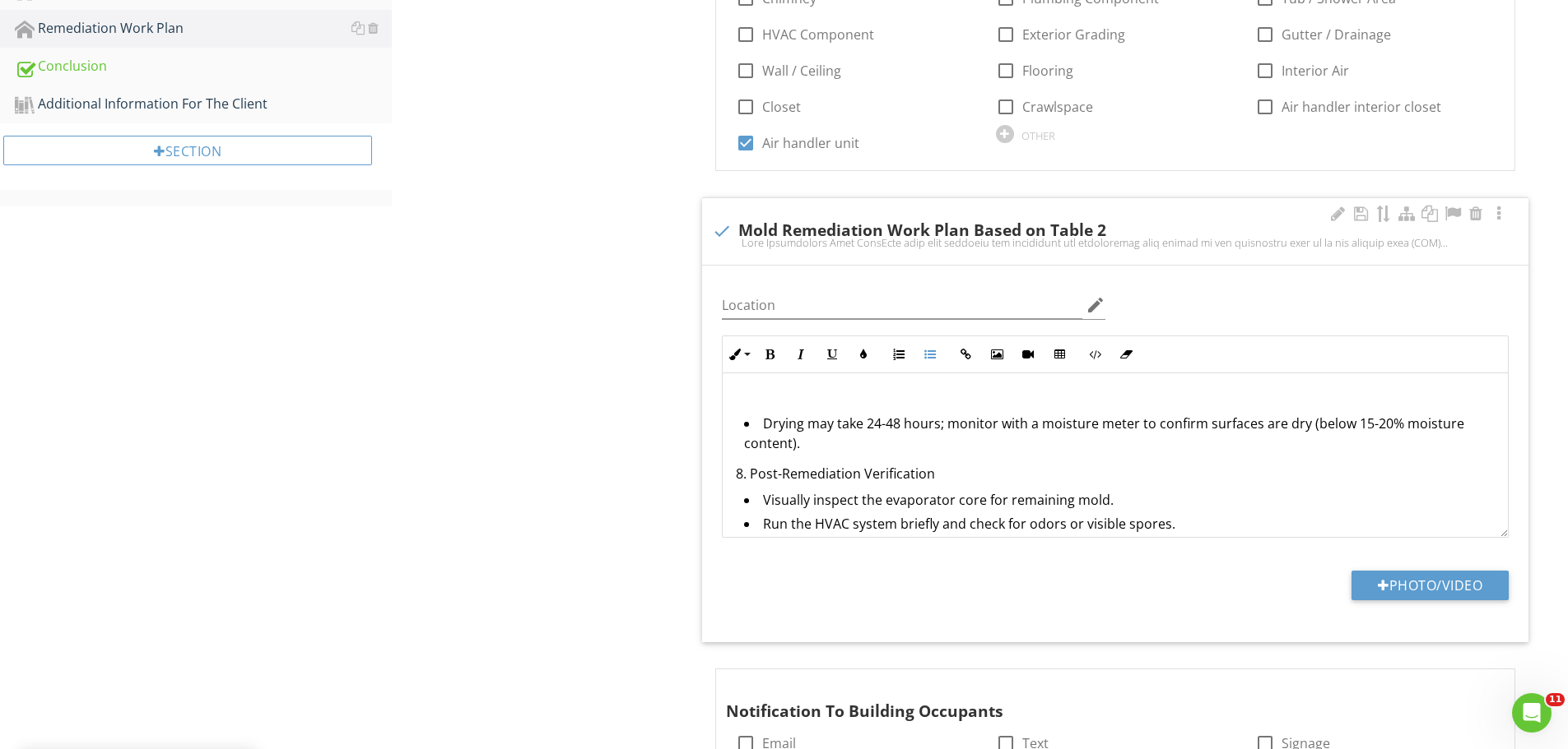
click at [762, 428] on li "Drying may take 24-48 hours; monitor with a moisture meter to confirm surfaces …" at bounding box center [1119, 436] width 750 height 44
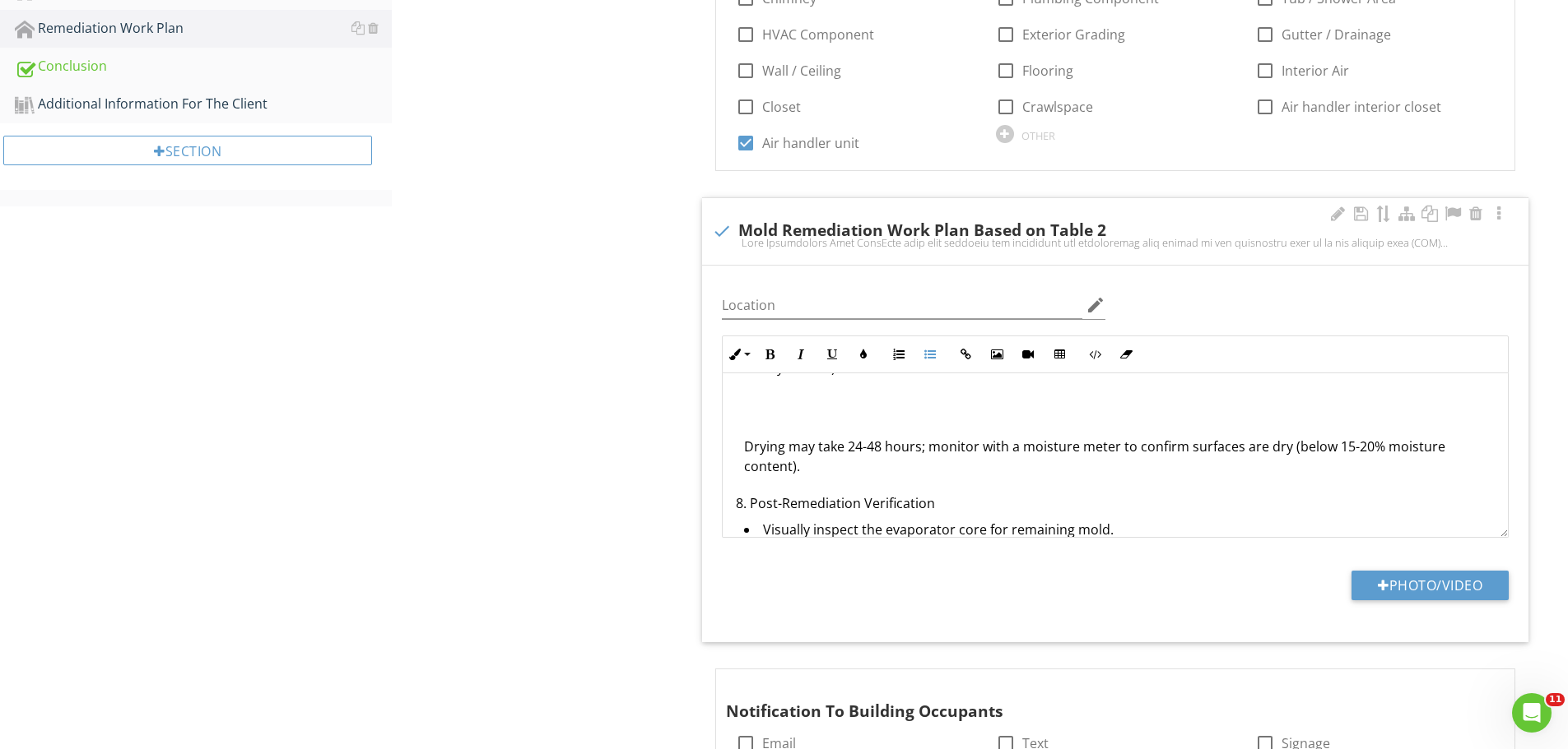
scroll to position [1423, 0]
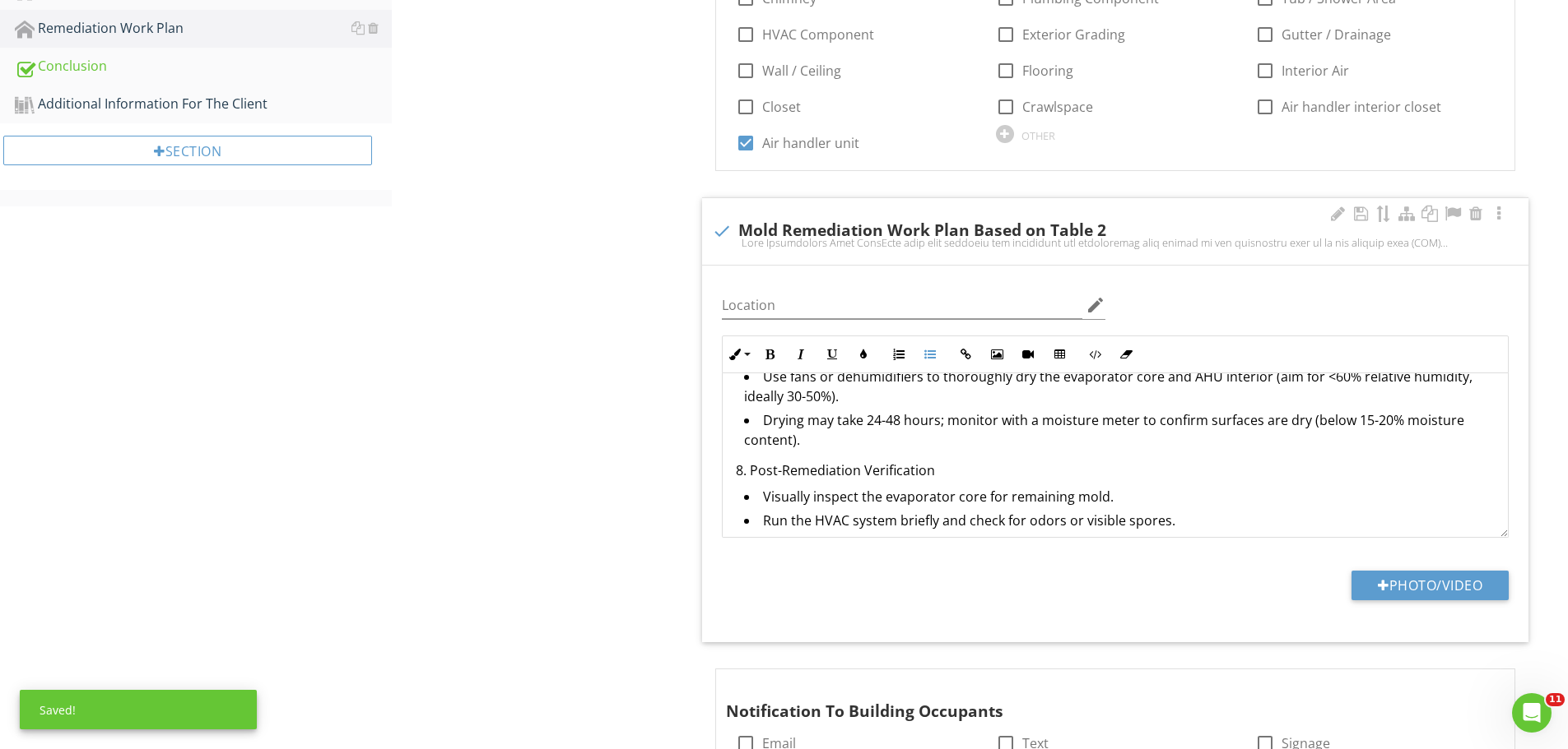
click at [750, 475] on p "8. Post-Remediation Verification" at bounding box center [1115, 470] width 759 height 20
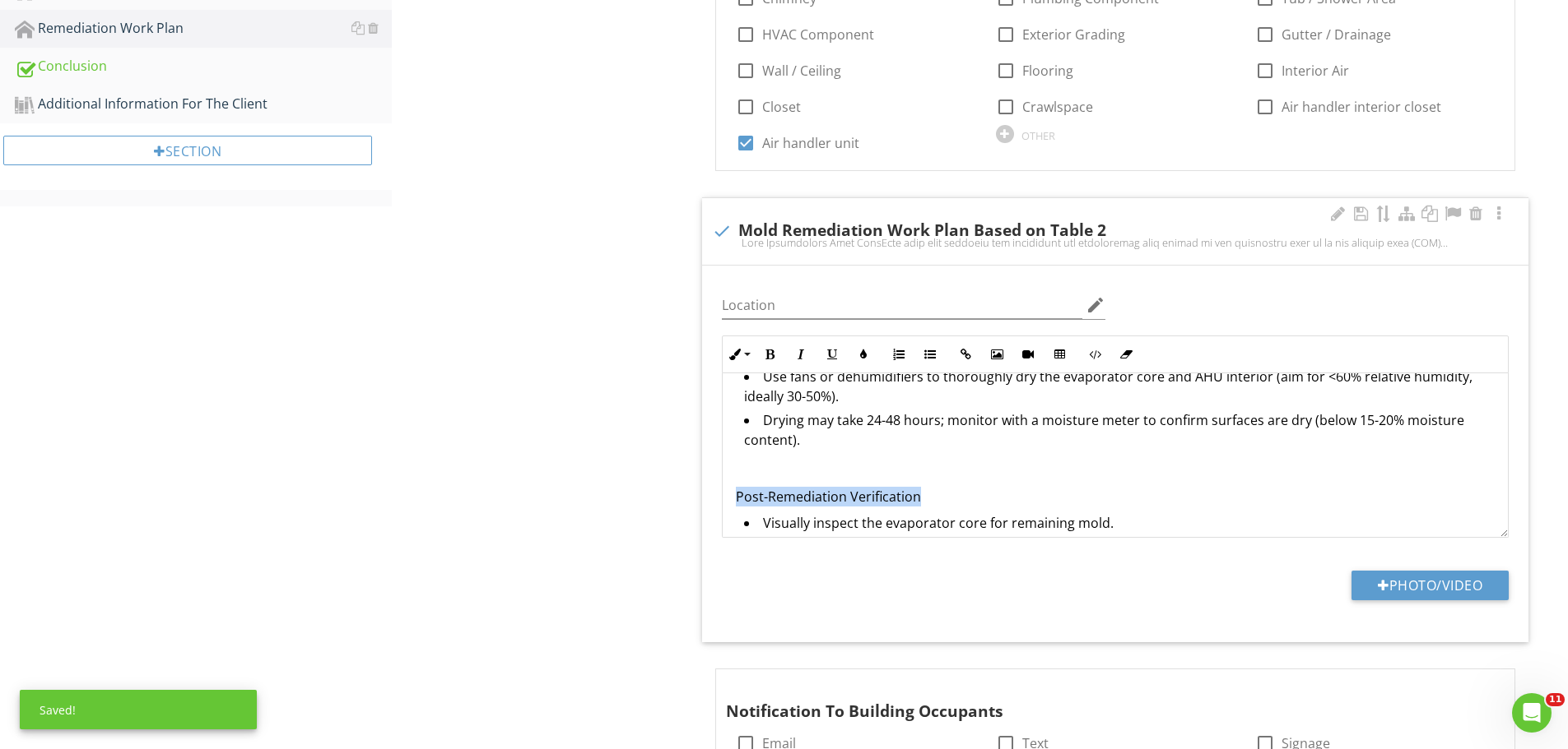
drag, startPoint x: 921, startPoint y: 494, endPoint x: 725, endPoint y: 499, distance: 196.1
click at [725, 499] on div "Mold Remediation Work Plan This work plan outlines the procedures for remediati…" at bounding box center [1115, 10] width 785 height 2120
click at [926, 492] on p "Post-Remediation Verification" at bounding box center [1115, 496] width 759 height 20
drag, startPoint x: 926, startPoint y: 491, endPoint x: 716, endPoint y: 490, distance: 210.0
click at [716, 490] on div "Inline Style XLarge Large Normal Small Light Small/Light Bold Italic Underline …" at bounding box center [1116, 437] width 806 height 203
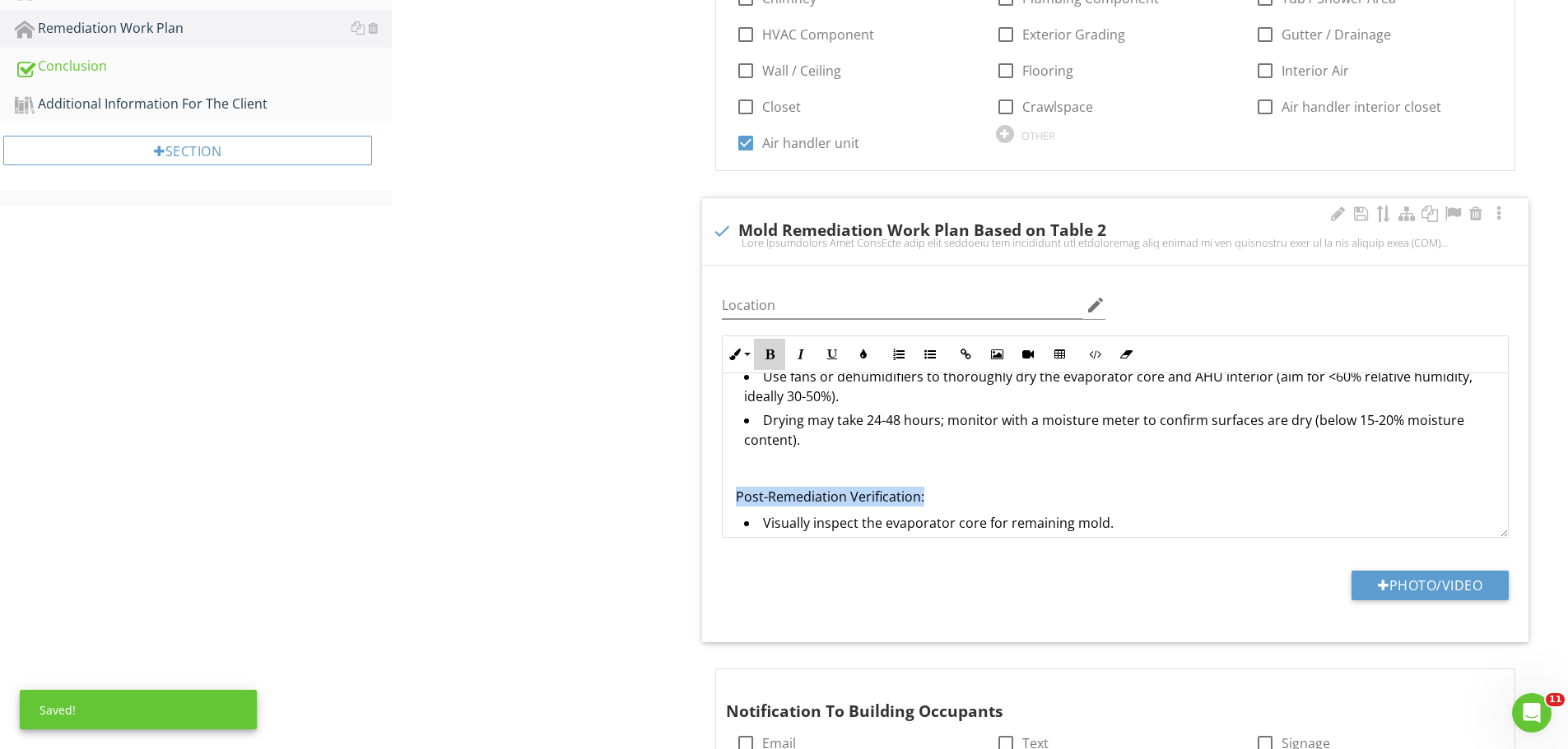
click at [767, 349] on icon "button" at bounding box center [769, 354] width 11 height 11
click at [950, 498] on p "Post-Remediation Verification:" at bounding box center [1115, 496] width 759 height 20
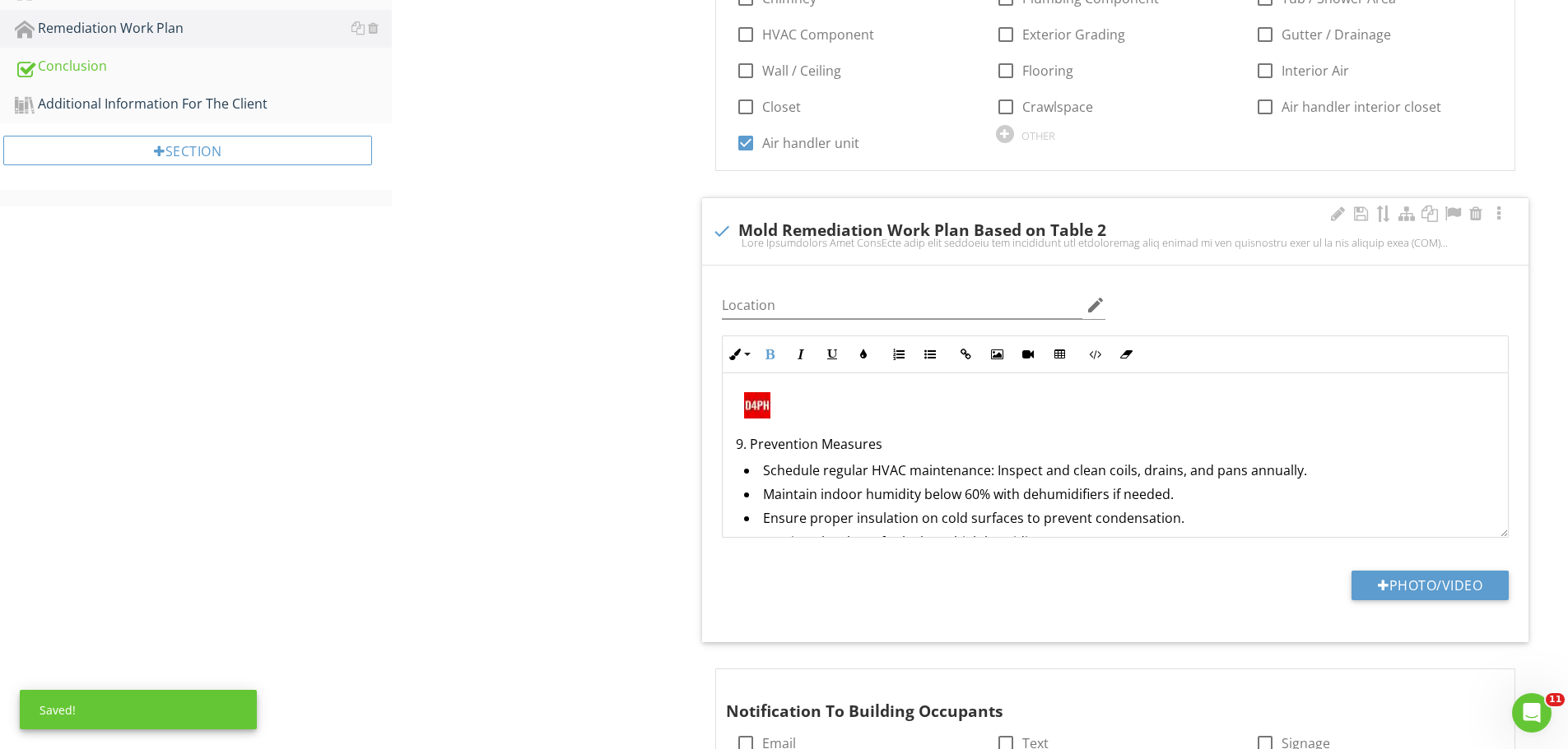
scroll to position [1753, 0]
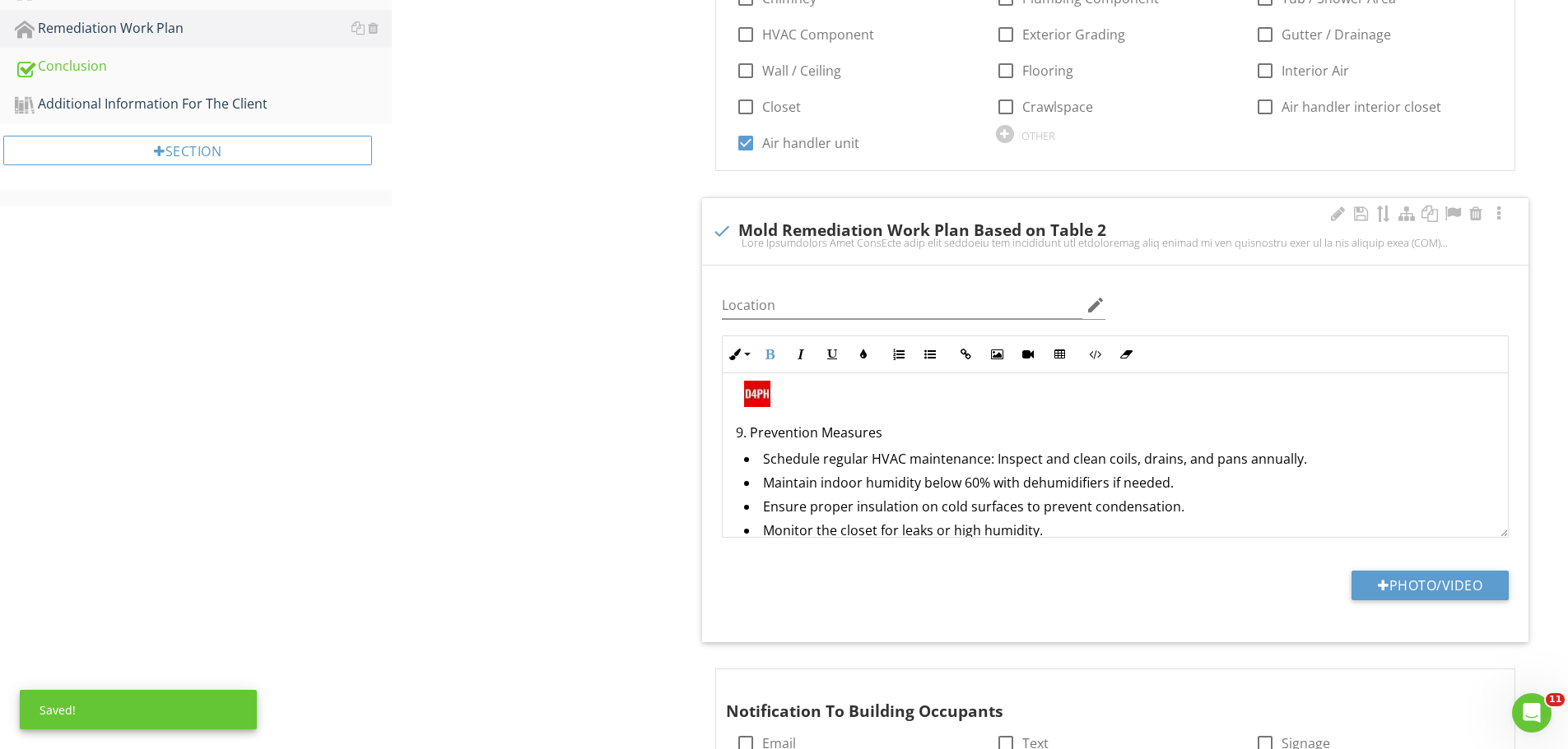
click at [761, 394] on img at bounding box center [757, 393] width 27 height 27
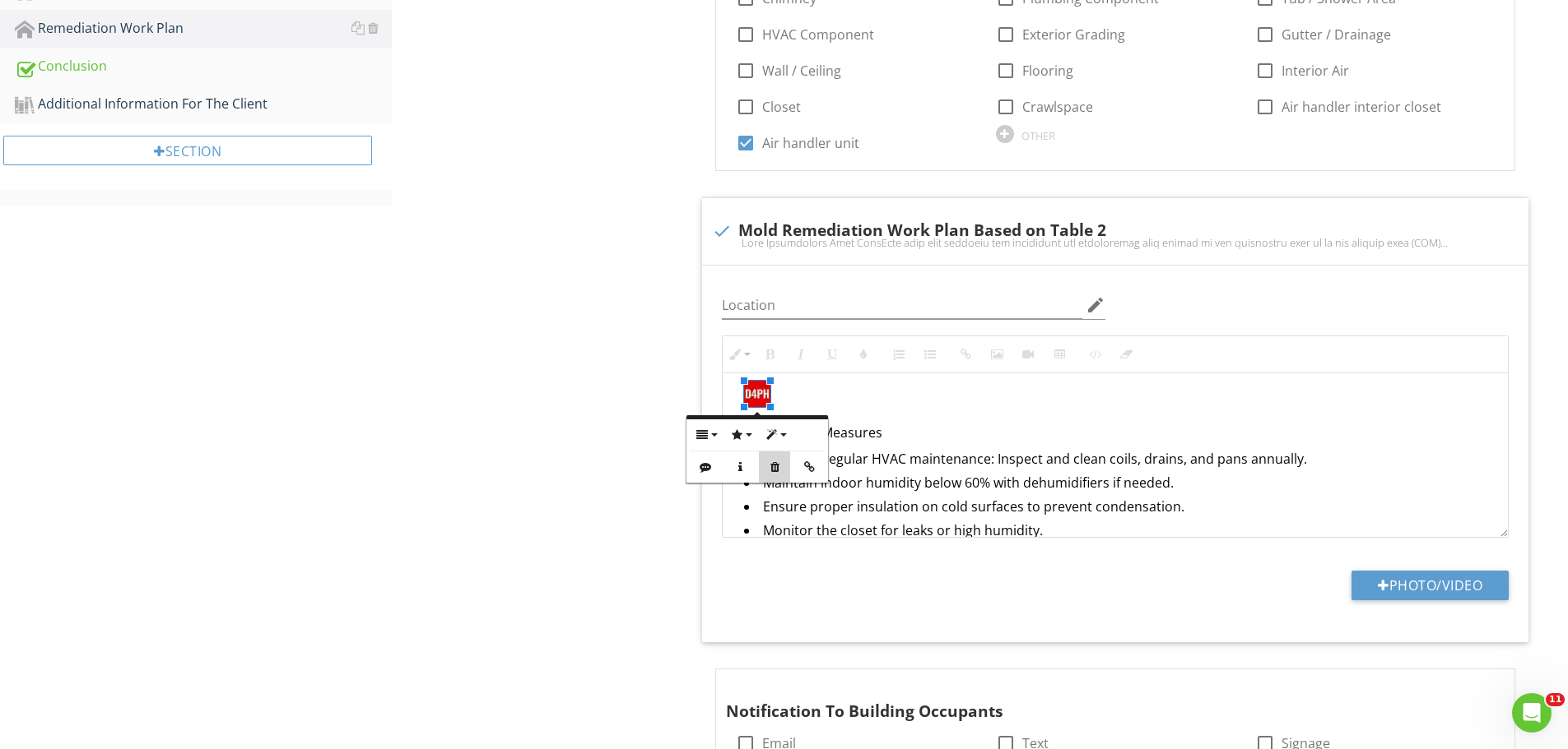
click at [775, 464] on icon "button" at bounding box center [774, 467] width 11 height 11
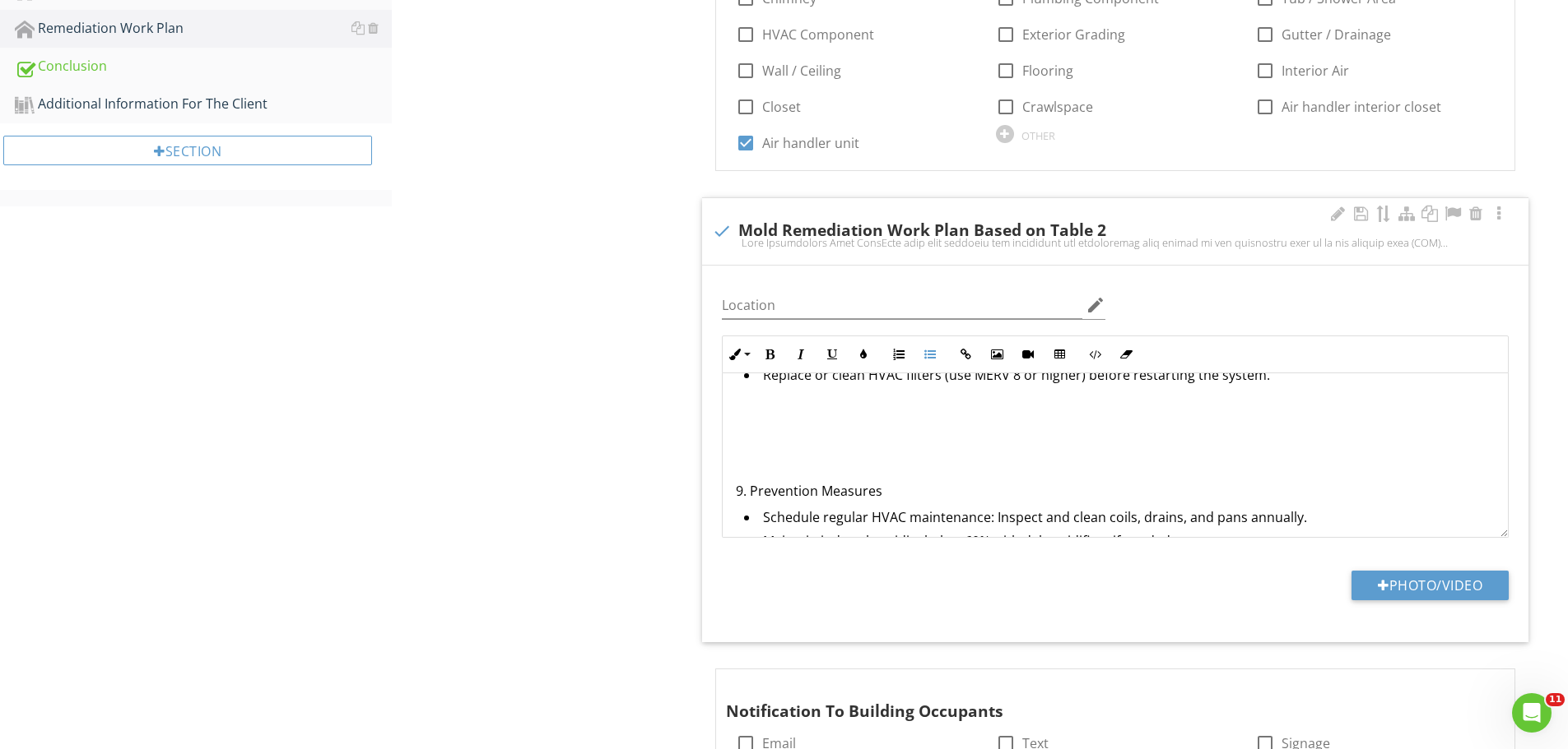
scroll to position [1670, 0]
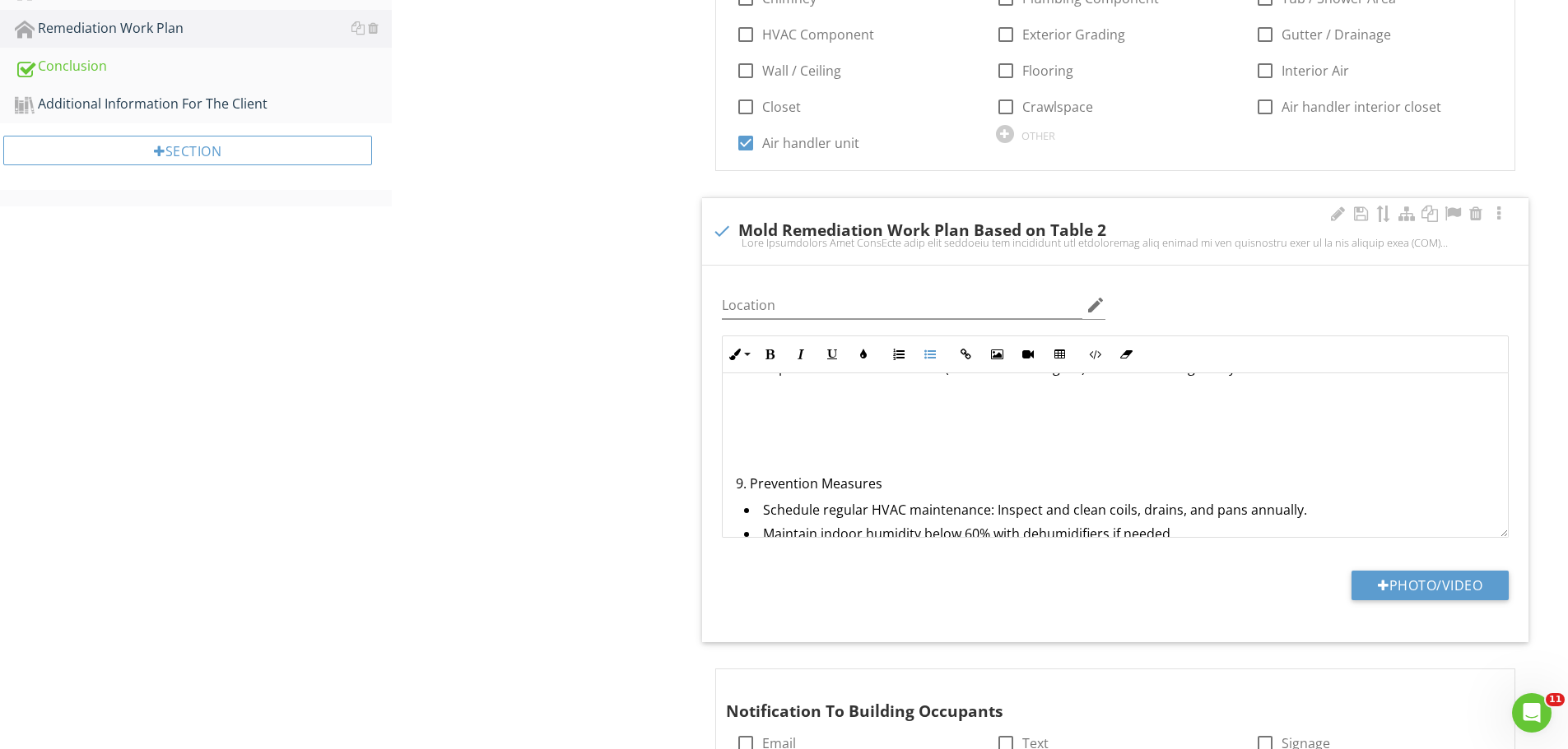
click at [883, 482] on p "9. Prevention Measures" at bounding box center [1115, 483] width 759 height 20
click at [749, 485] on p "9. Prevention Measures:" at bounding box center [1115, 483] width 759 height 20
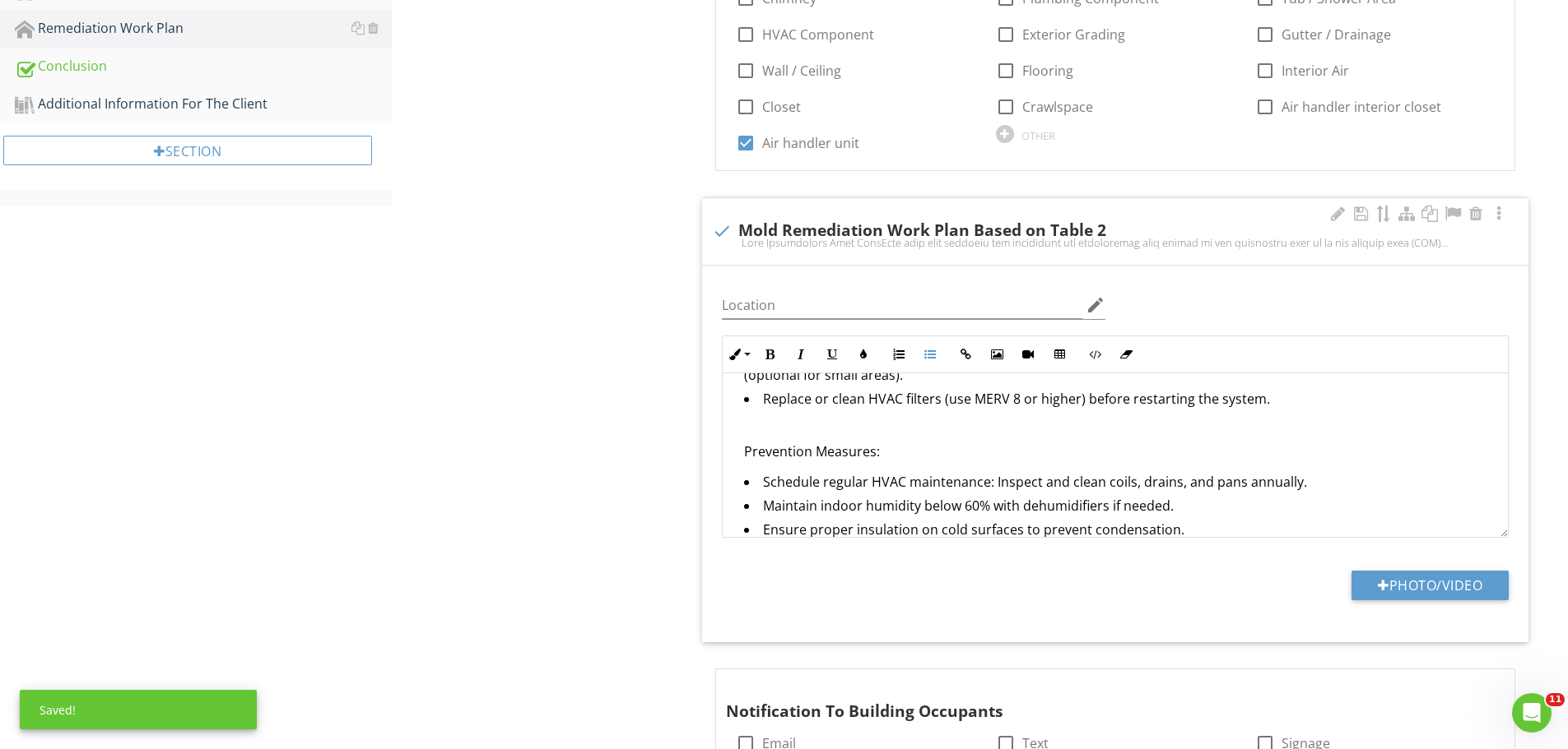
scroll to position [1588, 0]
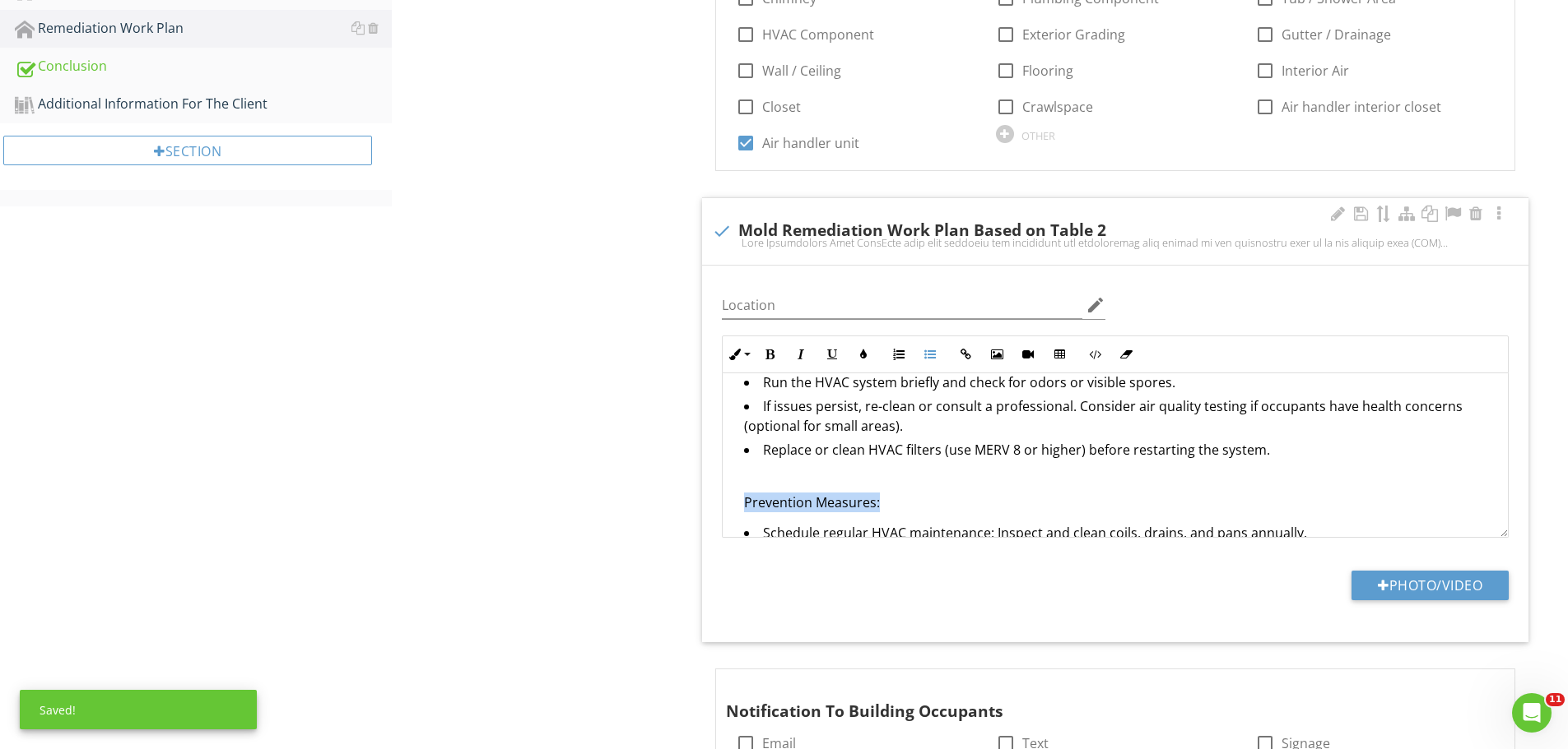
drag, startPoint x: 865, startPoint y: 500, endPoint x: 724, endPoint y: 491, distance: 141.3
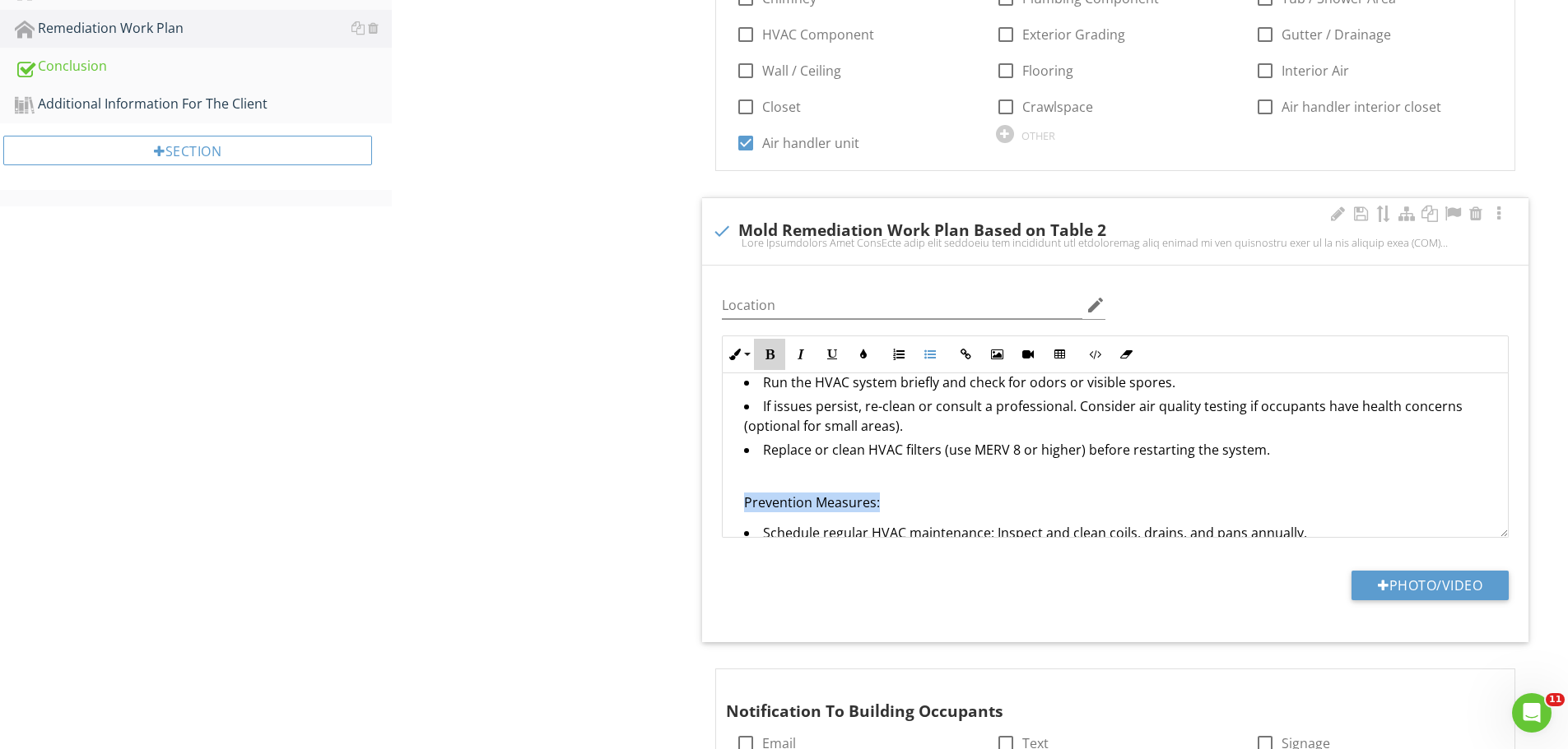
click at [766, 349] on icon "button" at bounding box center [769, 354] width 11 height 11
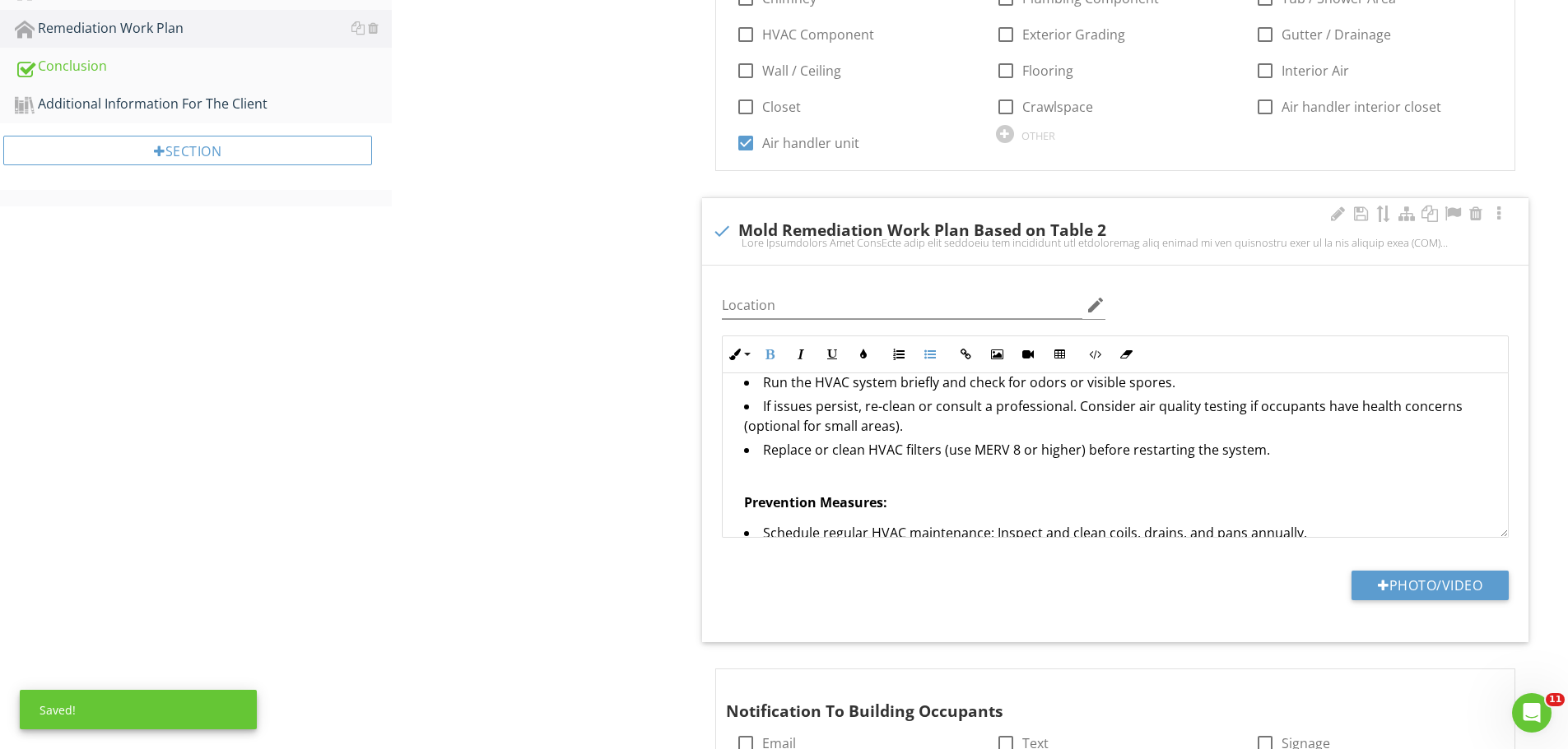
click at [743, 499] on ul "Visually inspect the evaporator core for remaining mold. Run the HVAC system br…" at bounding box center [1115, 483] width 759 height 270
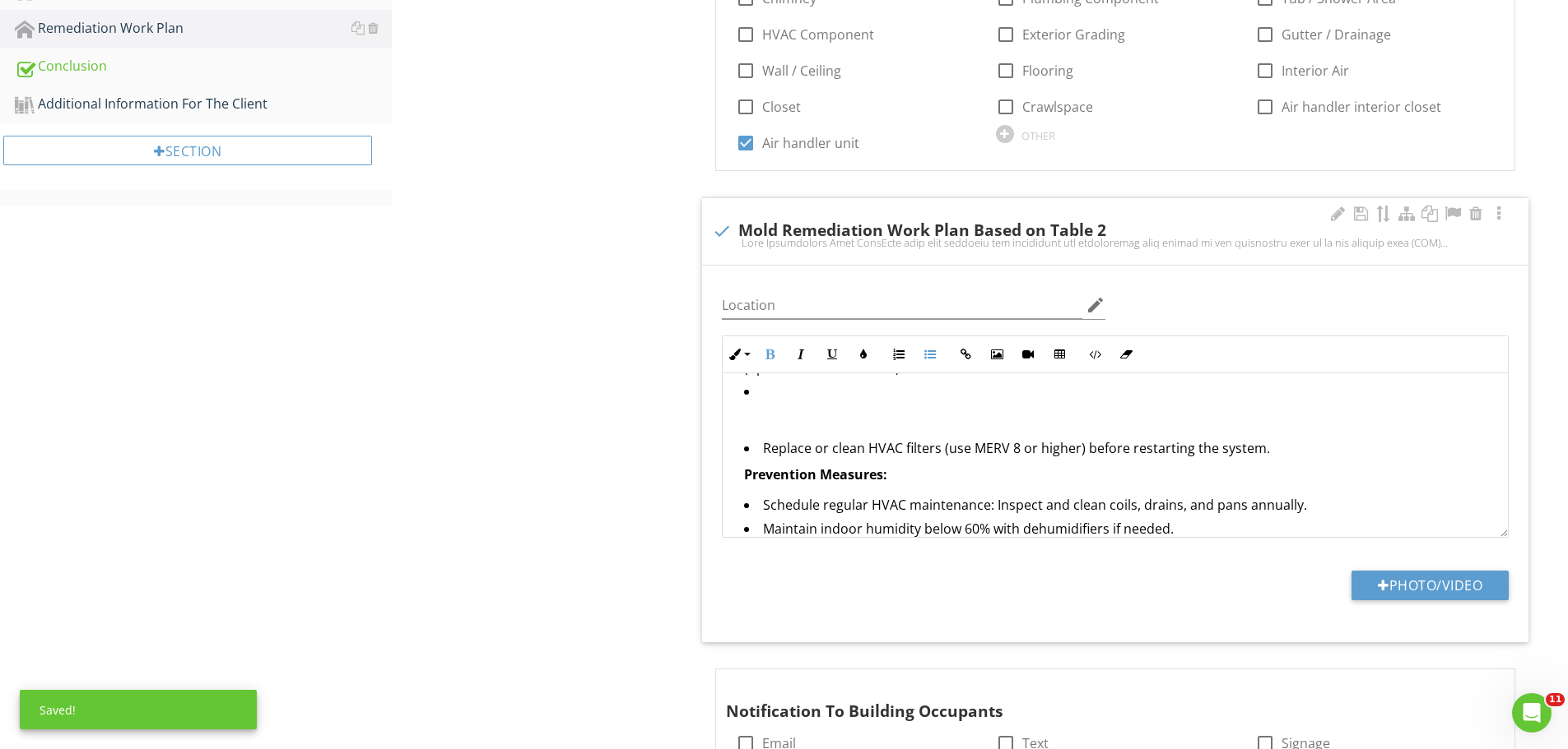
scroll to position [1673, 0]
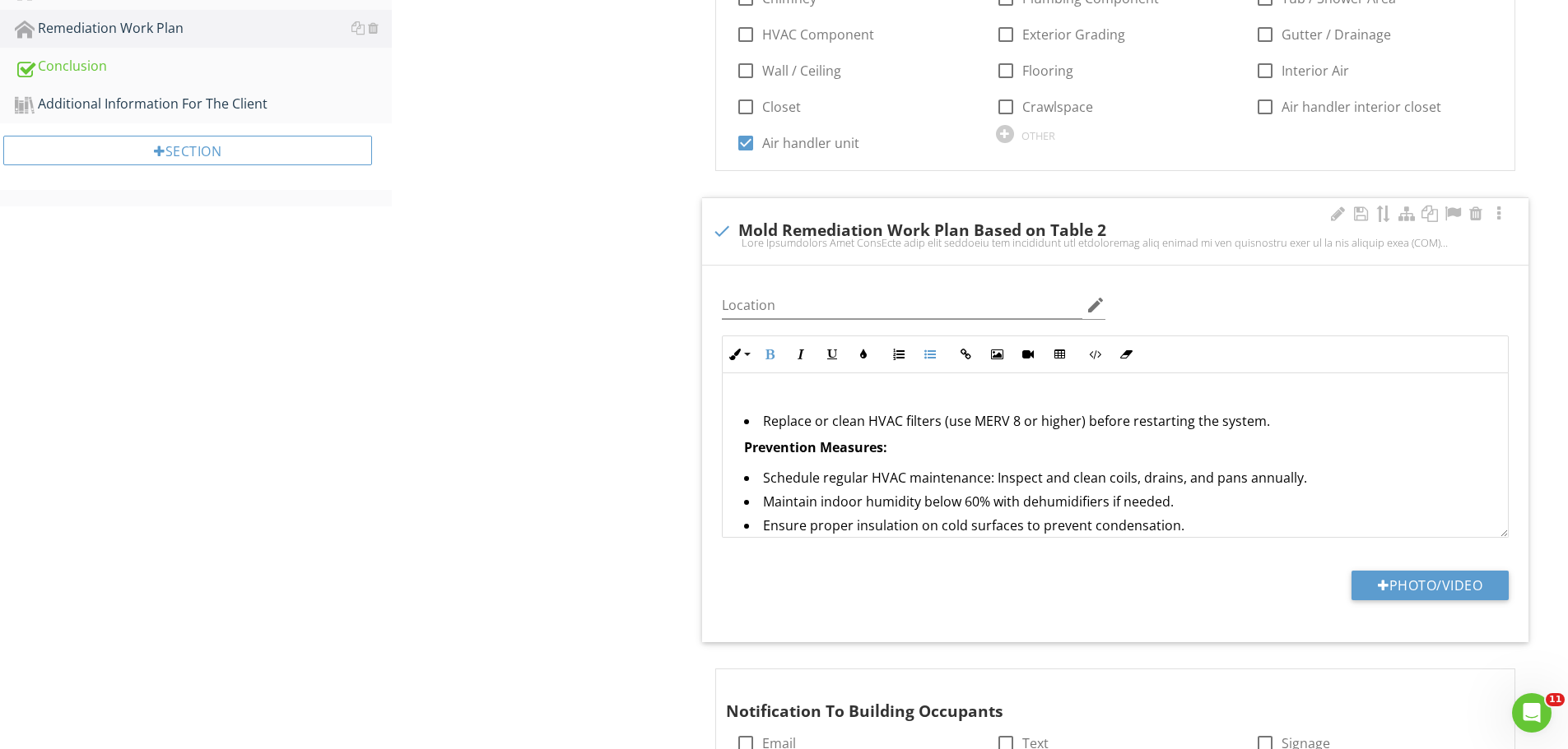
click at [766, 418] on li "Replace or clean HVAC filters (use MERV 8 or higher) before restarting the syst…" at bounding box center [1119, 440] width 750 height 57
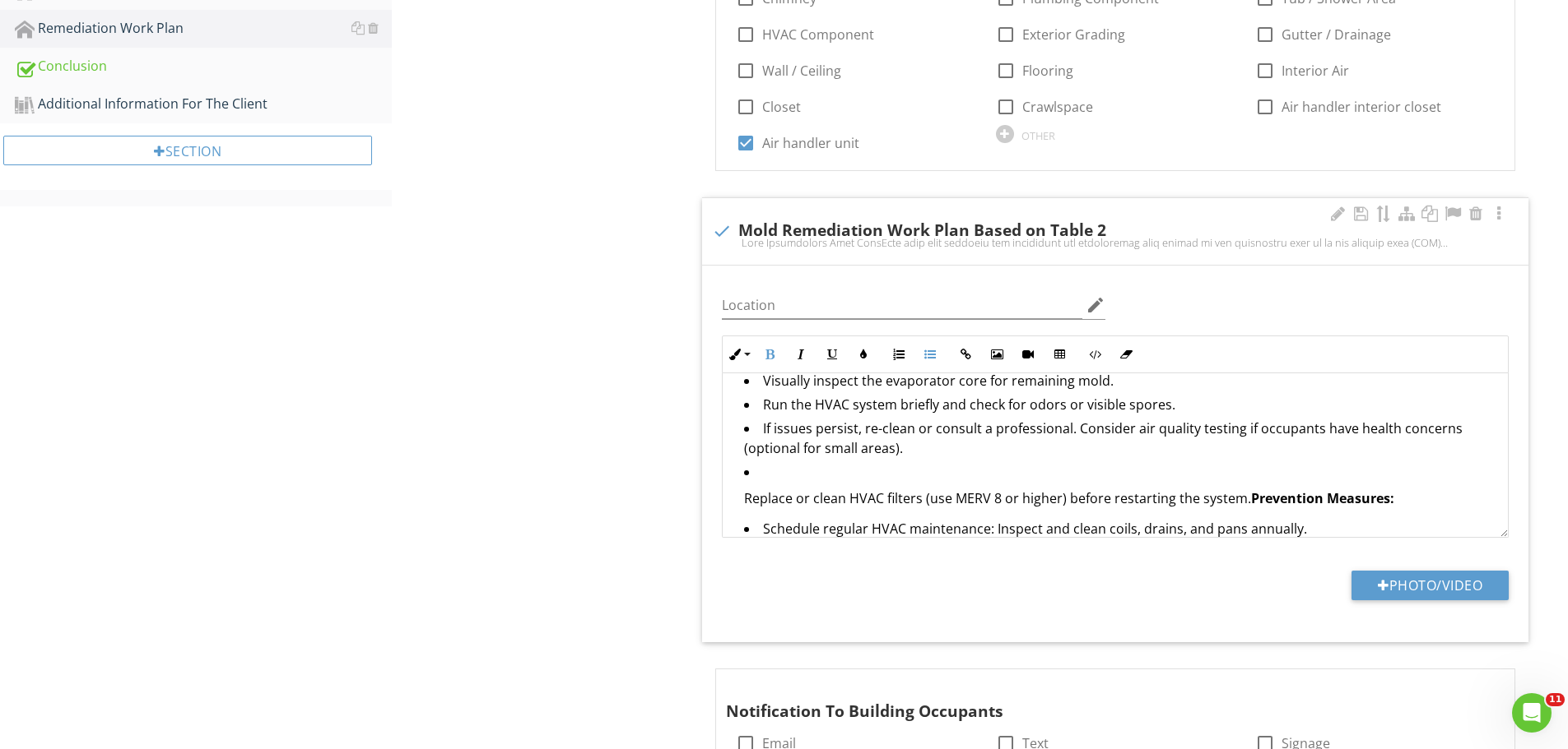
scroll to position [1591, 0]
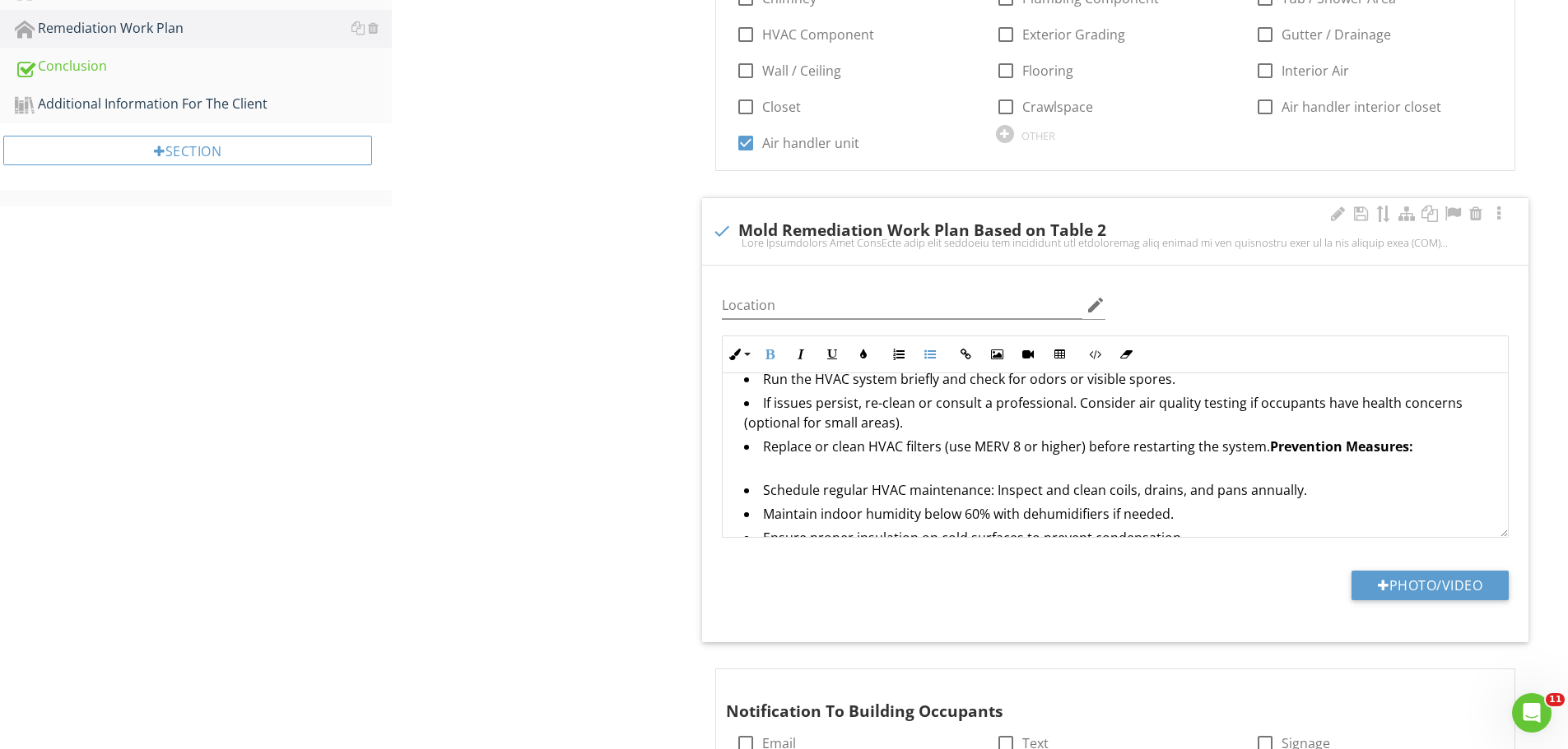
click at [1270, 450] on strong "Prevention Measures:" at bounding box center [1342, 446] width 143 height 18
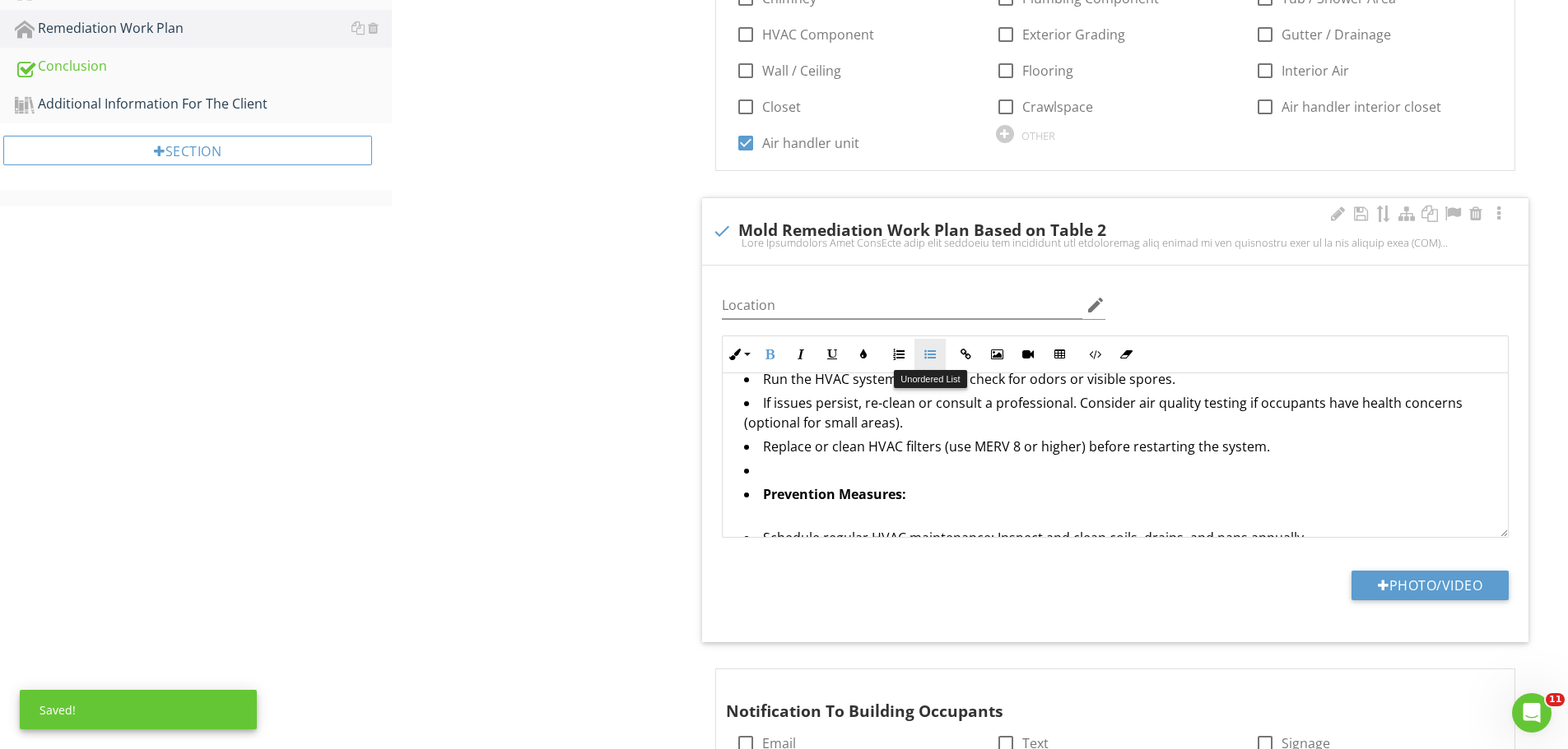
click at [936, 362] on button "Unordered List" at bounding box center [930, 355] width 31 height 31
click at [759, 474] on li at bounding box center [1119, 473] width 750 height 24
click at [927, 351] on icon "button" at bounding box center [930, 354] width 11 height 11
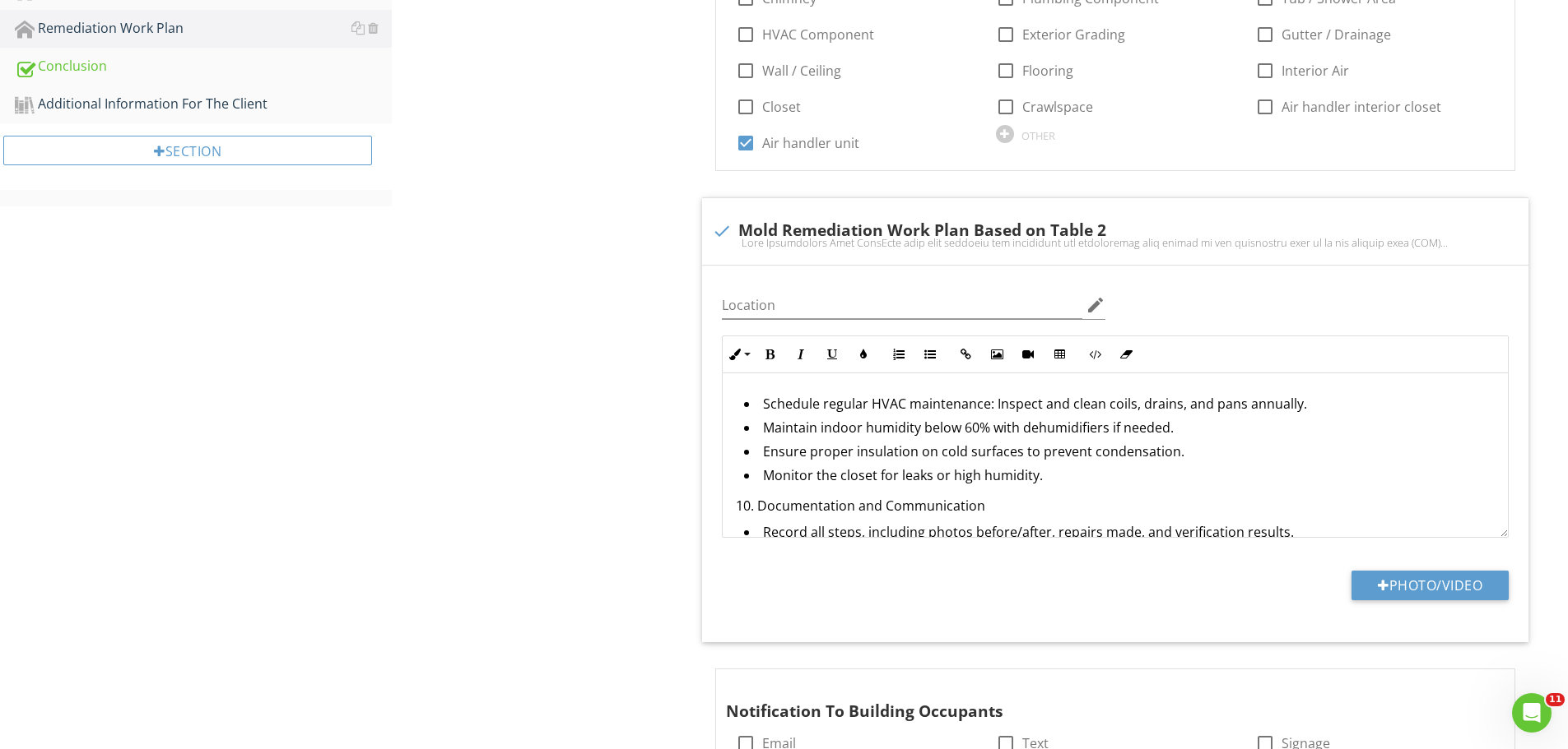
scroll to position [1721, 0]
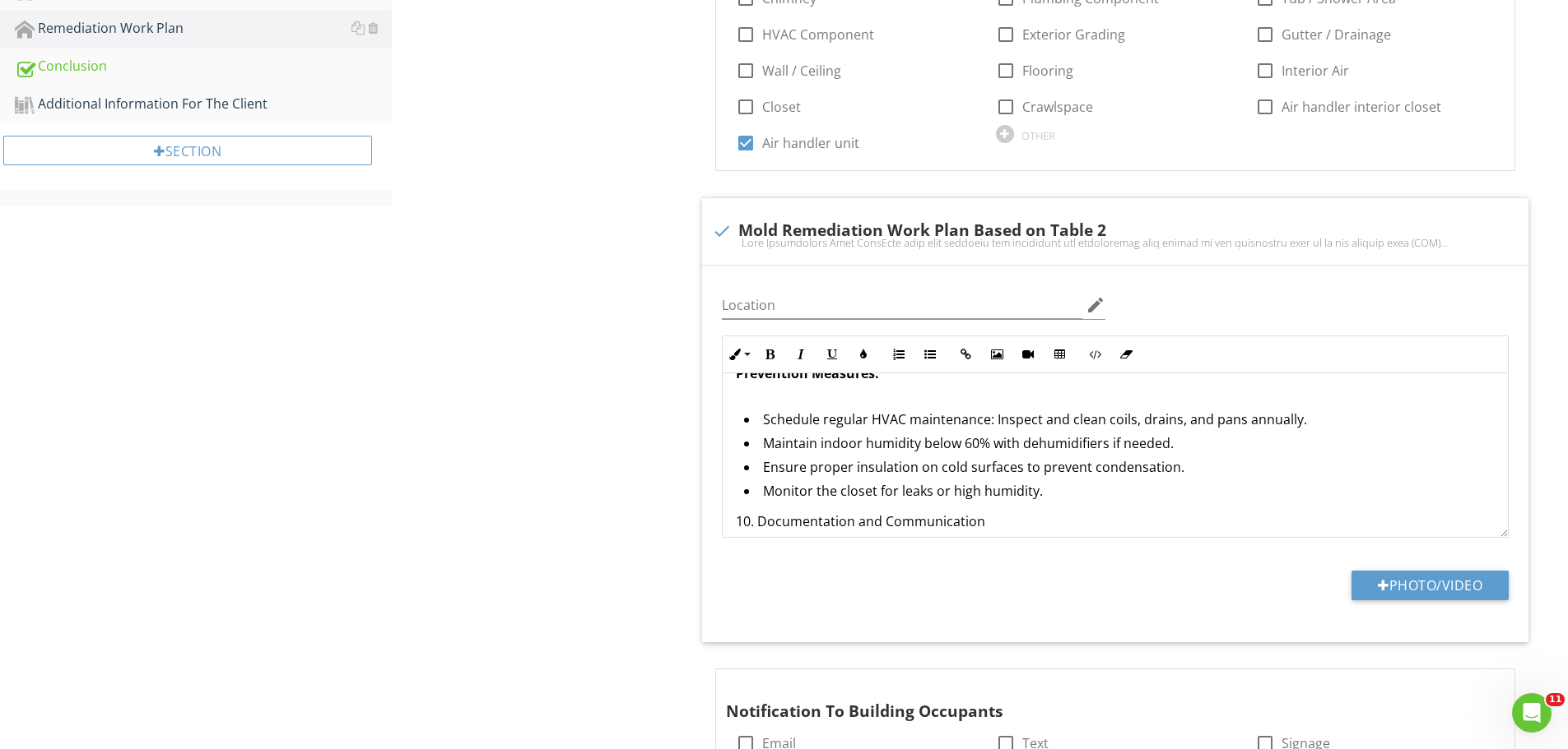
click at [756, 523] on p "10. Documentation and Communication" at bounding box center [1115, 521] width 759 height 20
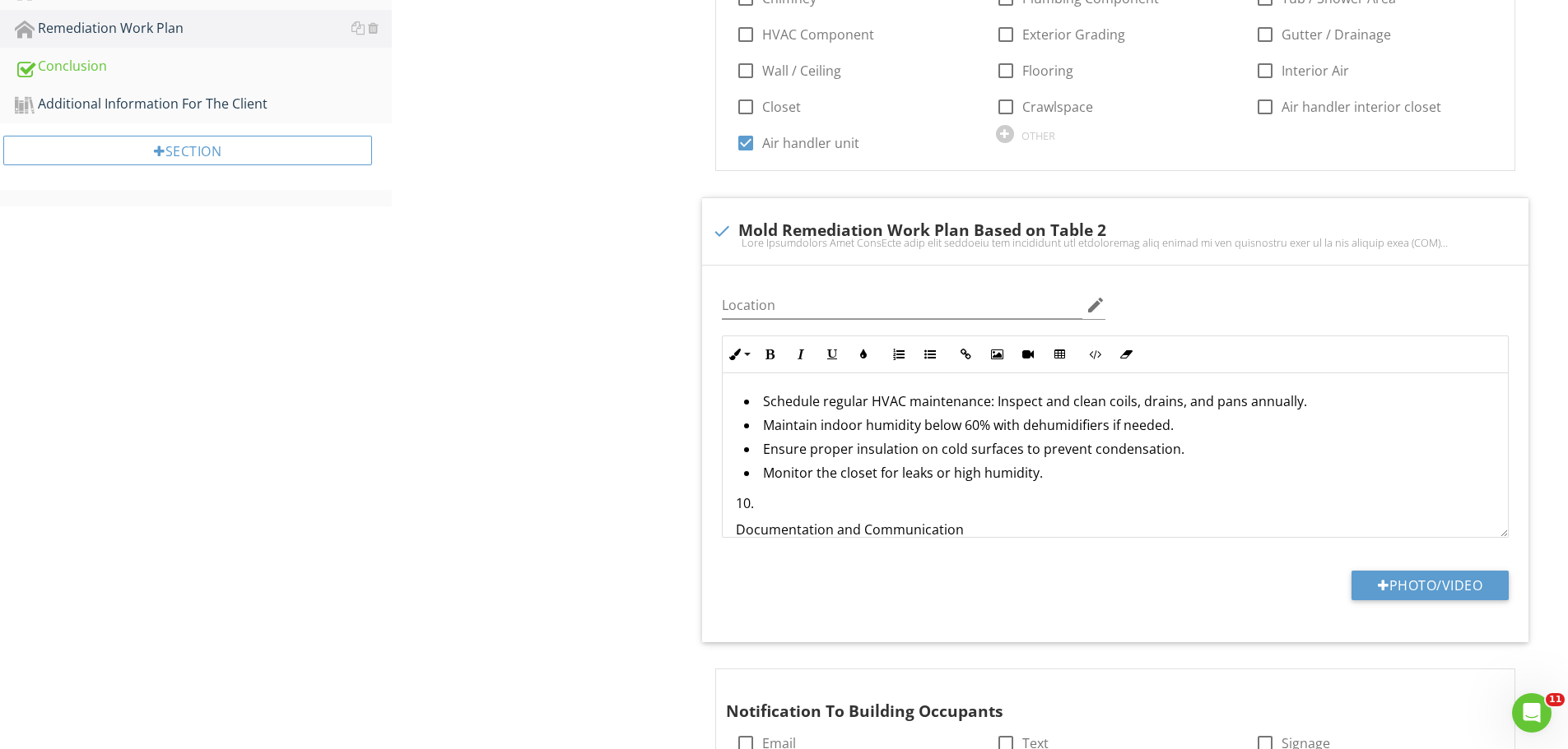
click at [761, 507] on p "10." at bounding box center [1115, 503] width 759 height 20
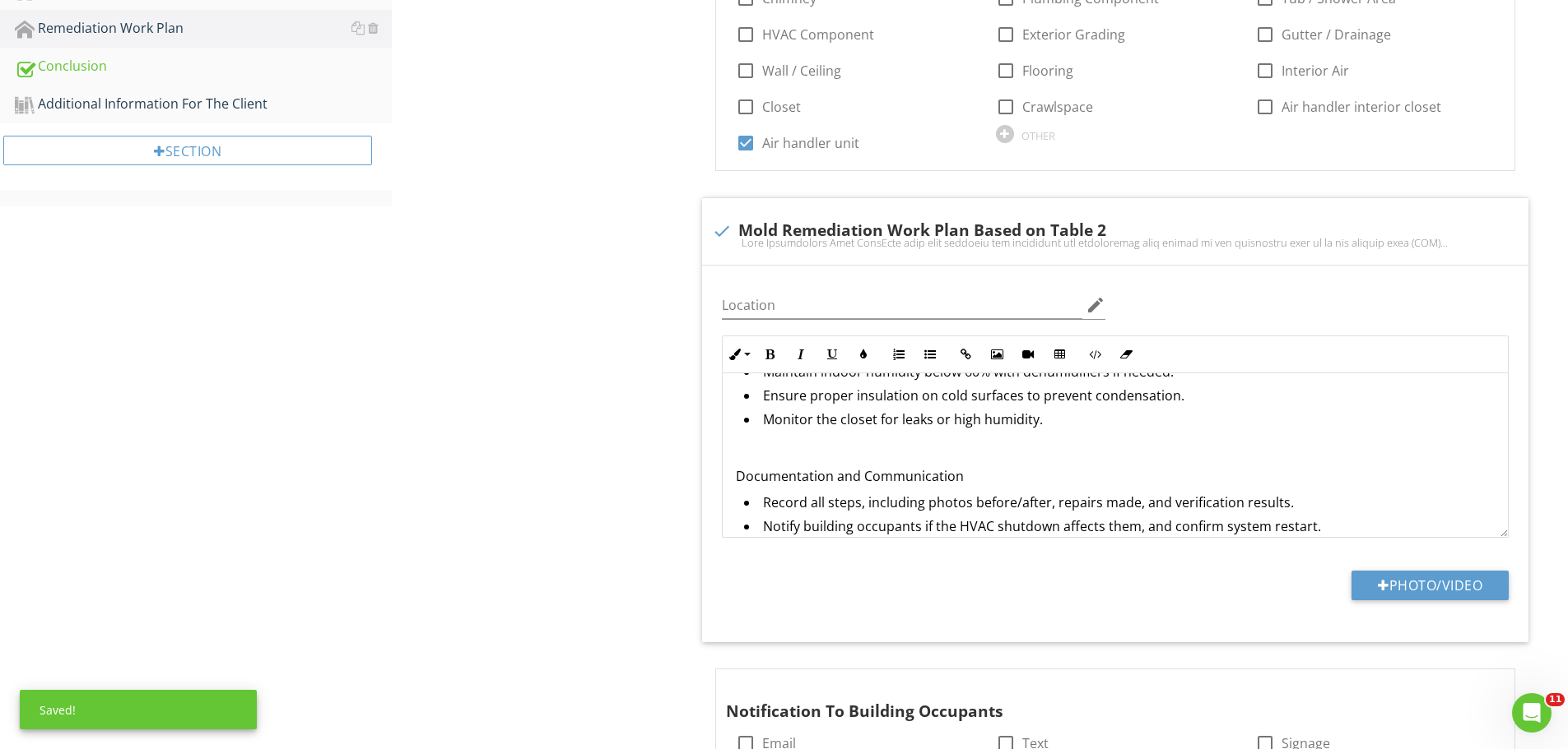
scroll to position [1822, 0]
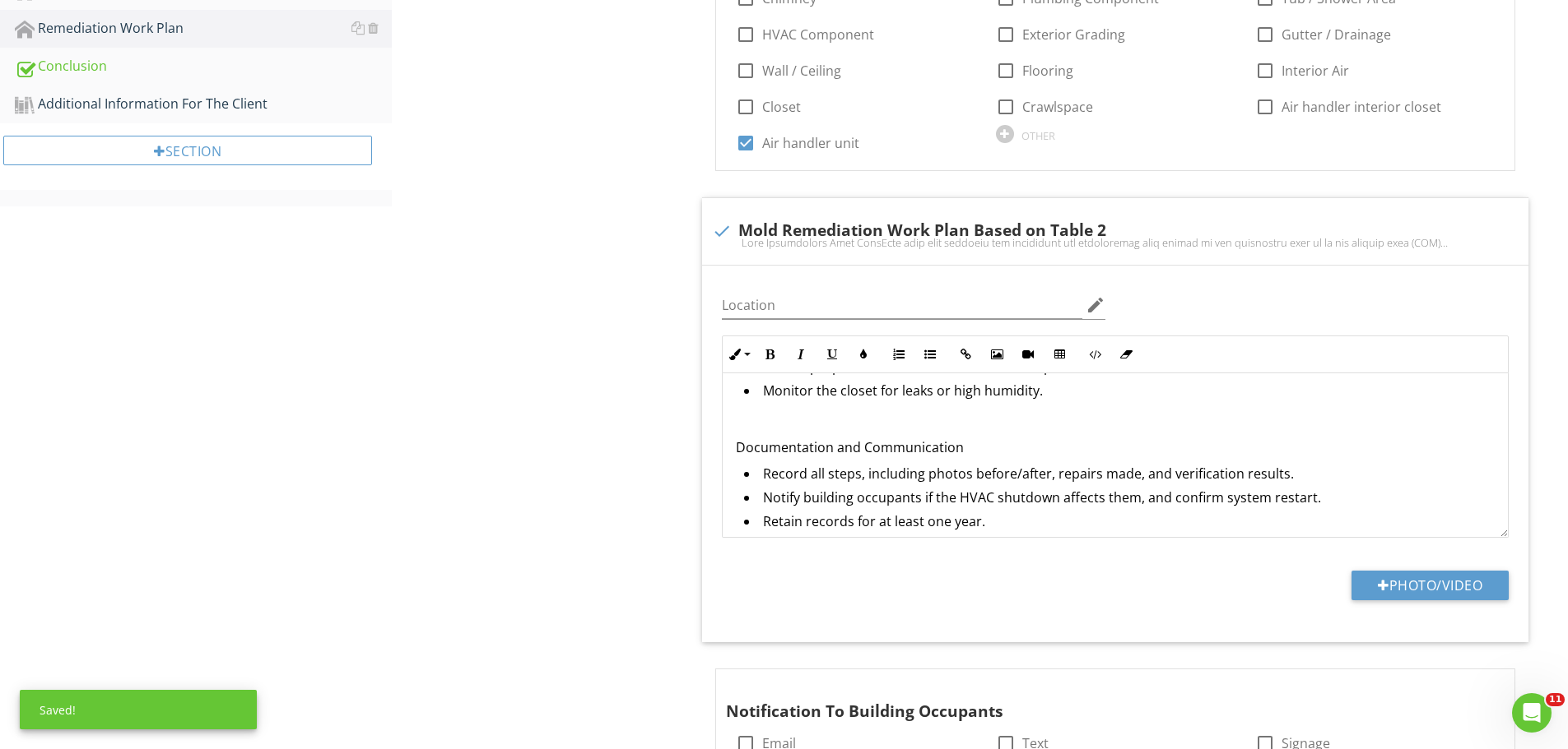
drag, startPoint x: 984, startPoint y: 453, endPoint x: 841, endPoint y: 444, distance: 143.3
click at [841, 444] on p "Documentation and Communication" at bounding box center [1115, 447] width 759 height 20
click at [976, 444] on p "Documentation and Communication" at bounding box center [1115, 447] width 759 height 20
drag, startPoint x: 976, startPoint y: 444, endPoint x: 696, endPoint y: 426, distance: 280.6
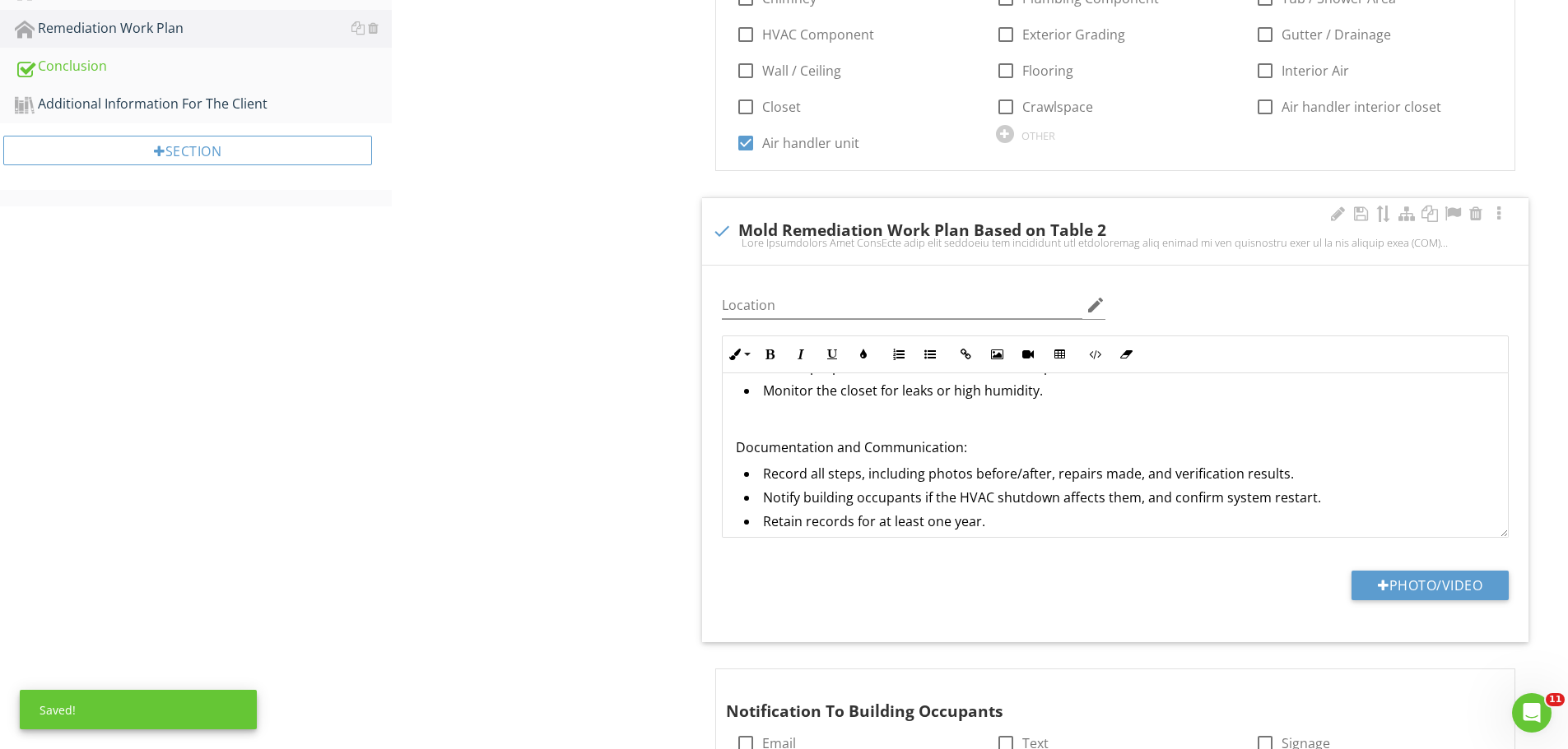
click at [897, 431] on p at bounding box center [1115, 421] width 759 height 20
drag, startPoint x: 979, startPoint y: 444, endPoint x: 718, endPoint y: 454, distance: 261.2
click at [718, 454] on div "Inline Style XLarge Large Normal Small Light Small/Light Bold Italic Underline …" at bounding box center [1116, 437] width 806 height 203
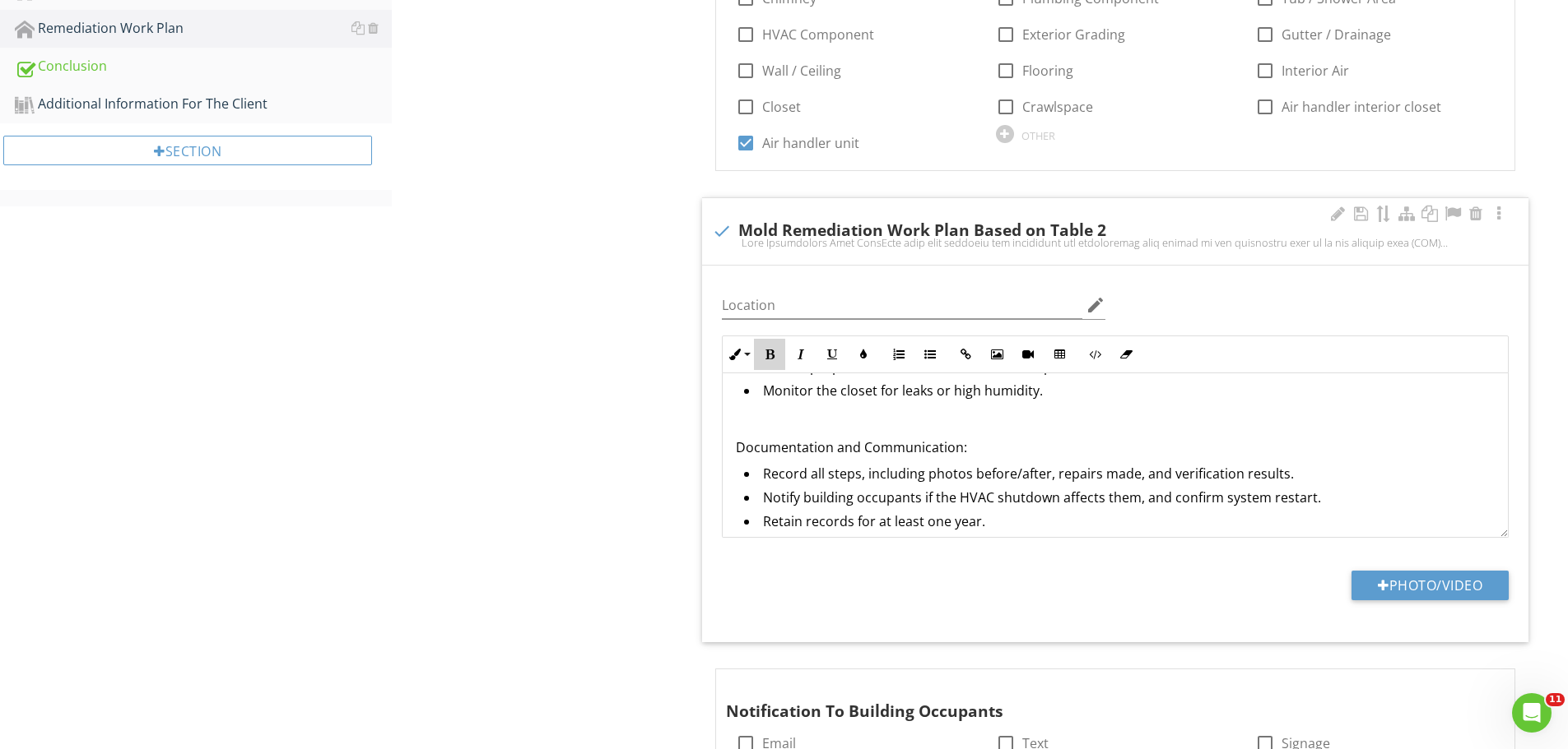
click at [775, 357] on icon "button" at bounding box center [769, 354] width 11 height 11
click at [1031, 446] on p "Documentation and Communication:" at bounding box center [1115, 447] width 759 height 20
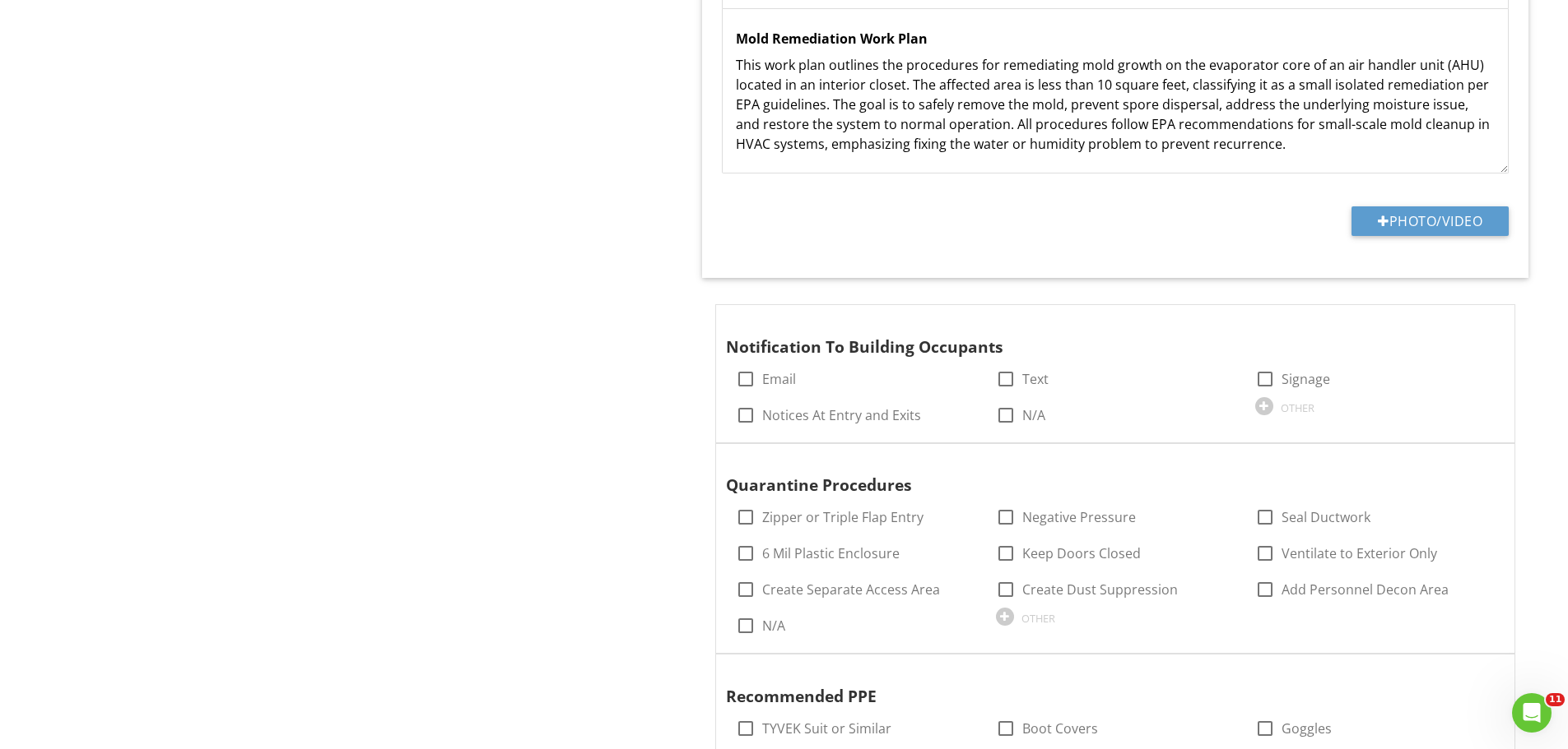
scroll to position [1507, 0]
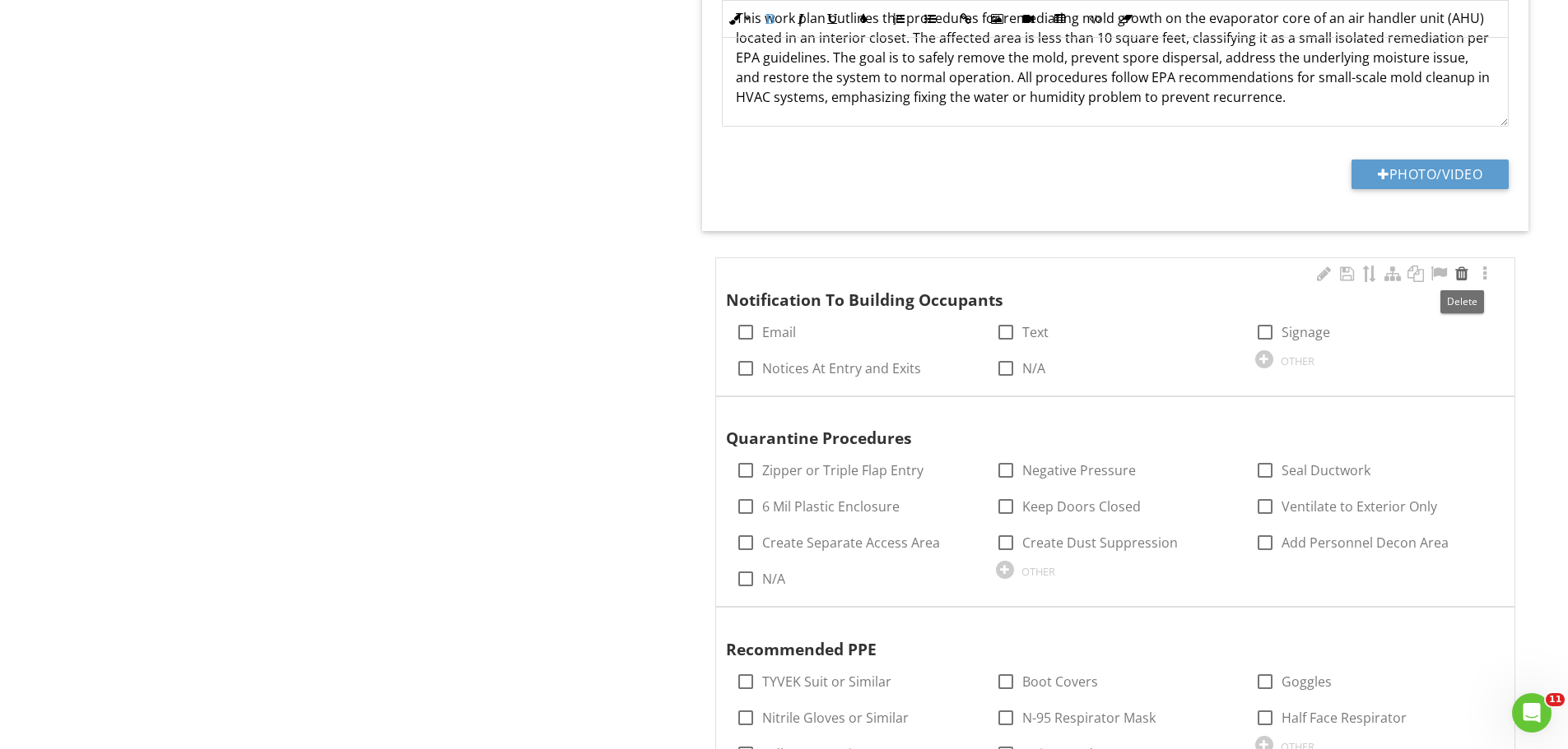
click at [1459, 277] on div at bounding box center [1462, 274] width 20 height 16
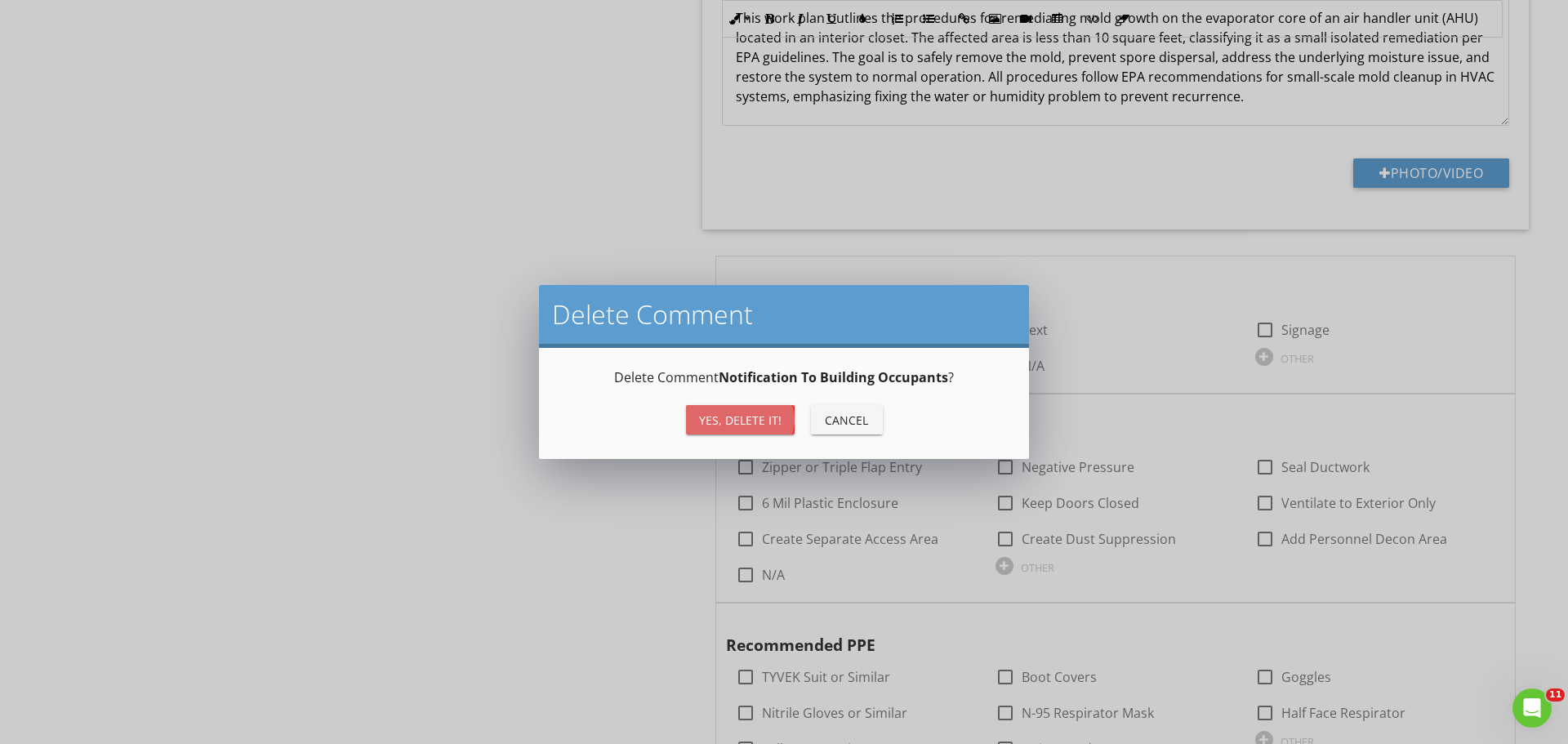
click at [770, 413] on div "Yes, Delete it!" at bounding box center [740, 420] width 82 height 17
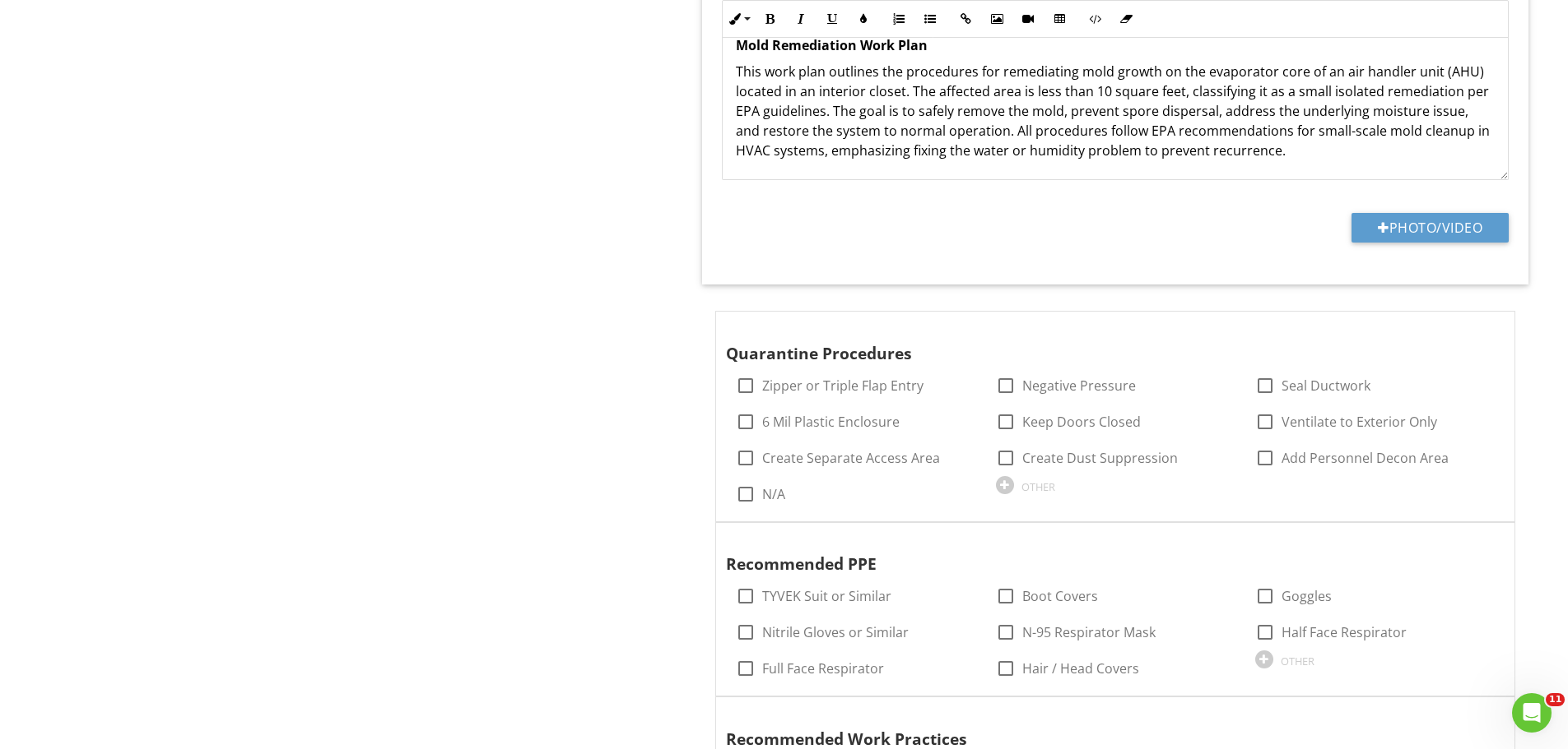
scroll to position [1425, 0]
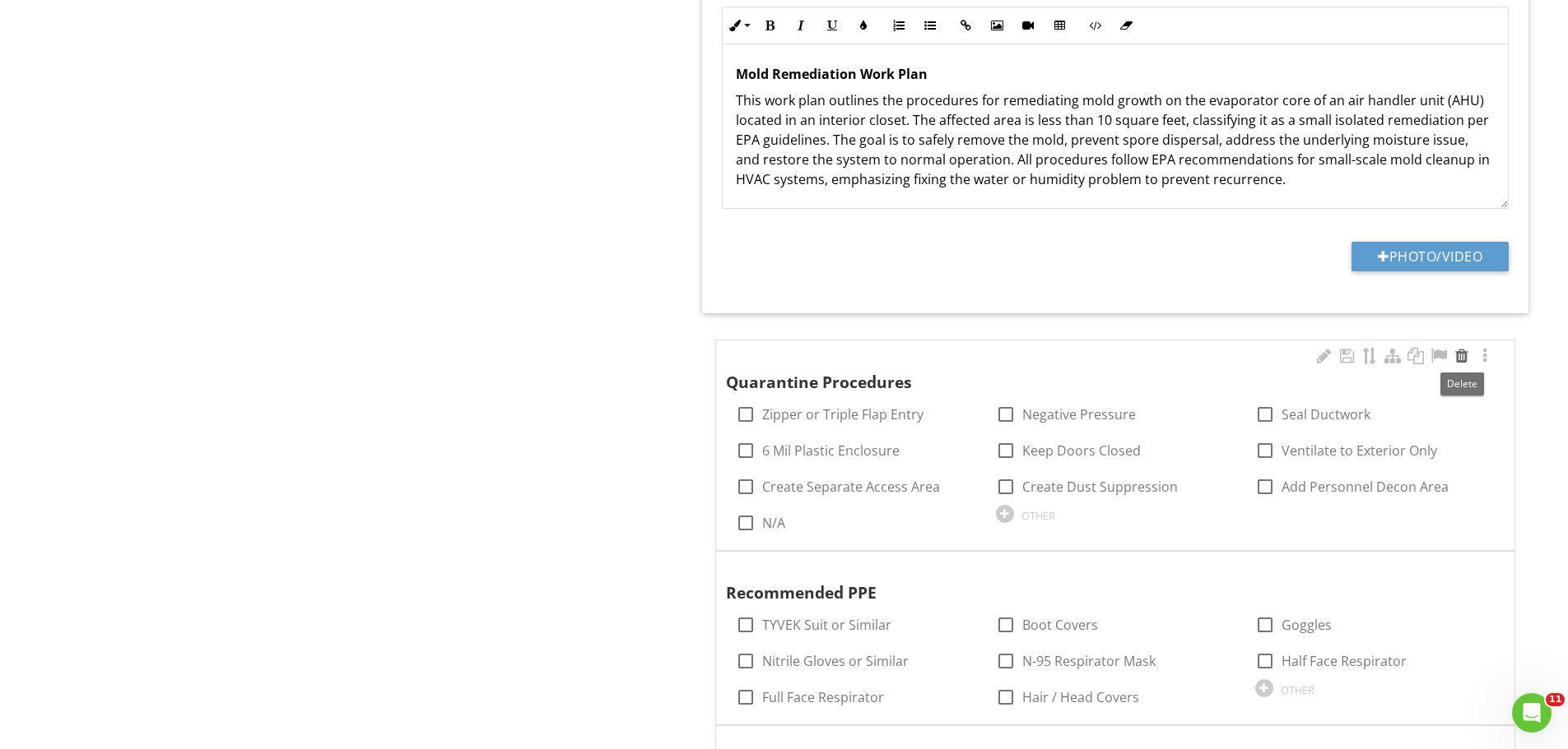
click at [1464, 357] on div at bounding box center [1462, 356] width 20 height 16
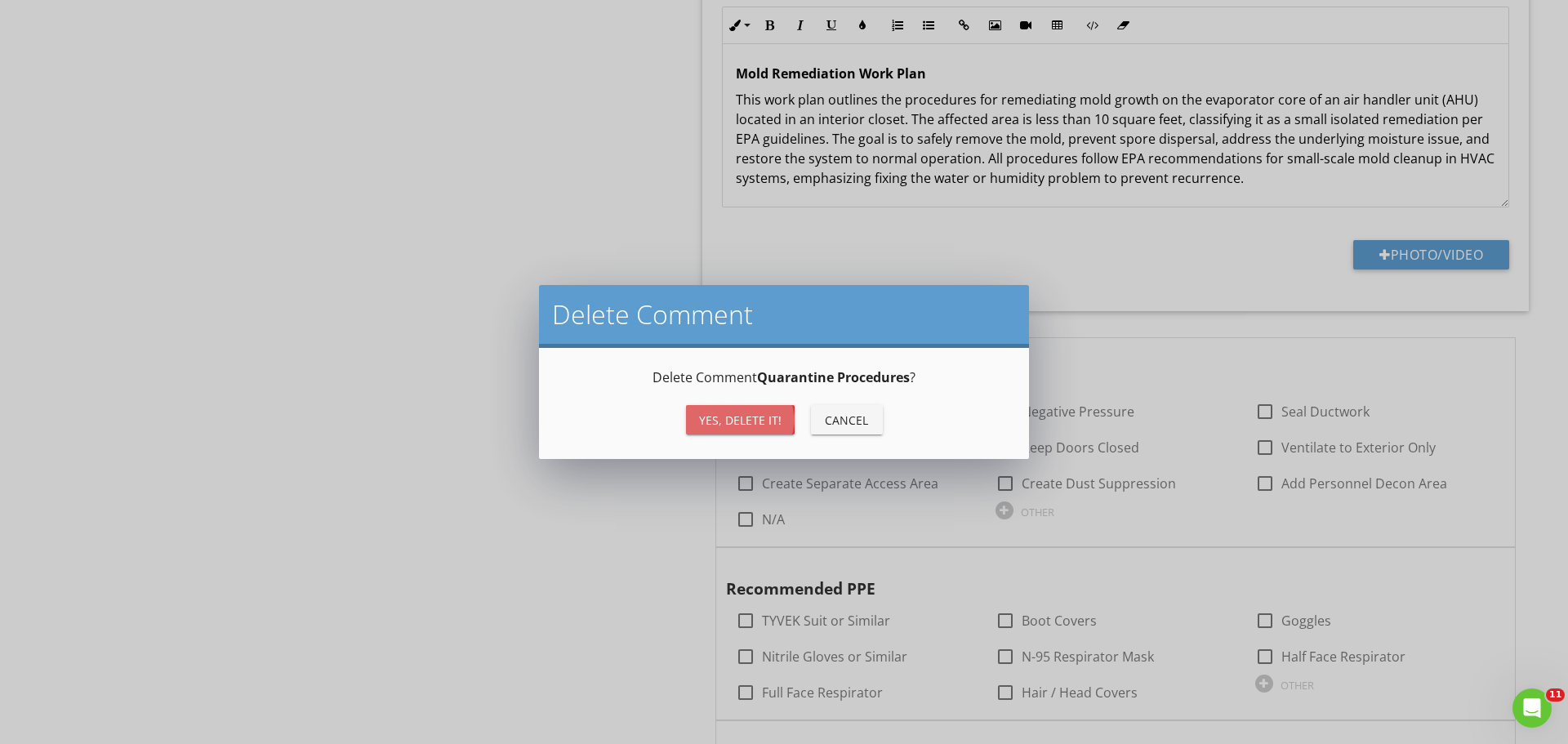
click at [769, 416] on div "Yes, Delete it!" at bounding box center [740, 420] width 82 height 17
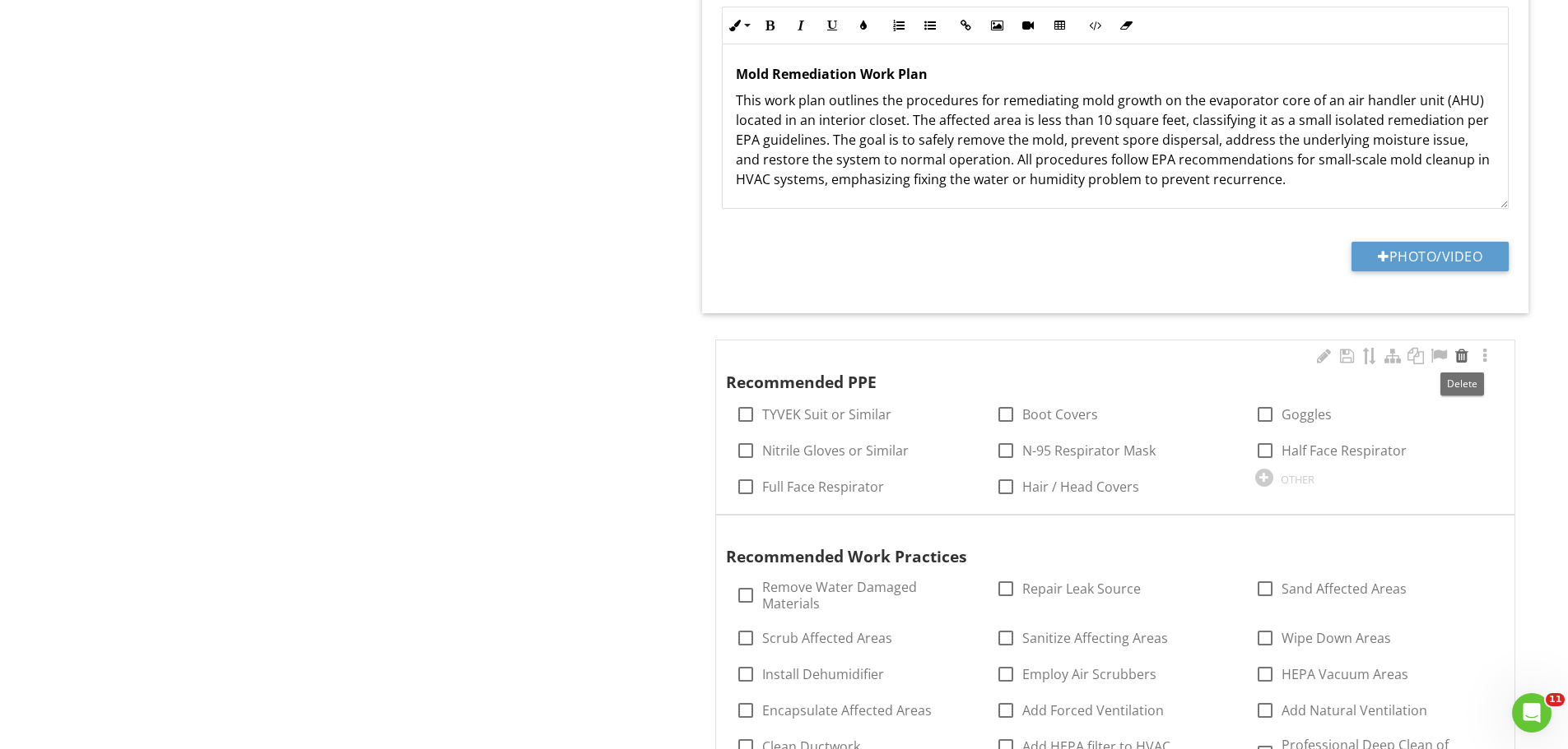
click at [1460, 354] on div at bounding box center [1462, 356] width 20 height 16
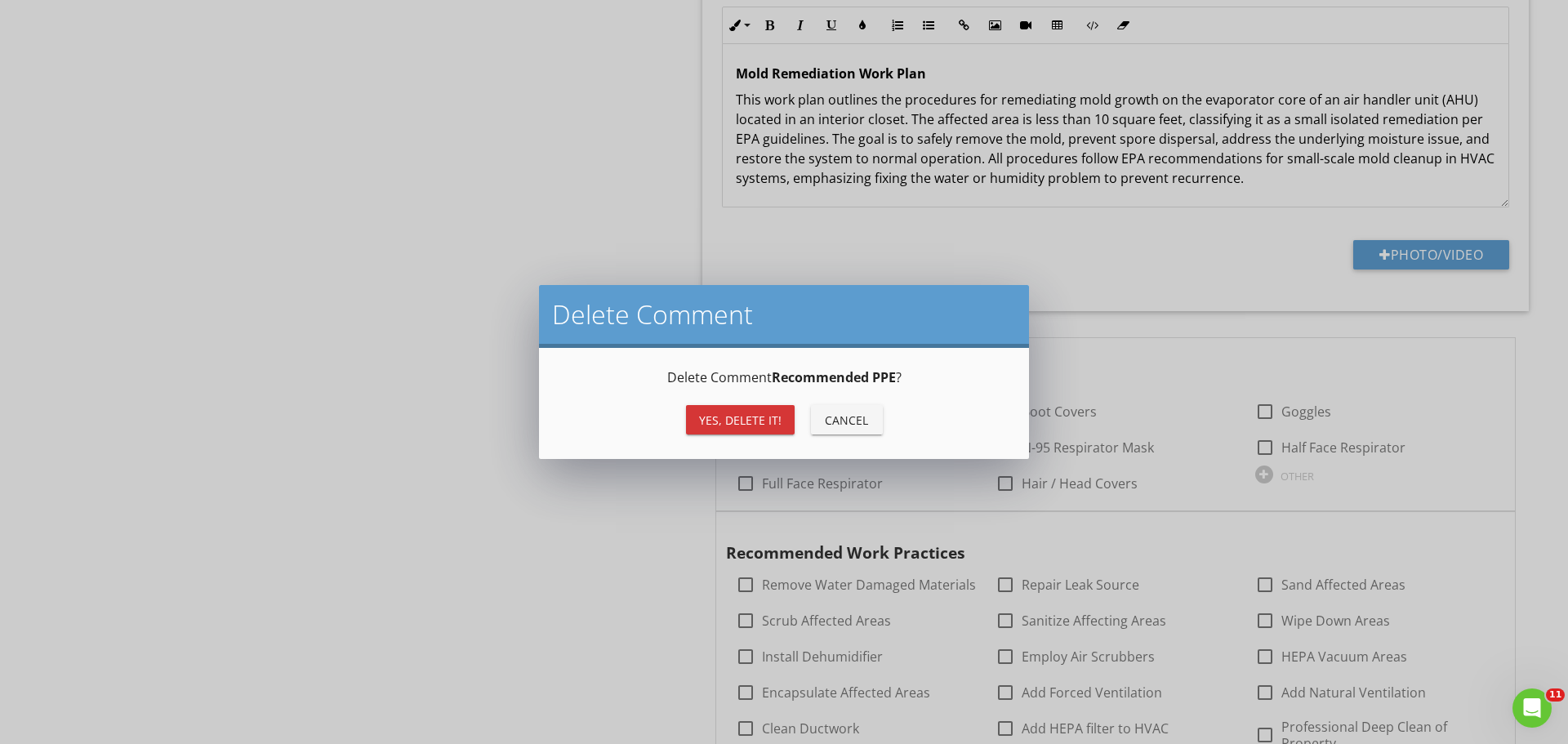
click at [706, 417] on div "Yes, Delete it!" at bounding box center [740, 420] width 82 height 17
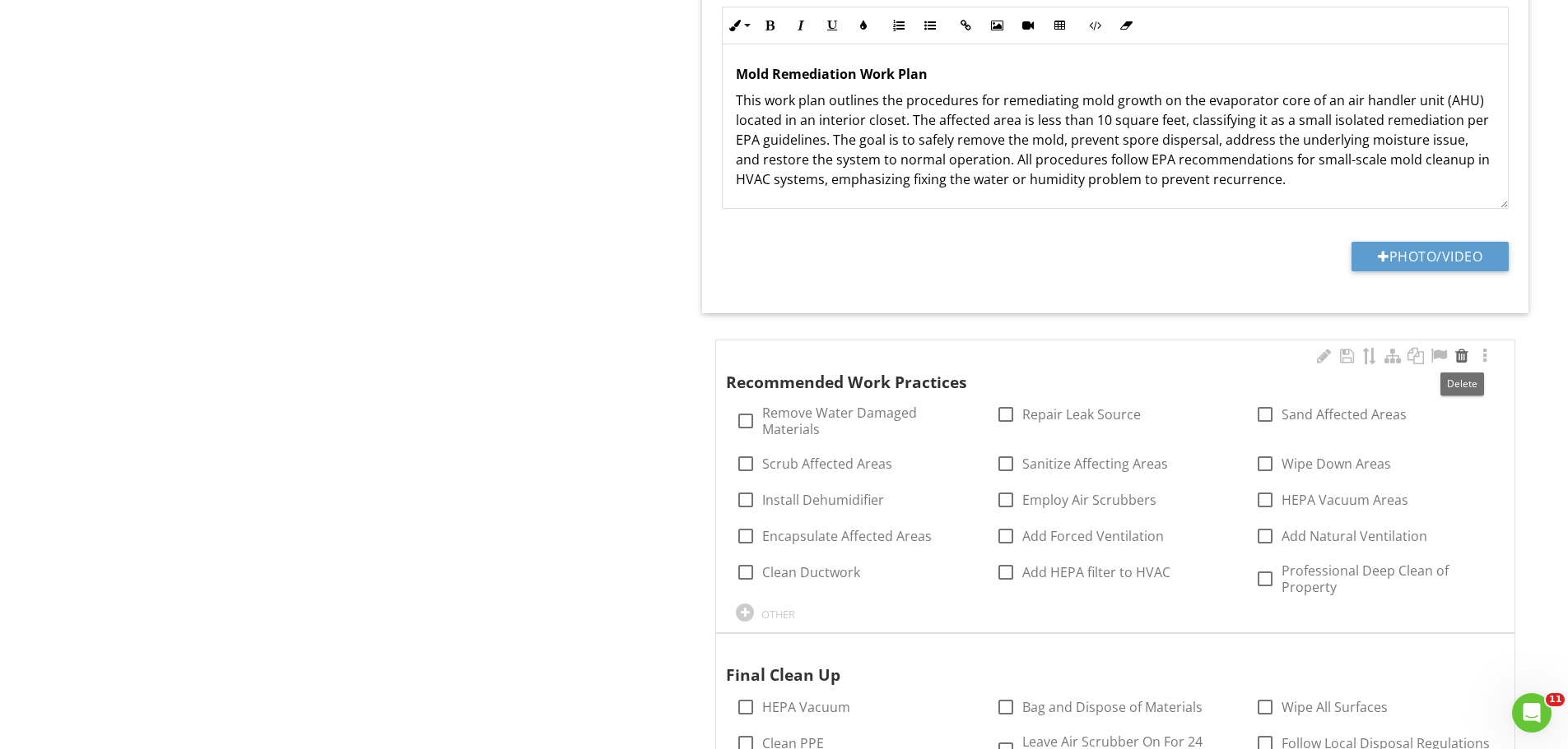
click at [1465, 359] on div at bounding box center [1462, 356] width 20 height 16
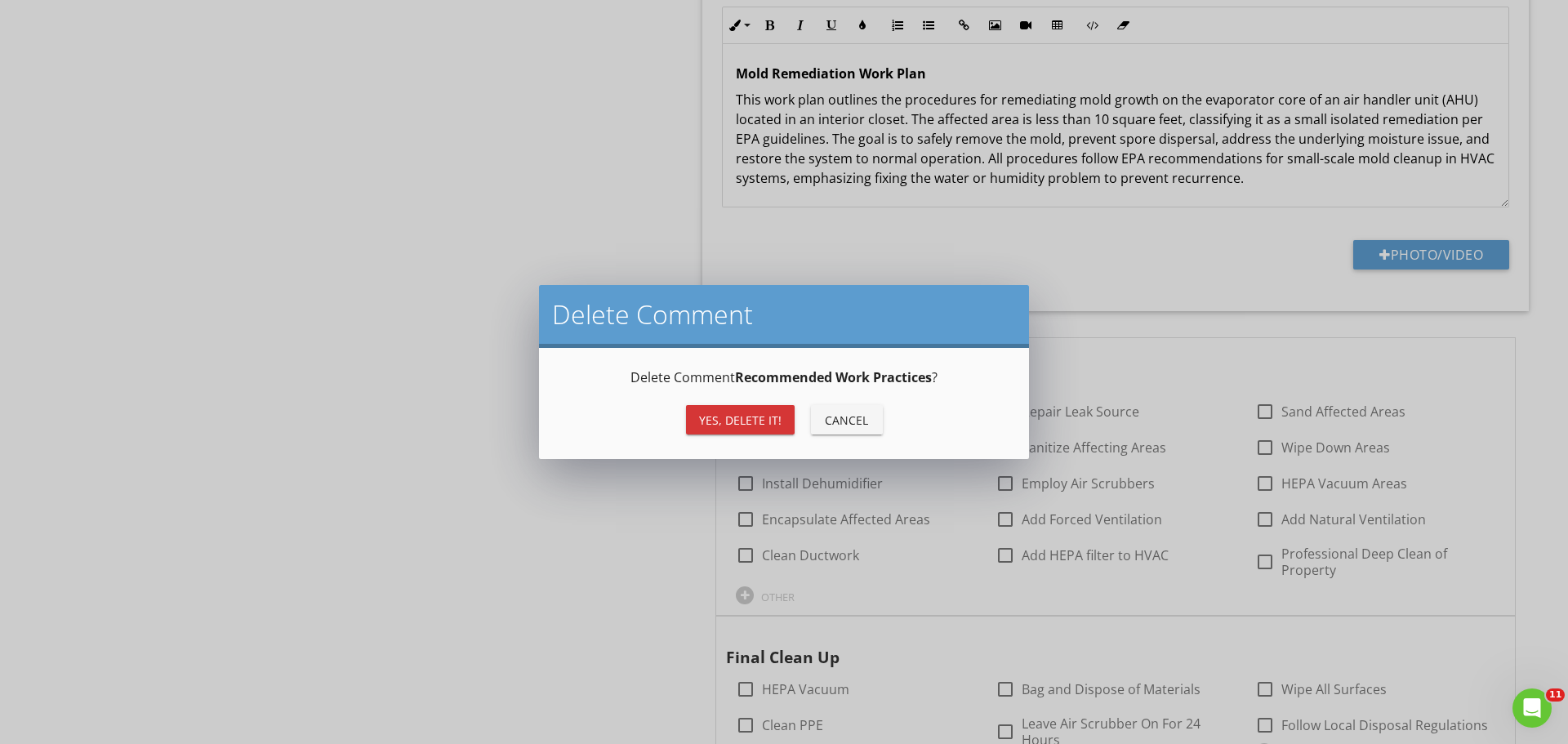
click at [727, 412] on div "Yes, Delete it!" at bounding box center [740, 420] width 82 height 17
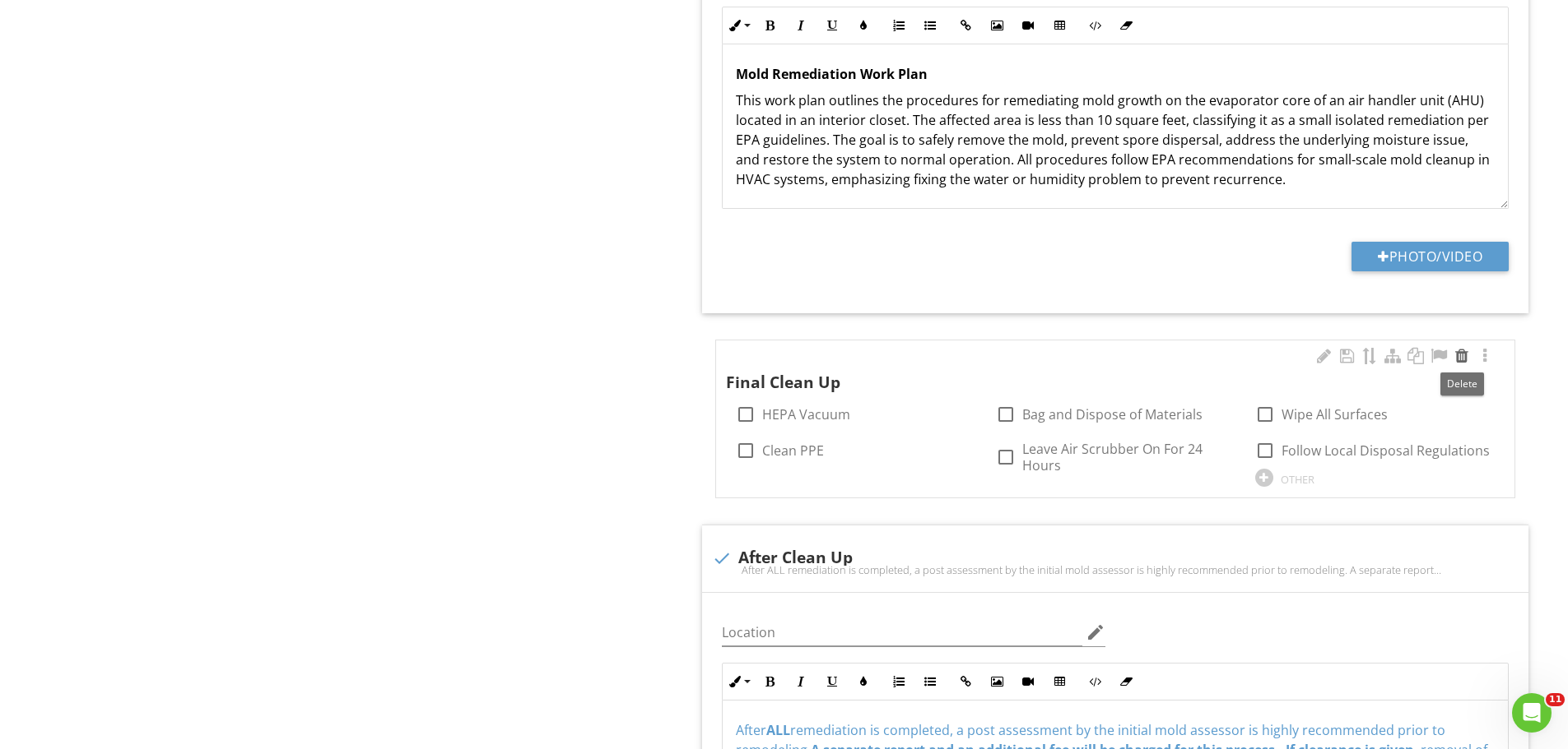
click at [1464, 354] on div at bounding box center [1462, 356] width 20 height 16
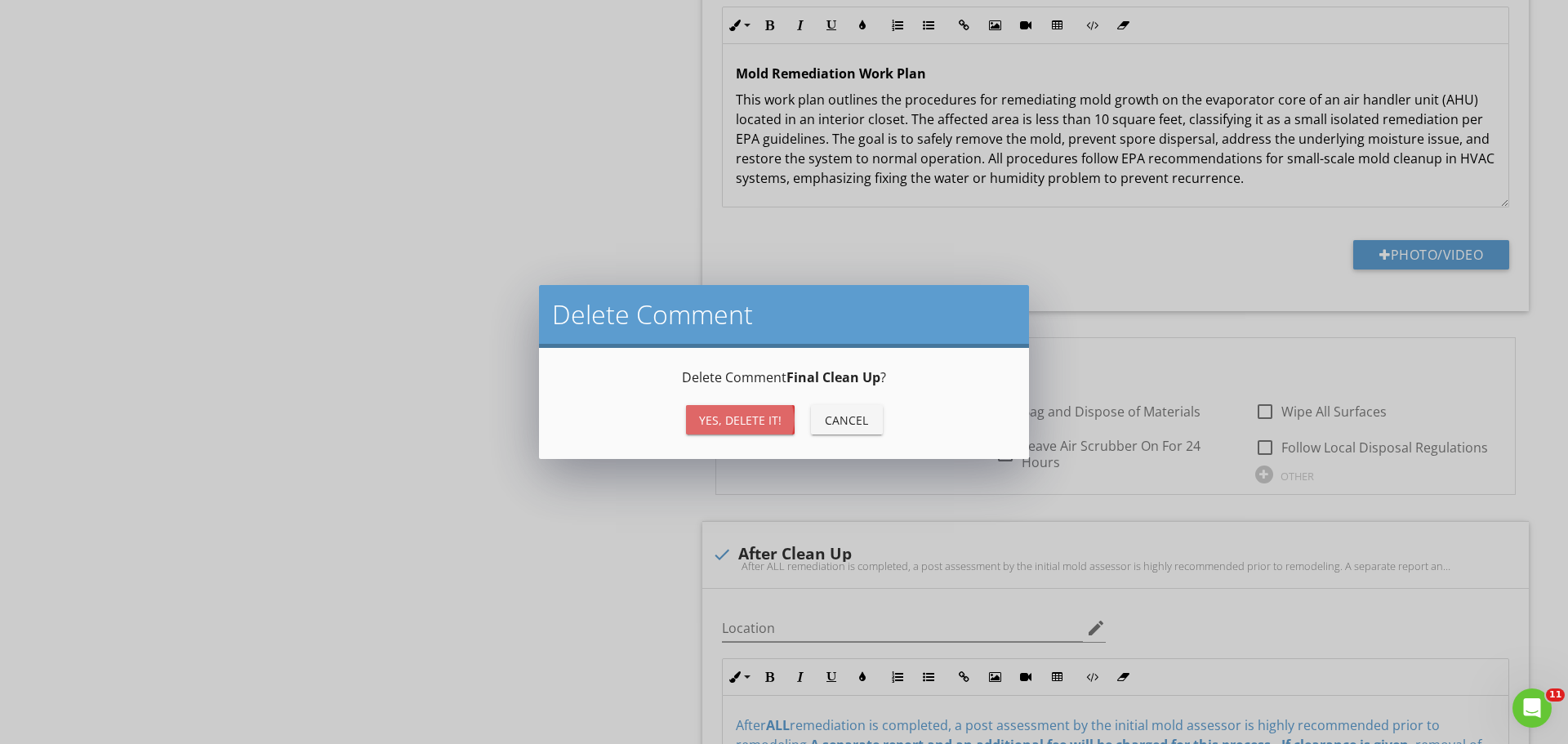
click at [757, 411] on div "Yes, Delete it!" at bounding box center [740, 420] width 82 height 17
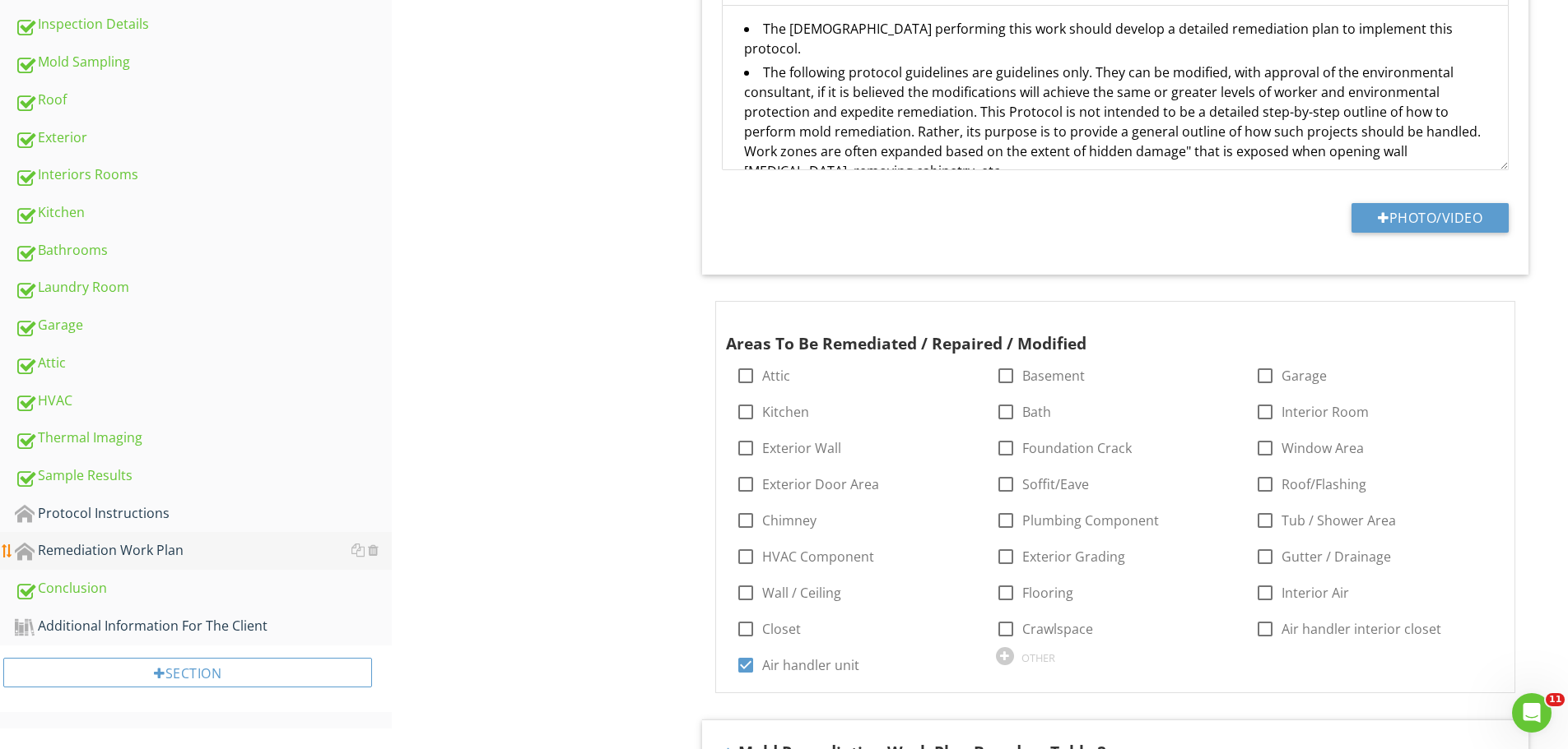
scroll to position [602, 0]
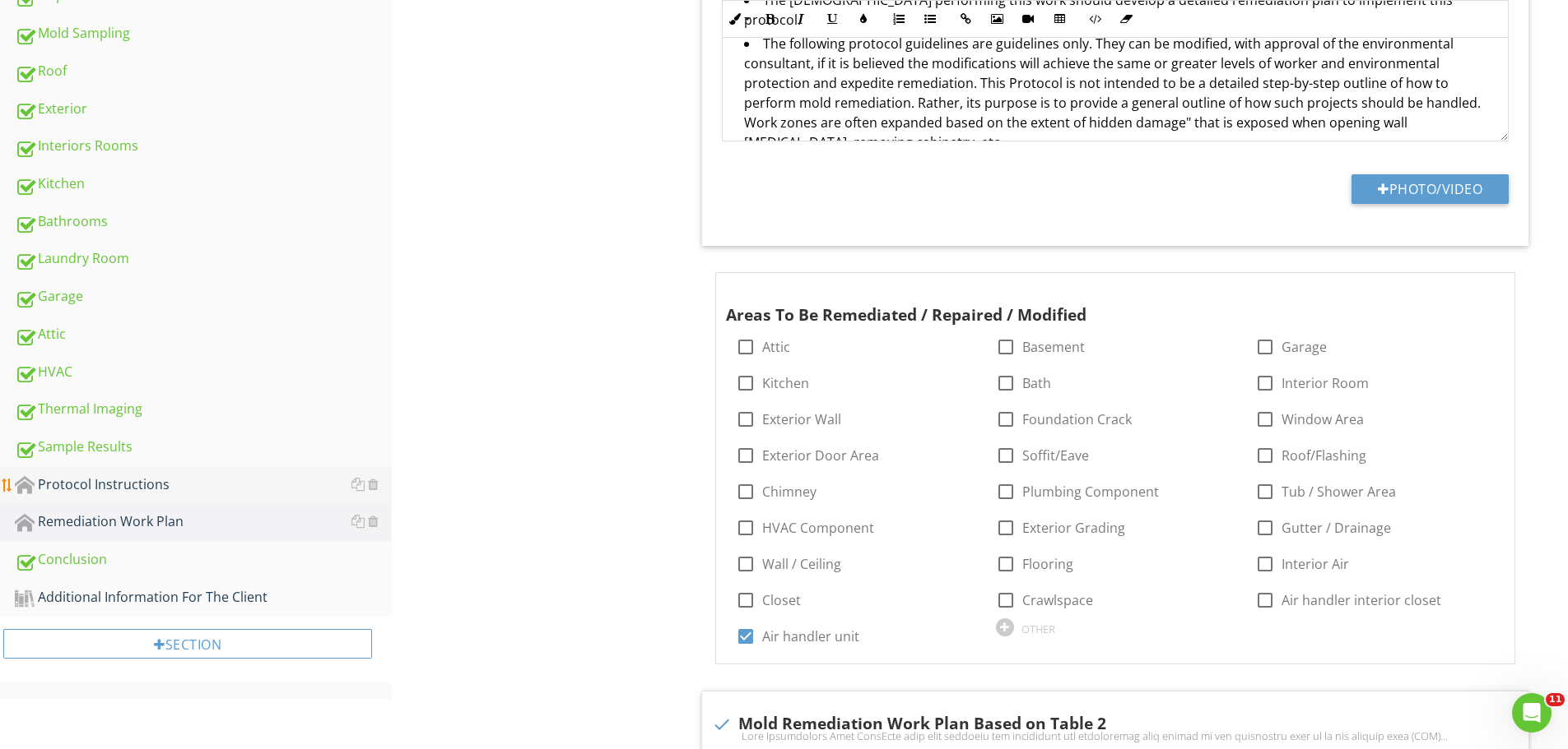
click at [105, 489] on div "Protocol Instructions" at bounding box center [203, 485] width 377 height 22
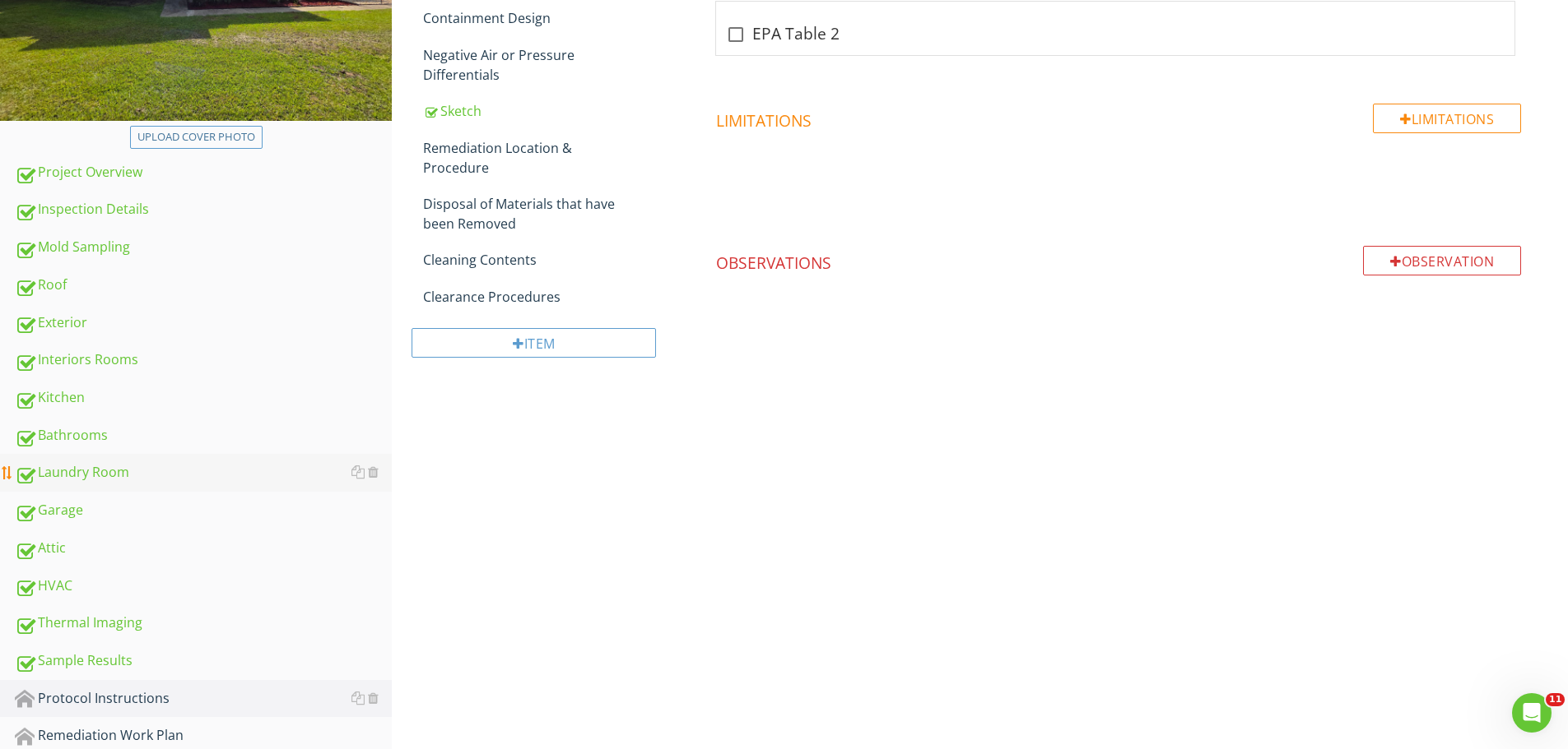
scroll to position [553, 0]
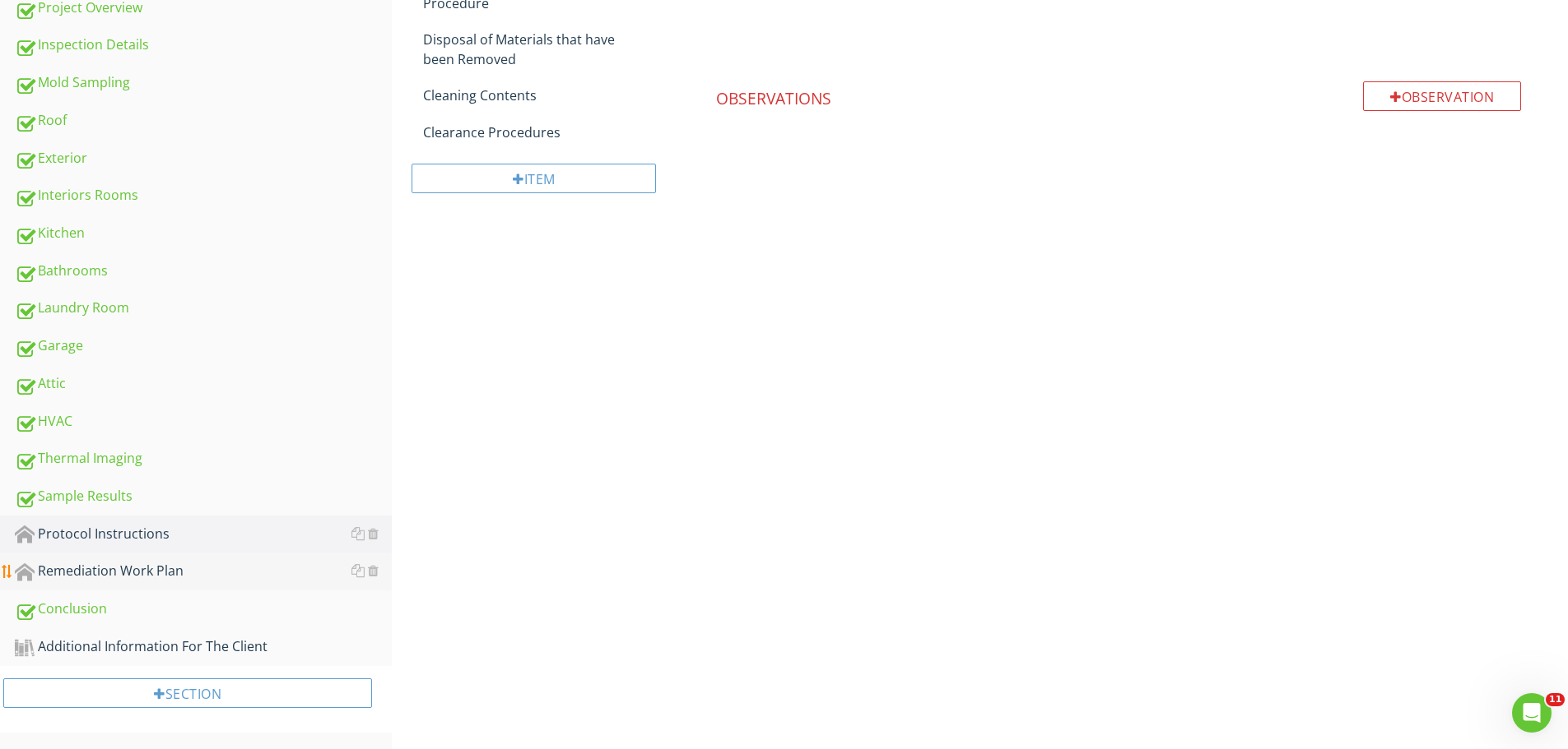
click at [87, 569] on div "Remediation Work Plan" at bounding box center [203, 571] width 377 height 22
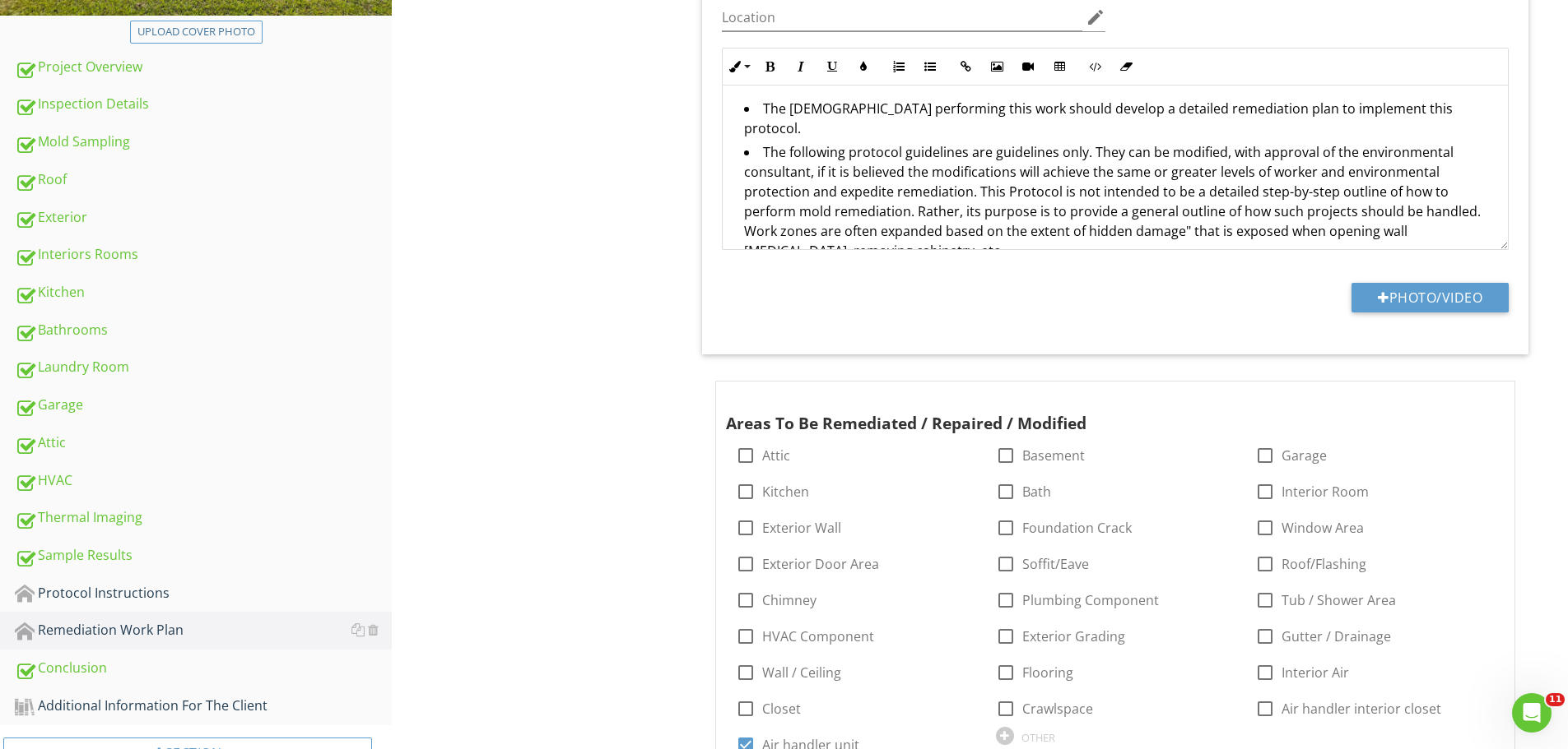
scroll to position [576, 0]
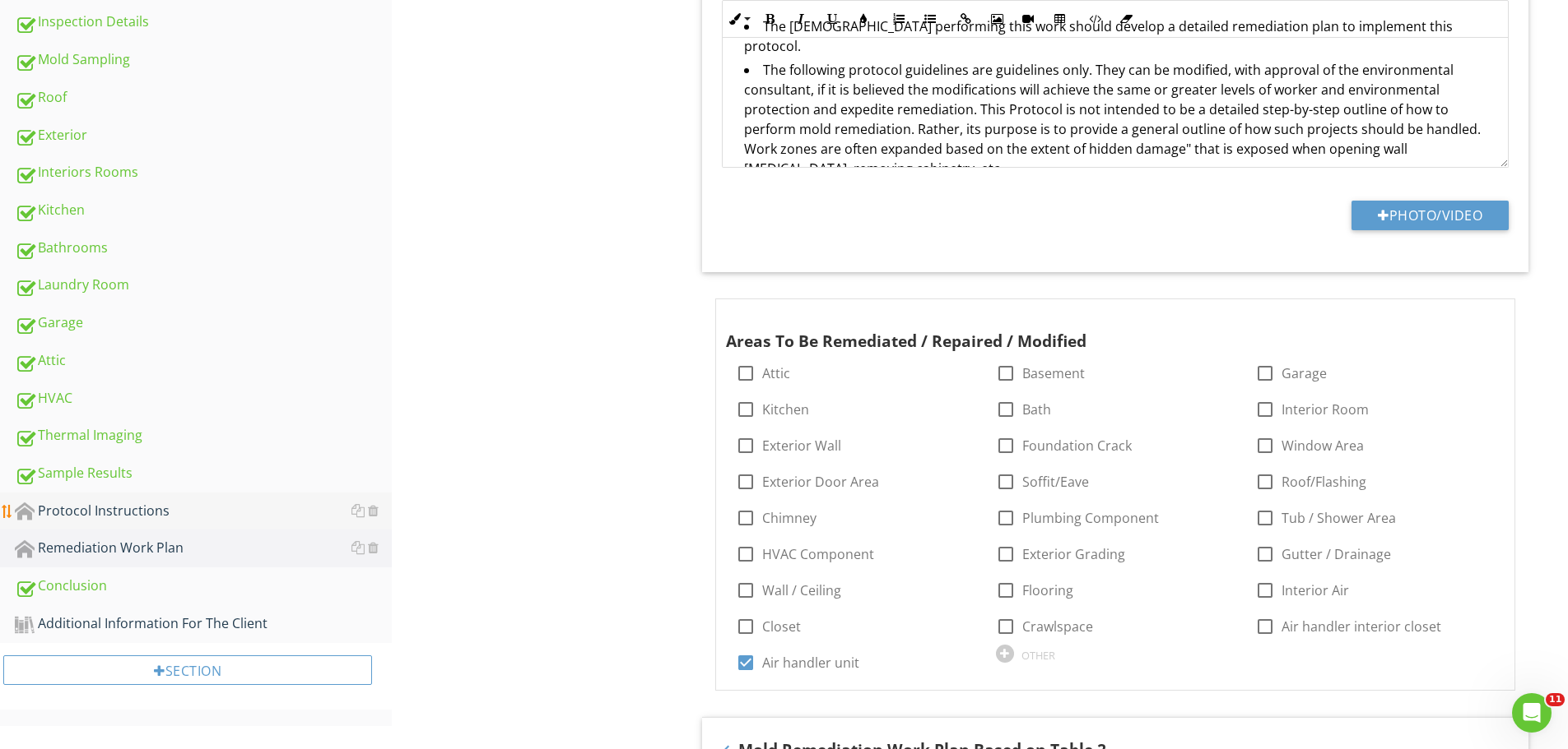
click at [78, 507] on div "Protocol Instructions" at bounding box center [203, 512] width 377 height 22
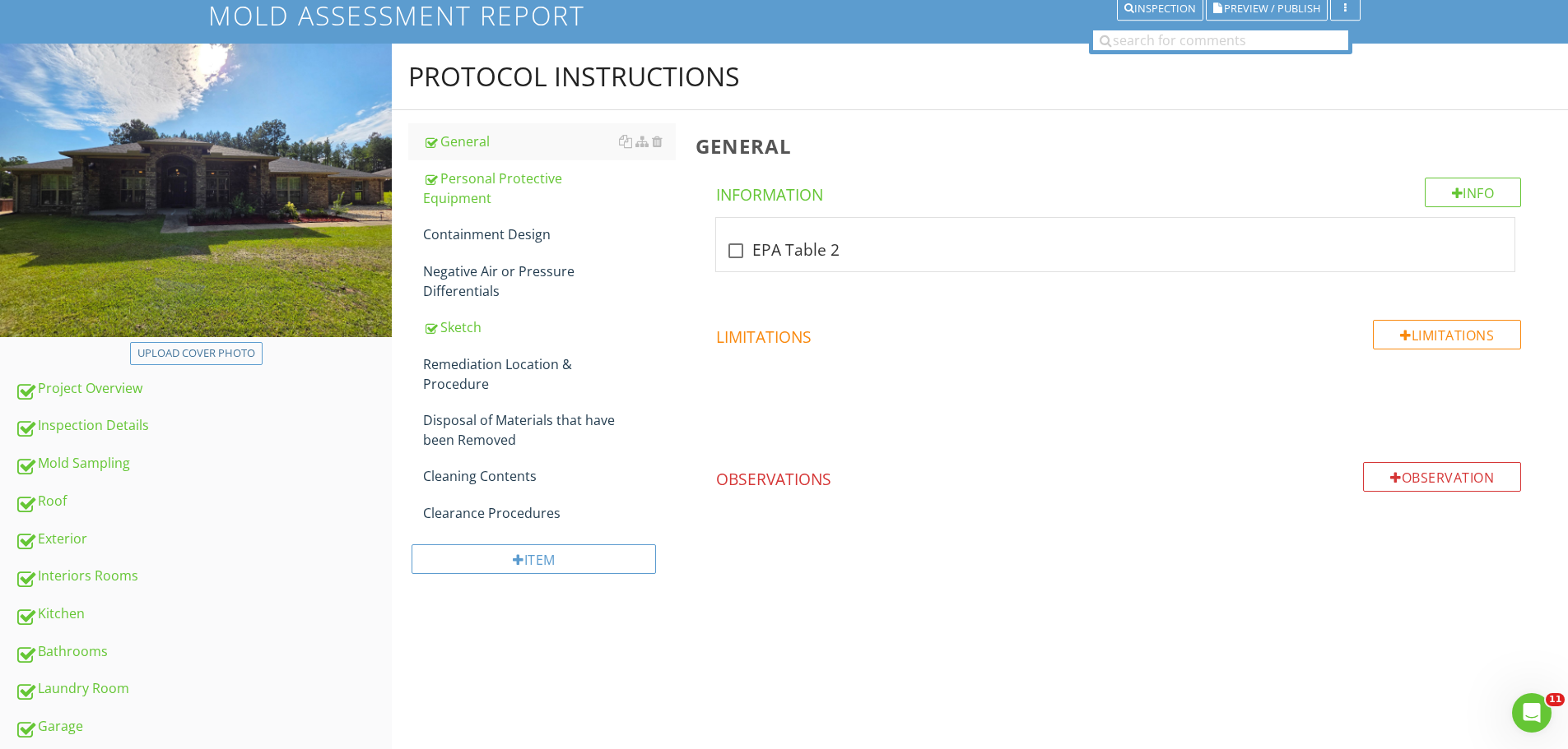
scroll to position [142, 0]
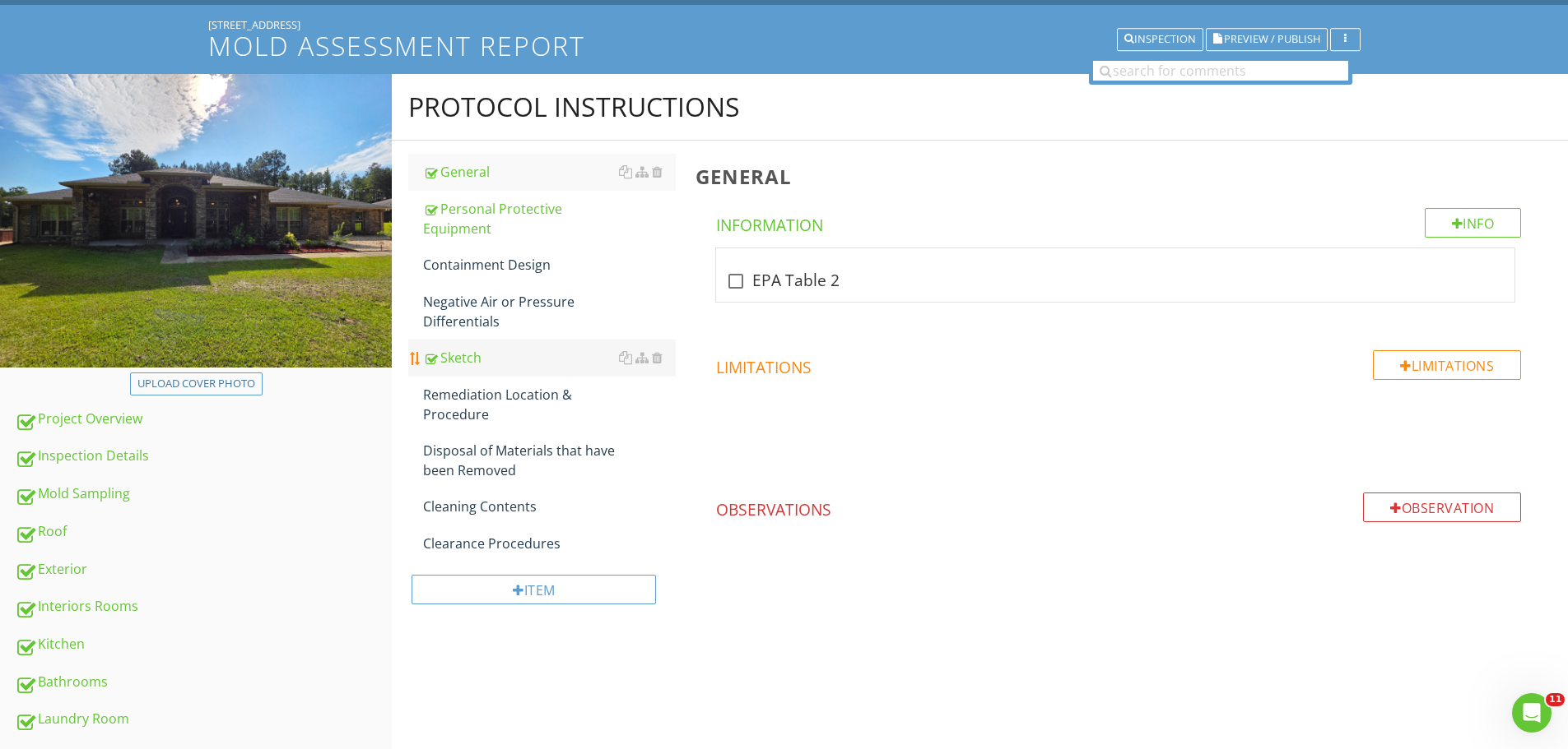
click at [452, 354] on div "Sketch" at bounding box center [549, 357] width 253 height 20
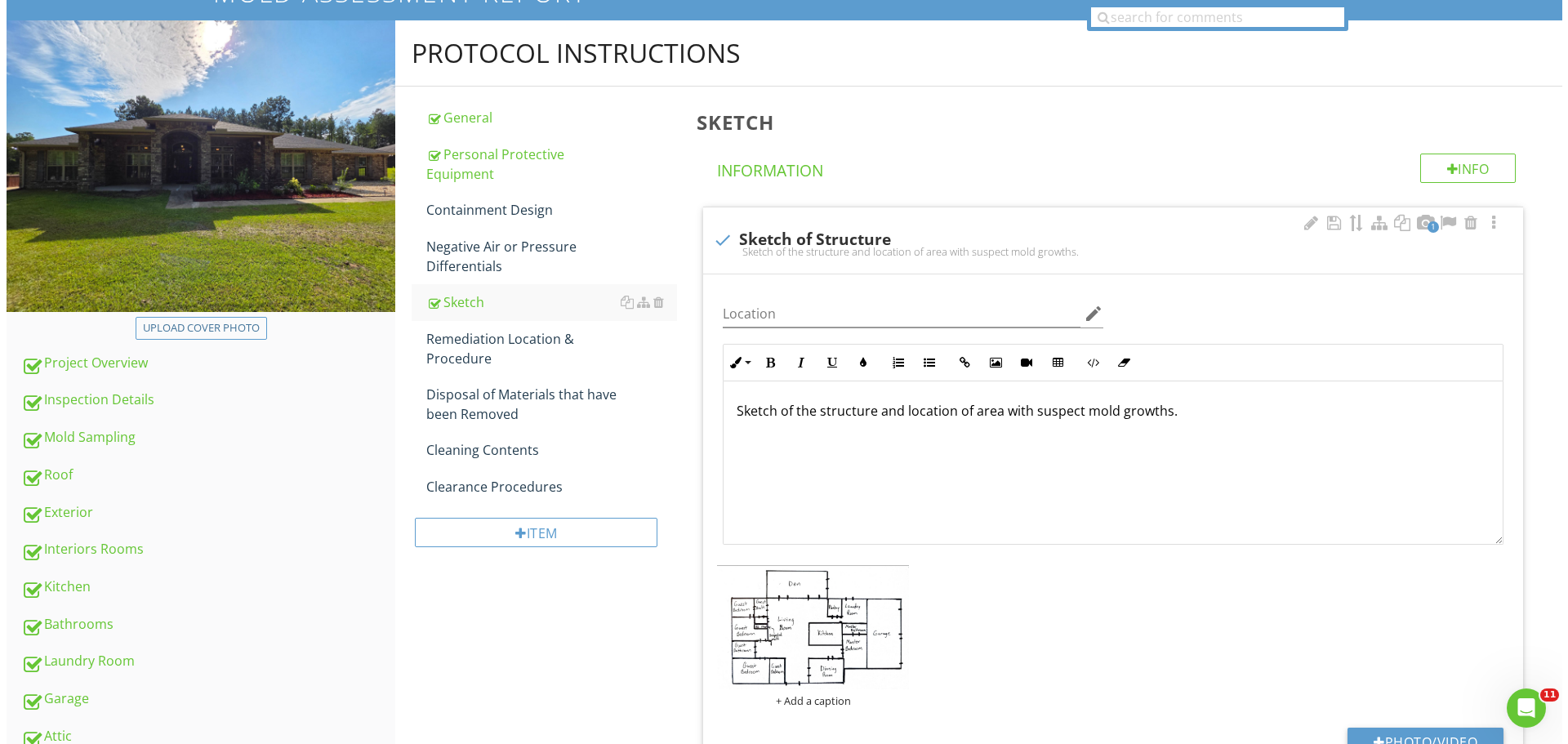
scroll to position [222, 0]
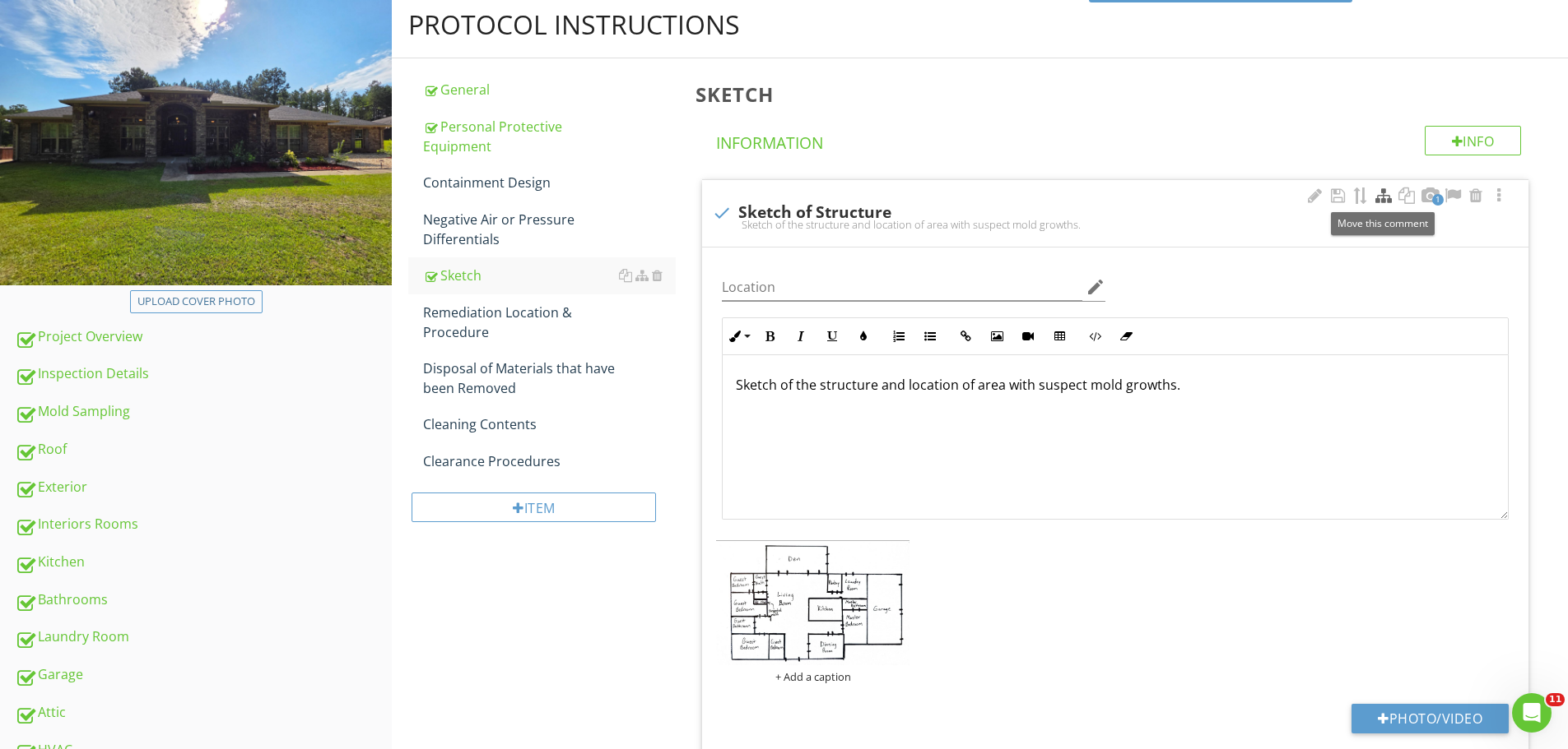
click at [1384, 201] on div at bounding box center [1383, 195] width 20 height 16
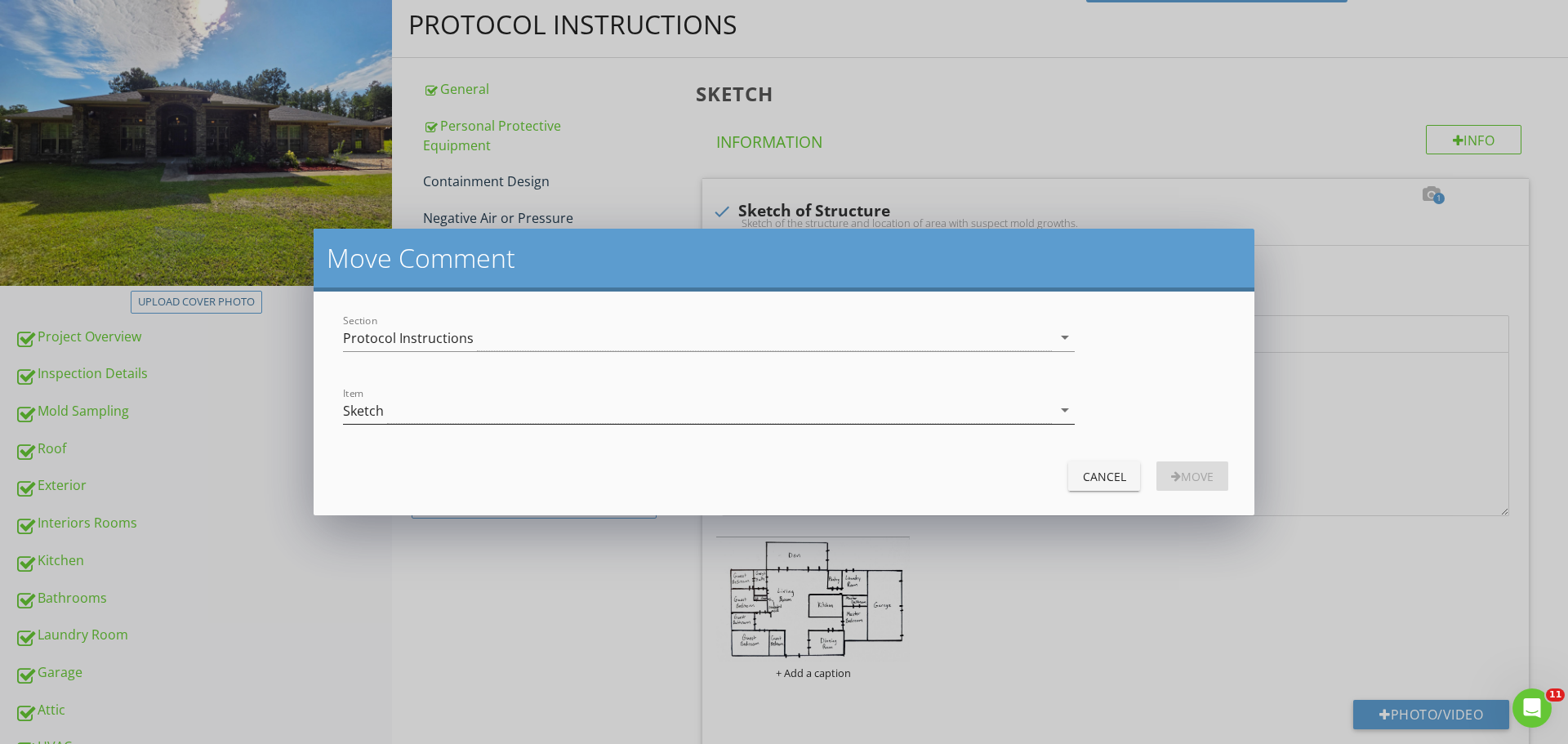
click at [399, 411] on div "Sketch" at bounding box center [697, 410] width 709 height 27
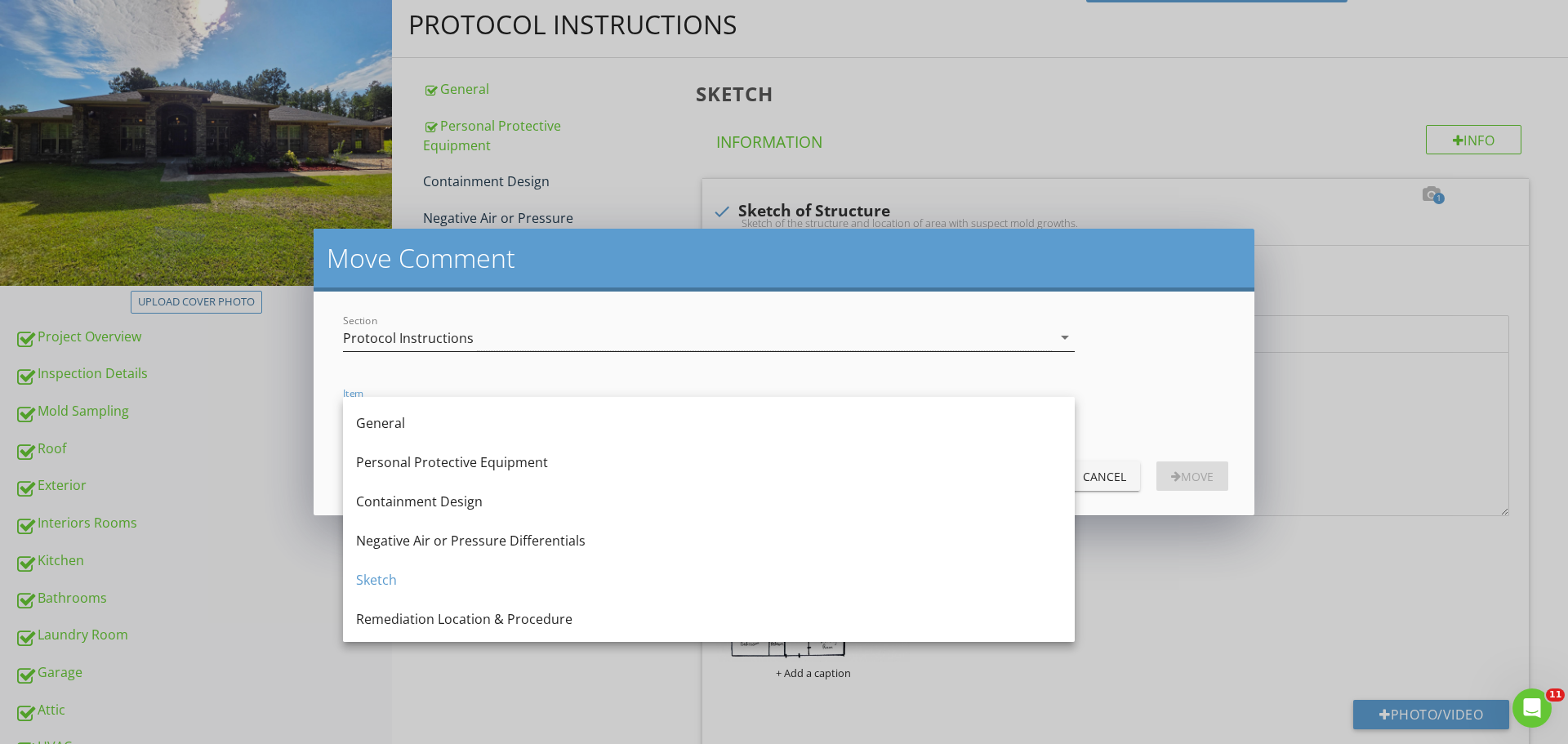
click at [449, 344] on div "Protocol Instructions" at bounding box center [408, 338] width 131 height 15
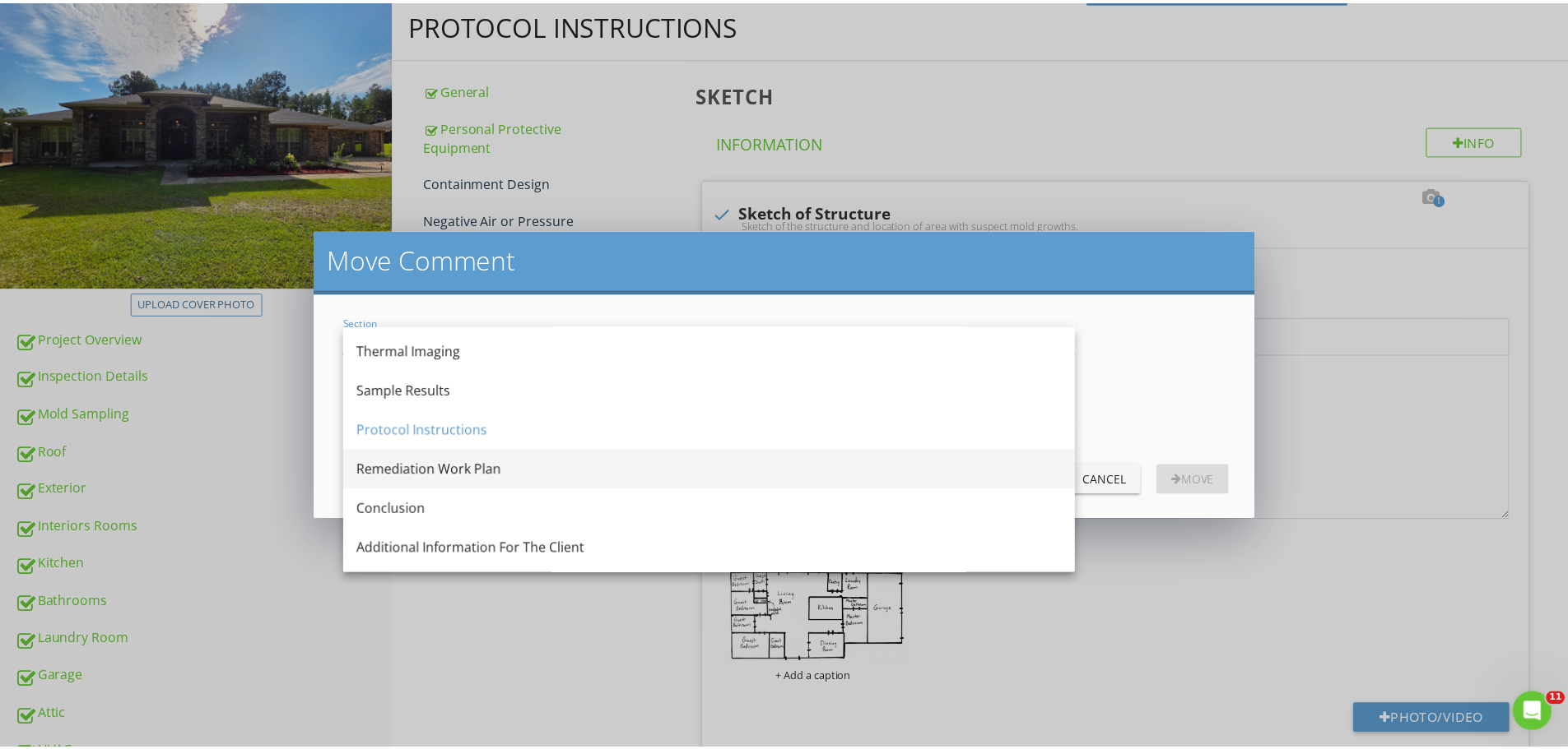
scroll to position [477, 0]
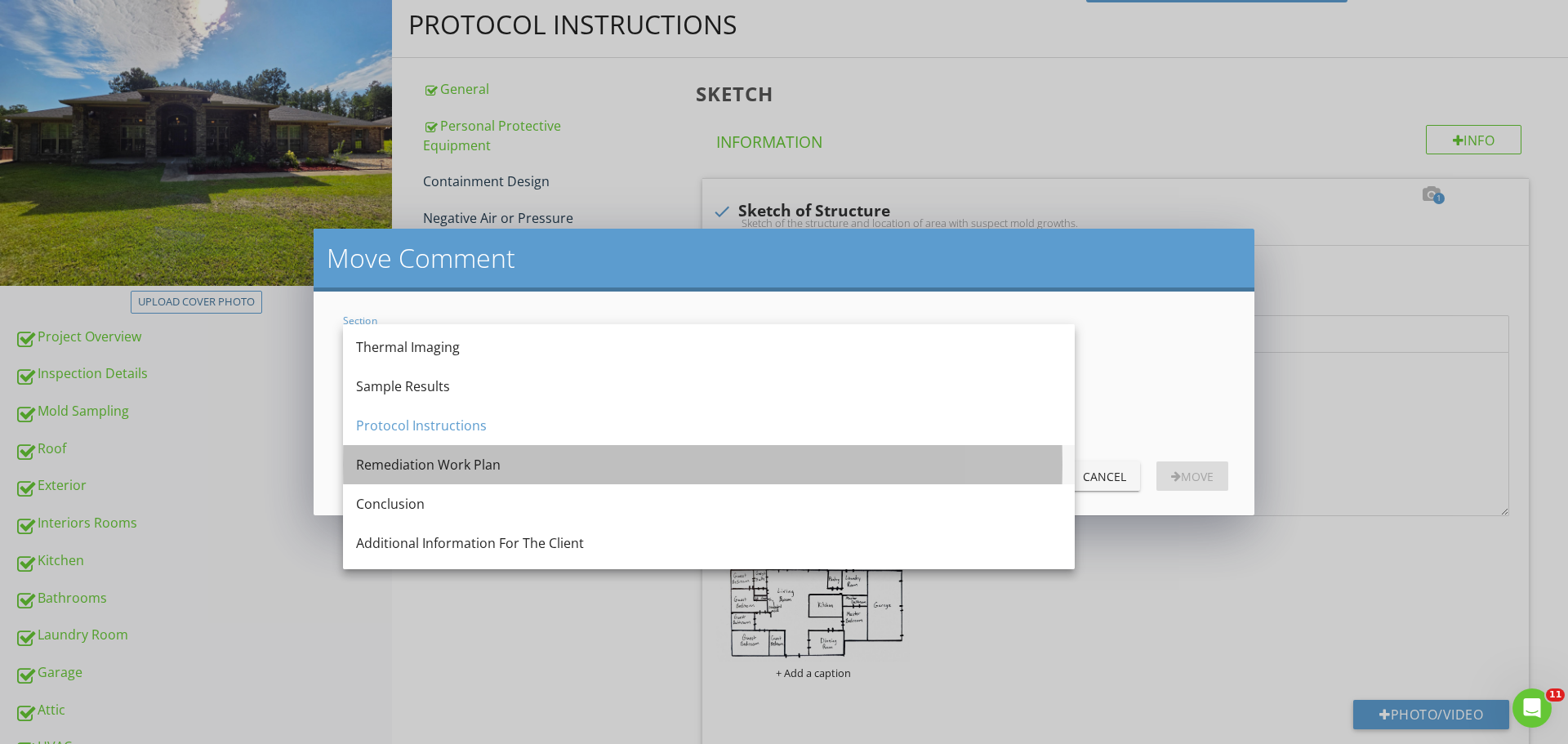
click at [429, 475] on div "Remediation Work Plan" at bounding box center [709, 465] width 706 height 39
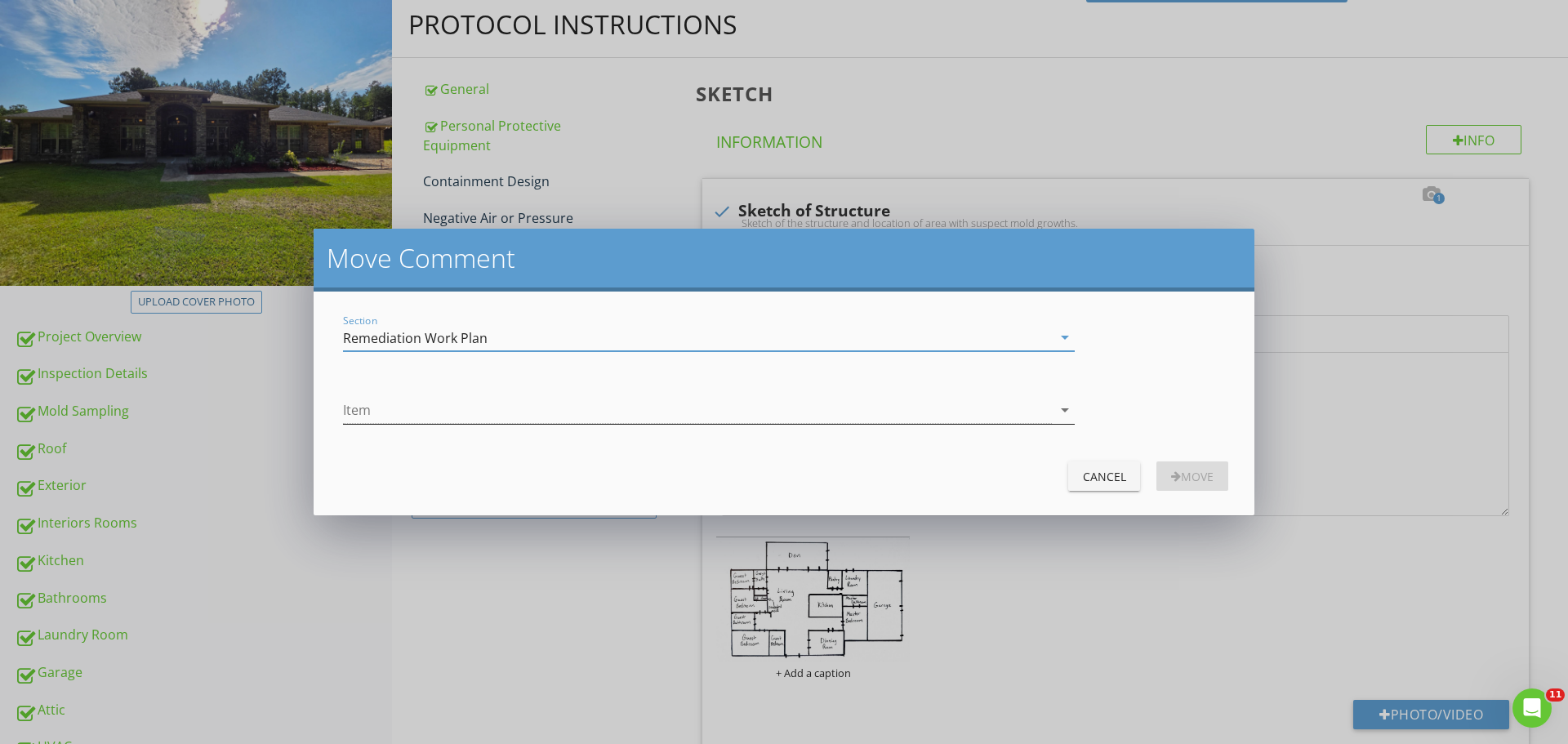
click at [414, 410] on div at bounding box center [697, 410] width 709 height 27
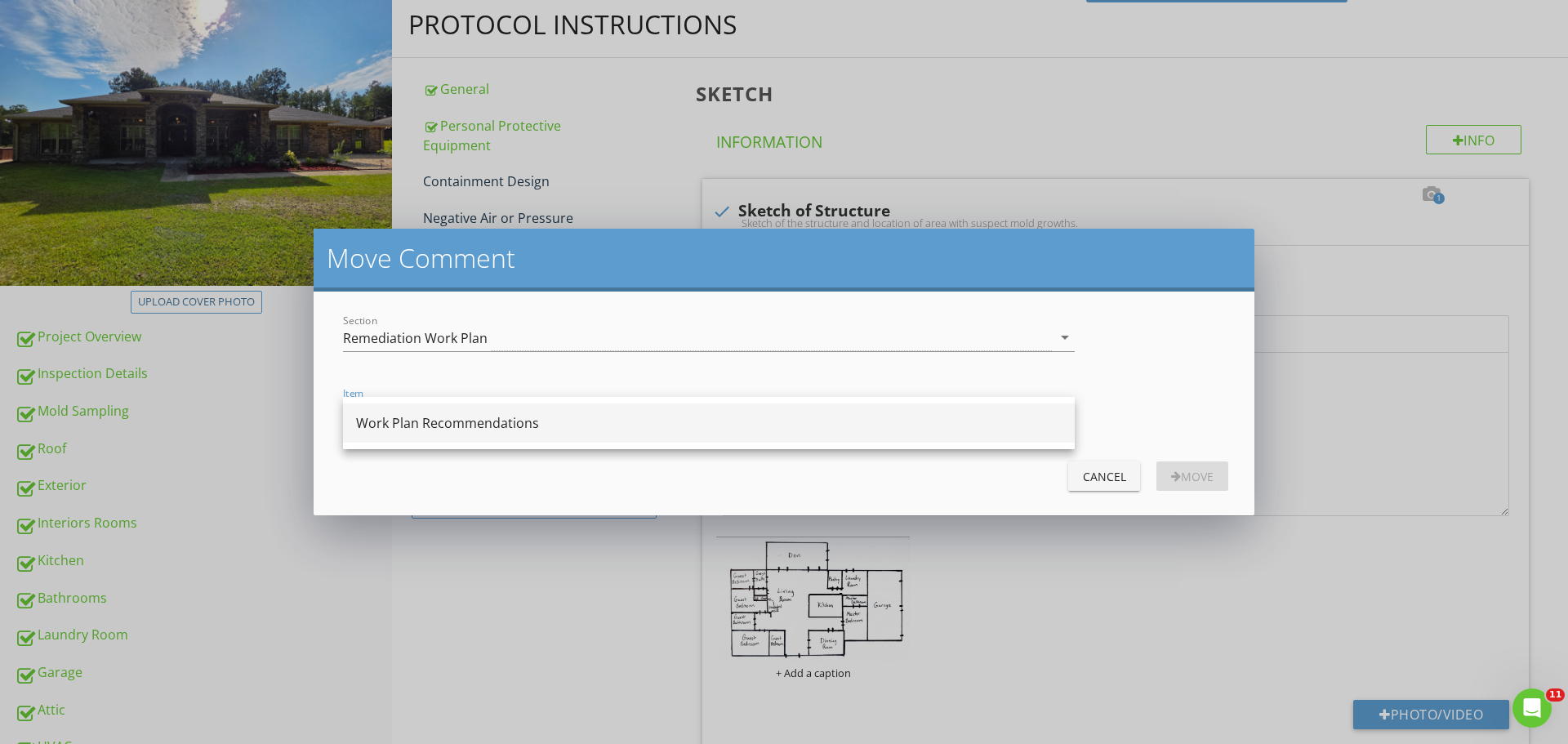
click at [393, 420] on div "Work Plan Recommendations" at bounding box center [709, 423] width 706 height 20
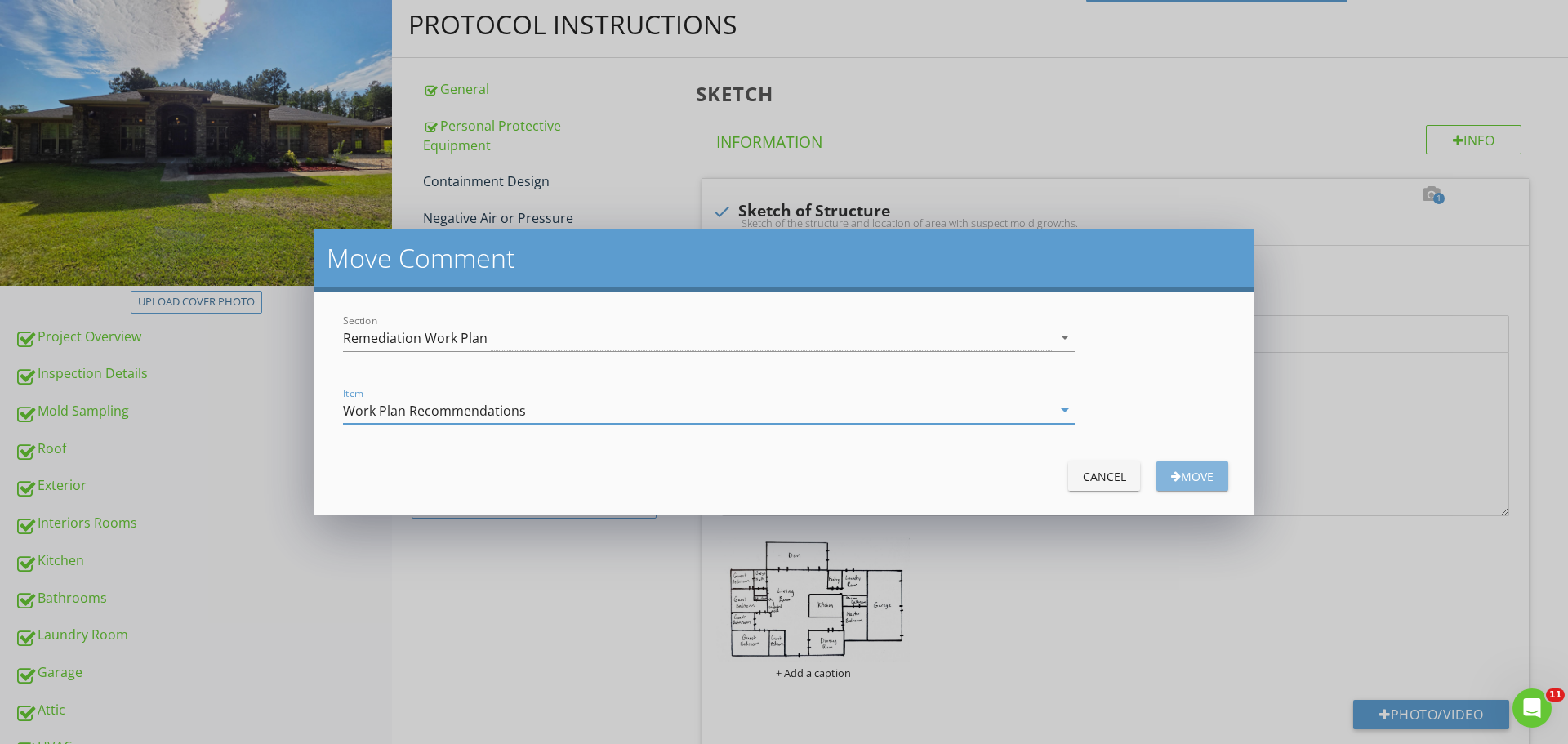
click at [1195, 482] on div "Move" at bounding box center [1192, 477] width 45 height 17
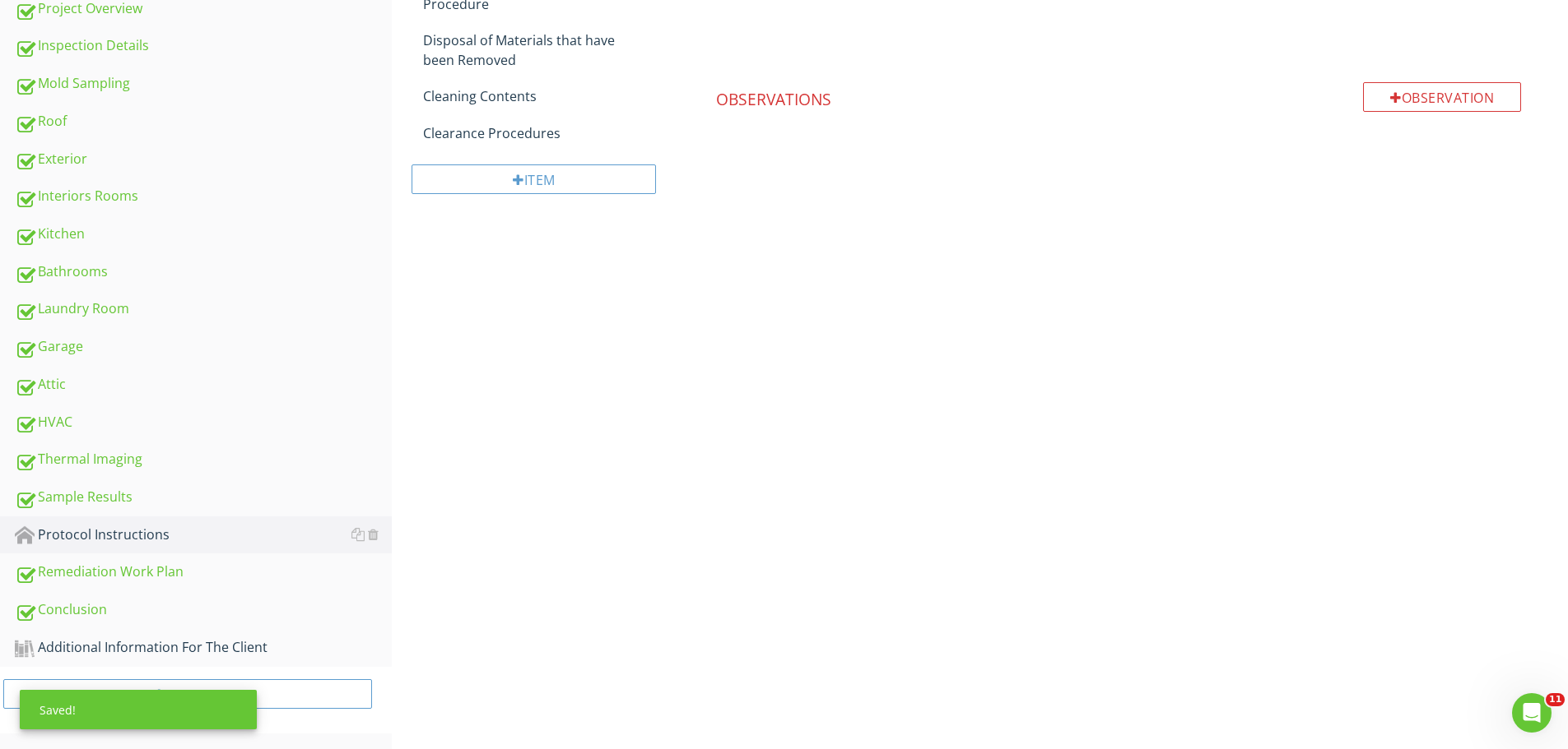
scroll to position [553, 0]
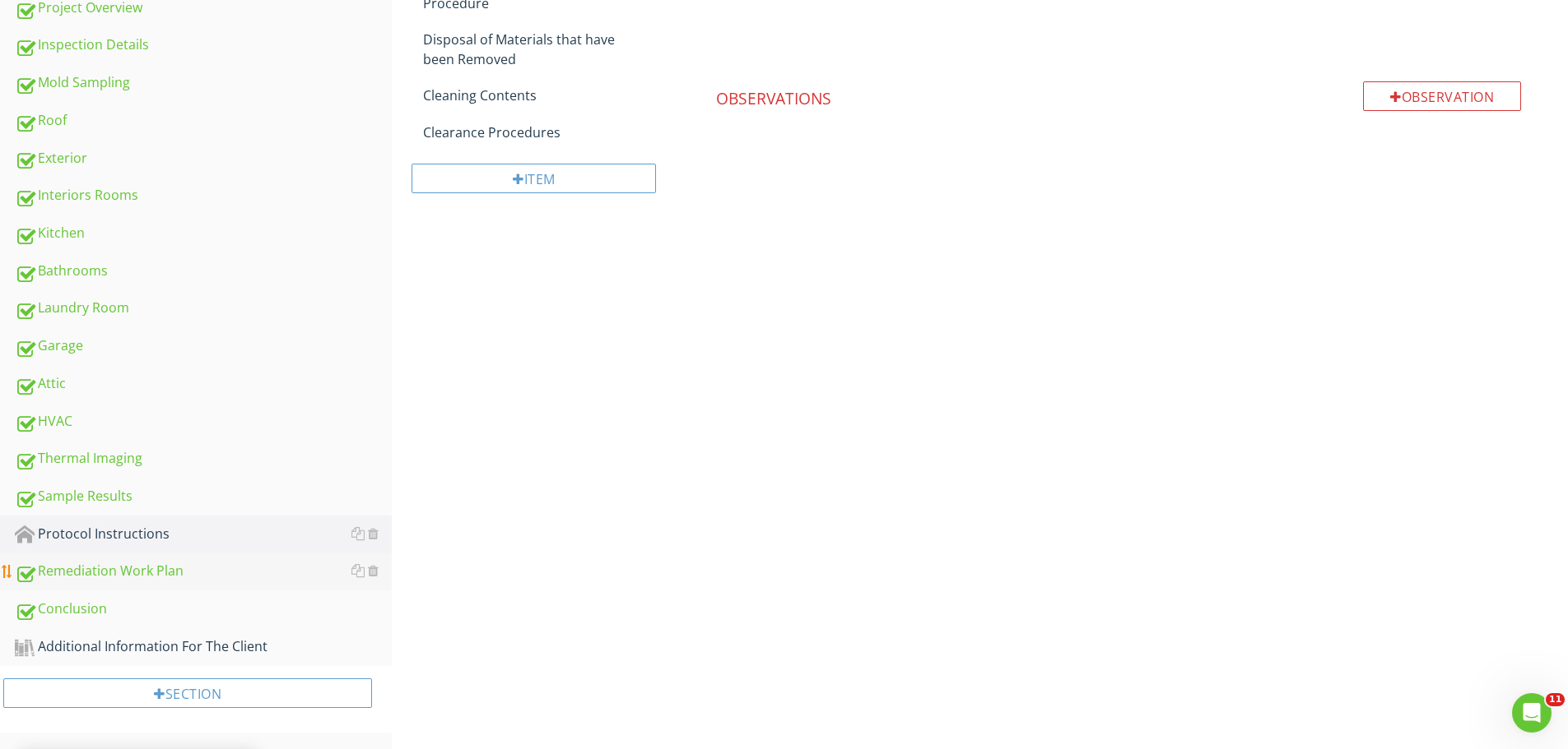
click at [135, 563] on div "Remediation Work Plan" at bounding box center [203, 571] width 377 height 22
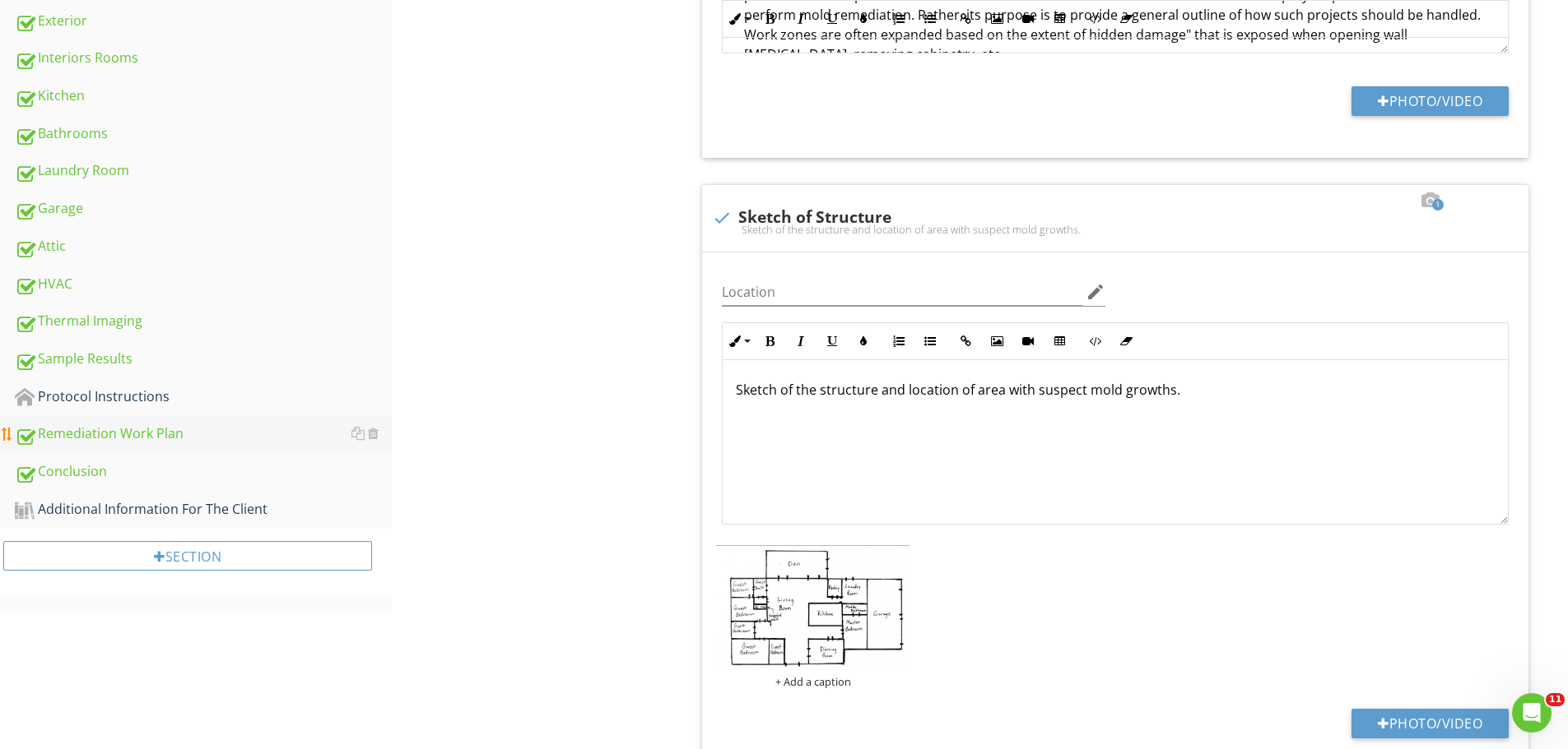
scroll to position [717, 0]
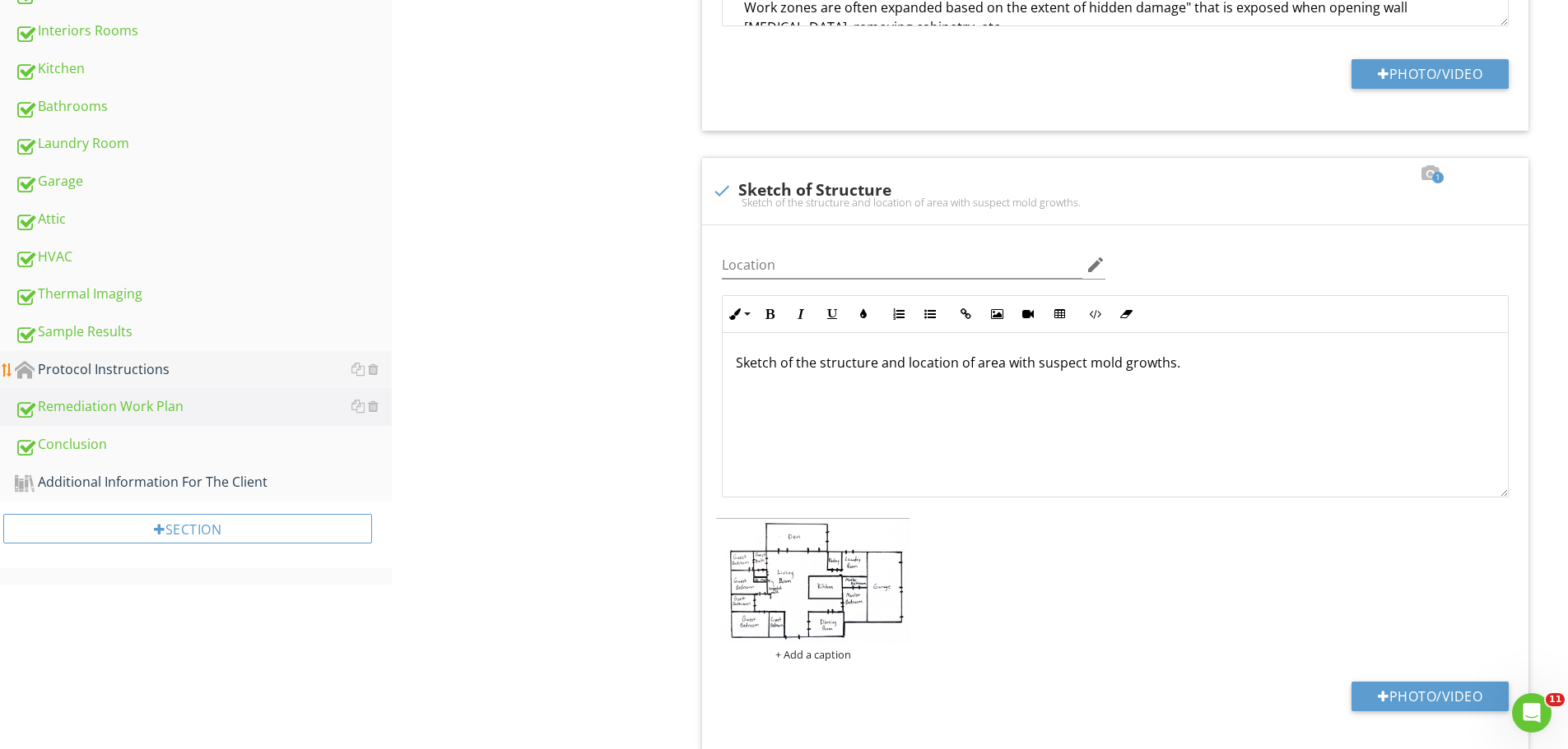
click at [119, 369] on div "Protocol Instructions" at bounding box center [203, 370] width 377 height 22
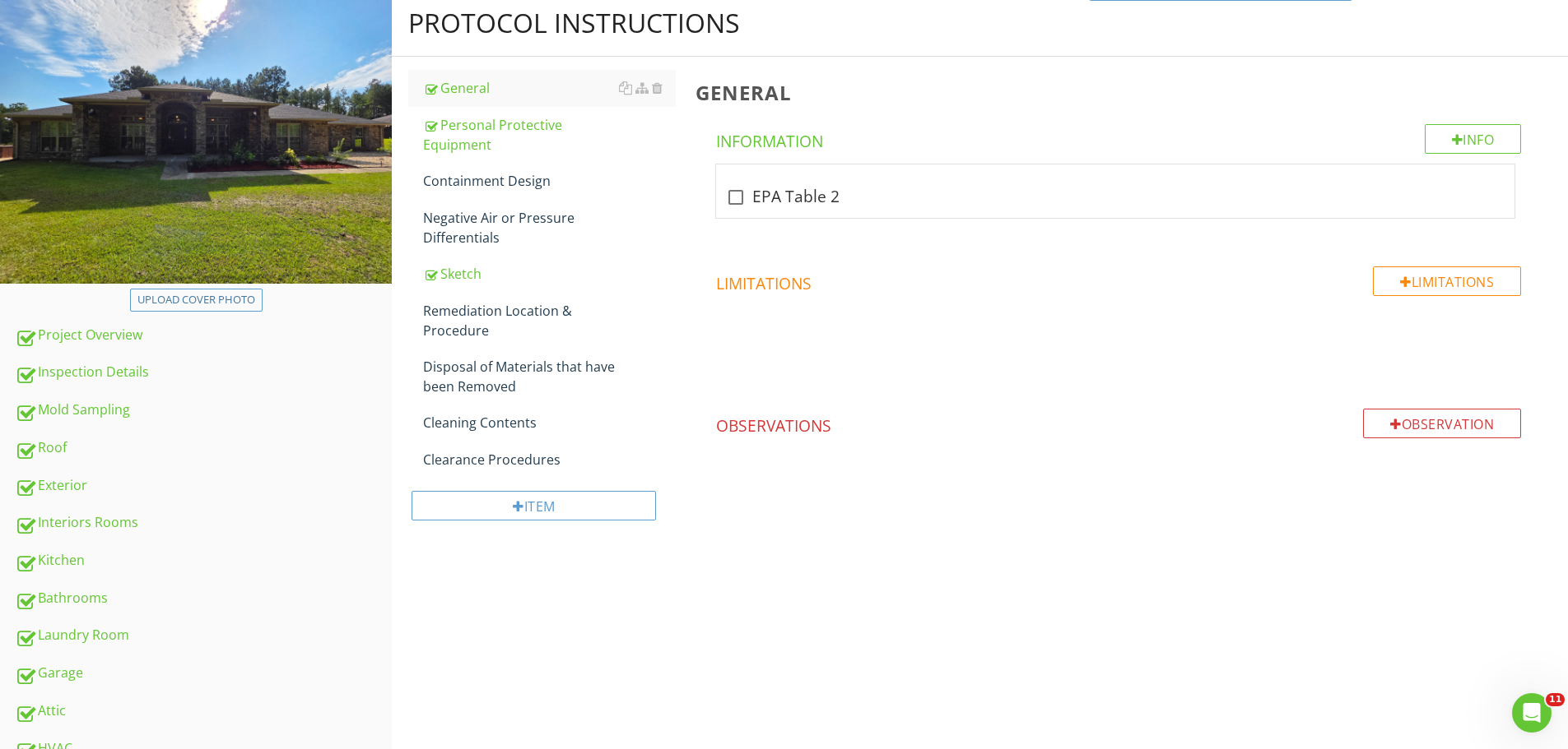
scroll to position [223, 0]
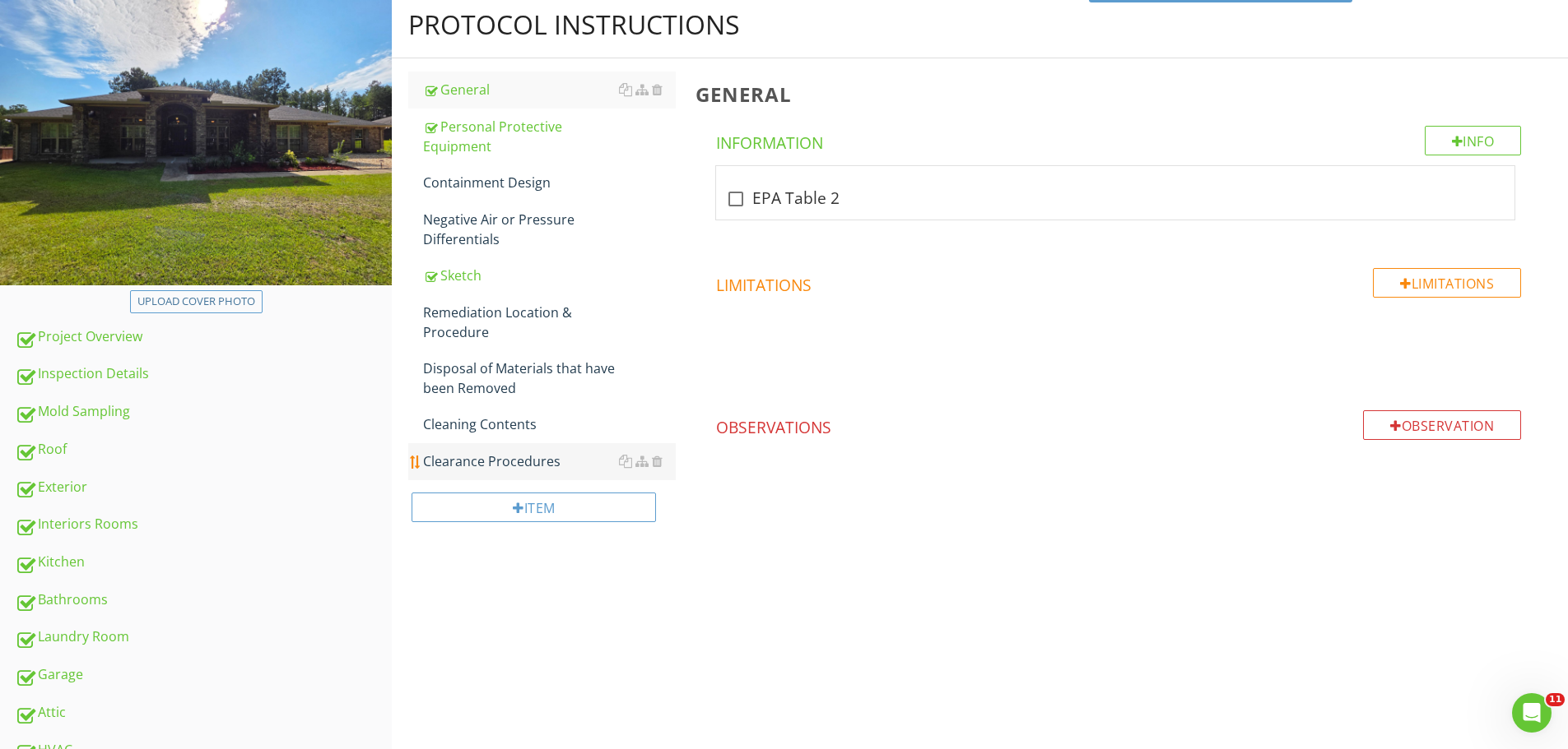
click at [476, 451] on div "Clearance Procedures" at bounding box center [549, 461] width 253 height 20
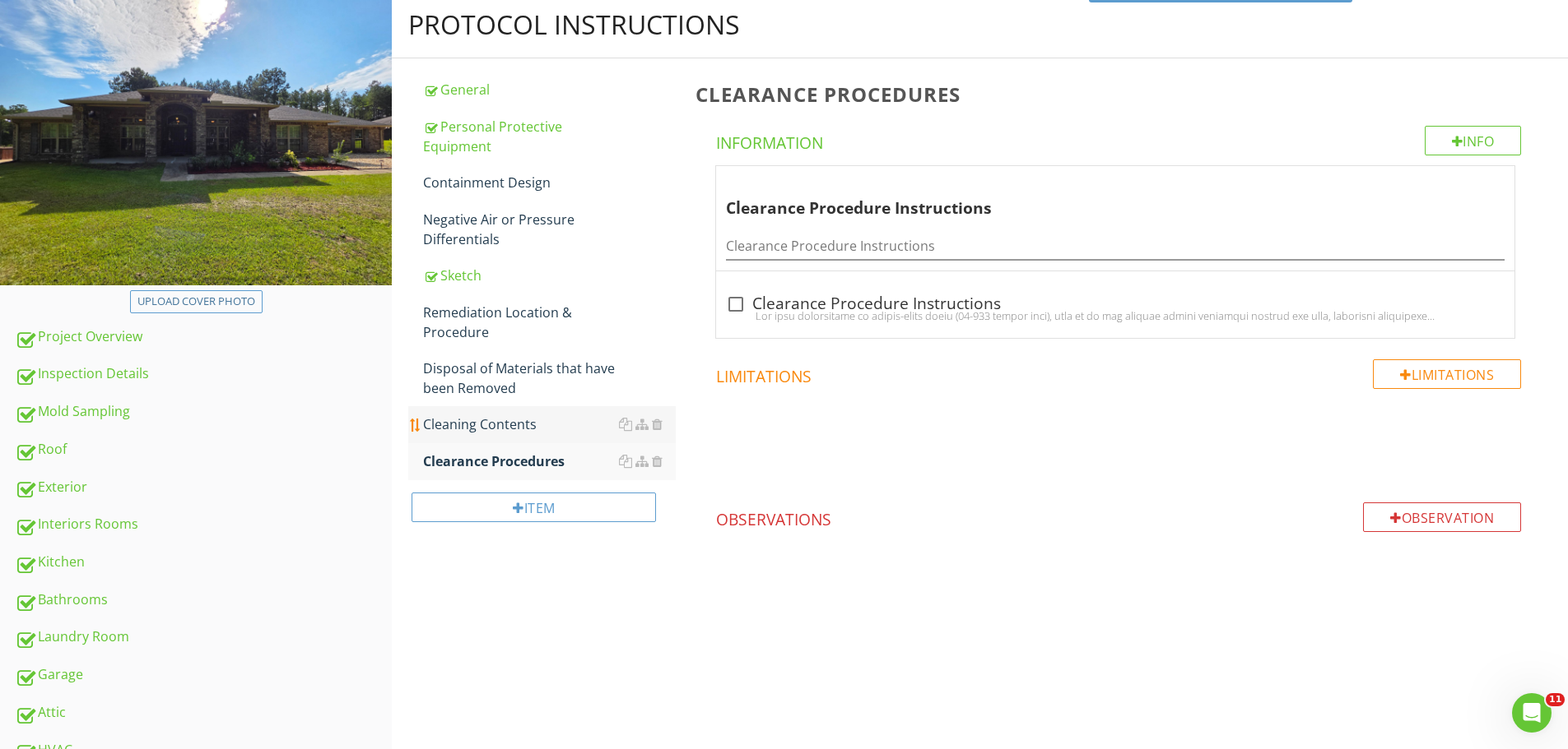
click at [480, 422] on div "Cleaning Contents" at bounding box center [549, 424] width 253 height 20
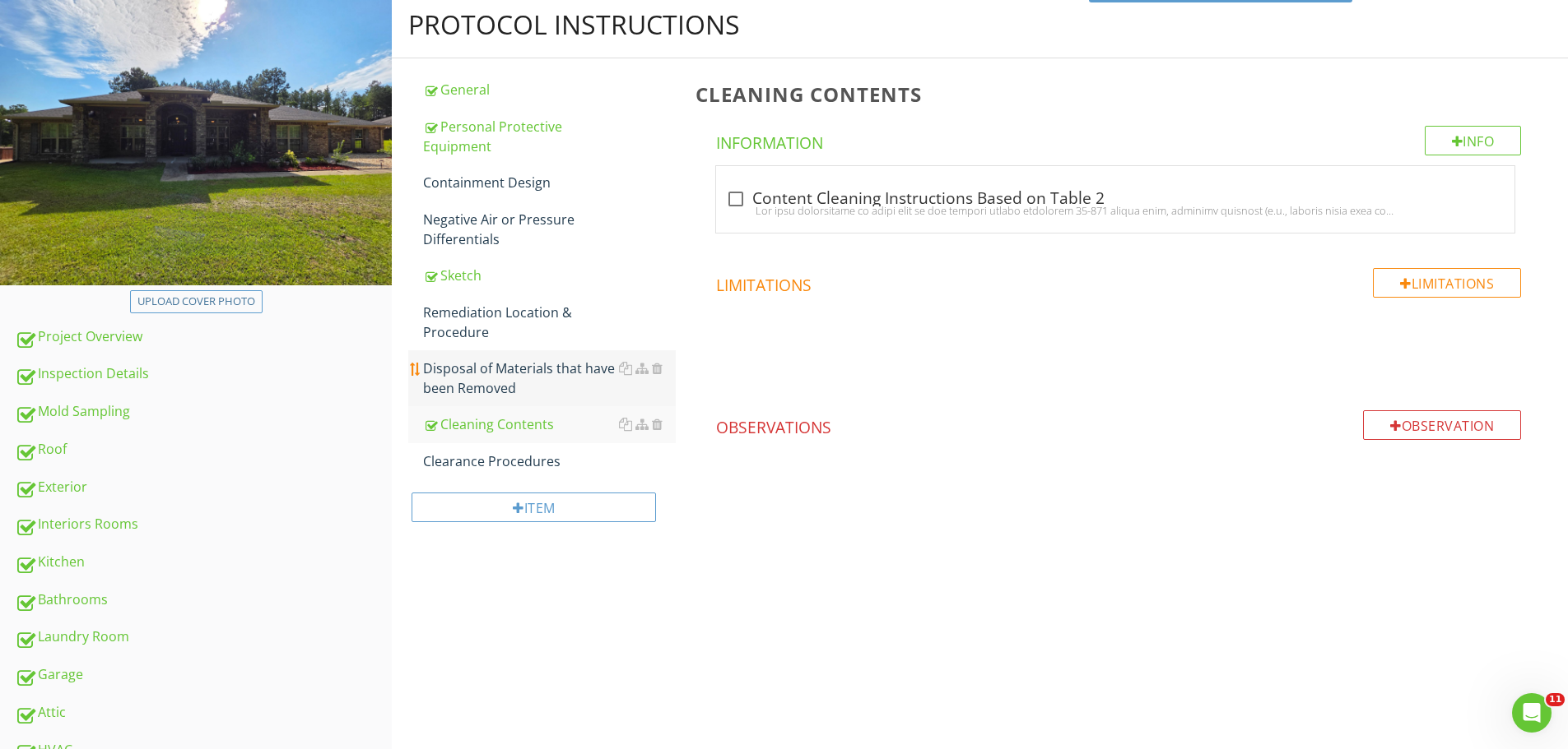
click at [472, 374] on div "Disposal of Materials that have been Removed" at bounding box center [549, 379] width 253 height 40
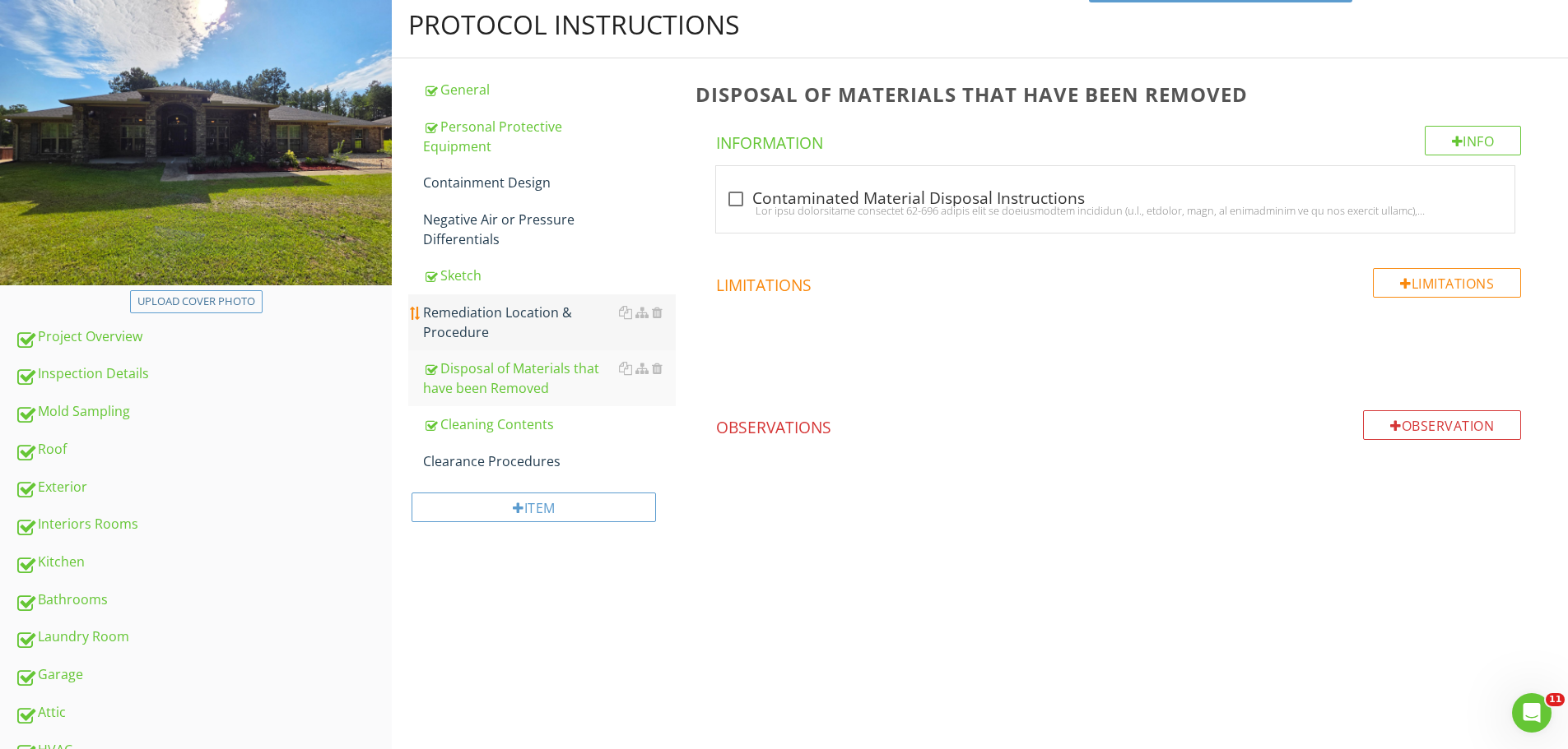
click at [469, 308] on div "Remediation Location & Procedure" at bounding box center [549, 323] width 253 height 40
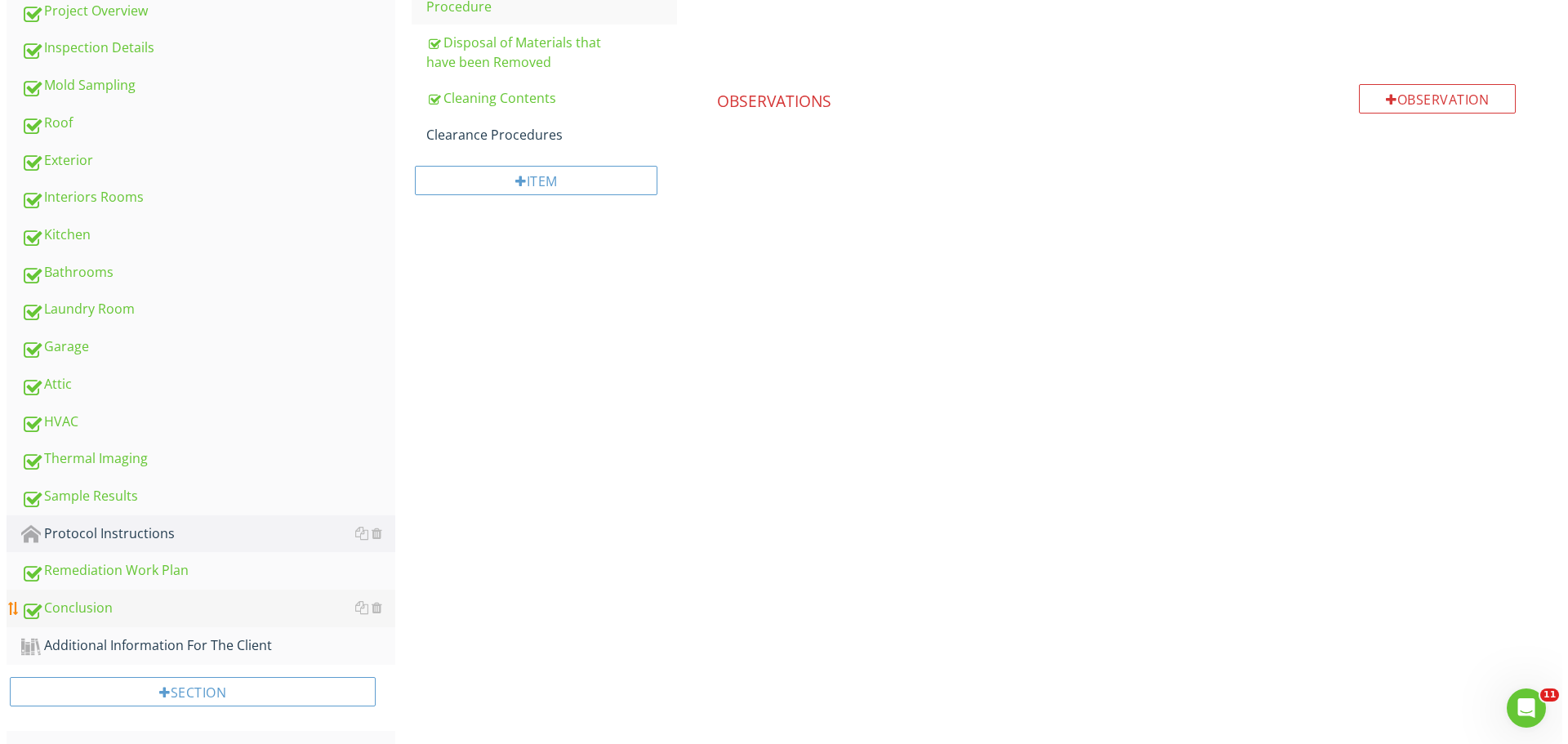
scroll to position [549, 0]
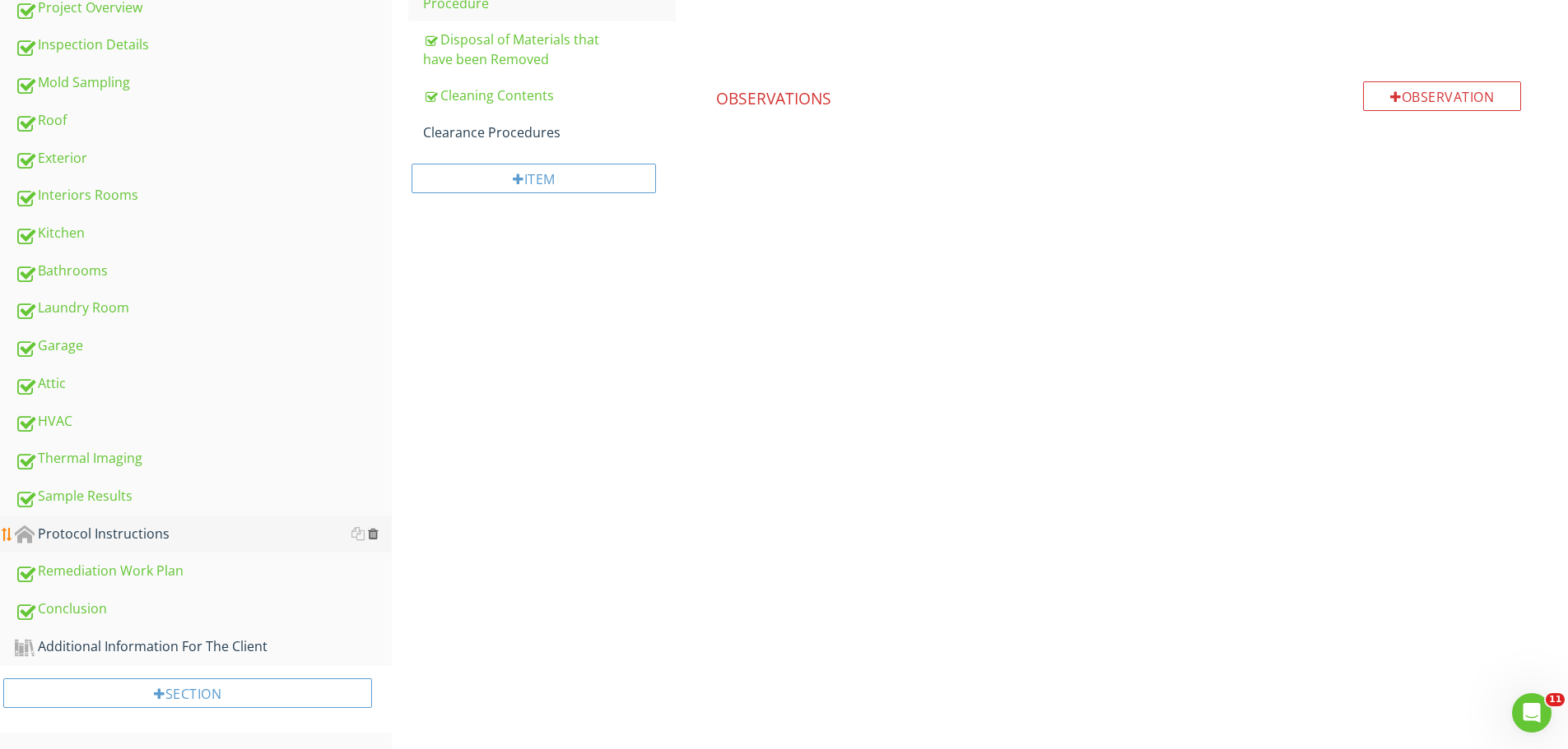
click at [372, 530] on div at bounding box center [373, 533] width 10 height 13
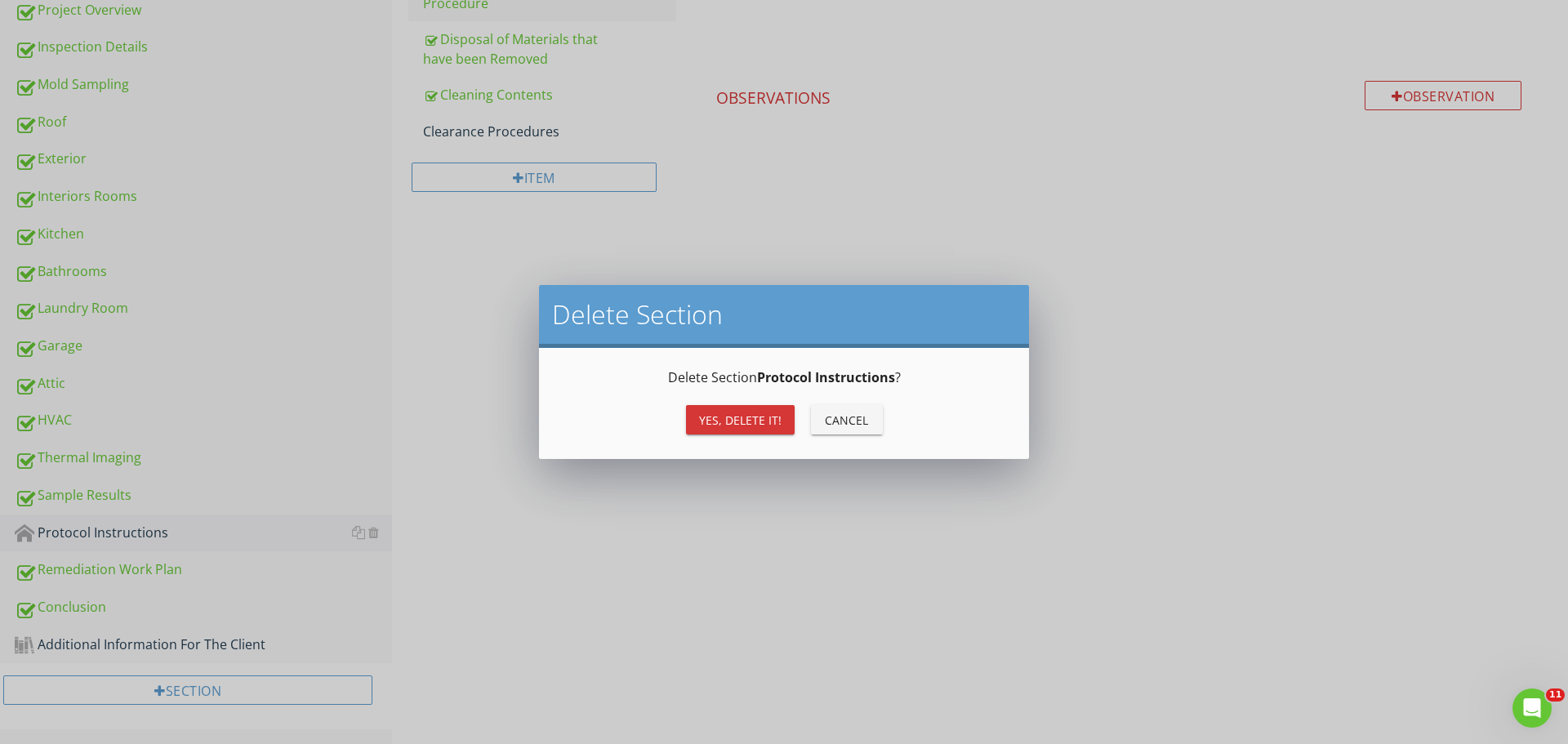
click at [715, 421] on div "Yes, Delete it!" at bounding box center [740, 420] width 82 height 17
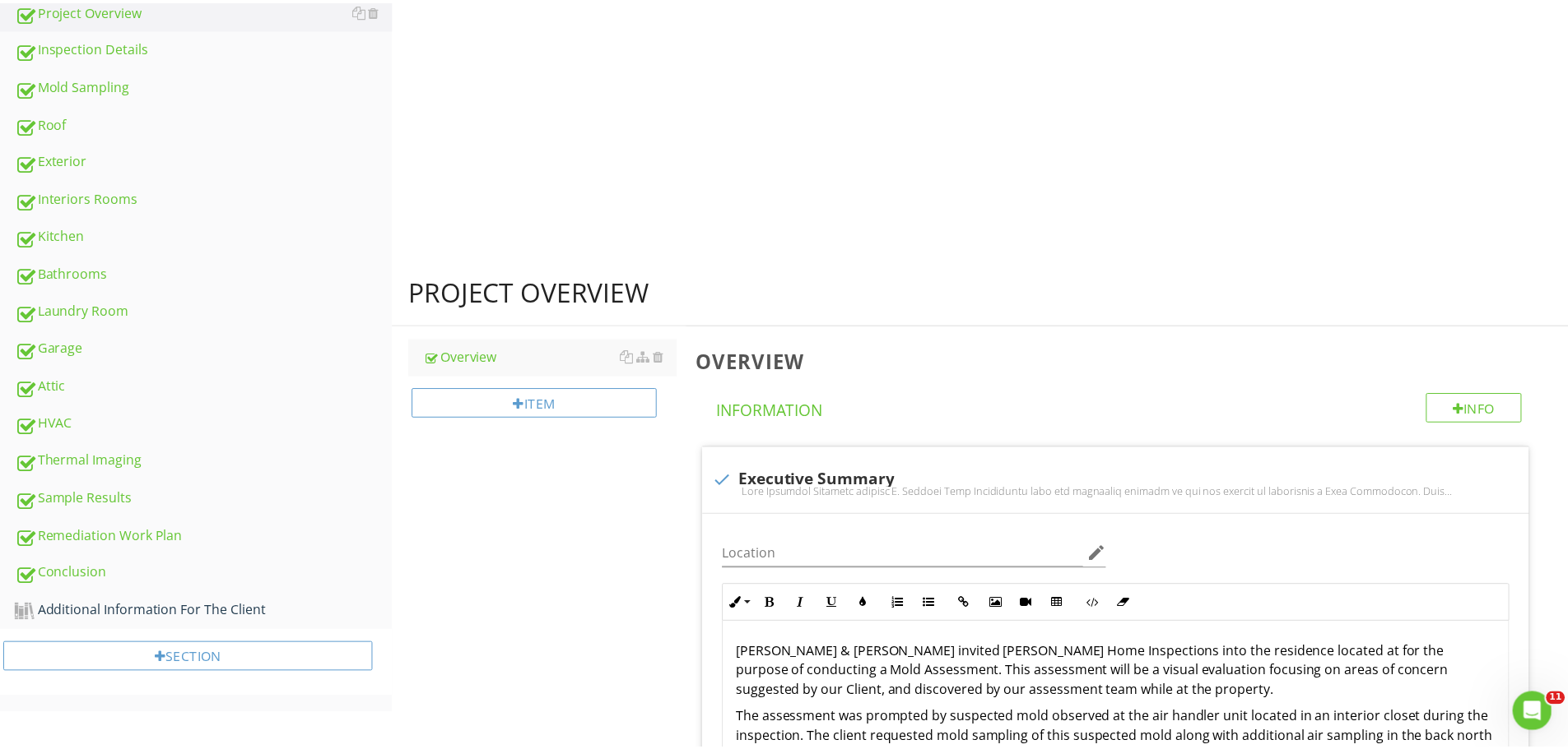
scroll to position [515, 0]
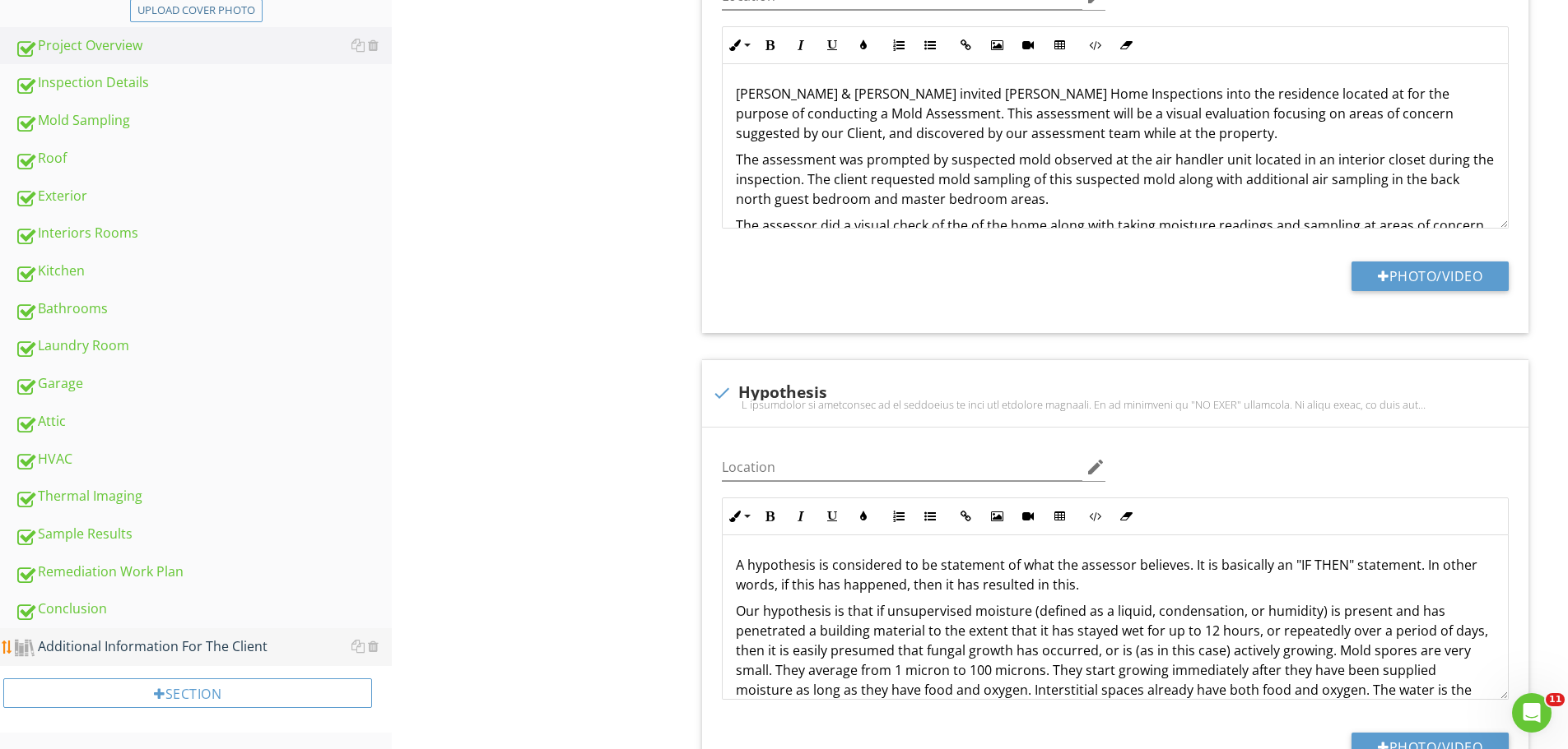
click at [87, 641] on div "Additional Information For The Client" at bounding box center [203, 647] width 377 height 22
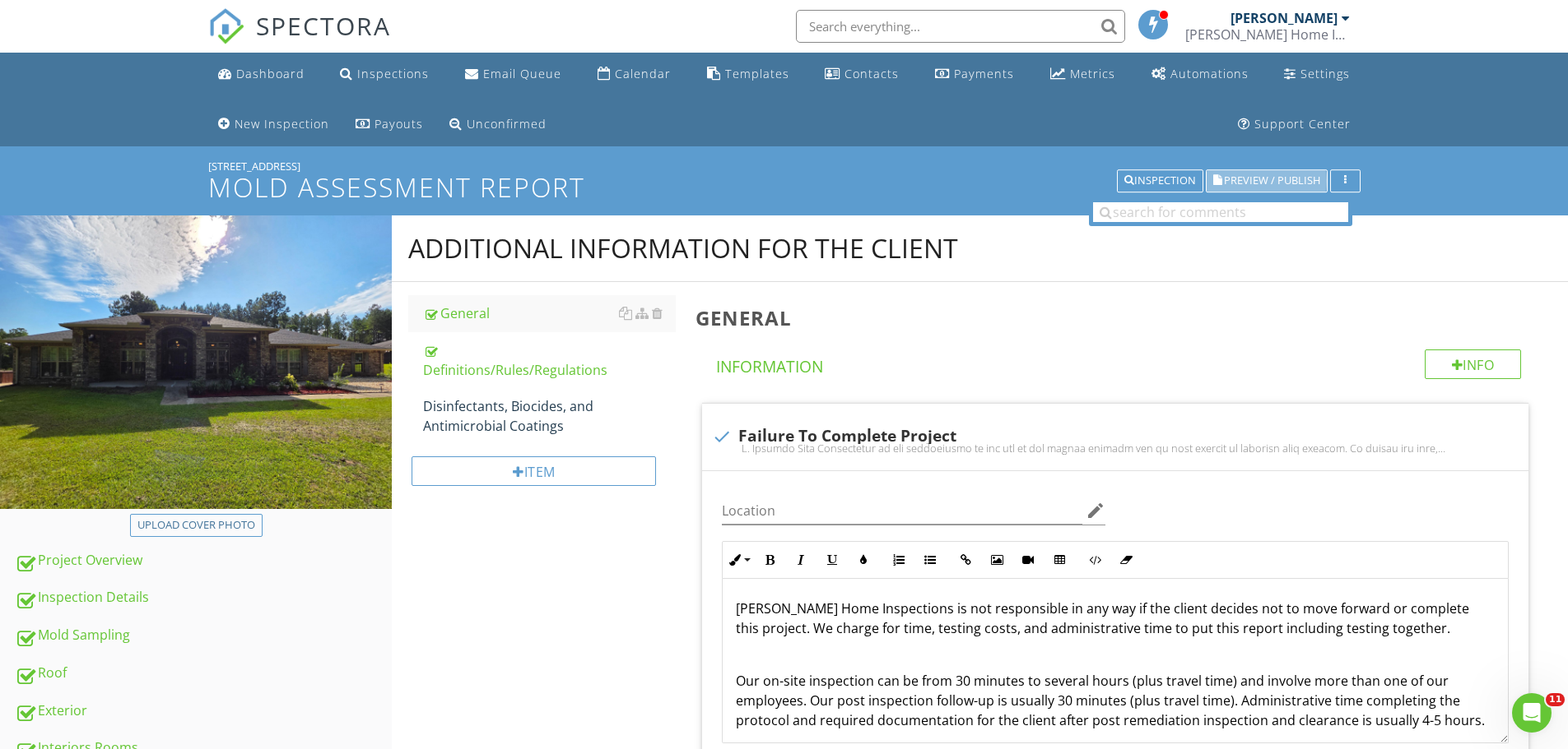
click at [1240, 176] on span "Preview / Publish" at bounding box center [1273, 181] width 97 height 10
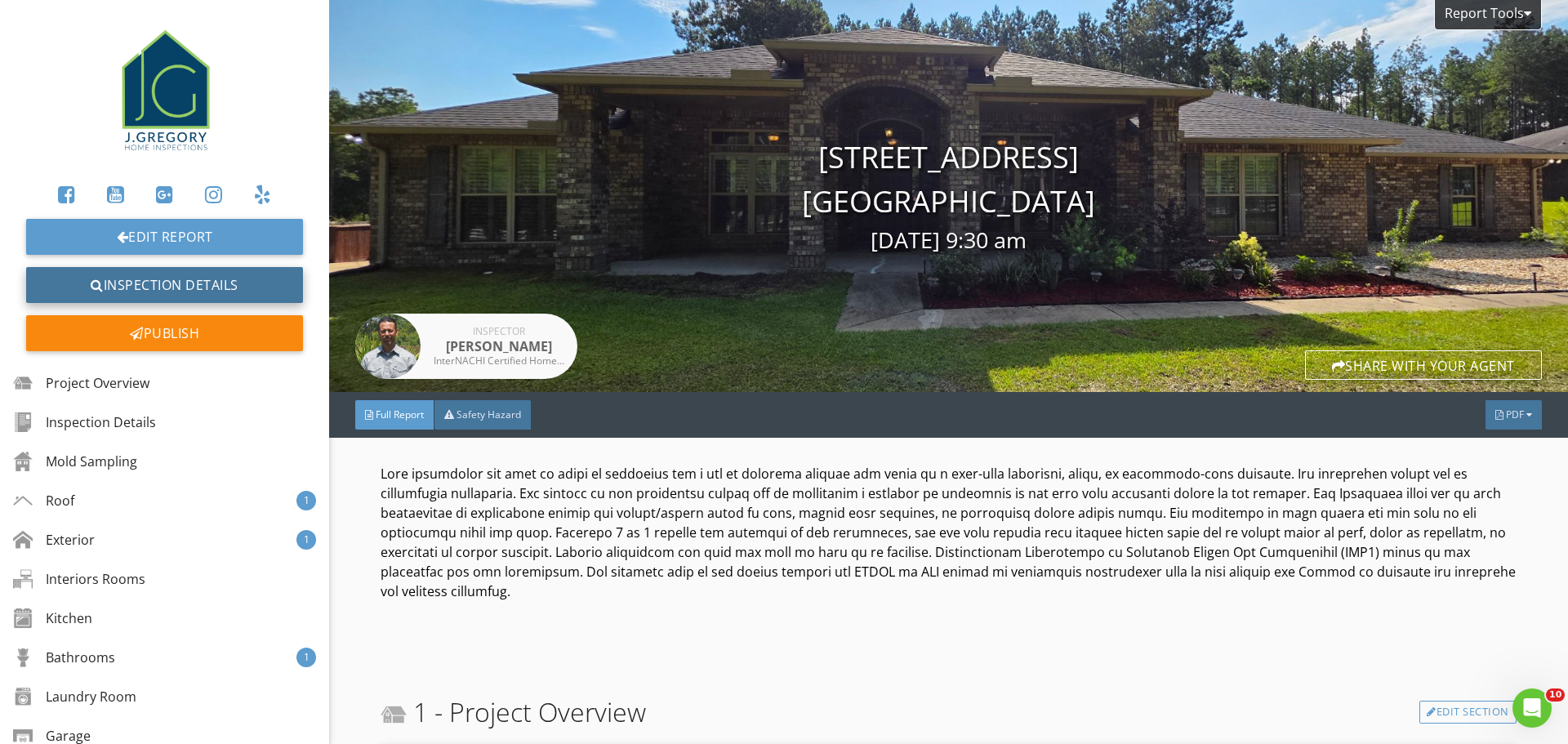
click at [130, 291] on link "Inspection Details" at bounding box center [165, 285] width 277 height 36
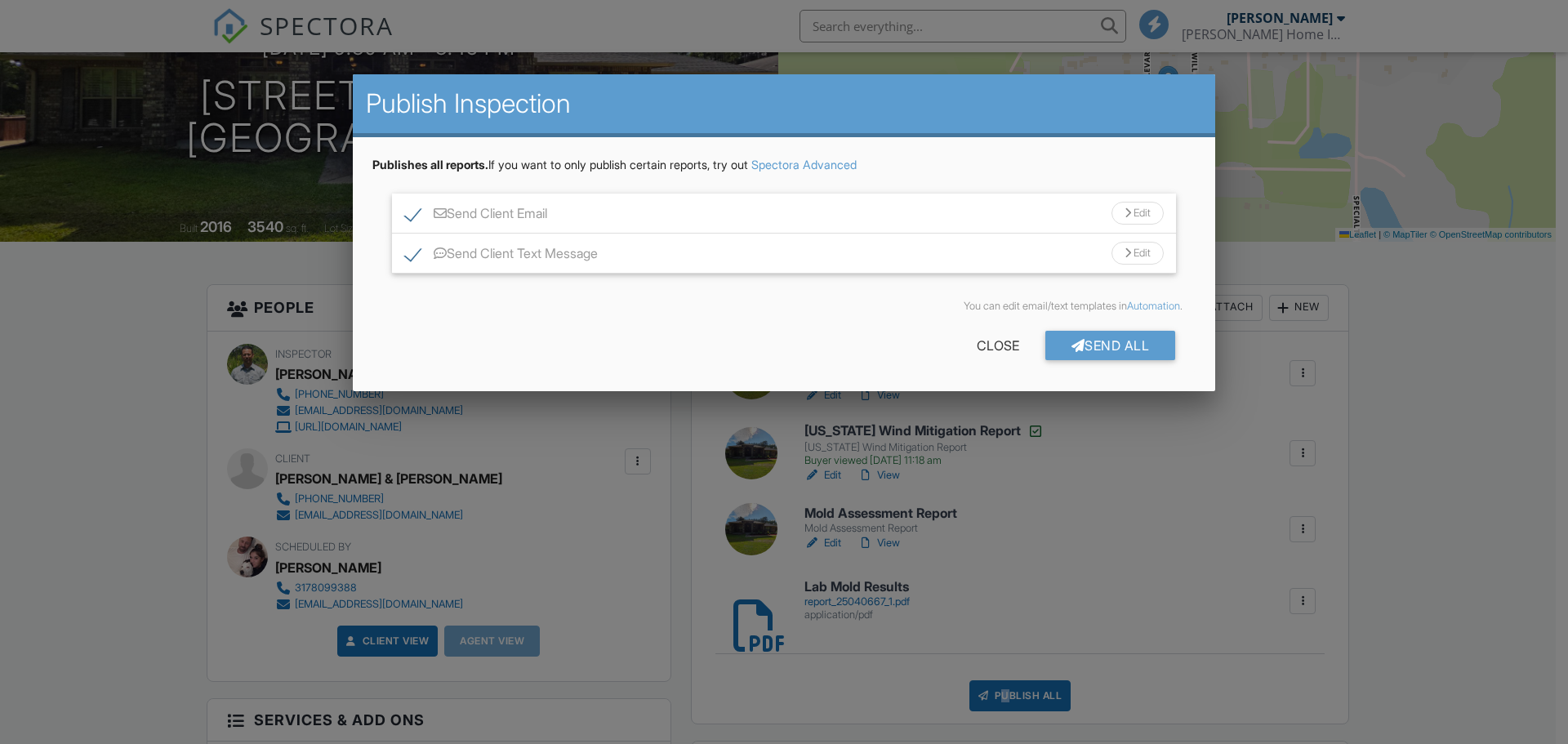
scroll to position [245, 0]
click at [1128, 207] on div "Edit" at bounding box center [1137, 213] width 52 height 23
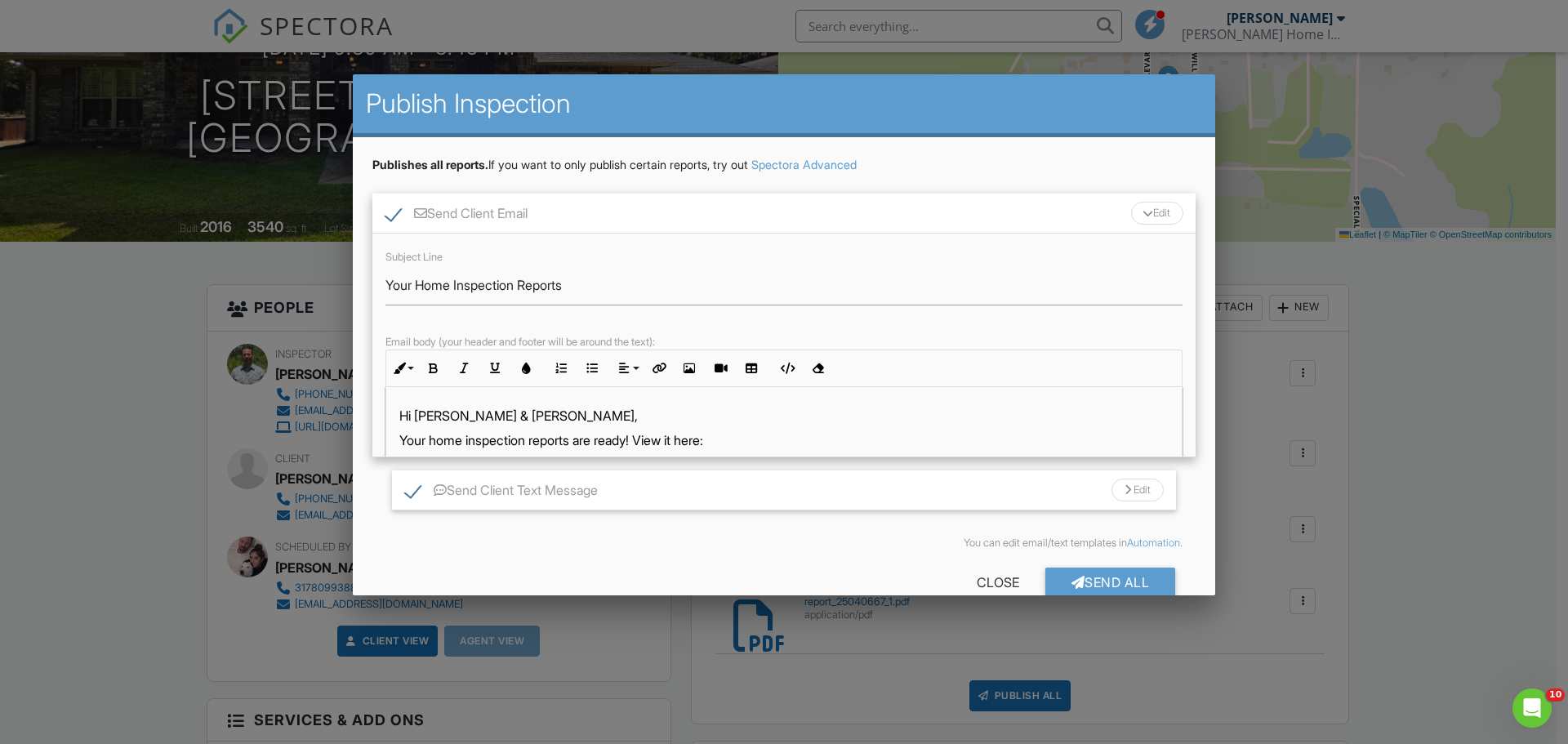
scroll to position [0, 0]
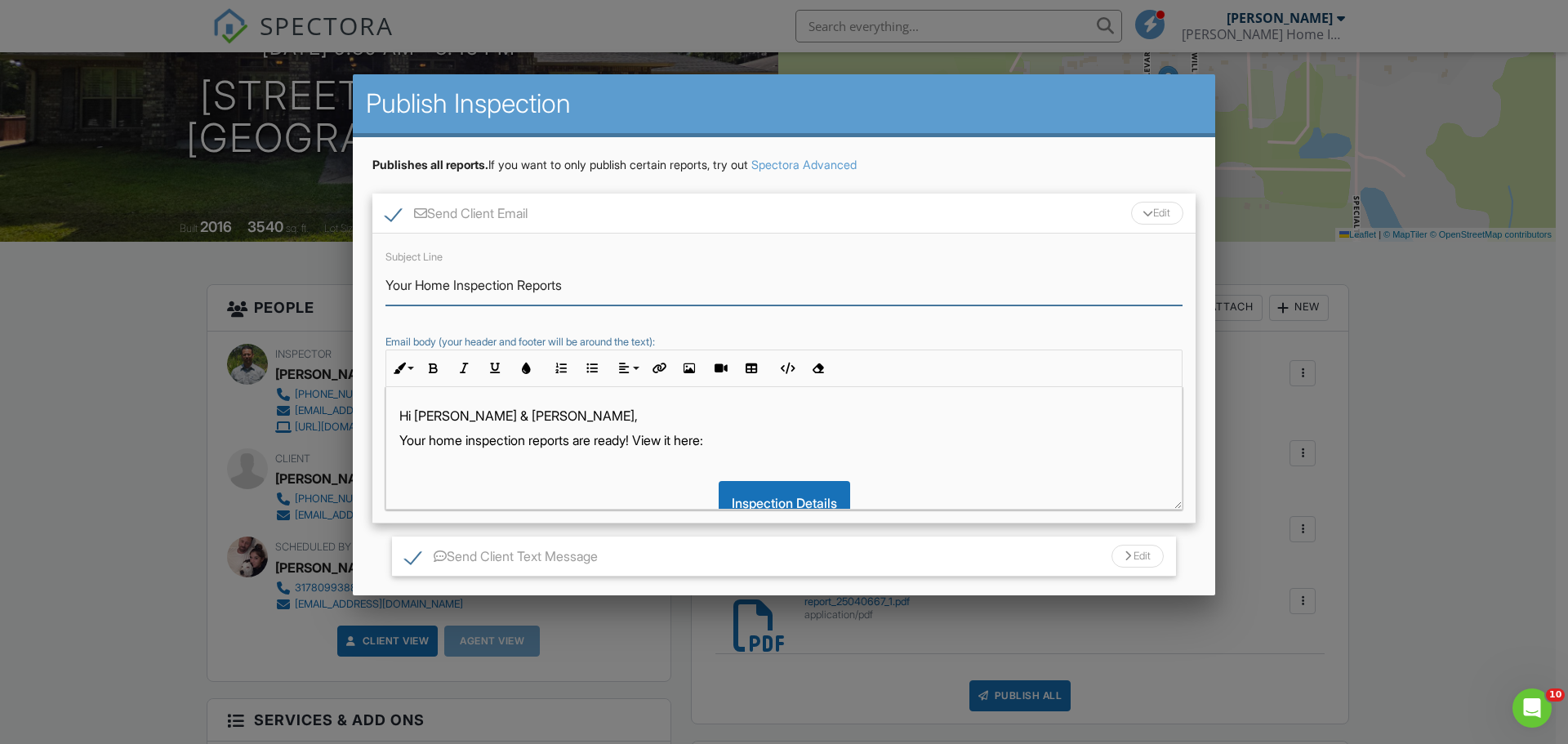
drag, startPoint x: 419, startPoint y: 284, endPoint x: 595, endPoint y: 287, distance: 176.0
click at [595, 287] on input "Your Home Inspection Reports" at bounding box center [784, 285] width 797 height 40
type input "Your Mold Assessment Report"
drag, startPoint x: 433, startPoint y: 441, endPoint x: 603, endPoint y: 441, distance: 170.0
click at [603, 441] on p "Your home inspection reports are ready! View it here:" at bounding box center [784, 440] width 769 height 18
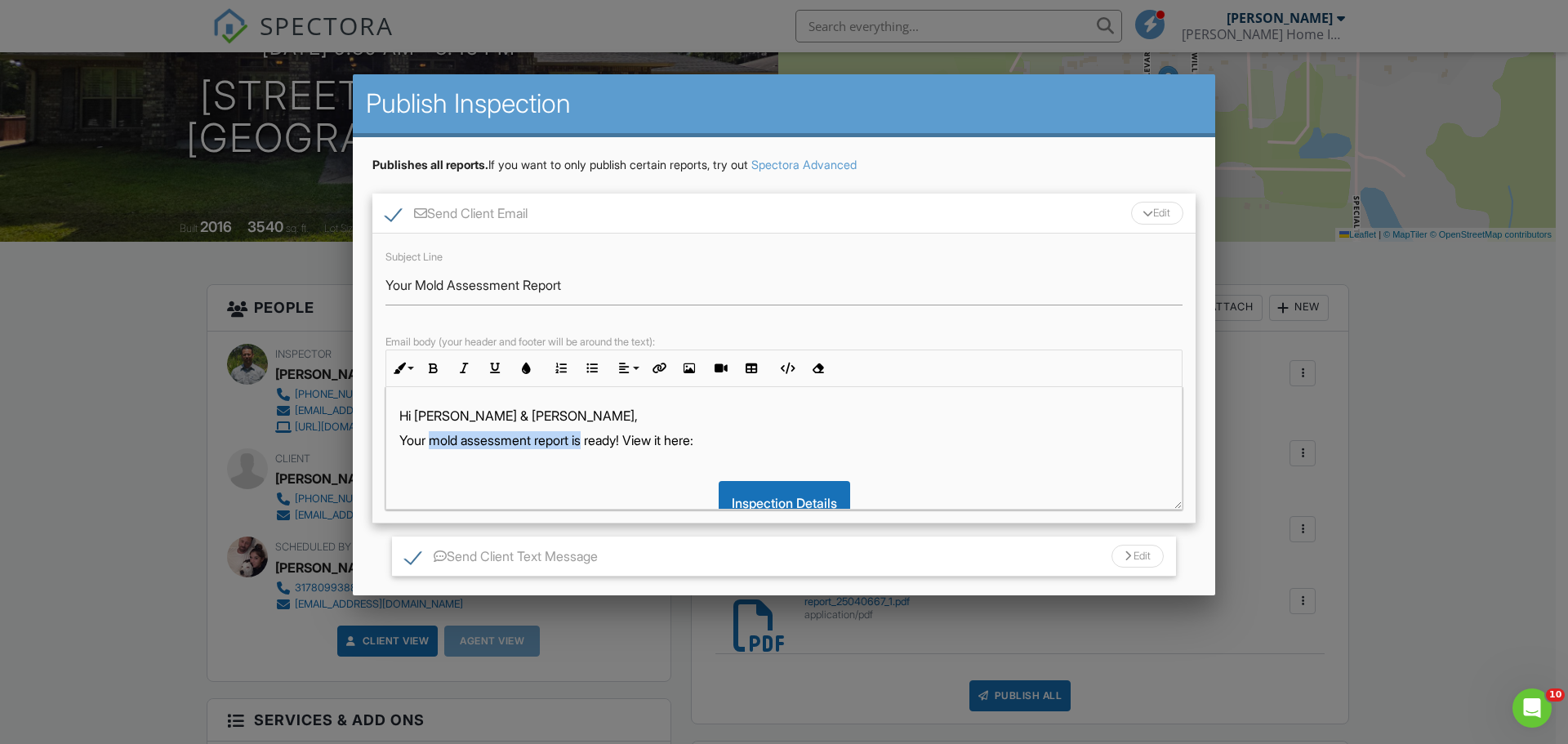
drag, startPoint x: 430, startPoint y: 441, endPoint x: 592, endPoint y: 438, distance: 162.0
click at [592, 438] on p "Your mold assessment report is ready! View it here:" at bounding box center [784, 440] width 769 height 18
copy p "mold assessment report is"
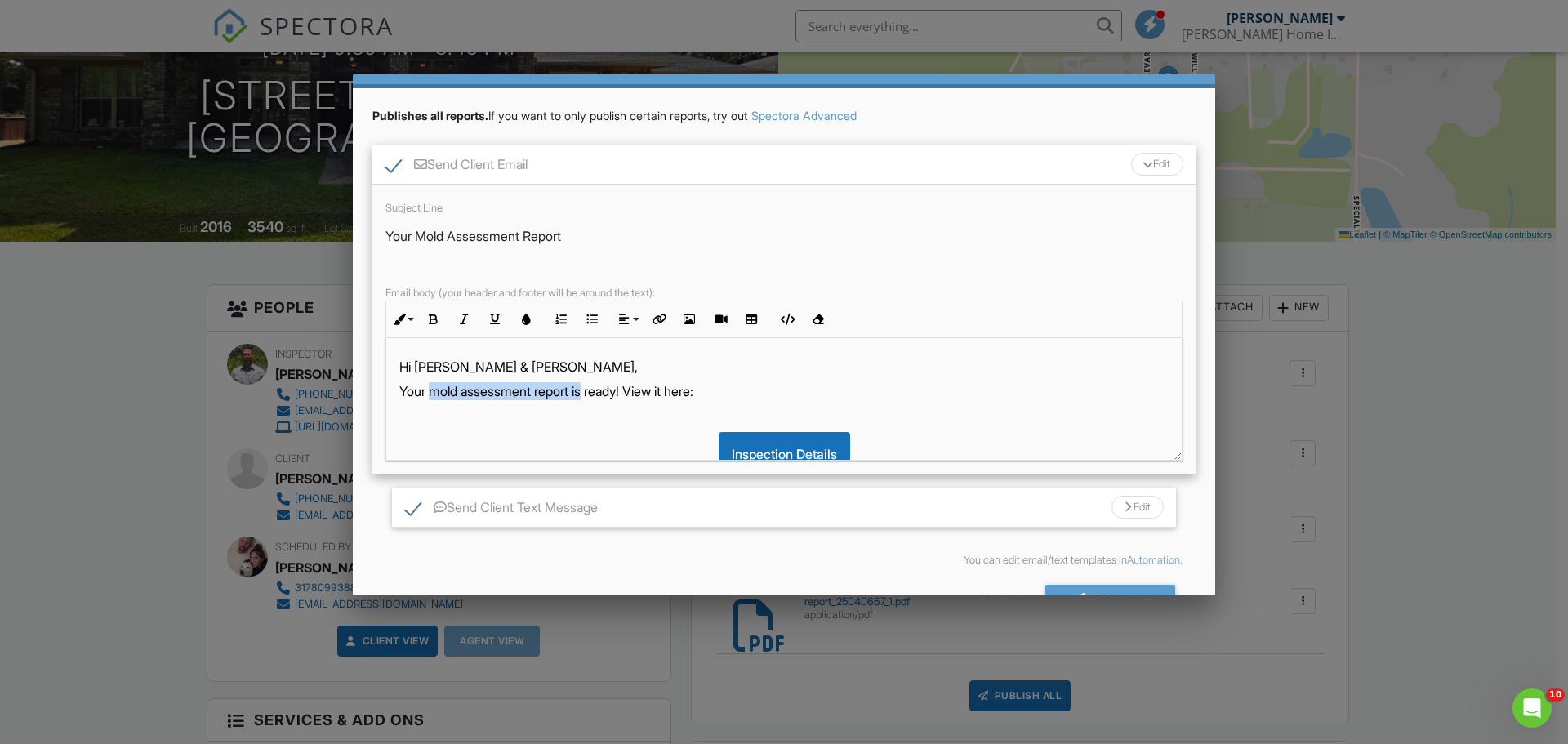
scroll to position [99, 0]
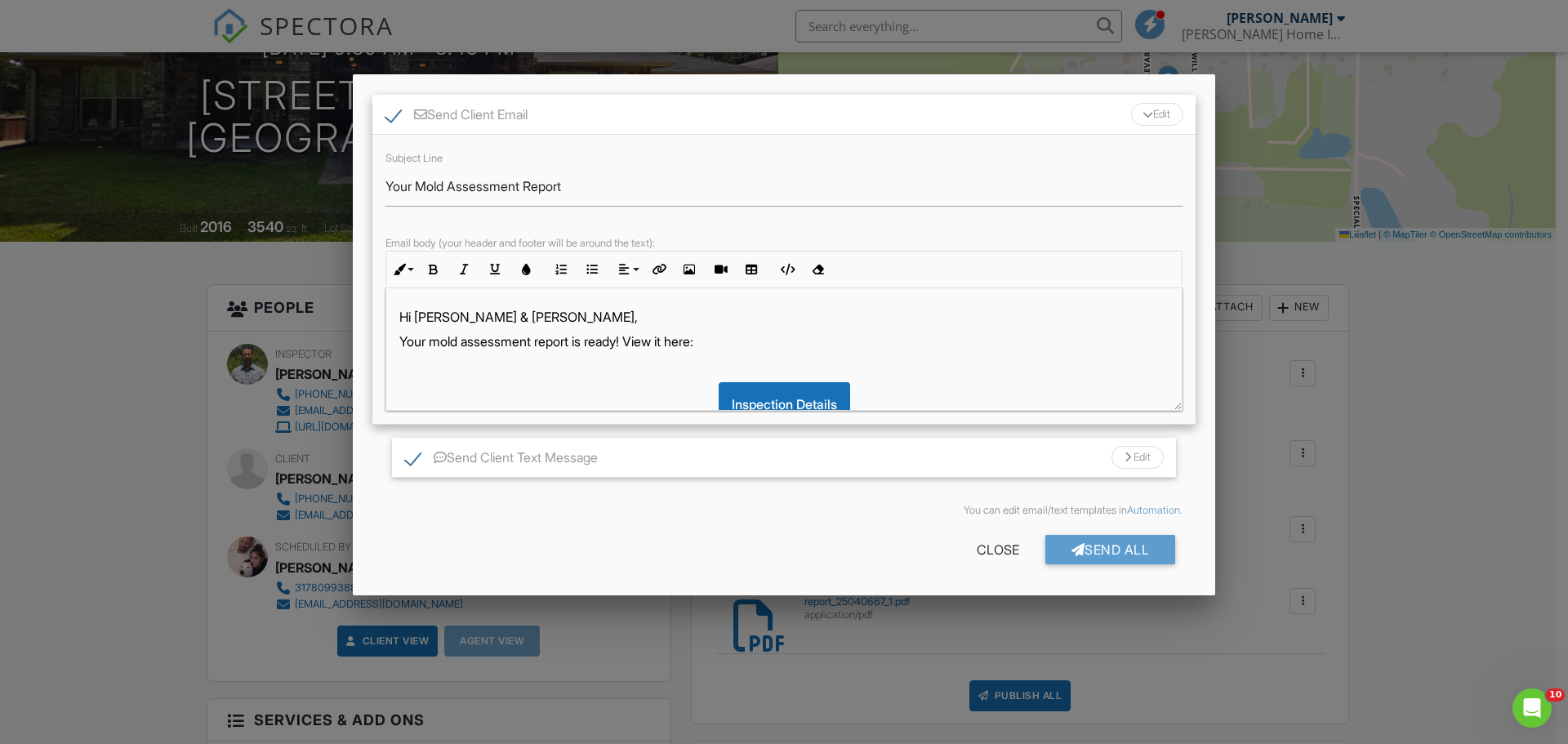
click at [1130, 459] on div "Edit" at bounding box center [1137, 458] width 52 height 23
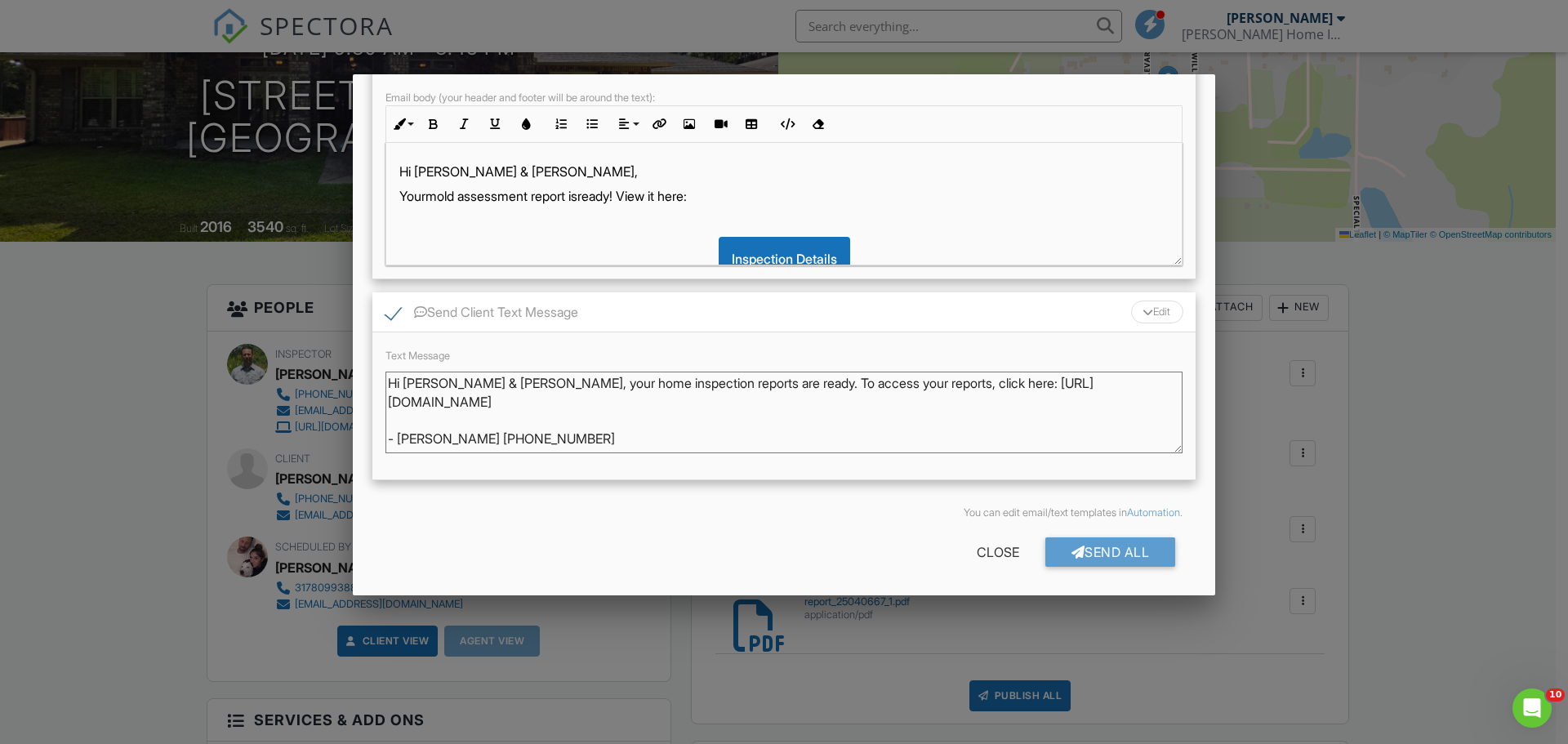
scroll to position [247, 0]
drag, startPoint x: 549, startPoint y: 383, endPoint x: 720, endPoint y: 385, distance: 171.0
click at [720, 385] on textarea "Hi [PERSON_NAME] & [PERSON_NAME], your home inspection reports are ready. To ac…" at bounding box center [784, 410] width 797 height 81
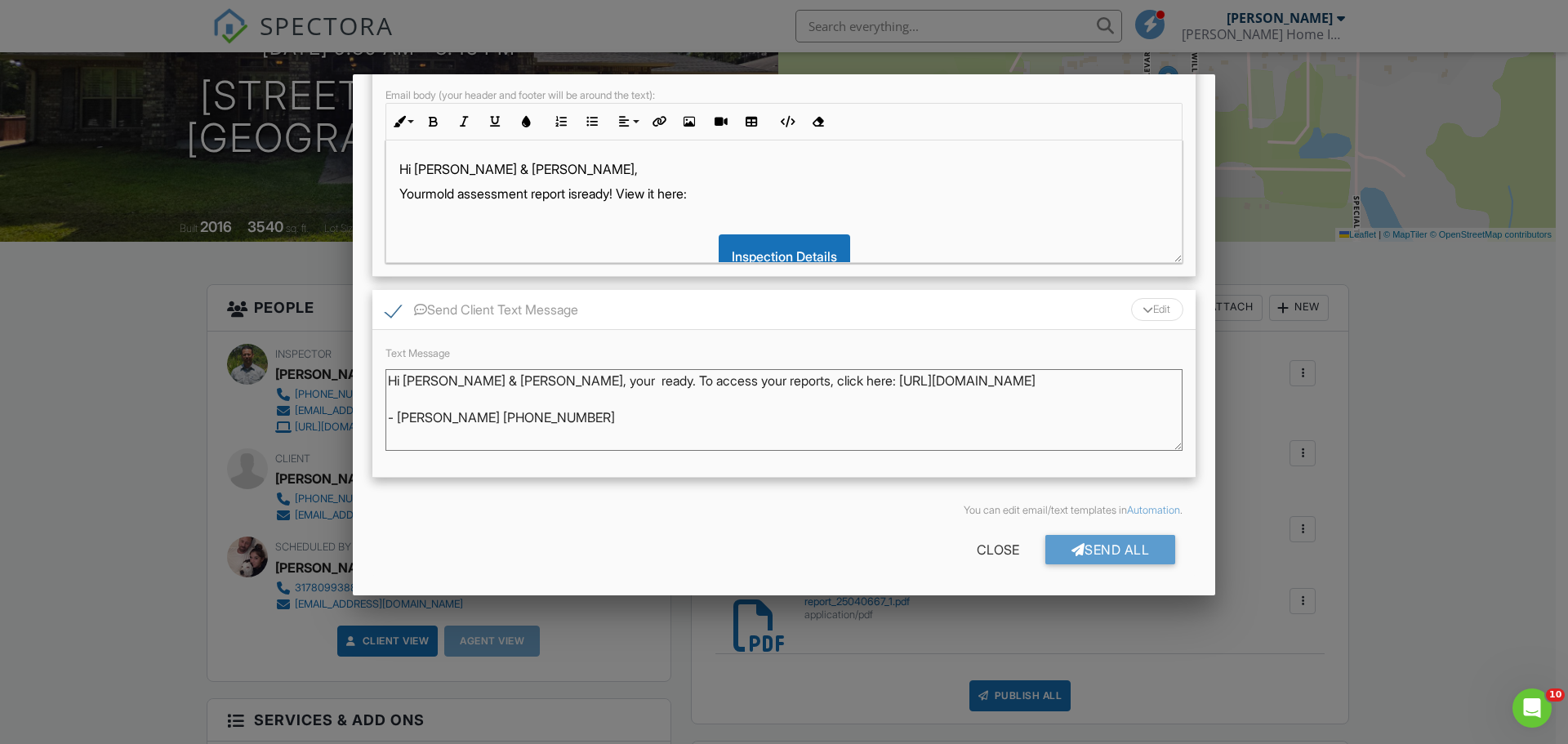
paste textarea "mold assessment report is"
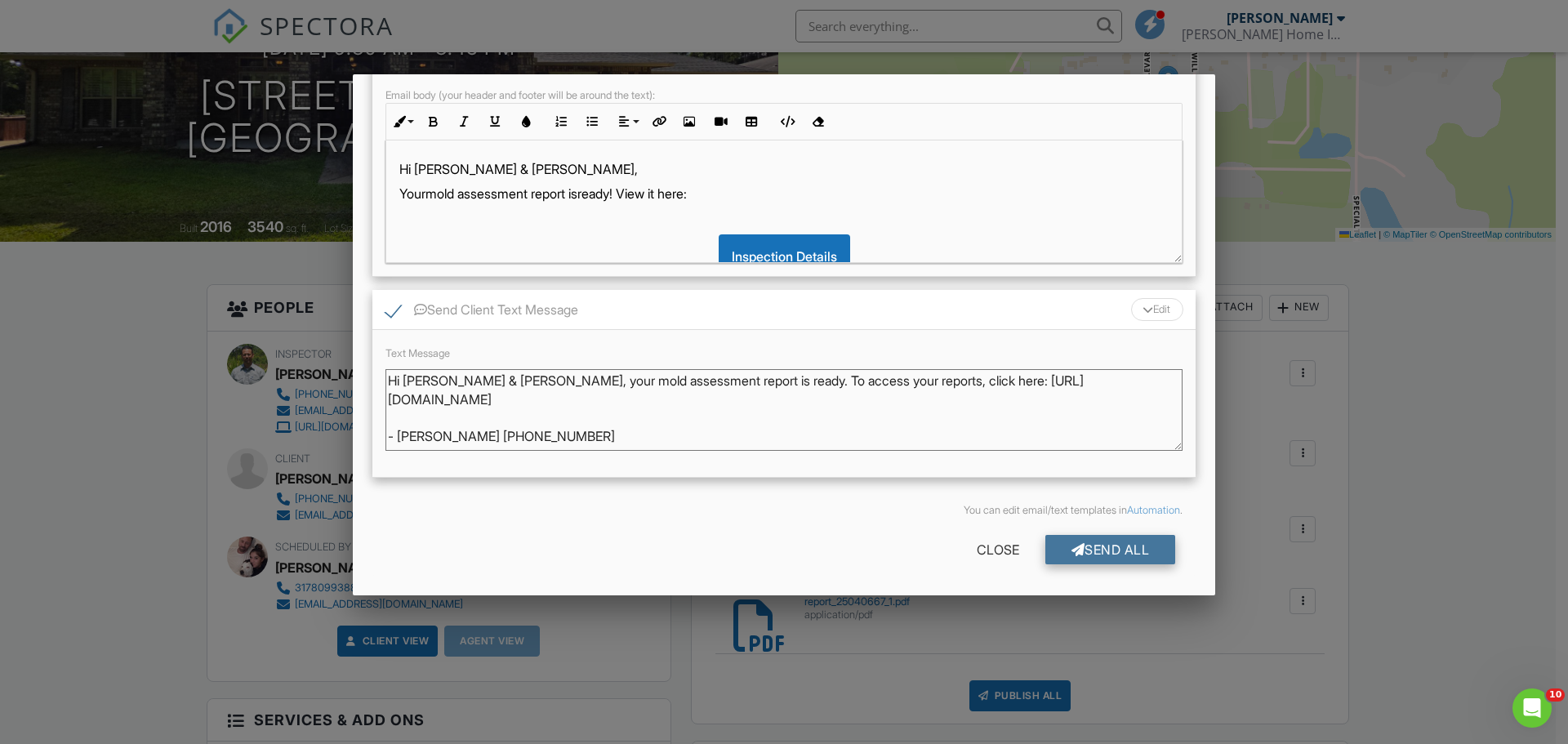
type textarea "Hi [PERSON_NAME] & [PERSON_NAME], your mold assessment report is ready. To acce…"
click at [1095, 549] on div "Send All" at bounding box center [1110, 549] width 131 height 29
